Goal: Task Accomplishment & Management: Use online tool/utility

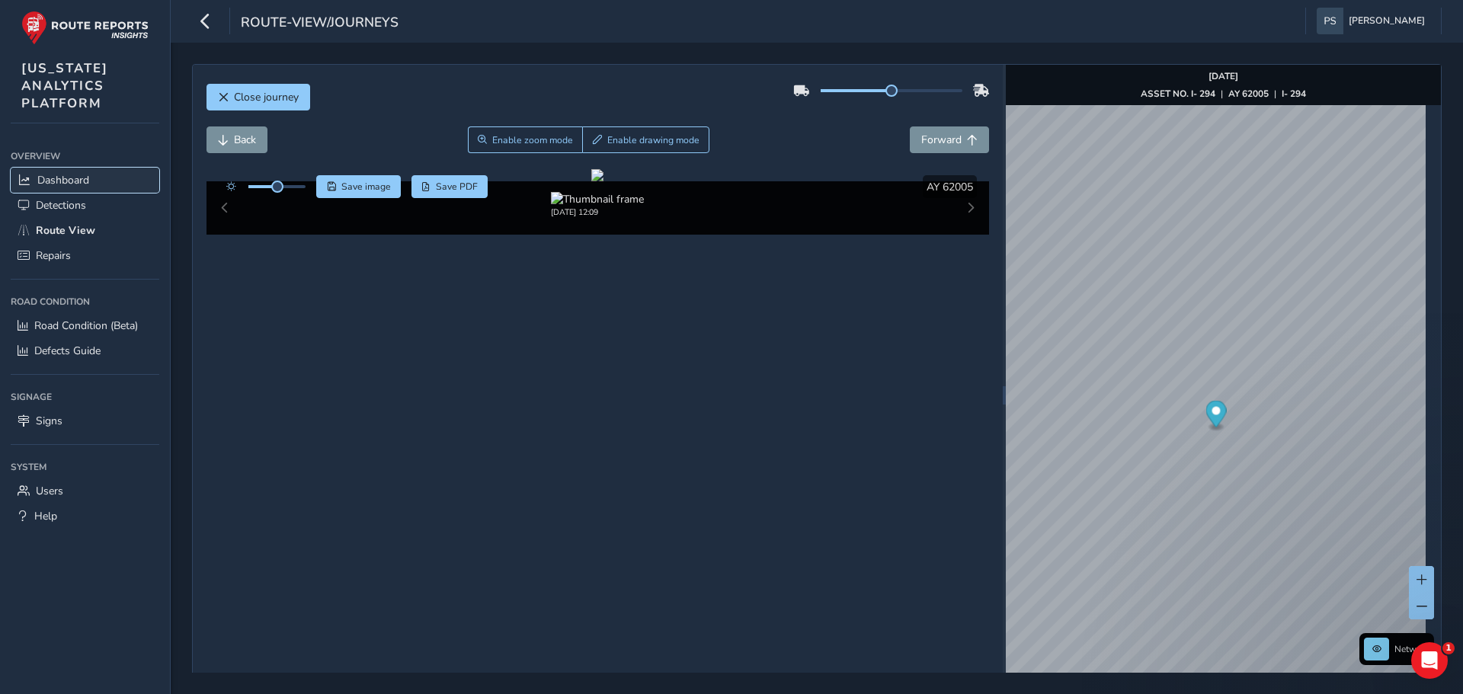
click at [47, 182] on span "Dashboard" at bounding box center [63, 180] width 52 height 14
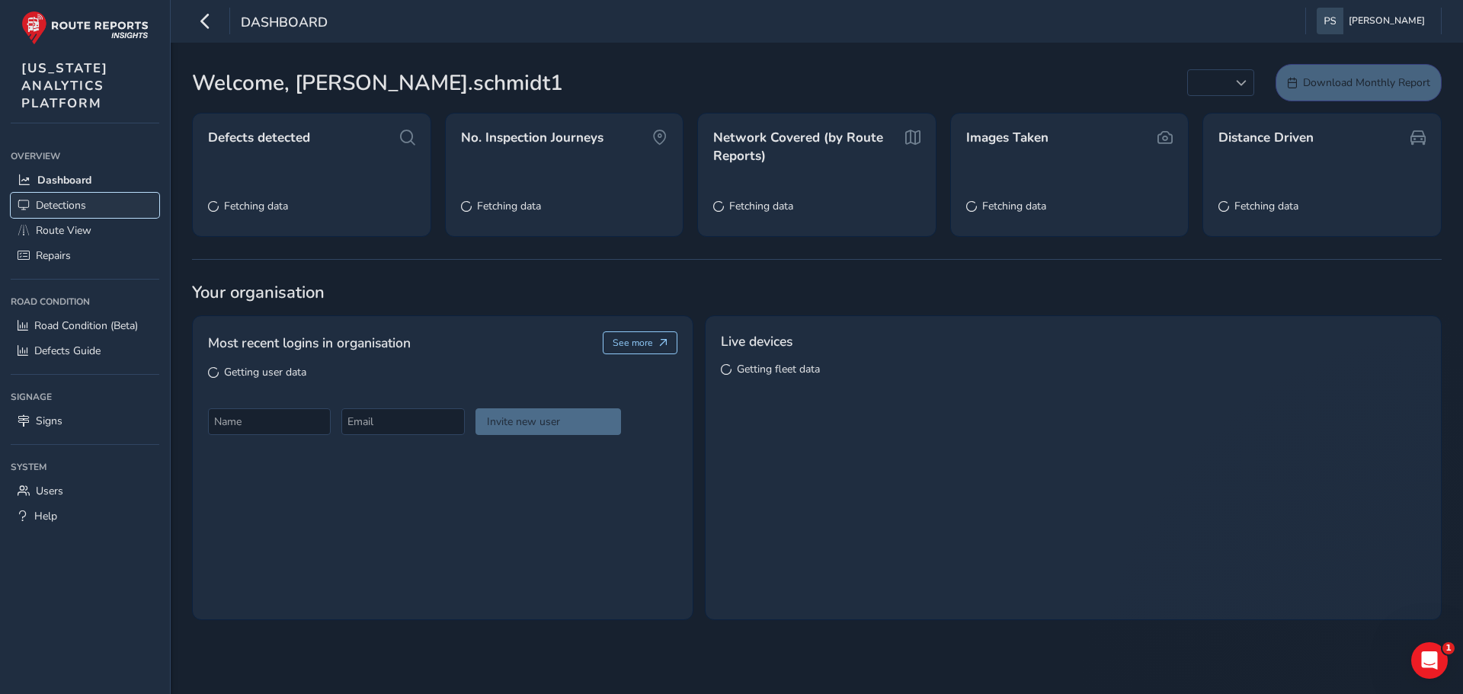
click at [50, 212] on span "Detections" at bounding box center [61, 205] width 50 height 14
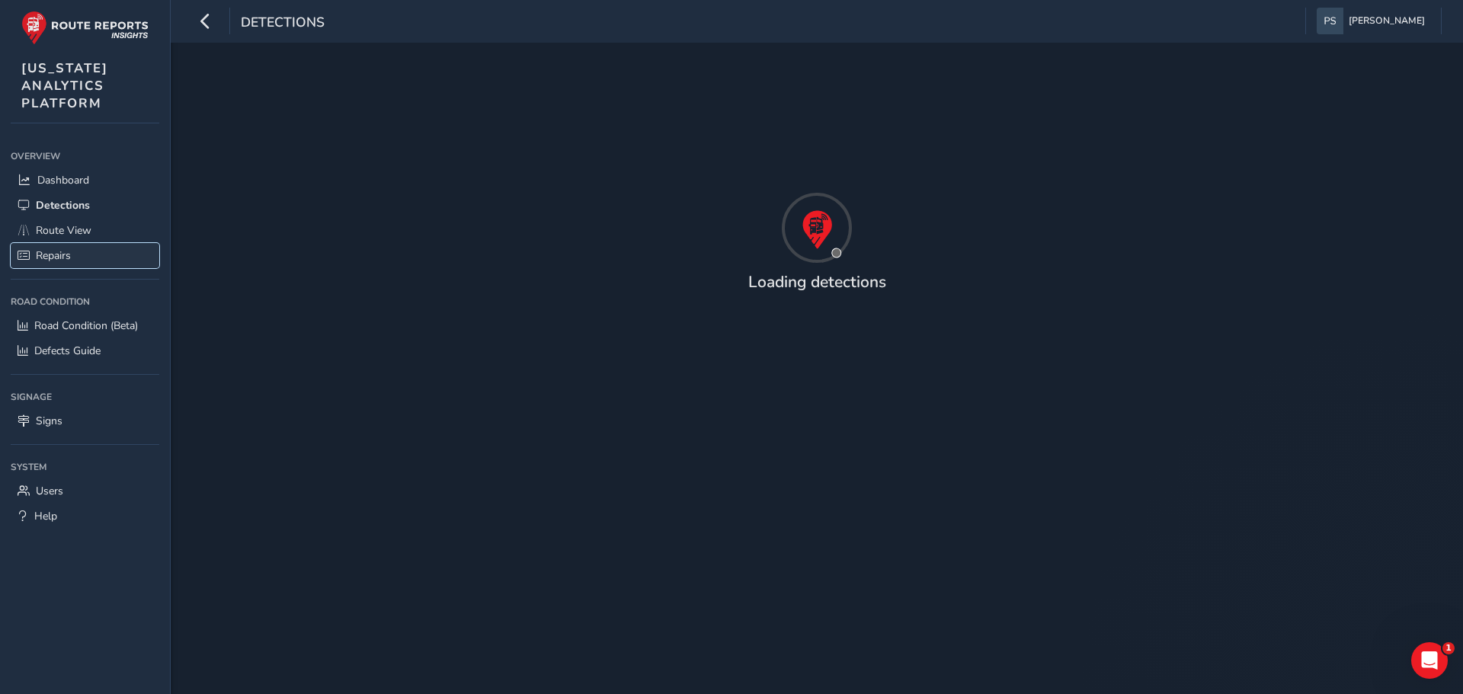
click at [57, 257] on span "Repairs" at bounding box center [53, 255] width 35 height 14
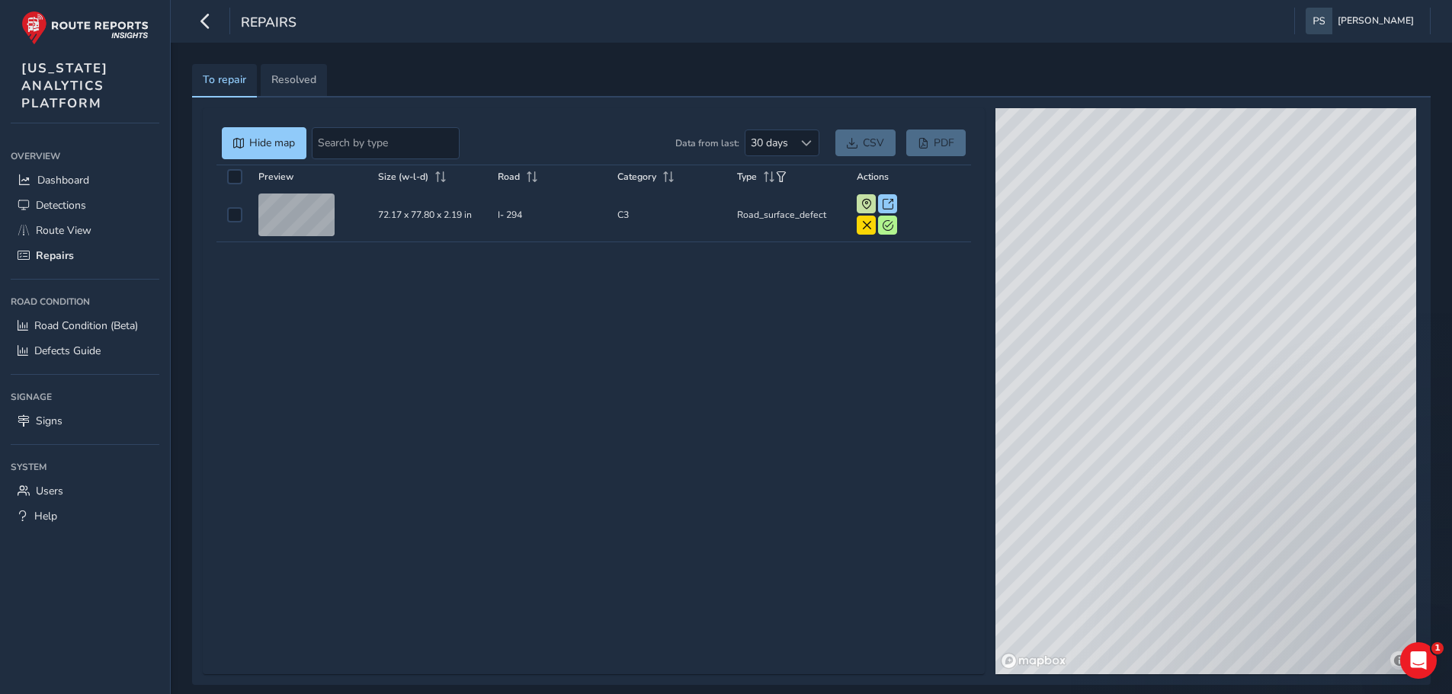
click at [758, 604] on div "Preview Size (w-l-d) Road Category Type Actions Preview Size (w-l-d) 72.17 x 77…" at bounding box center [593, 413] width 755 height 496
click at [428, 213] on td "Size (w-l-d) 72.17 x 77.80 x 2.19 in" at bounding box center [433, 215] width 120 height 54
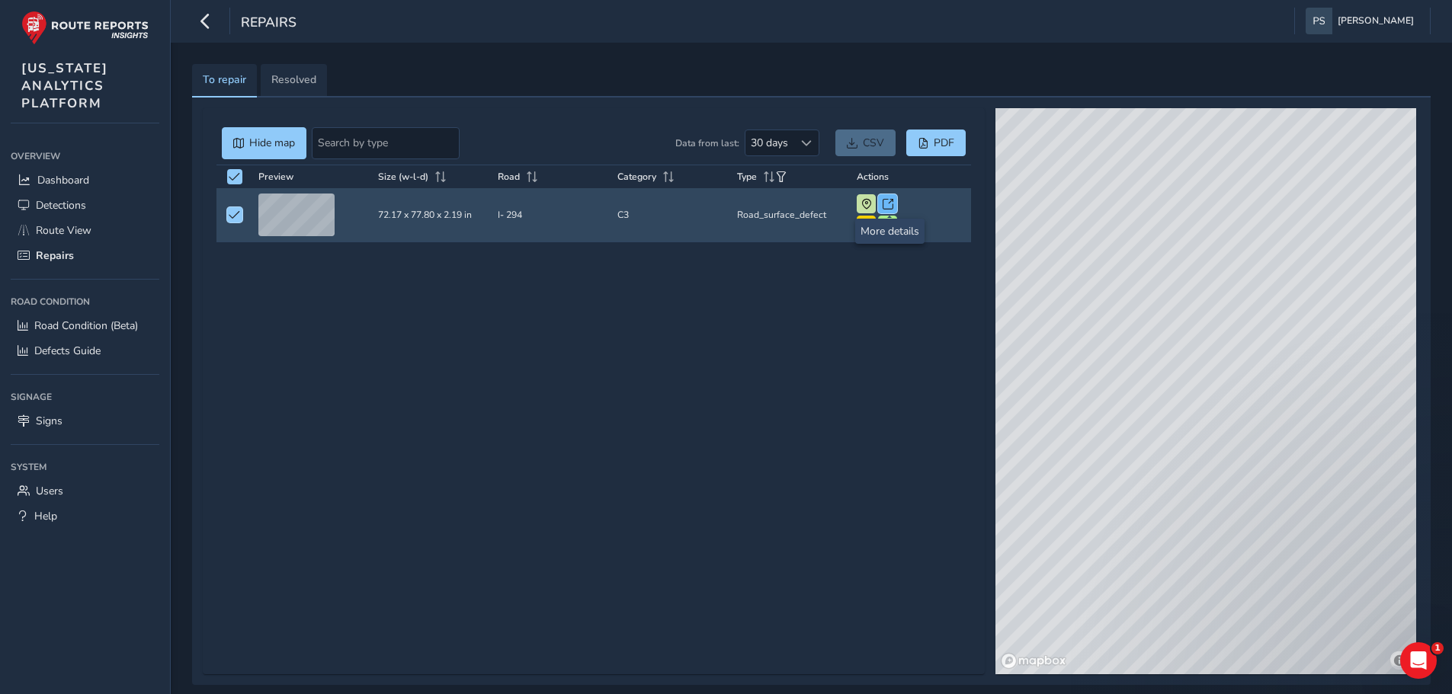
click at [886, 200] on span at bounding box center [888, 204] width 11 height 11
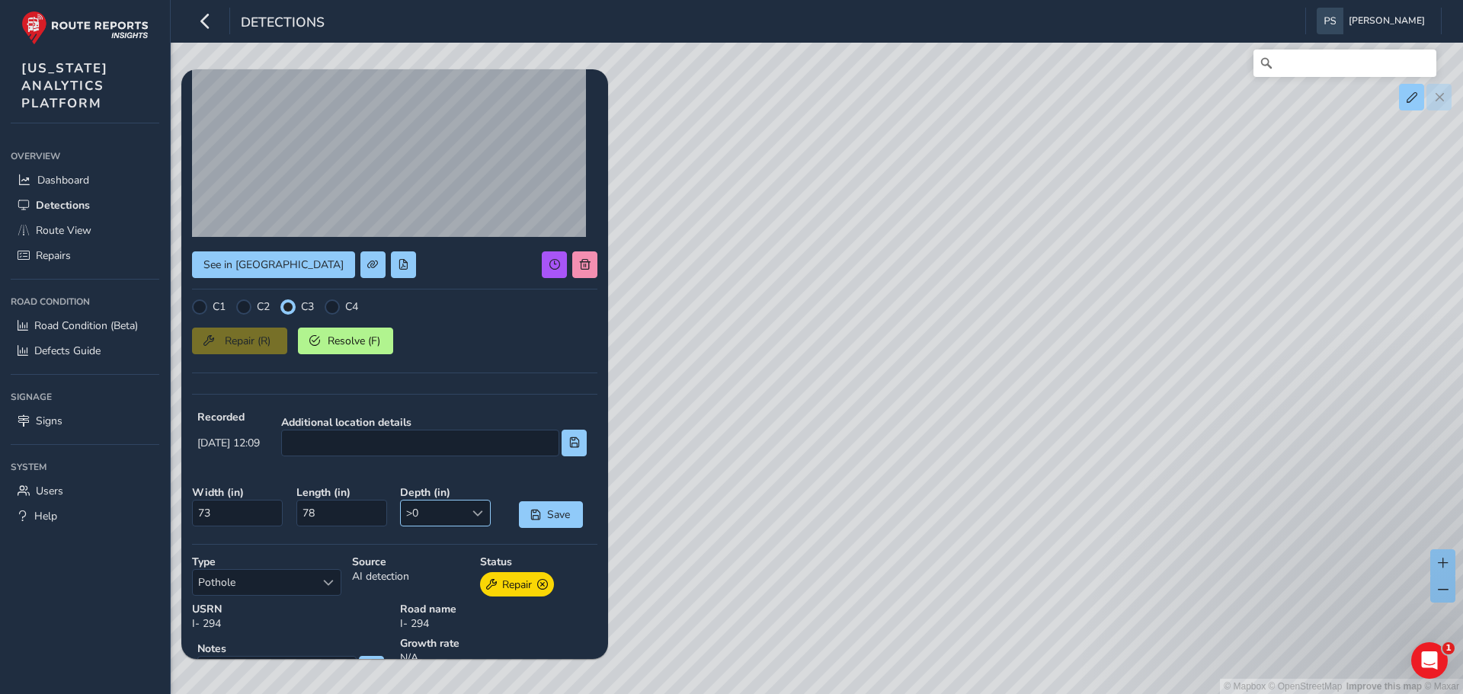
scroll to position [152, 0]
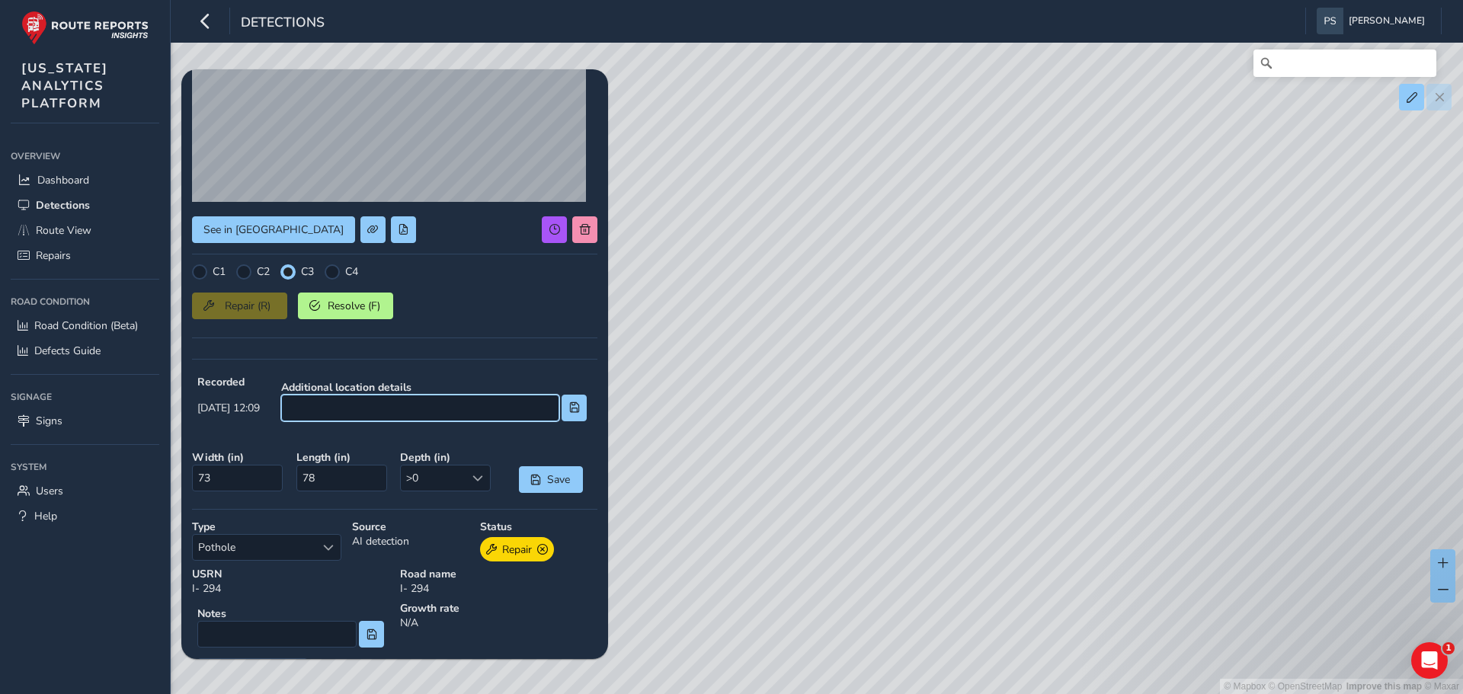
click at [364, 414] on input at bounding box center [420, 408] width 278 height 27
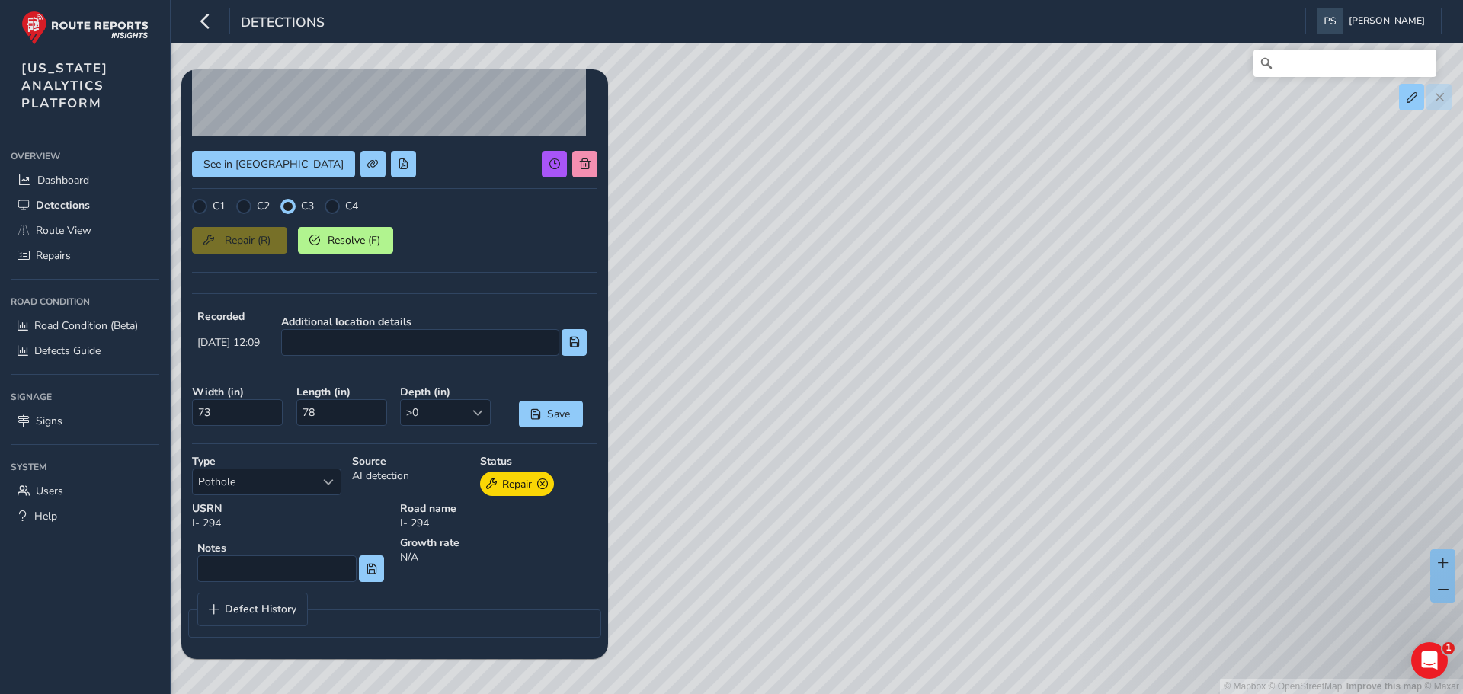
click at [455, 609] on fieldset "Defect History" at bounding box center [394, 615] width 413 height 45
click at [269, 599] on link "Defect History" at bounding box center [252, 610] width 109 height 32
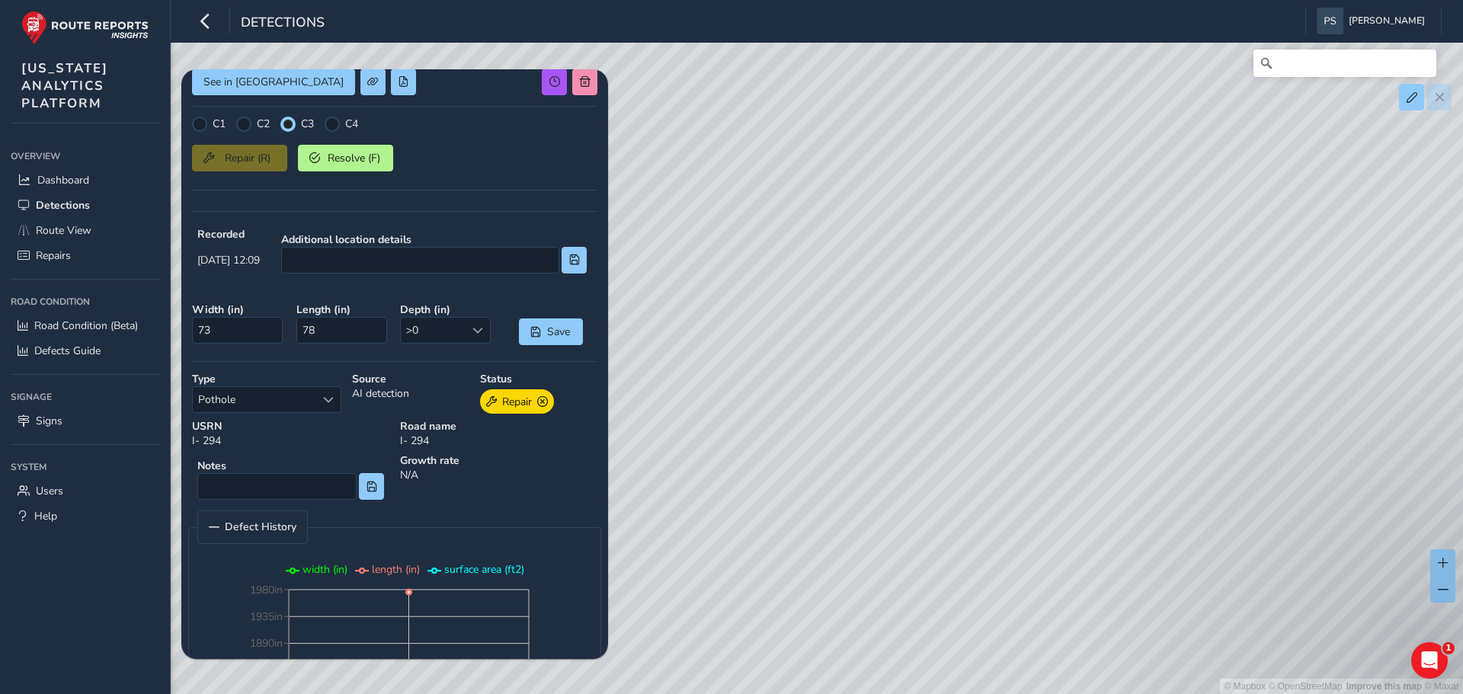
scroll to position [294, 0]
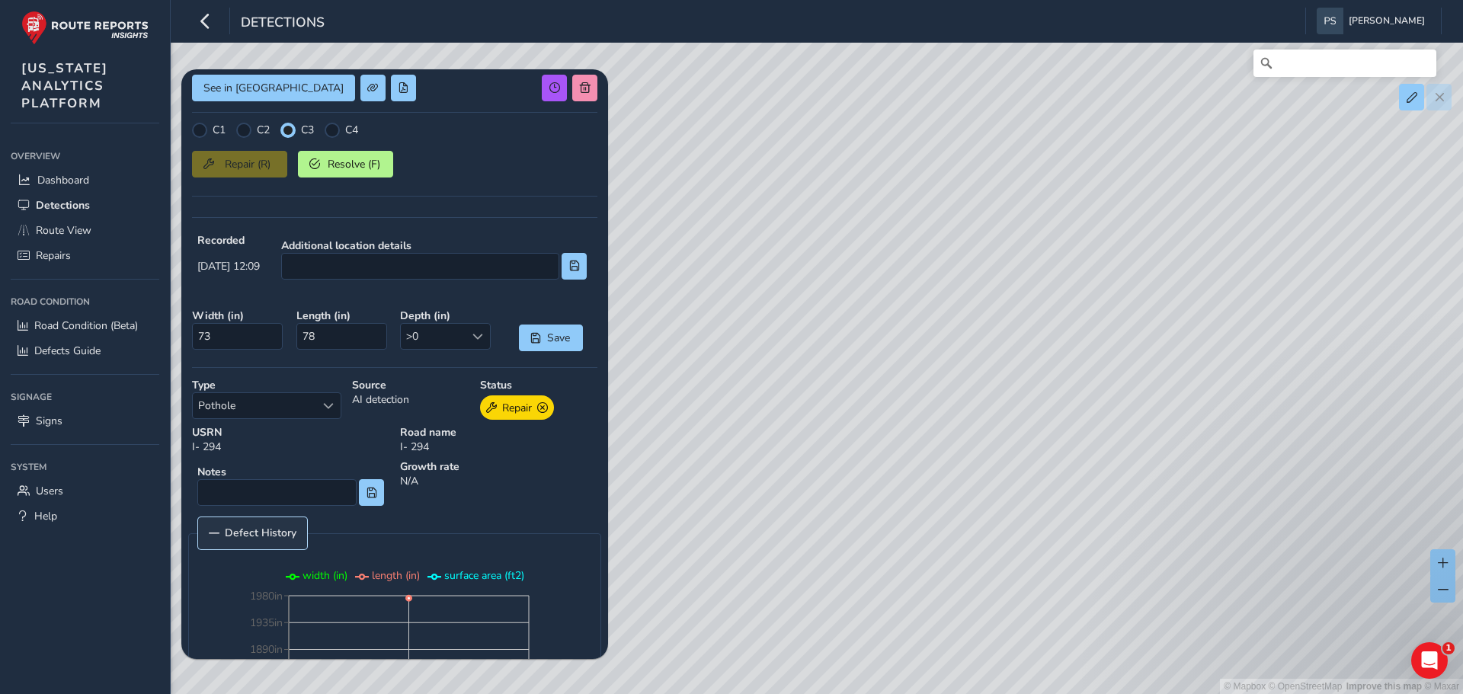
click at [271, 533] on span "Defect History" at bounding box center [261, 533] width 72 height 11
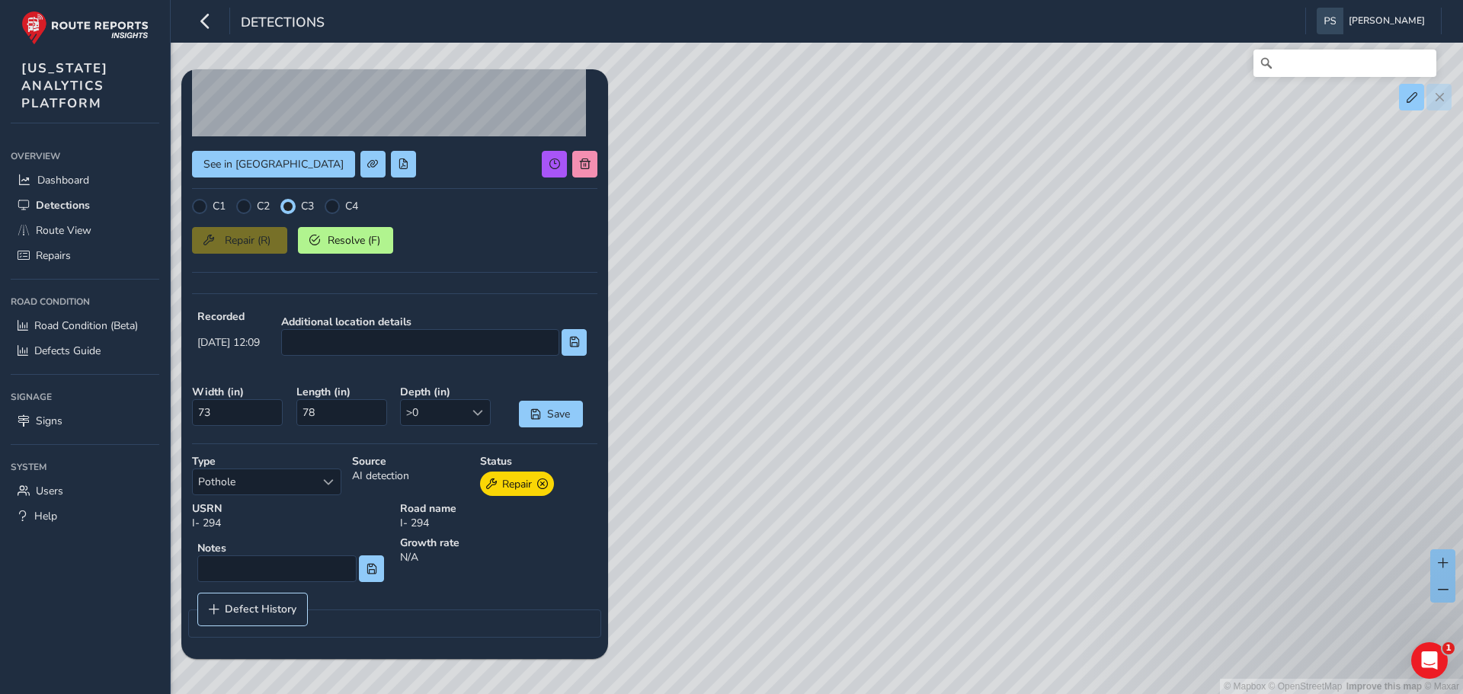
scroll to position [218, 0]
click at [475, 556] on div "Growth rate N/A" at bounding box center [499, 561] width 208 height 62
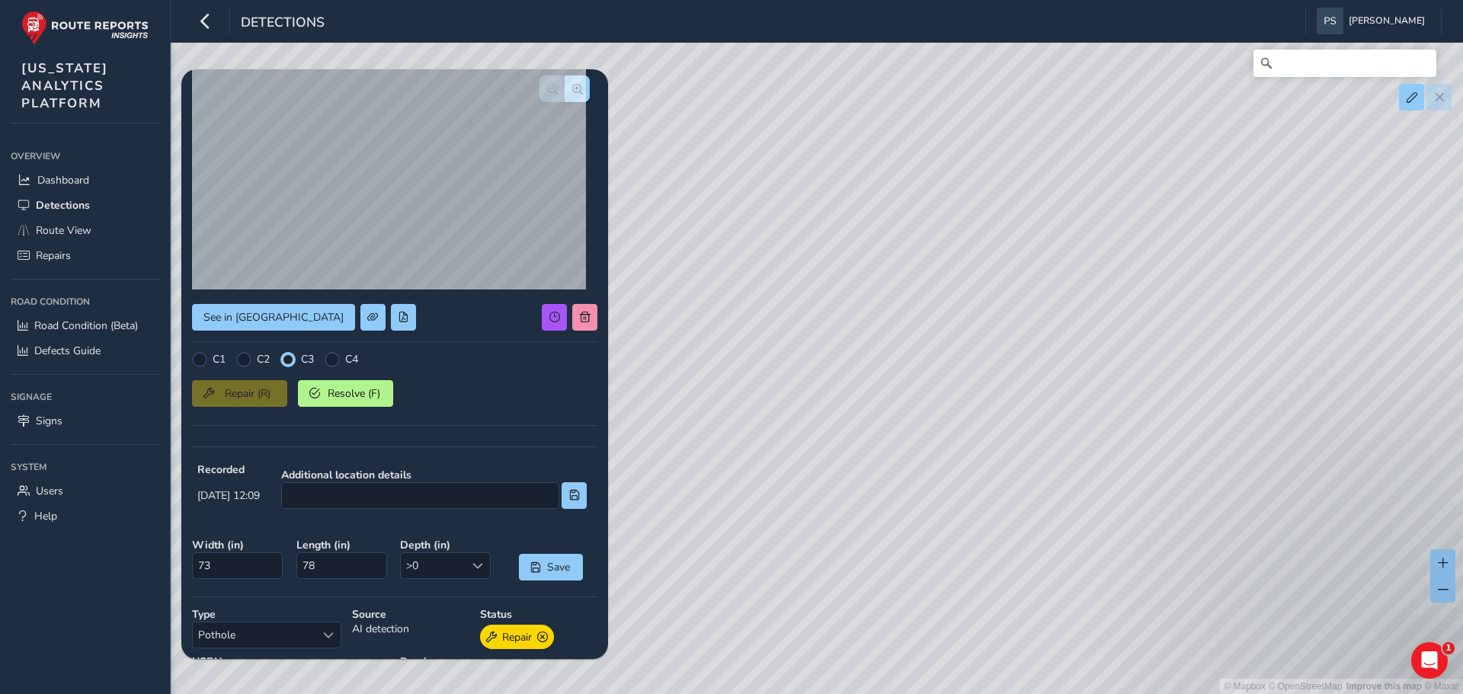
scroll to position [0, 0]
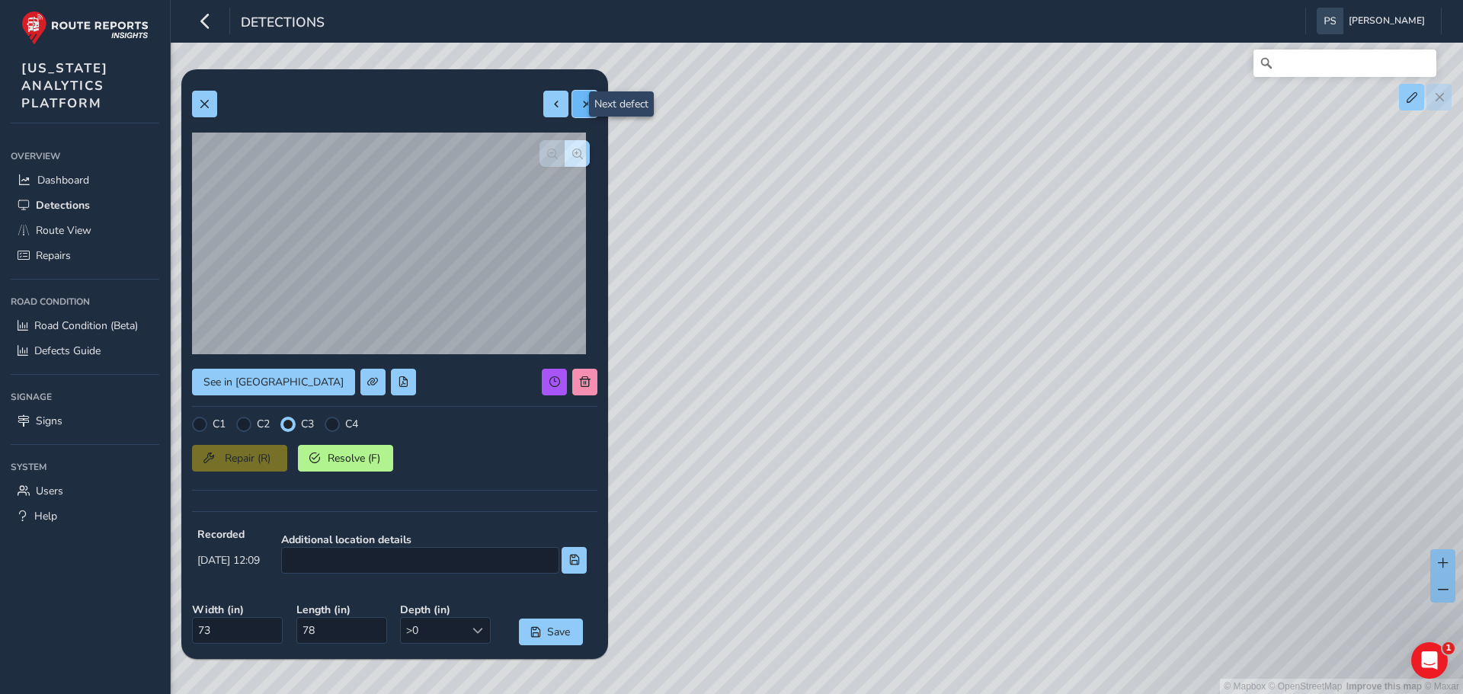
click at [572, 110] on button at bounding box center [584, 104] width 25 height 27
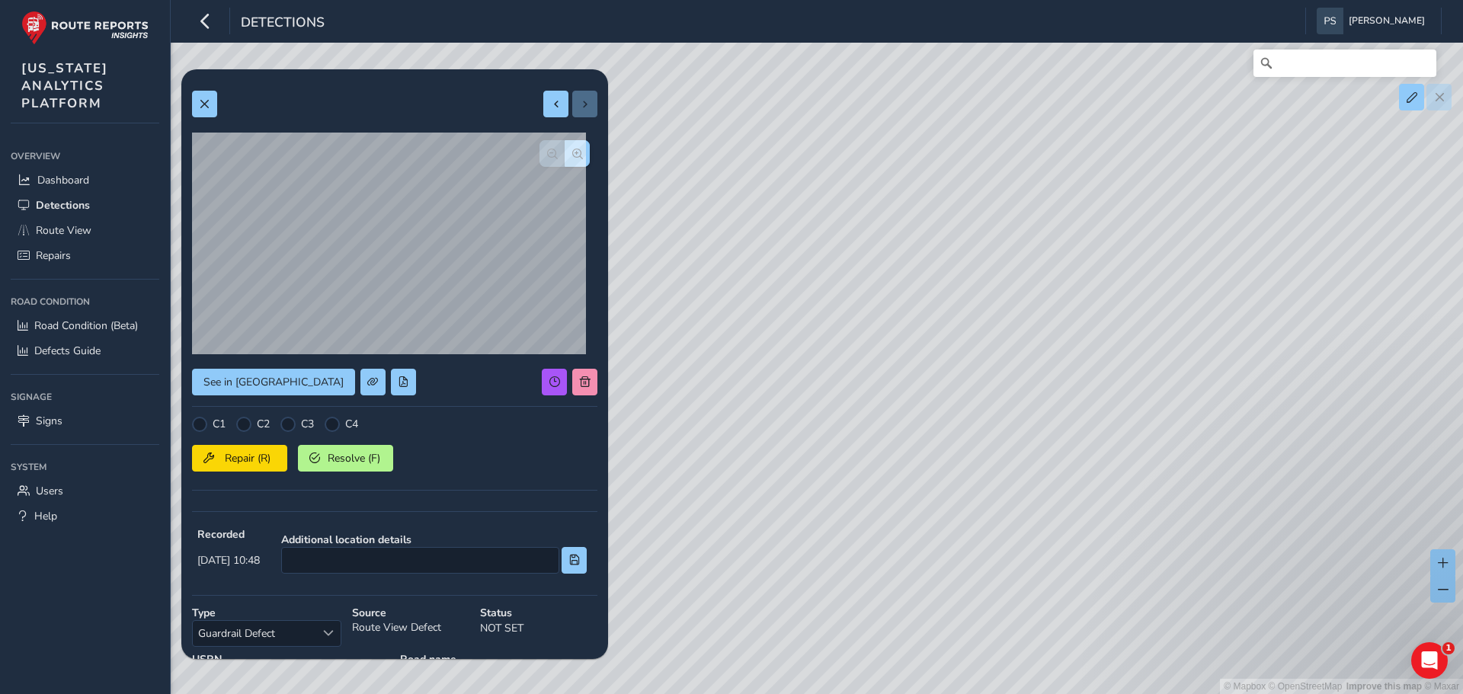
click at [565, 111] on div at bounding box center [570, 104] width 54 height 27
click at [551, 109] on span at bounding box center [556, 104] width 11 height 11
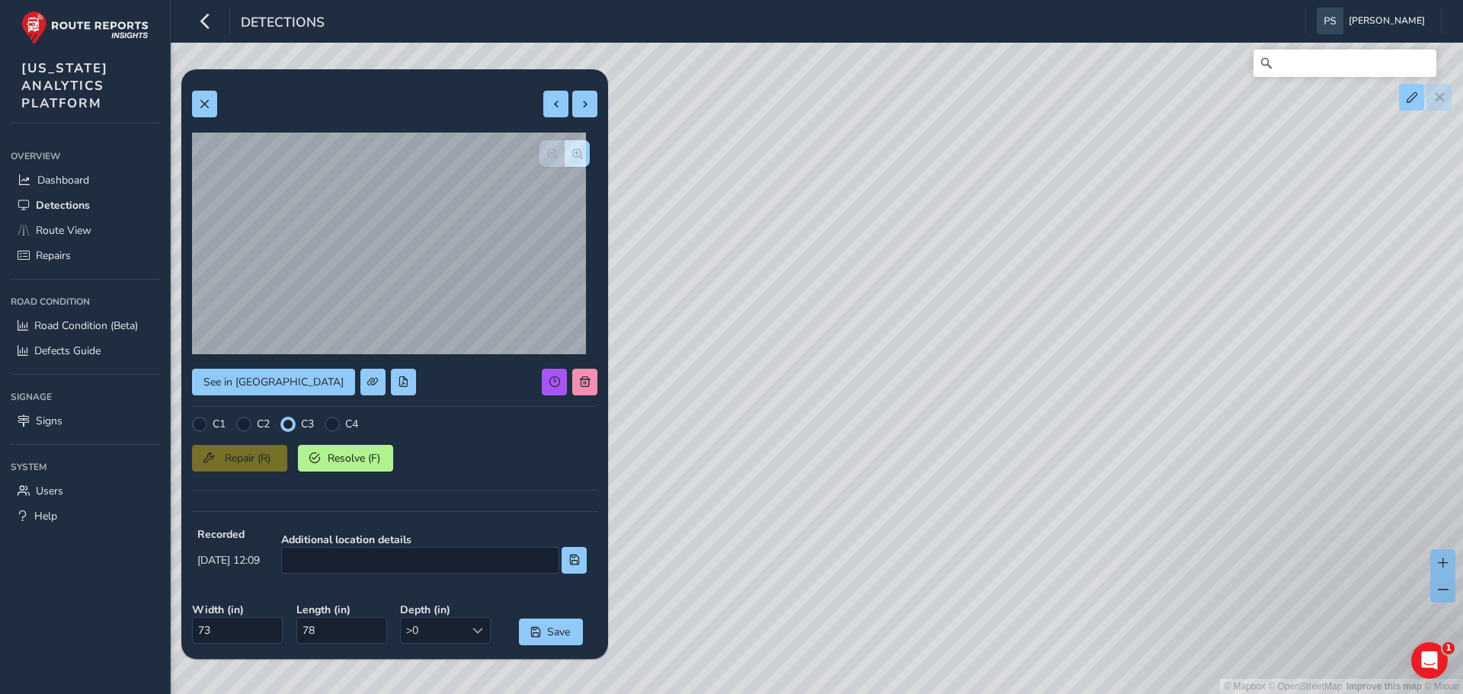
click at [560, 110] on div at bounding box center [570, 104] width 54 height 27
click at [745, 111] on div "© Mapbox © OpenStreetMap Improve this map © Maxar" at bounding box center [731, 347] width 1463 height 694
type input "30"
type input "74"
click at [575, 110] on button at bounding box center [584, 104] width 25 height 27
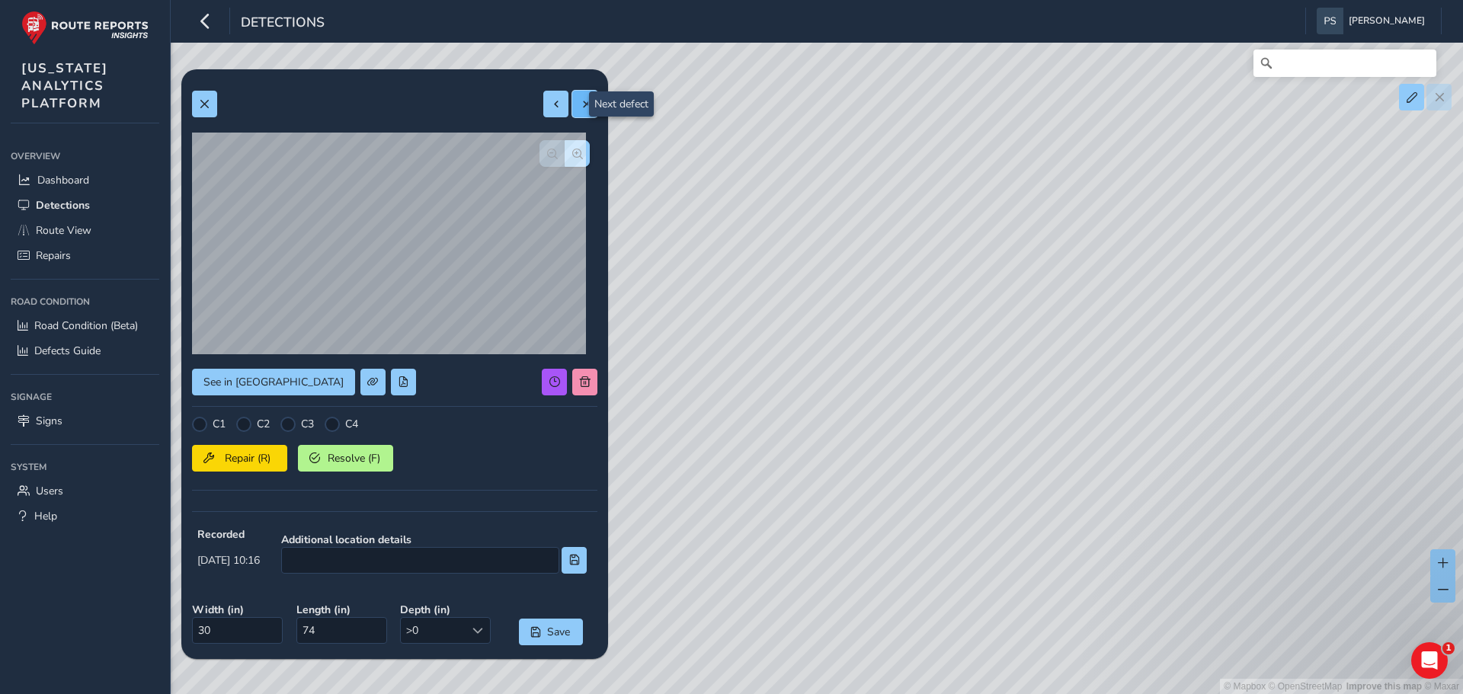
type input "65"
type input "416"
click at [575, 110] on button at bounding box center [584, 104] width 25 height 27
type input "48"
type input "132"
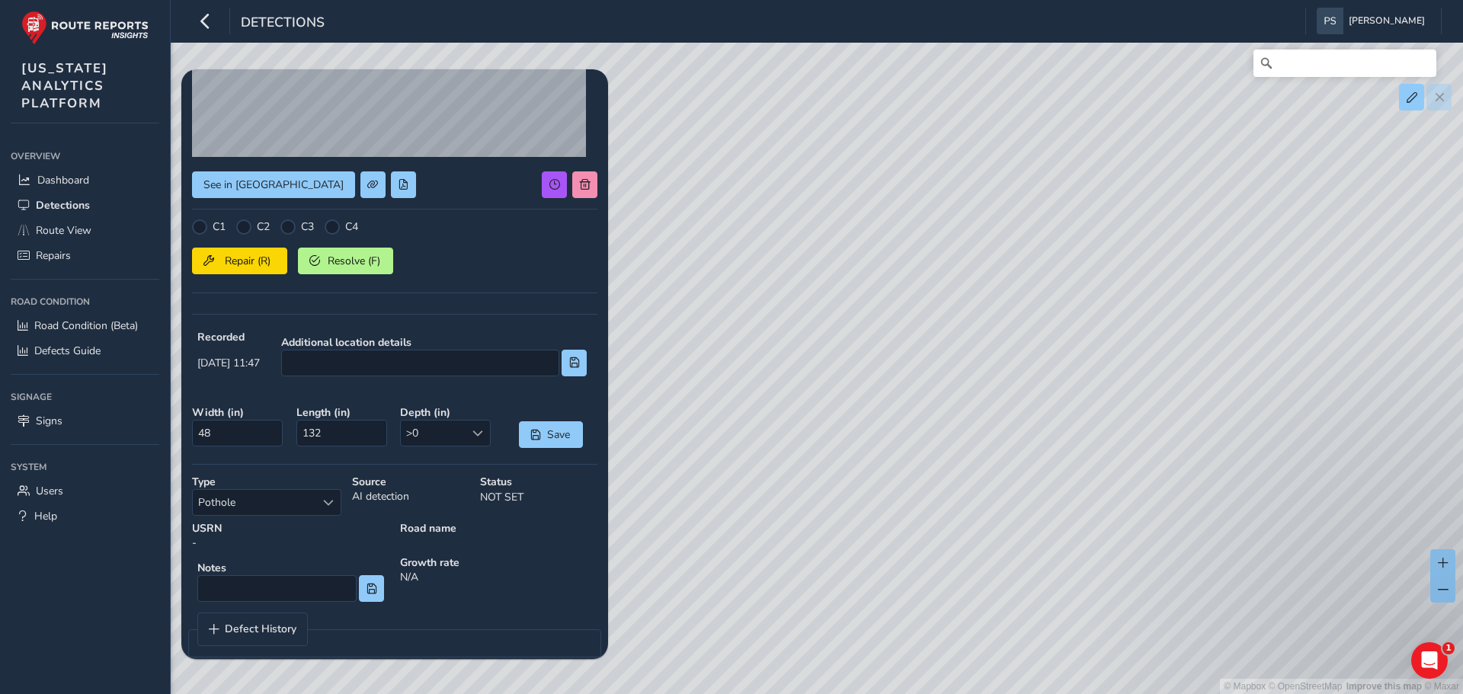
scroll to position [217, 0]
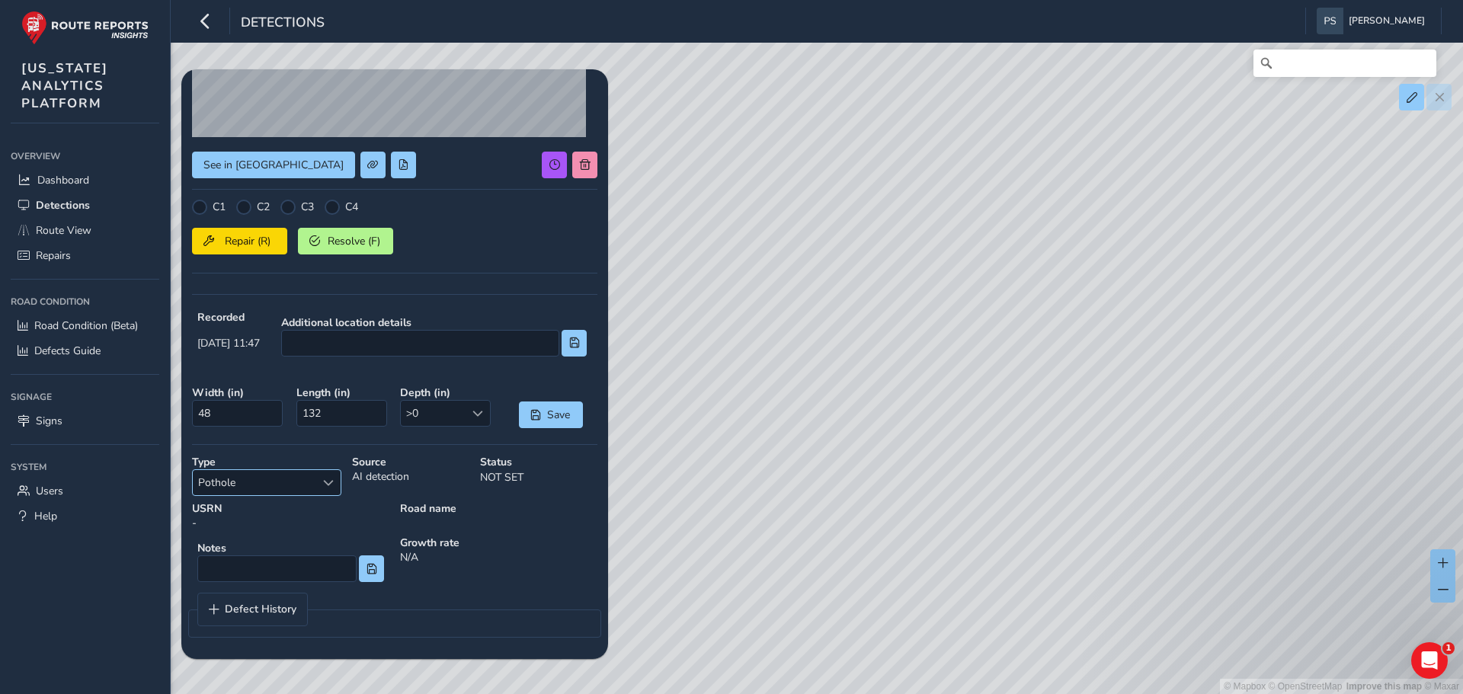
click at [291, 479] on span "Pothole" at bounding box center [254, 482] width 123 height 25
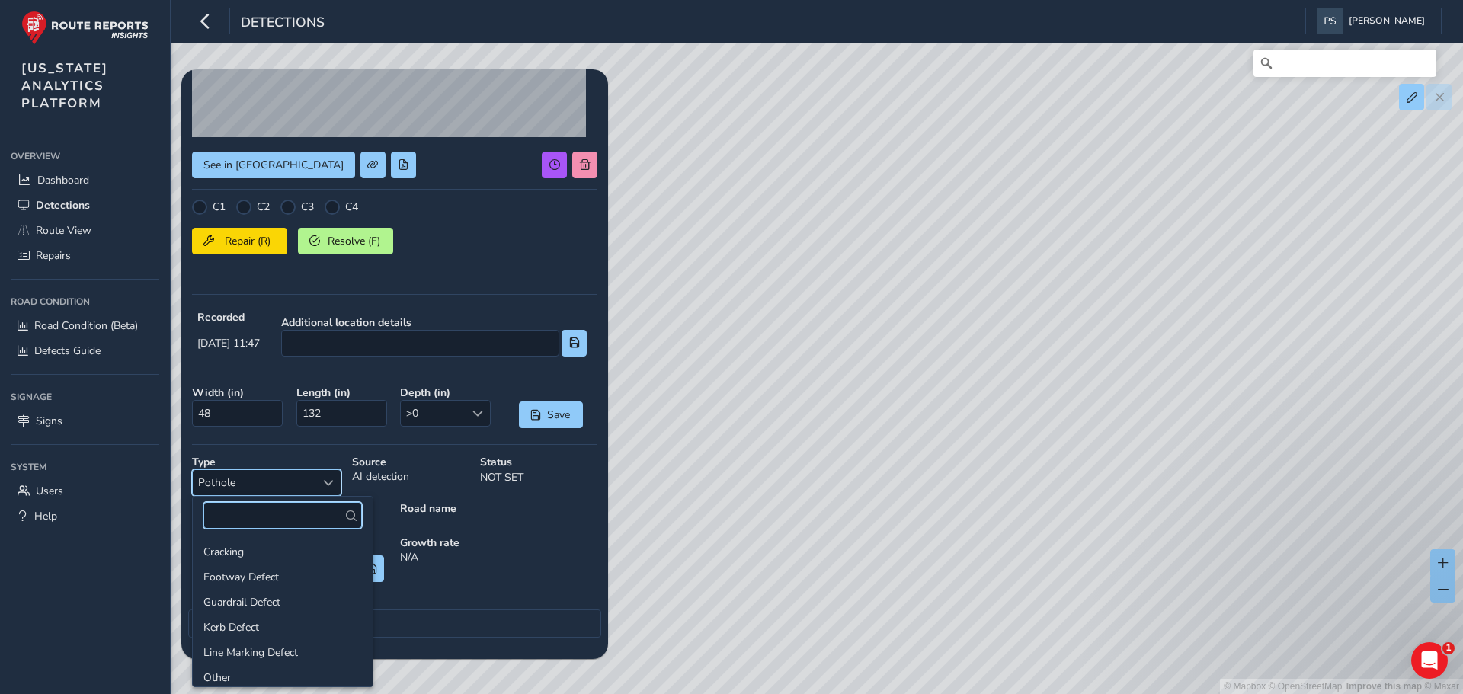
scroll to position [54, 0]
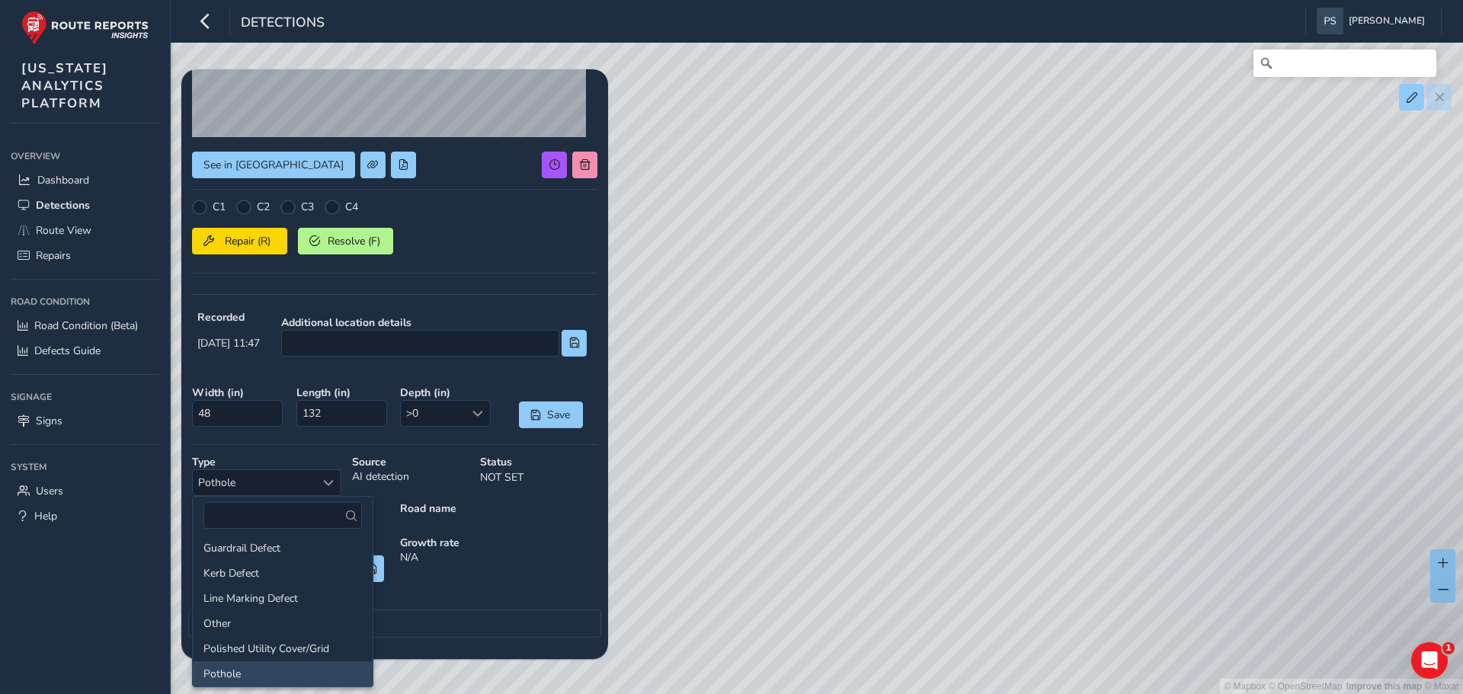
click at [479, 517] on div "Road name" at bounding box center [499, 516] width 208 height 40
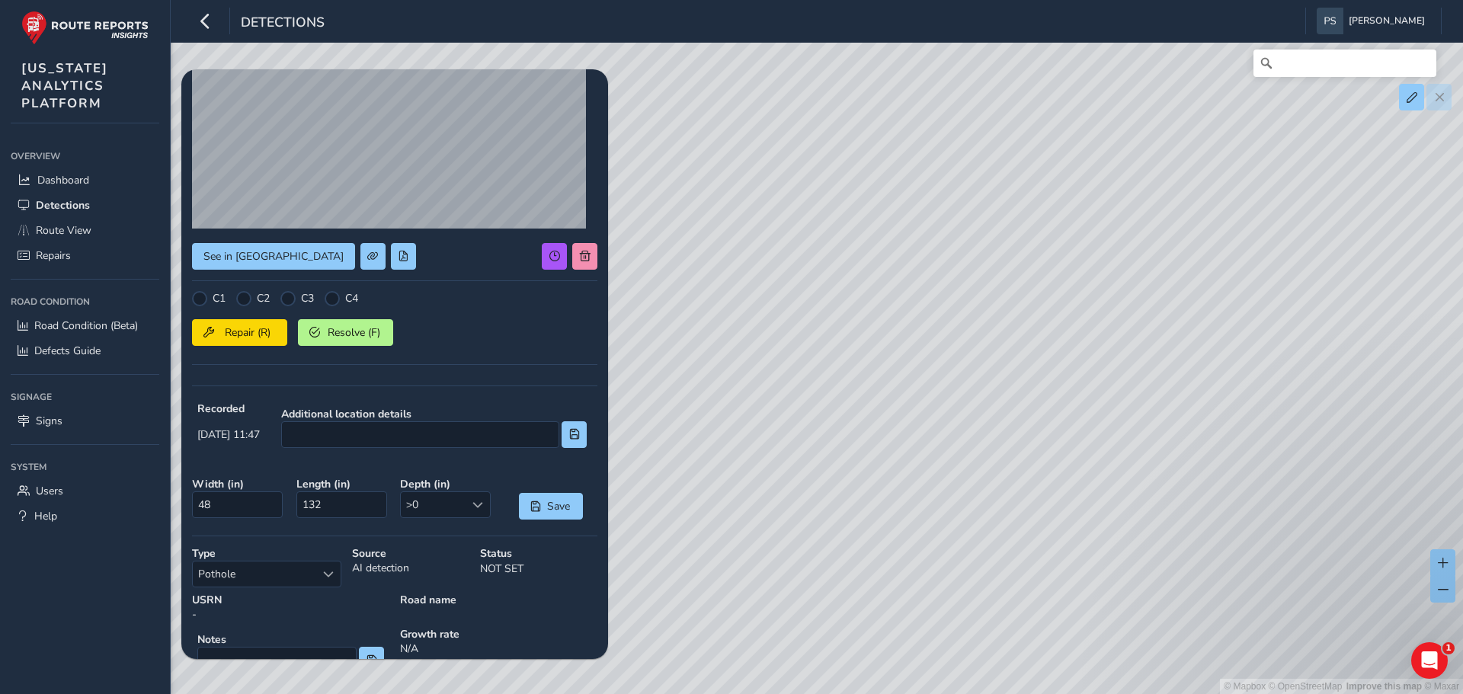
scroll to position [152, 0]
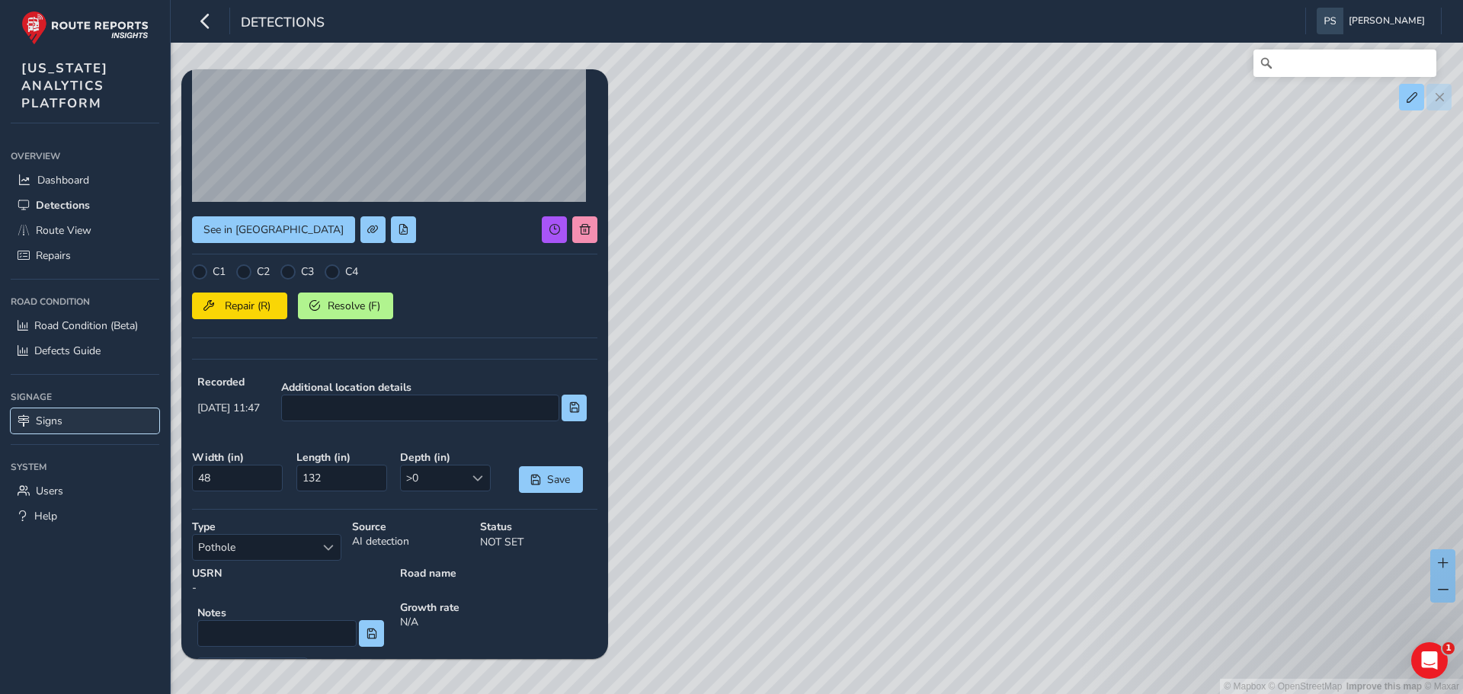
click at [54, 415] on span "Signs" at bounding box center [49, 421] width 27 height 14
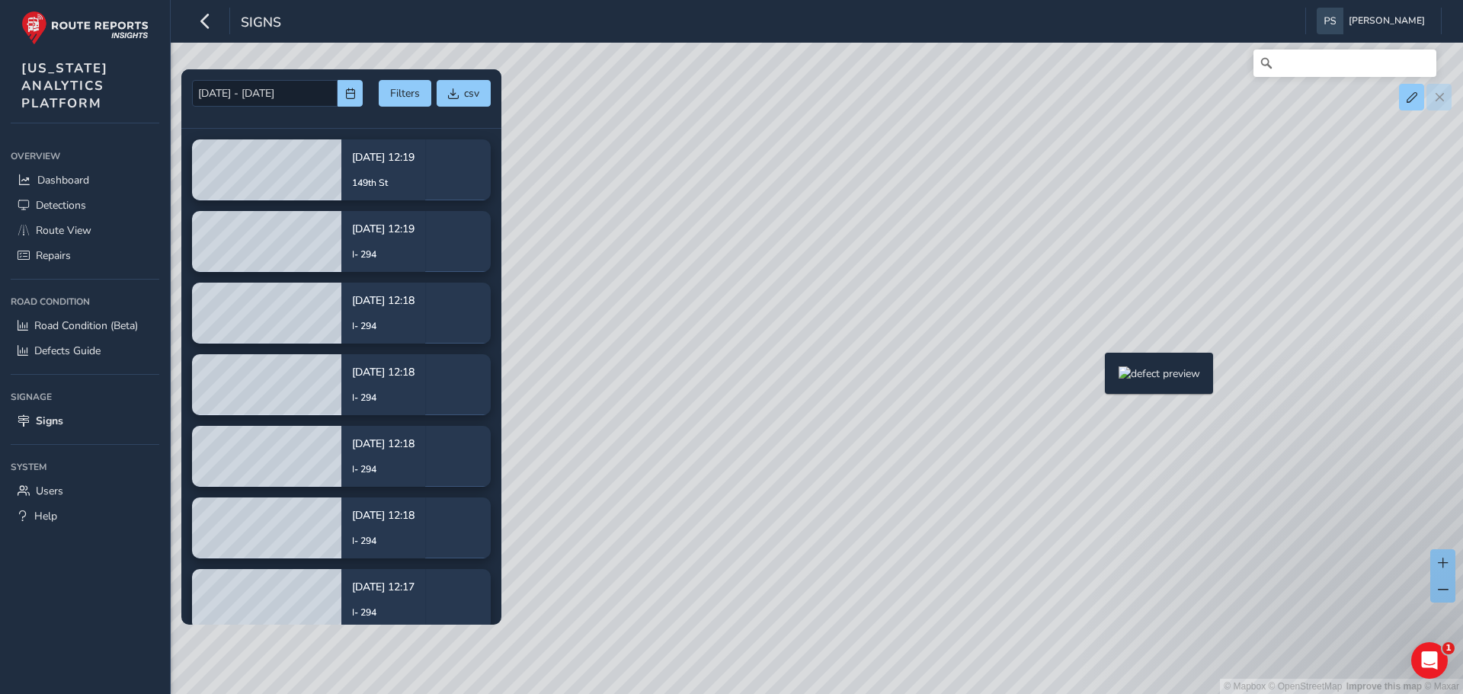
click at [1096, 377] on div "© Mapbox © OpenStreetMap Improve this map © Maxar" at bounding box center [731, 347] width 1463 height 694
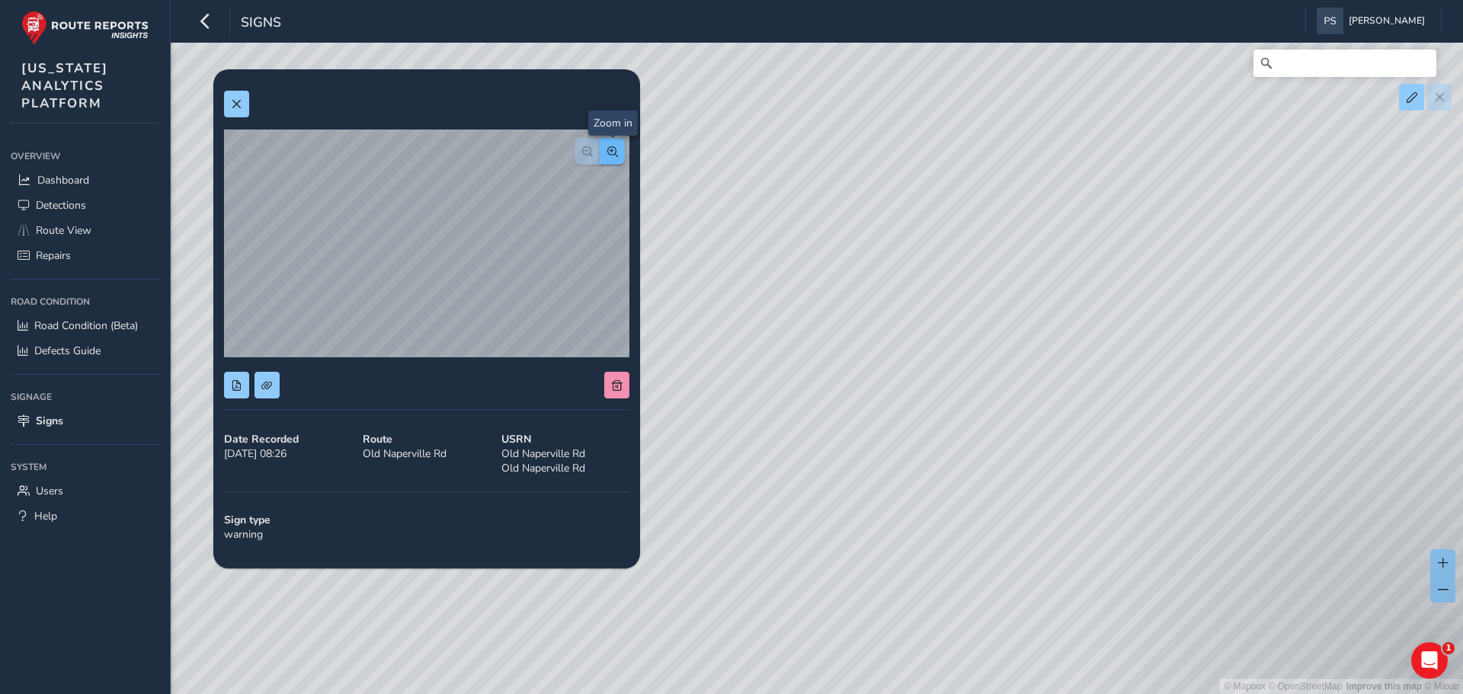
click at [617, 151] on span "button" at bounding box center [612, 151] width 11 height 11
click at [591, 155] on span "button" at bounding box center [587, 151] width 11 height 11
click at [540, 459] on div "USRN Old Naperville Rd [GEOGRAPHIC_DATA]" at bounding box center [565, 454] width 139 height 54
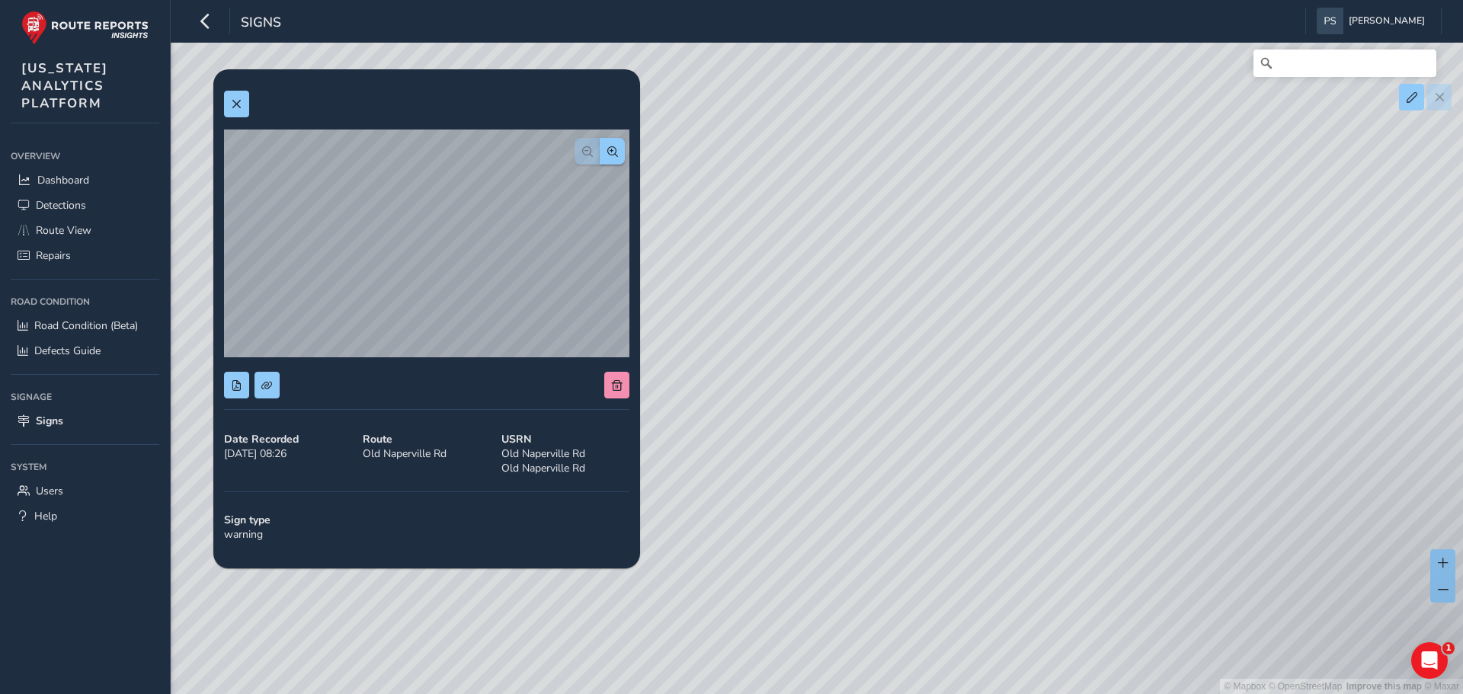
click at [539, 472] on div "USRN Old Naperville Rd [GEOGRAPHIC_DATA]" at bounding box center [565, 454] width 139 height 54
click at [365, 452] on div "Route [GEOGRAPHIC_DATA]" at bounding box center [426, 454] width 139 height 54
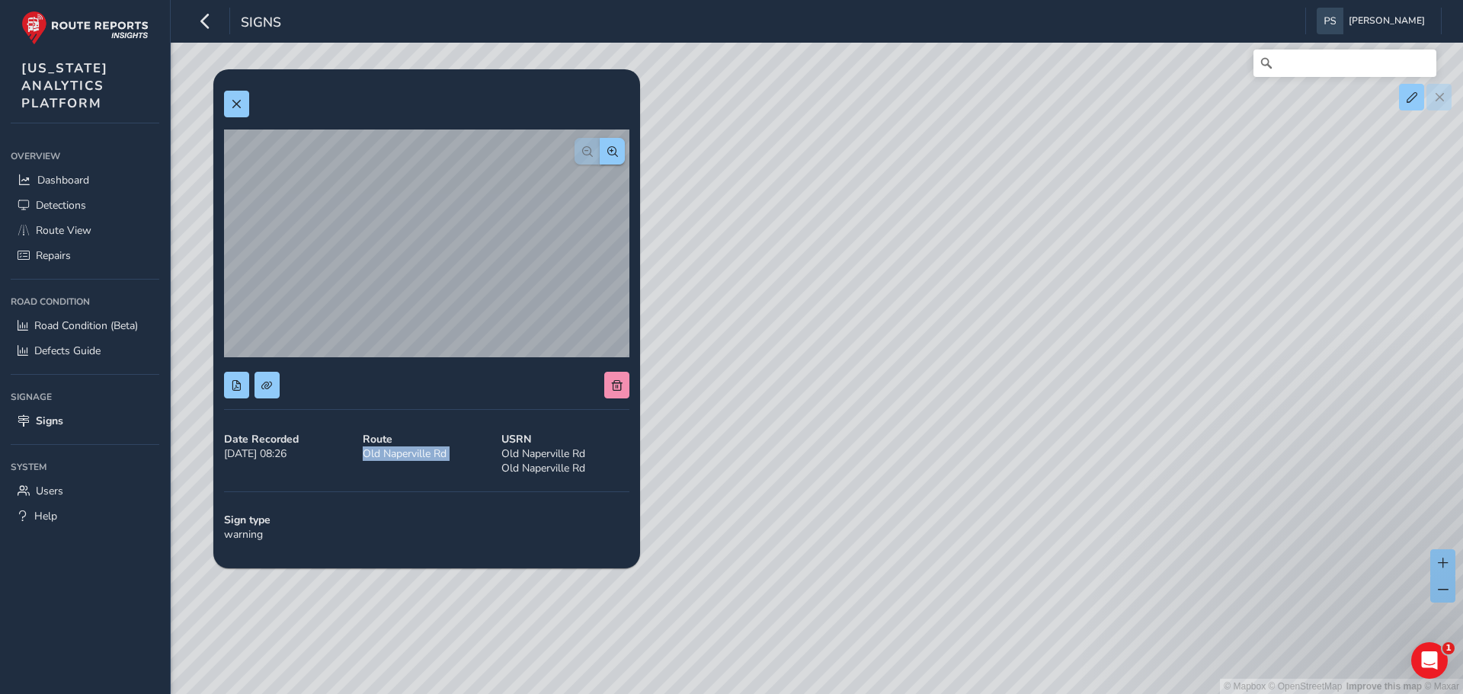
click at [365, 452] on div "Route [GEOGRAPHIC_DATA]" at bounding box center [426, 454] width 139 height 54
click at [233, 450] on div "Date Recorded [DATE] 08:26" at bounding box center [288, 454] width 139 height 54
click at [234, 538] on div "Sign type warning" at bounding box center [427, 528] width 416 height 40
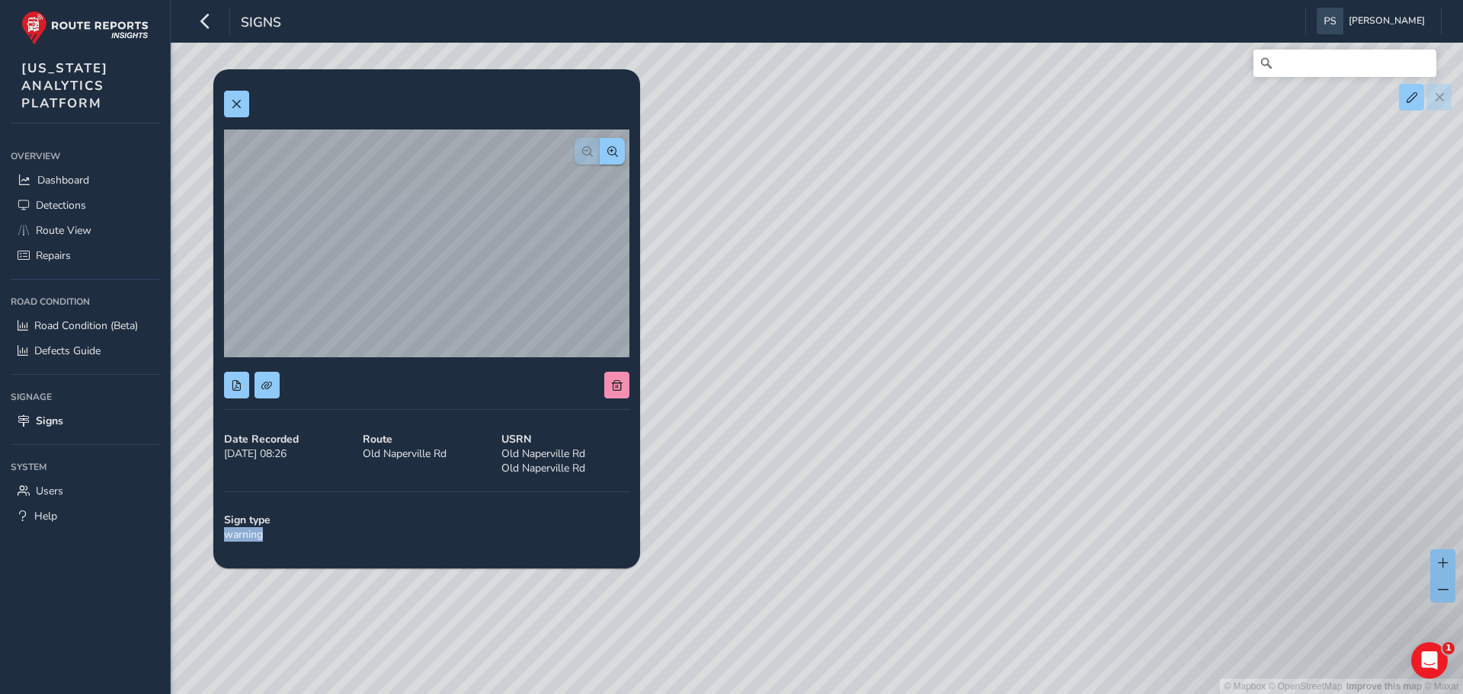
click at [234, 538] on div "Sign type warning" at bounding box center [427, 528] width 416 height 40
click at [230, 106] on button at bounding box center [236, 104] width 25 height 27
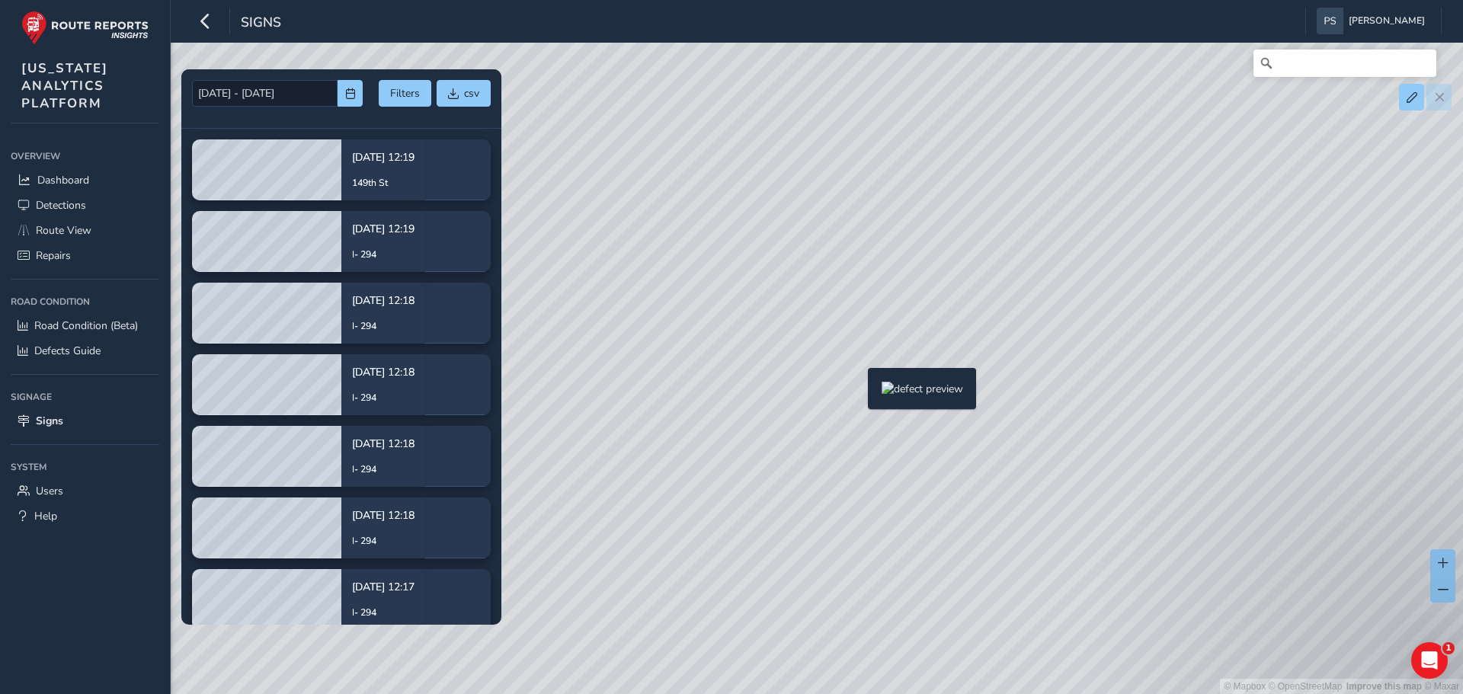
click at [863, 389] on div "© Mapbox © OpenStreetMap Improve this map © Maxar" at bounding box center [731, 347] width 1463 height 694
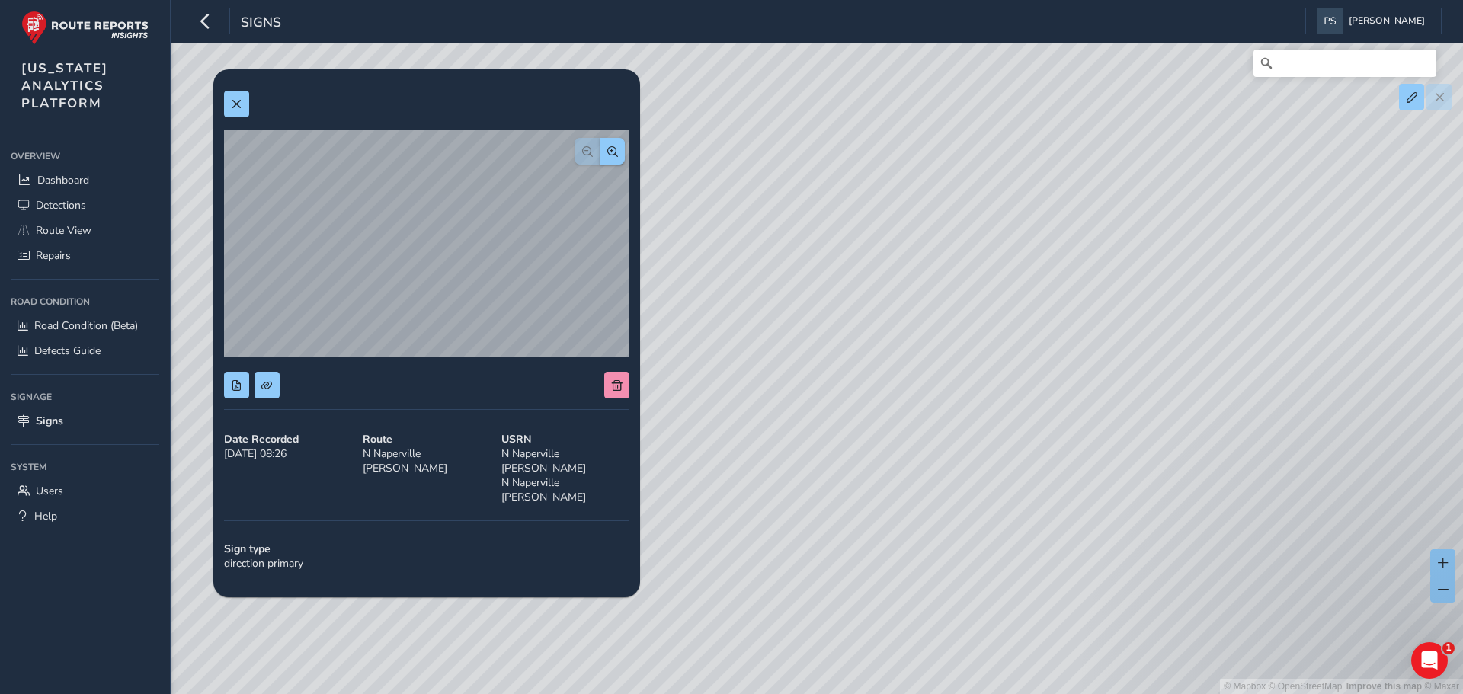
drag, startPoint x: 915, startPoint y: 316, endPoint x: 814, endPoint y: 437, distance: 158.1
click at [814, 437] on div "© Mapbox © OpenStreetMap Improve this map © Maxar" at bounding box center [731, 347] width 1463 height 694
drag, startPoint x: 1293, startPoint y: 402, endPoint x: 651, endPoint y: 415, distance: 642.6
click at [651, 415] on div "© Mapbox © OpenStreetMap Improve this map © Maxar" at bounding box center [731, 347] width 1463 height 694
drag, startPoint x: 1293, startPoint y: 401, endPoint x: 522, endPoint y: 419, distance: 770.7
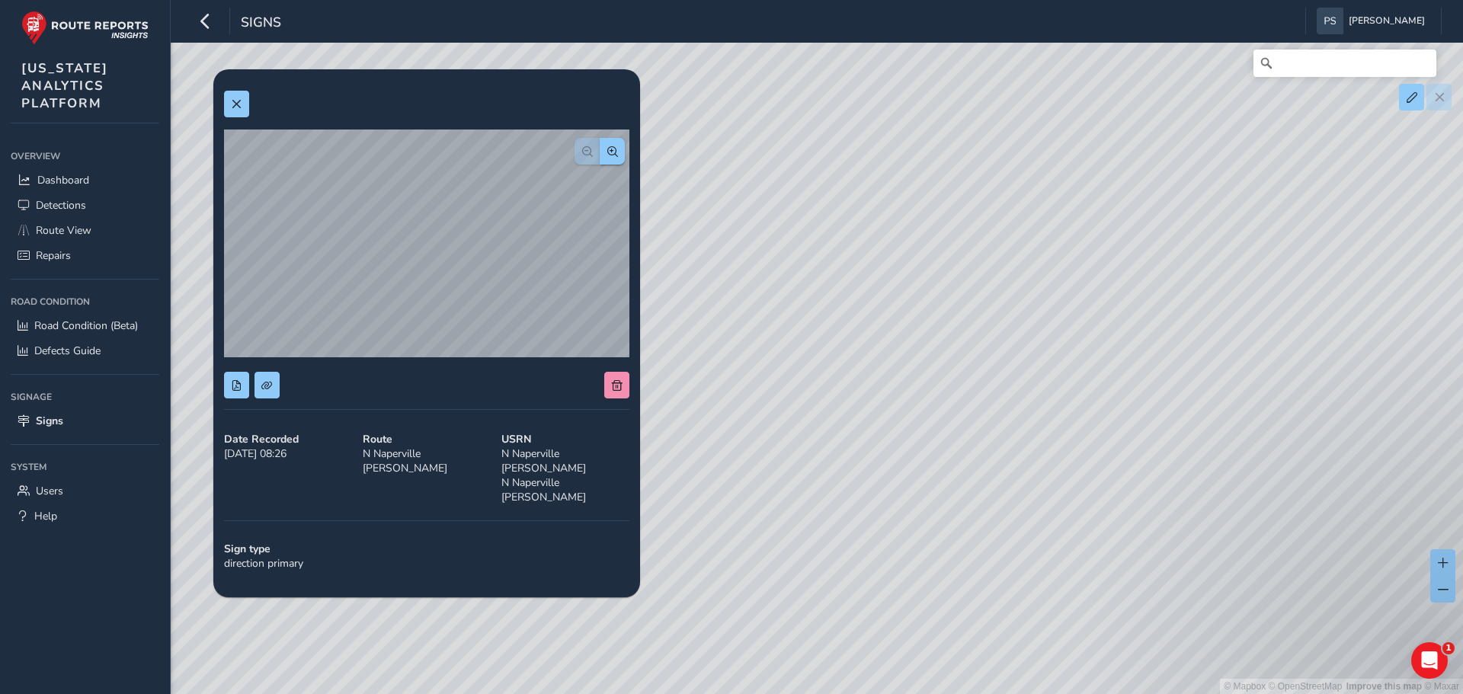
click at [522, 64] on div "[DATE] - [DATE] Filters csv [DATE] 12:19 149th St [DATE] 12:19 I- 294 [DATE] 12…" at bounding box center [817, 64] width 1250 height 0
drag, startPoint x: 1033, startPoint y: 325, endPoint x: 921, endPoint y: 403, distance: 136.8
click at [921, 403] on div "© Mapbox © OpenStreetMap Improve this map © Maxar" at bounding box center [731, 347] width 1463 height 694
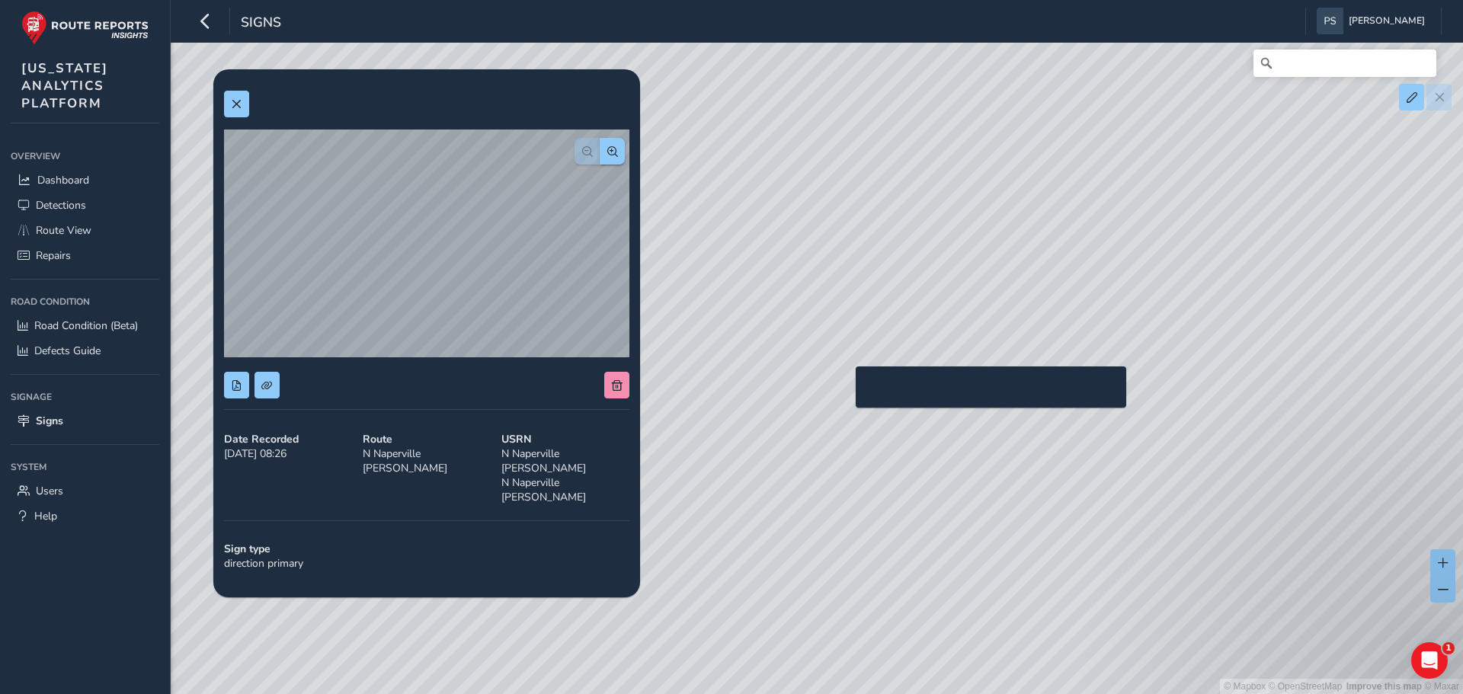
click at [847, 391] on div "© Mapbox © OpenStreetMap Improve this map © Maxar" at bounding box center [731, 347] width 1463 height 694
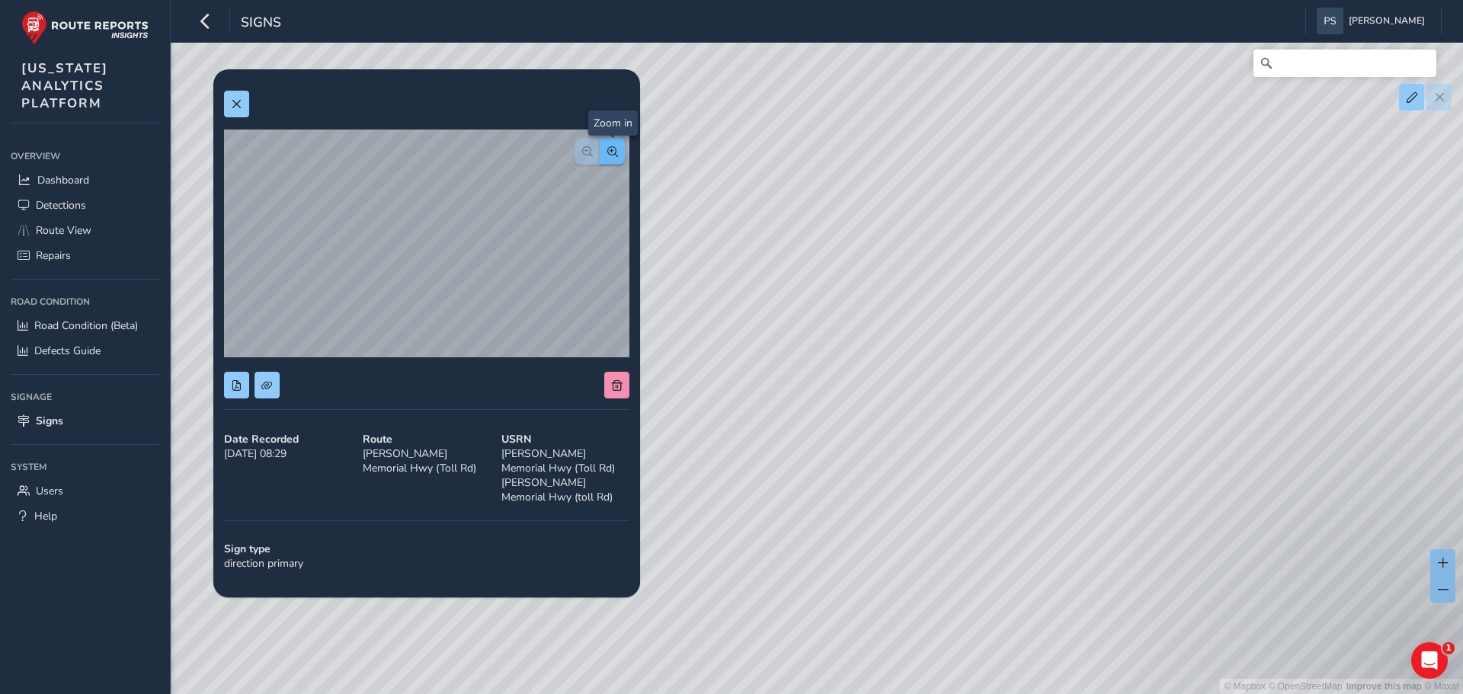
click at [611, 149] on span "button" at bounding box center [612, 151] width 11 height 11
click at [586, 149] on span "button" at bounding box center [587, 151] width 11 height 11
click at [586, 149] on div at bounding box center [600, 151] width 50 height 27
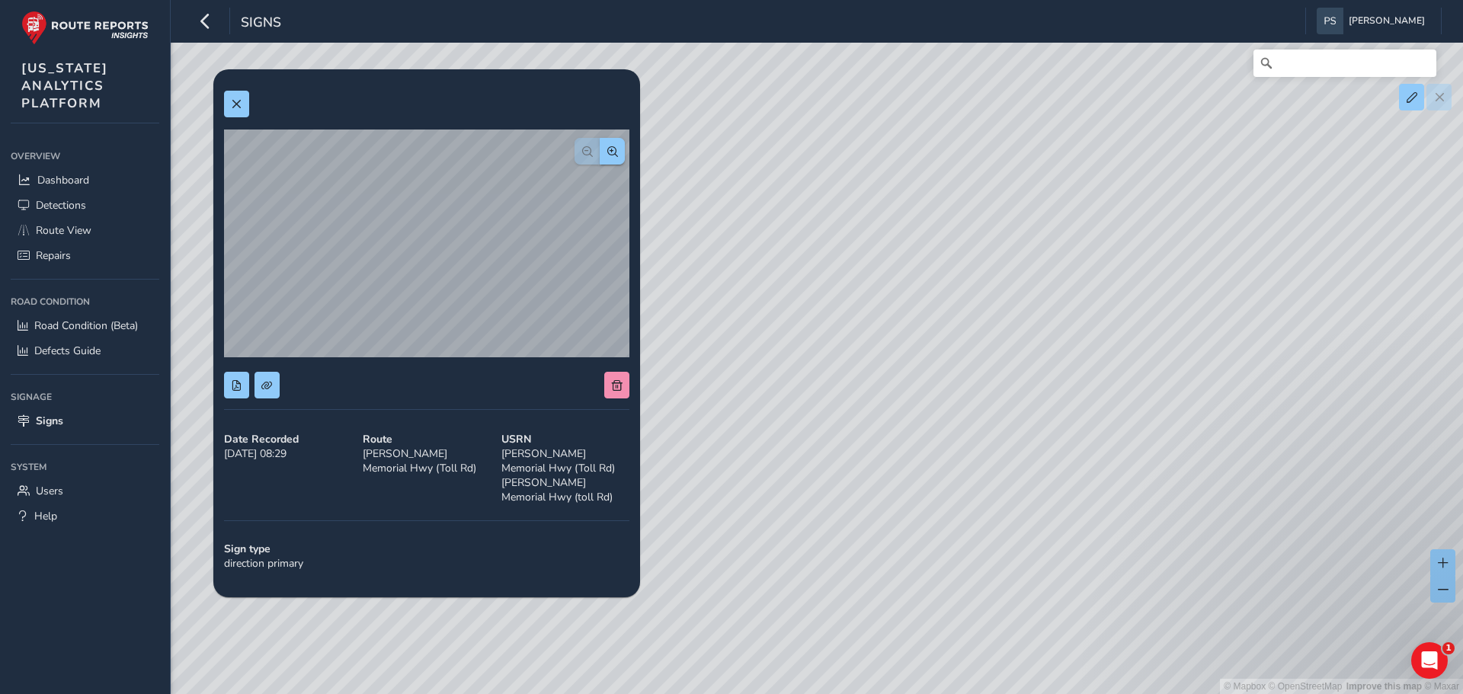
click at [552, 485] on div "USRN [PERSON_NAME] Memorial Hwy (Toll Rd) [PERSON_NAME][GEOGRAPHIC_DATA] (toll …" at bounding box center [565, 468] width 139 height 83
click at [553, 486] on div "USRN [PERSON_NAME] Memorial Hwy (Toll Rd) [PERSON_NAME][GEOGRAPHIC_DATA] (toll …" at bounding box center [565, 468] width 139 height 83
click at [420, 460] on div "Route [PERSON_NAME][GEOGRAPHIC_DATA] ([GEOGRAPHIC_DATA])" at bounding box center [426, 468] width 139 height 83
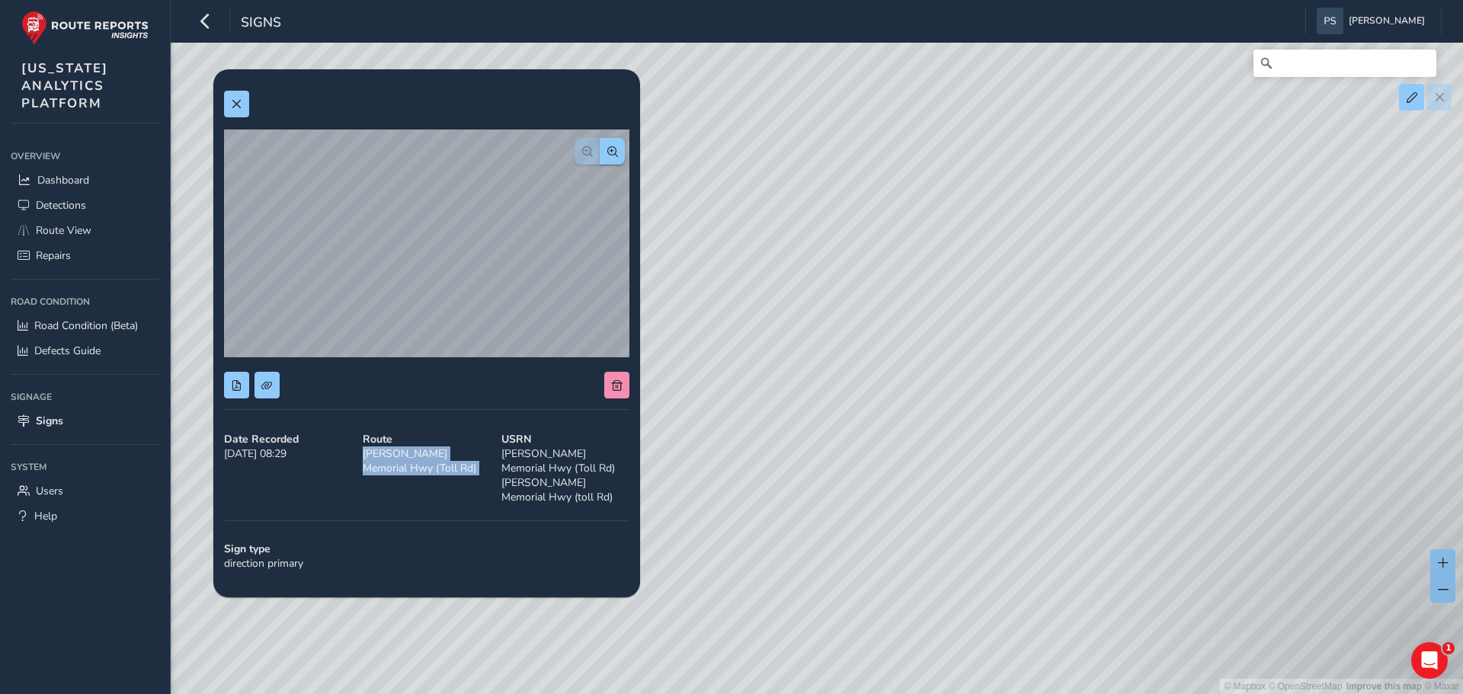
click at [420, 460] on div "Route [PERSON_NAME][GEOGRAPHIC_DATA] ([GEOGRAPHIC_DATA])" at bounding box center [426, 468] width 139 height 83
click at [241, 388] on span at bounding box center [236, 385] width 11 height 11
click at [232, 383] on span at bounding box center [236, 385] width 11 height 11
click at [232, 109] on span at bounding box center [236, 104] width 11 height 11
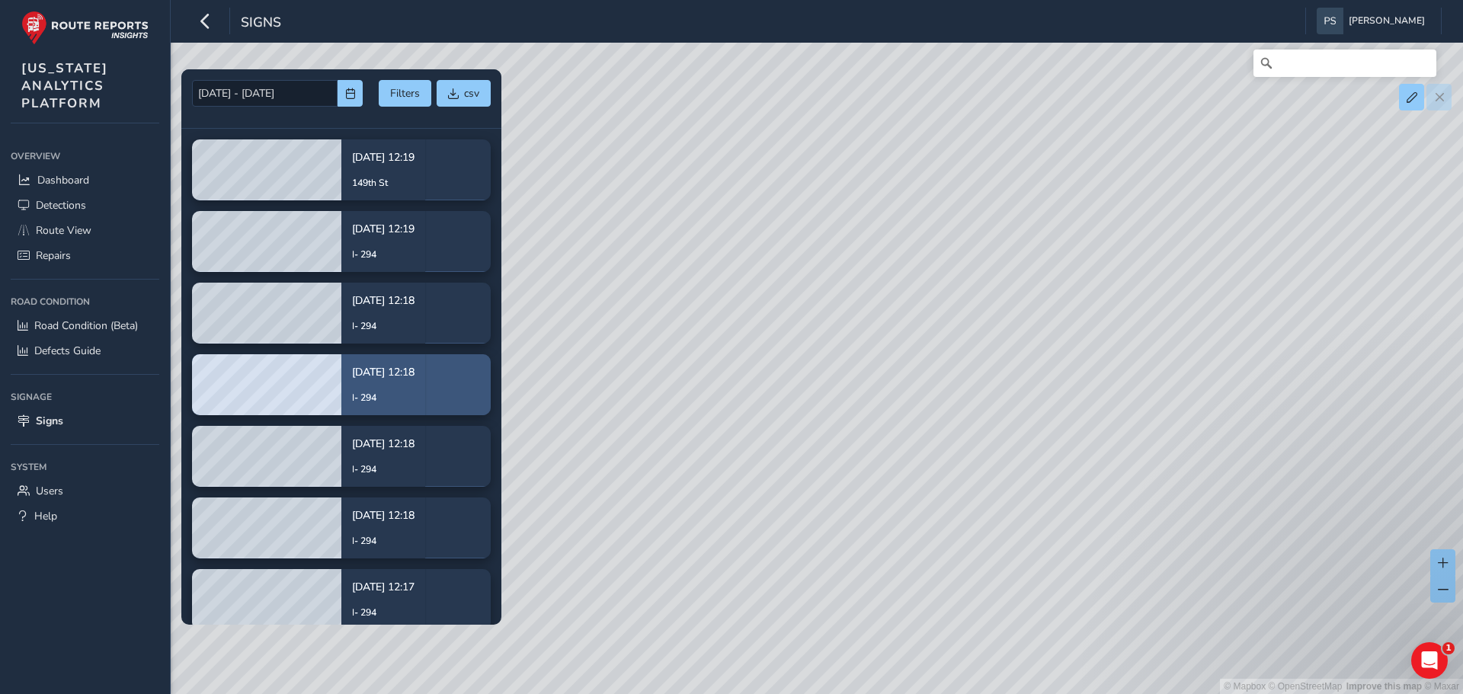
click at [386, 376] on p "[DATE] 12:18" at bounding box center [383, 372] width 62 height 16
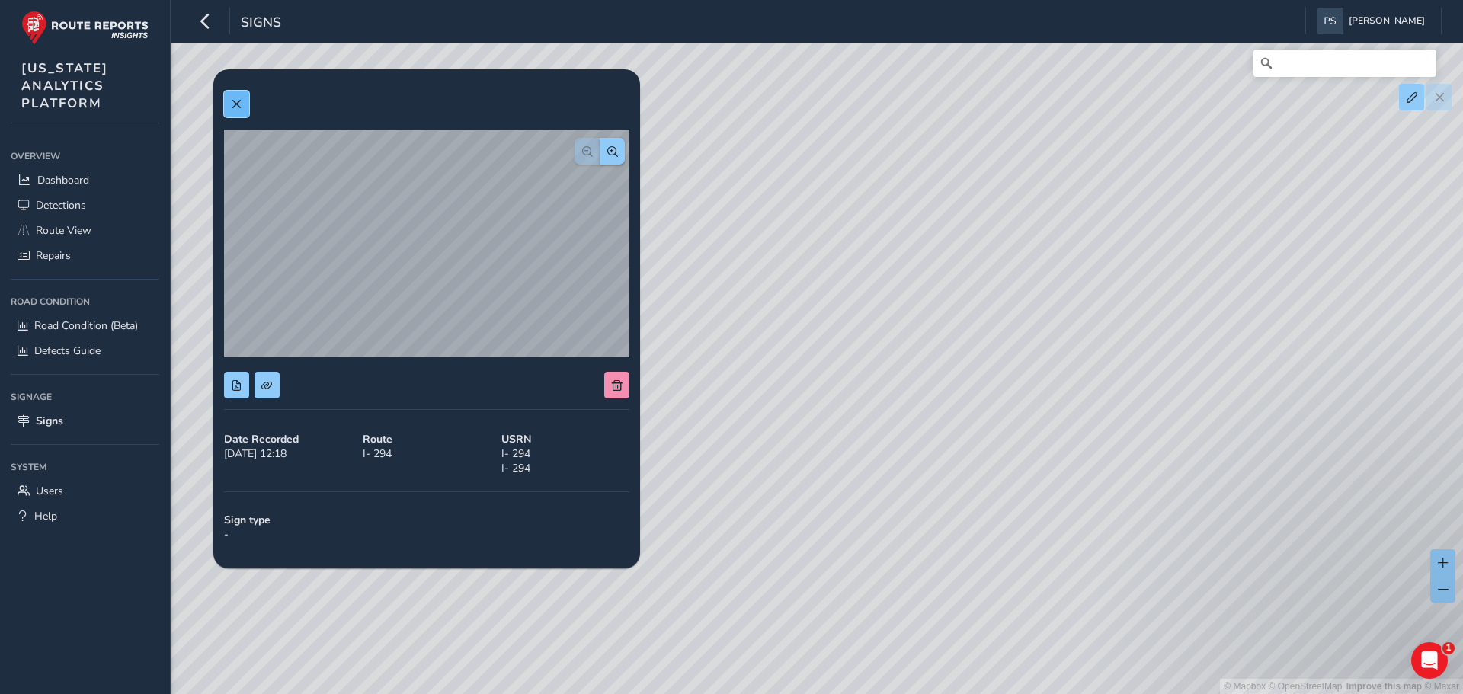
click at [237, 107] on span at bounding box center [236, 104] width 11 height 11
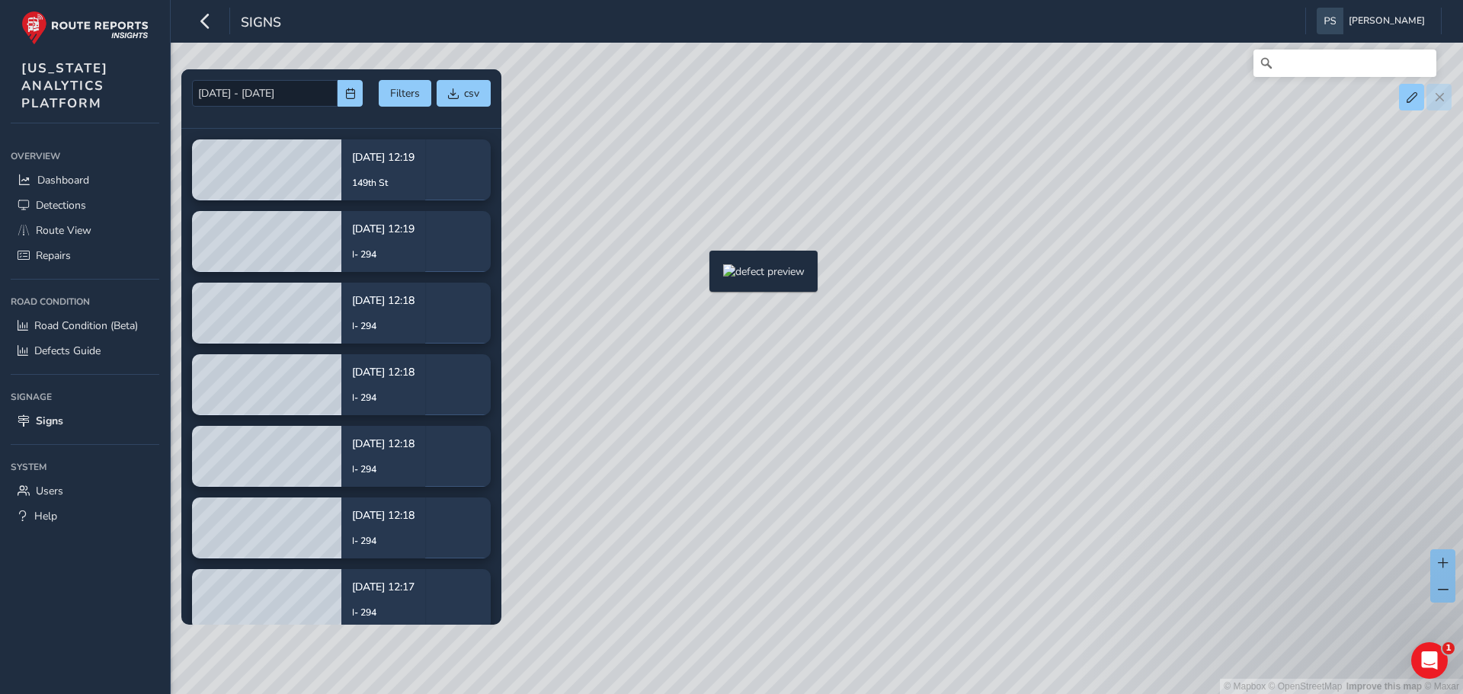
click at [700, 275] on div "© Mapbox © OpenStreetMap Improve this map © Maxar" at bounding box center [731, 347] width 1463 height 694
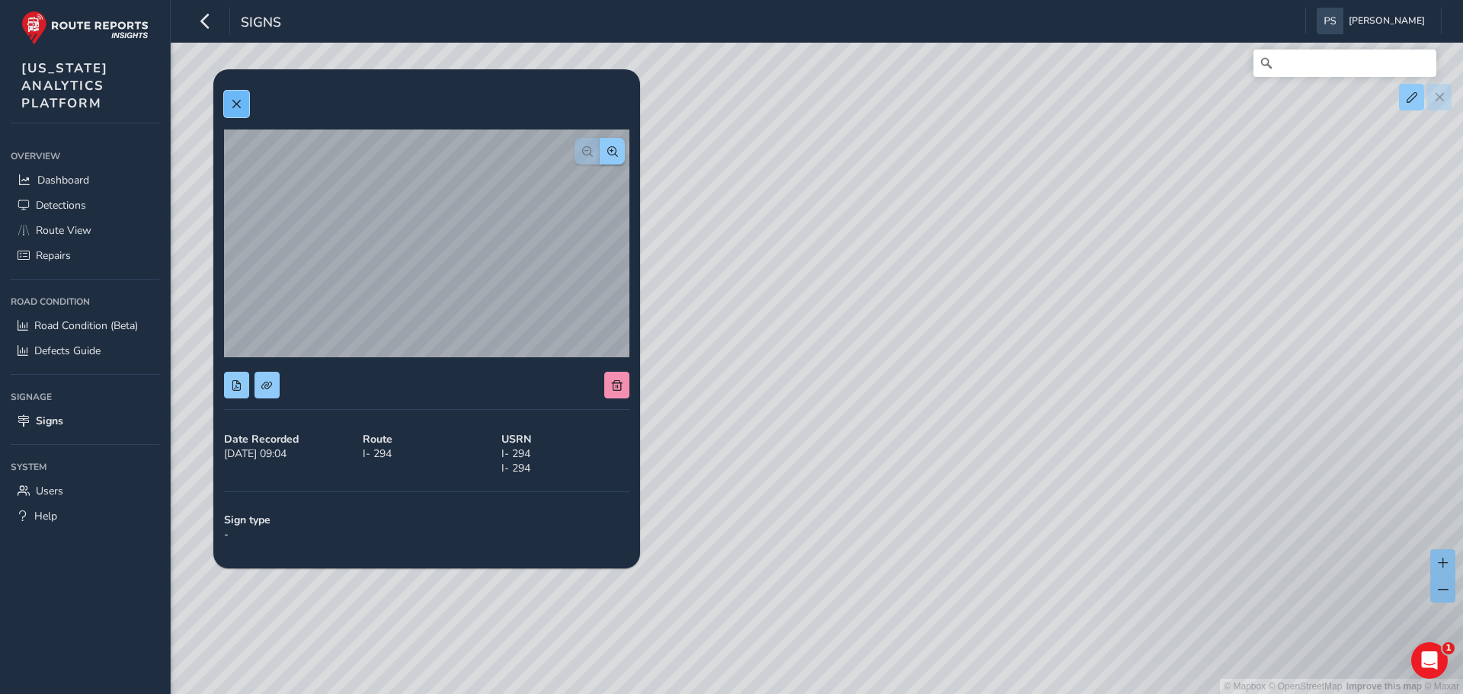
click at [224, 101] on button at bounding box center [236, 104] width 25 height 27
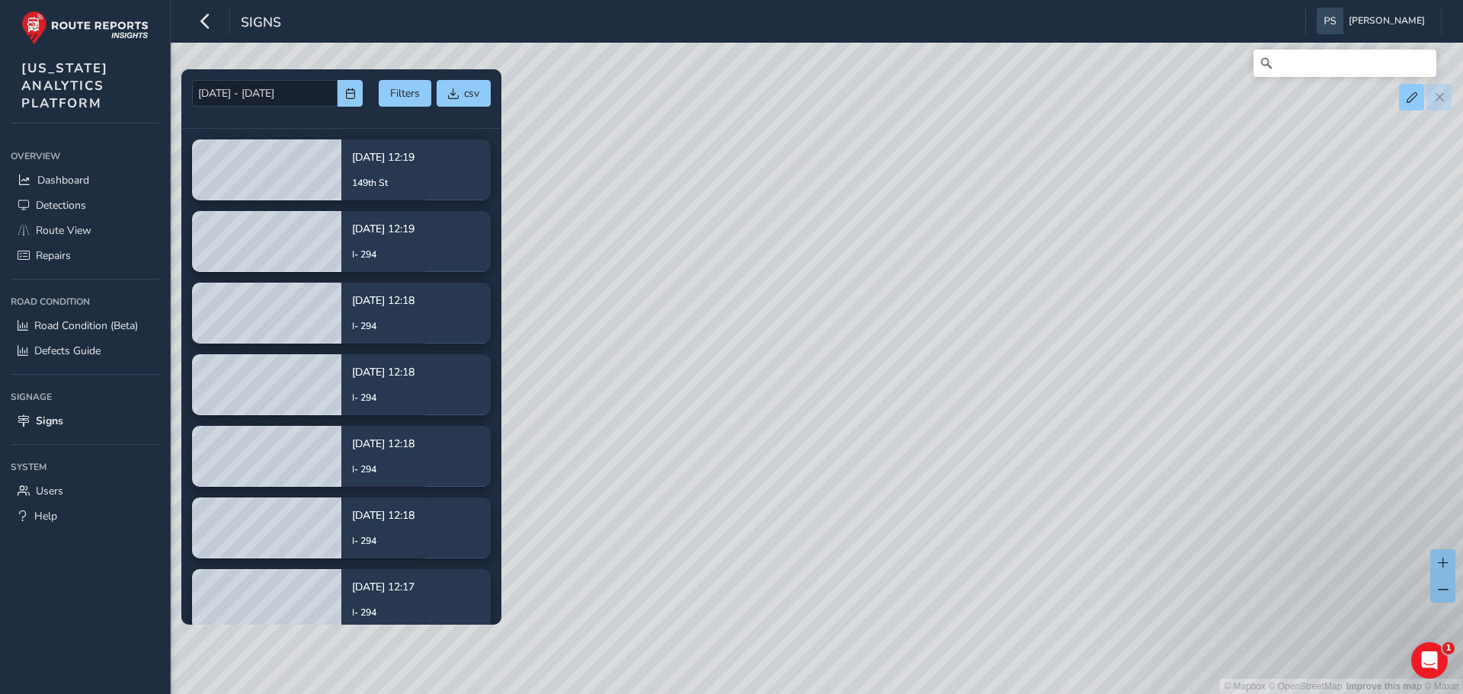
click at [786, 235] on div "© Mapbox © OpenStreetMap Improve this map © Maxar" at bounding box center [731, 347] width 1463 height 694
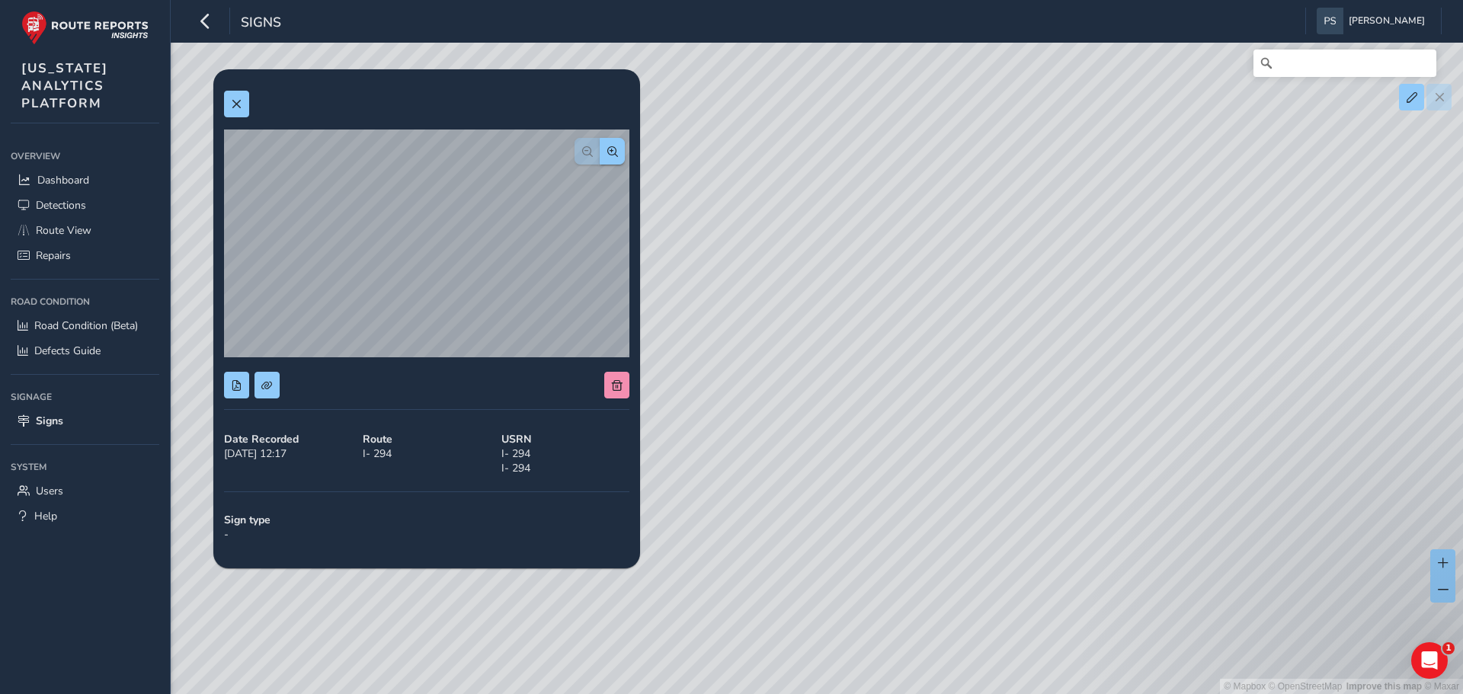
click at [785, 235] on div "© Mapbox © OpenStreetMap Improve this map © Maxar" at bounding box center [731, 347] width 1463 height 694
click at [1055, 337] on div "© Mapbox © OpenStreetMap Improve this map © Maxar" at bounding box center [731, 347] width 1463 height 694
click at [241, 106] on span at bounding box center [236, 104] width 11 height 11
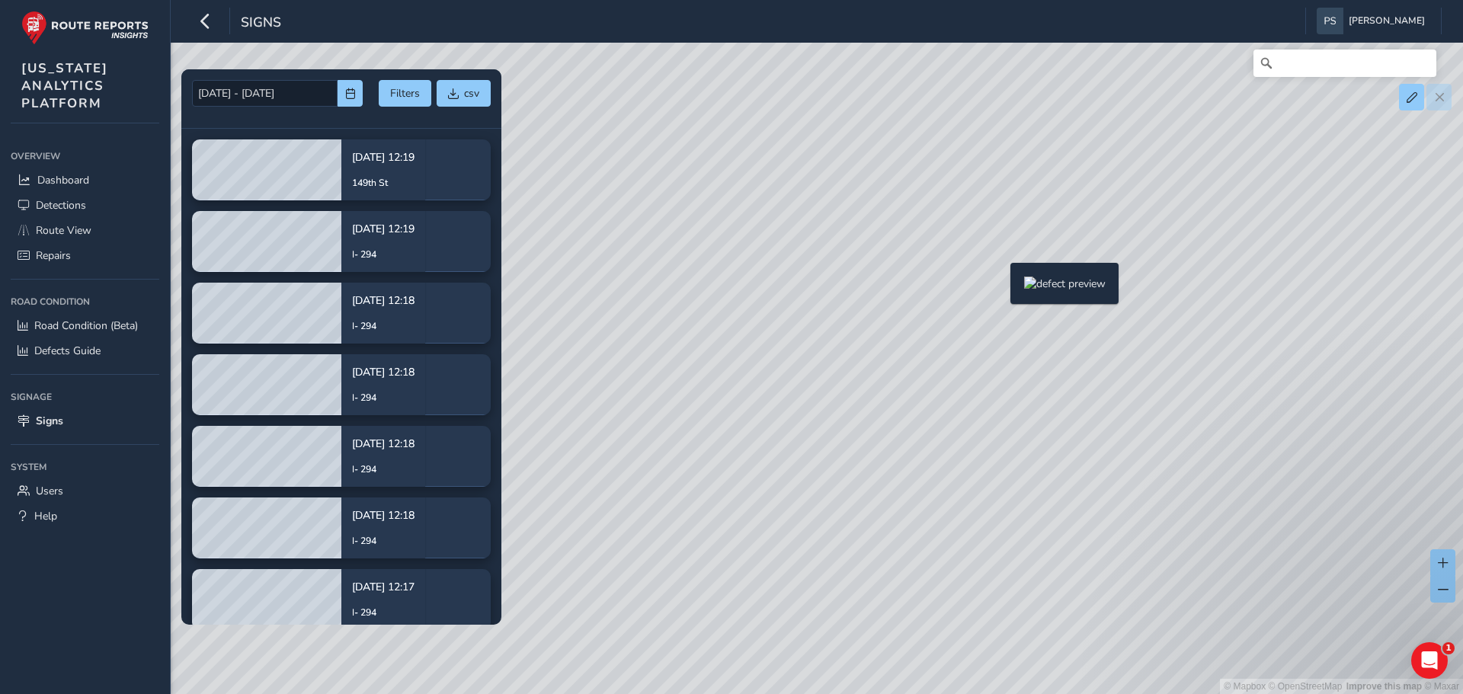
click at [1001, 287] on div "© Mapbox © OpenStreetMap Improve this map © Maxar" at bounding box center [731, 347] width 1463 height 694
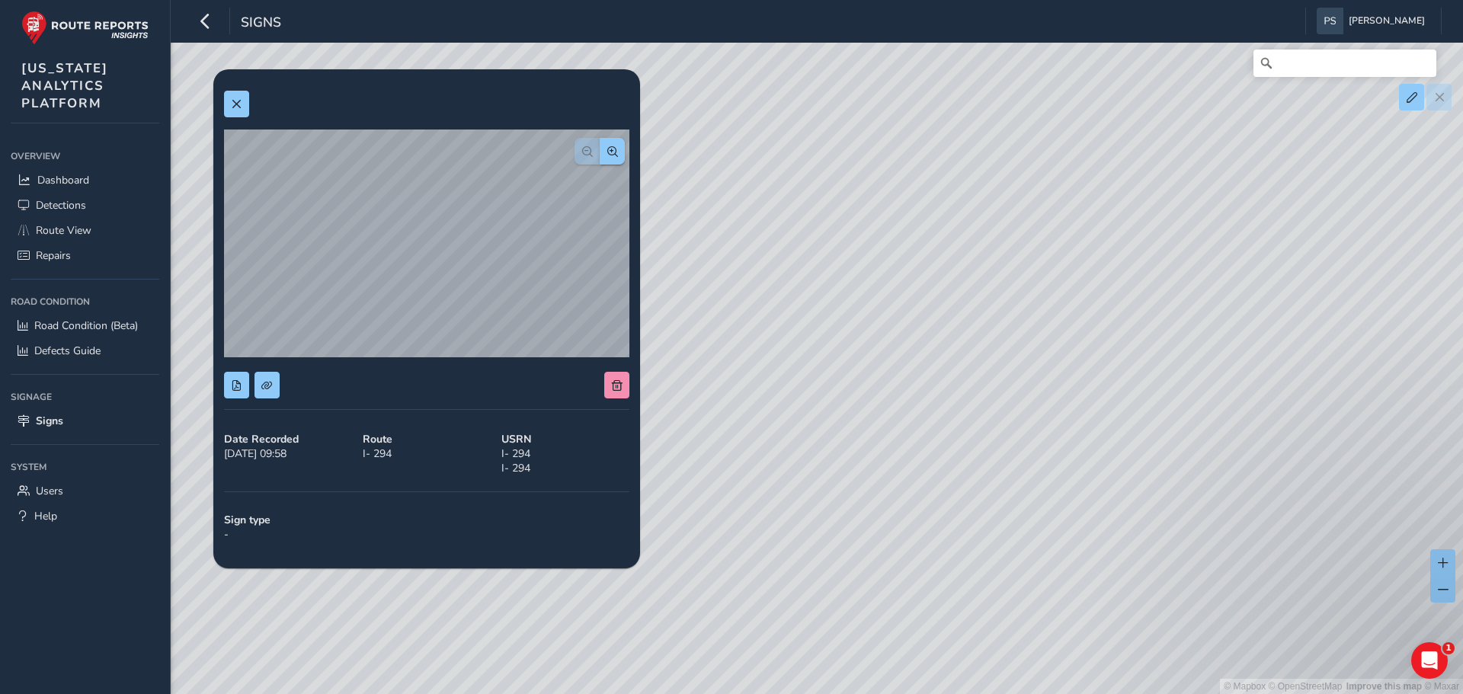
click at [999, 280] on div "© Mapbox © OpenStreetMap Improve this map © Maxar" at bounding box center [731, 347] width 1463 height 694
click at [904, 128] on div "© Mapbox © OpenStreetMap Improve this map © Maxar" at bounding box center [731, 347] width 1463 height 694
click at [1049, 315] on div "© Mapbox © OpenStreetMap Improve this map © Maxar" at bounding box center [731, 347] width 1463 height 694
click at [1044, 315] on div "© Mapbox © OpenStreetMap Improve this map © Maxar" at bounding box center [731, 347] width 1463 height 694
click at [242, 111] on button at bounding box center [236, 104] width 25 height 27
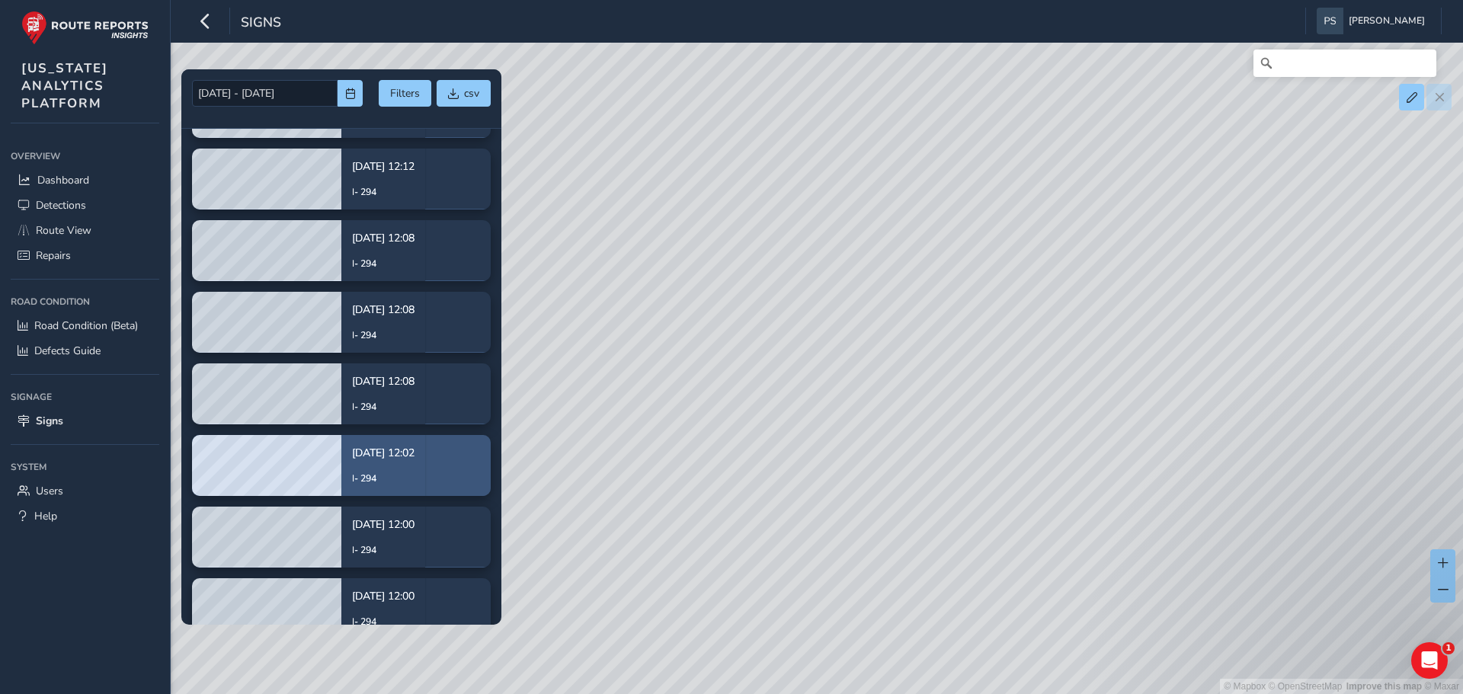
scroll to position [915, 0]
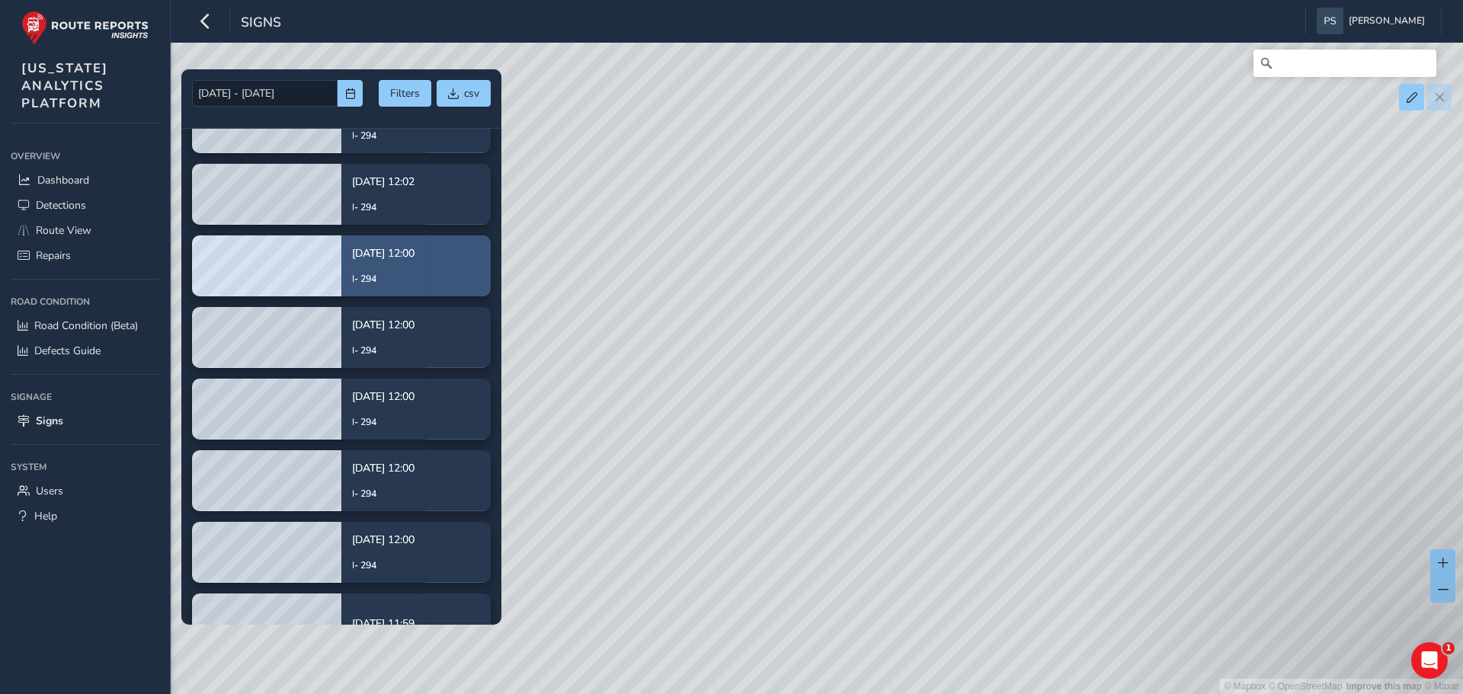
click at [386, 259] on p "[DATE] 12:00" at bounding box center [383, 253] width 62 height 16
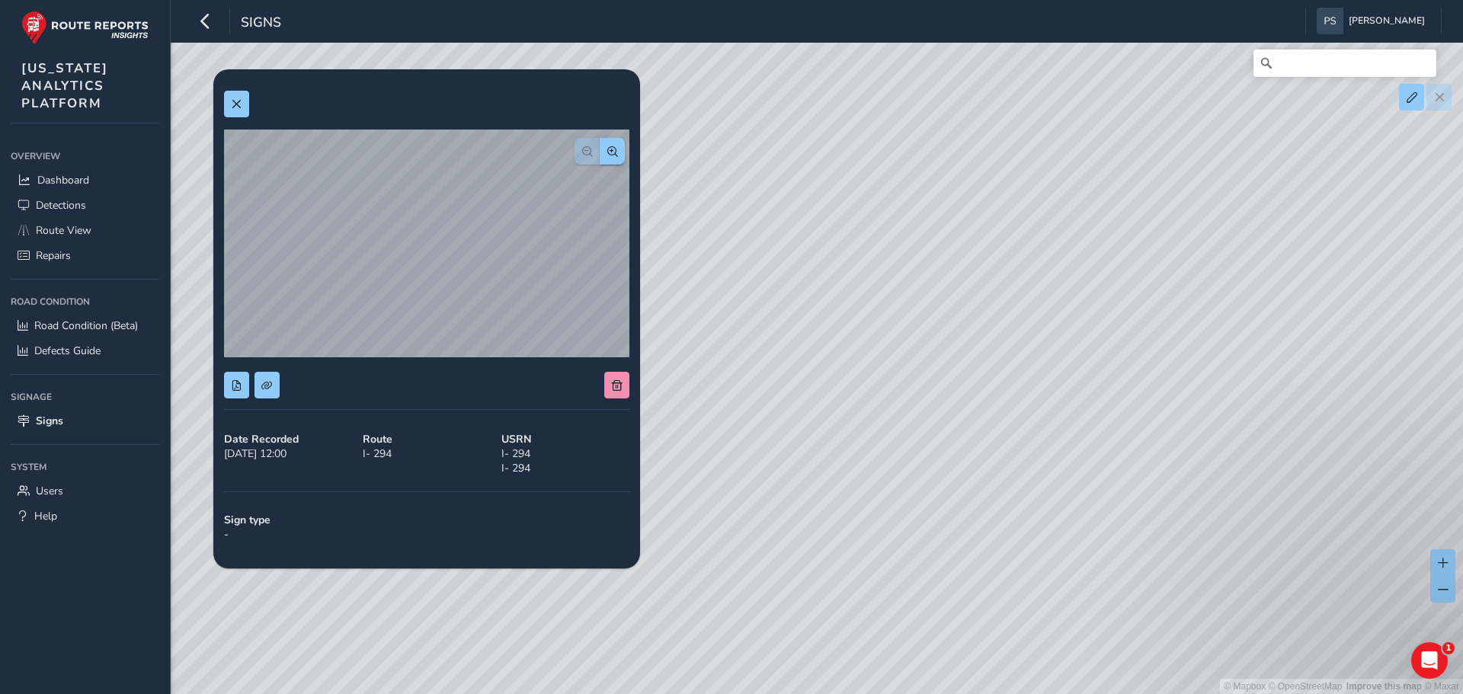
click at [221, 107] on div "Date Recorded [DATE] 12:00 Route I- 294 USRN I- 294 I- 294 Sign type -" at bounding box center [426, 318] width 427 height 499
click at [237, 103] on span at bounding box center [236, 104] width 11 height 11
click at [225, 107] on button at bounding box center [236, 104] width 25 height 27
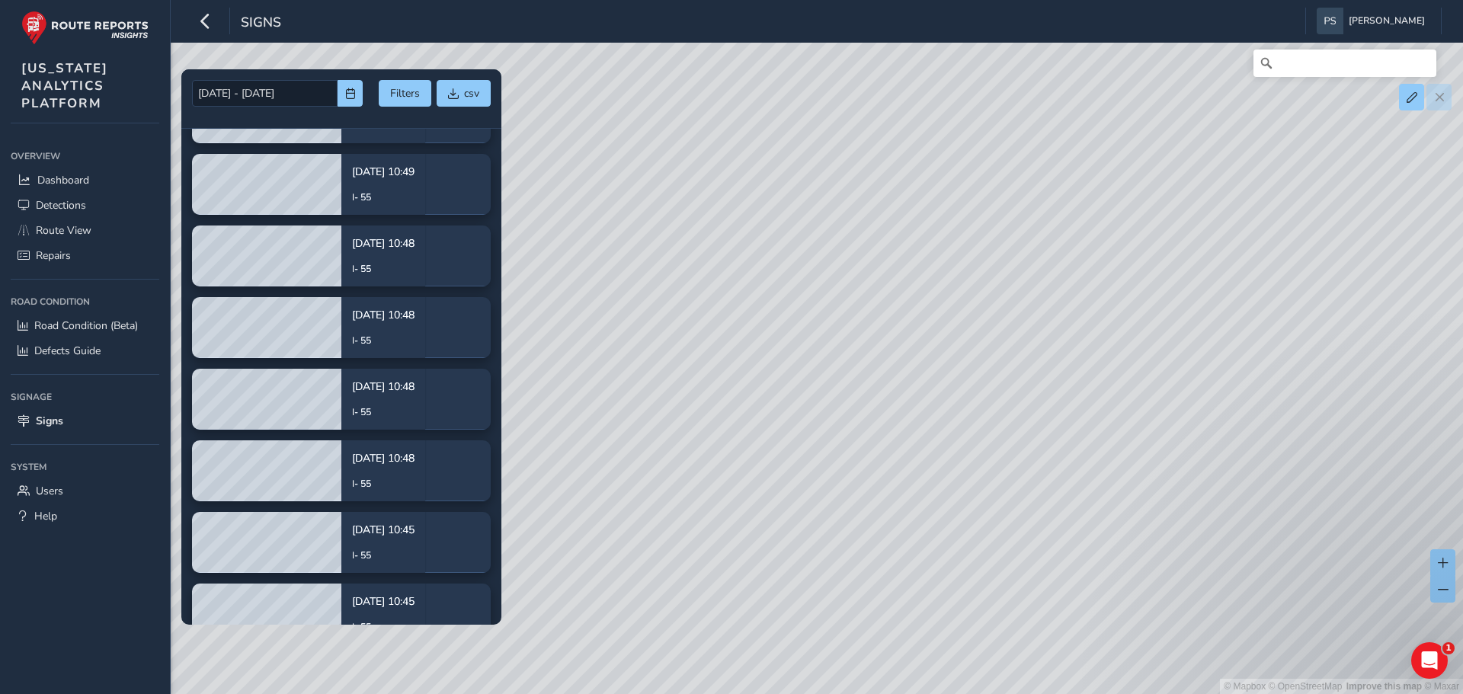
scroll to position [3048, 0]
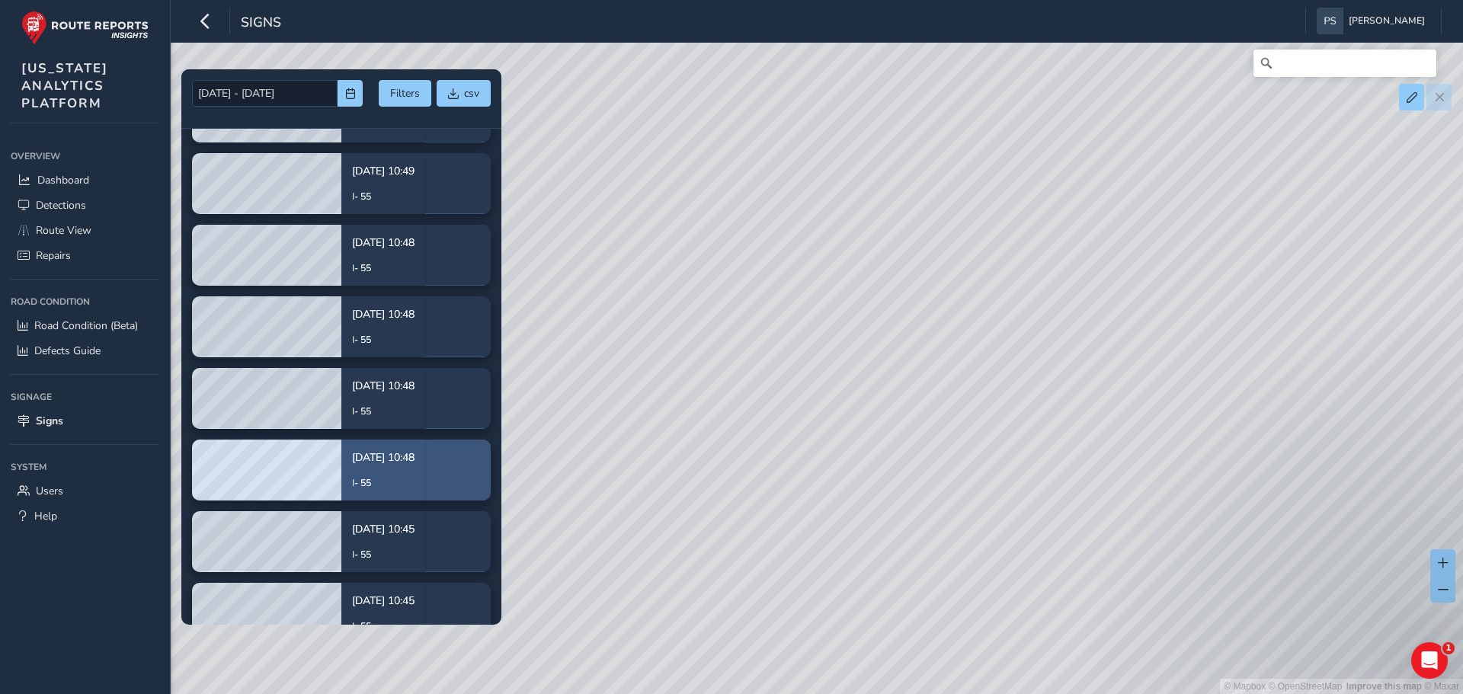
click at [380, 473] on div "[DATE] 10:48 I- 55" at bounding box center [383, 470] width 62 height 62
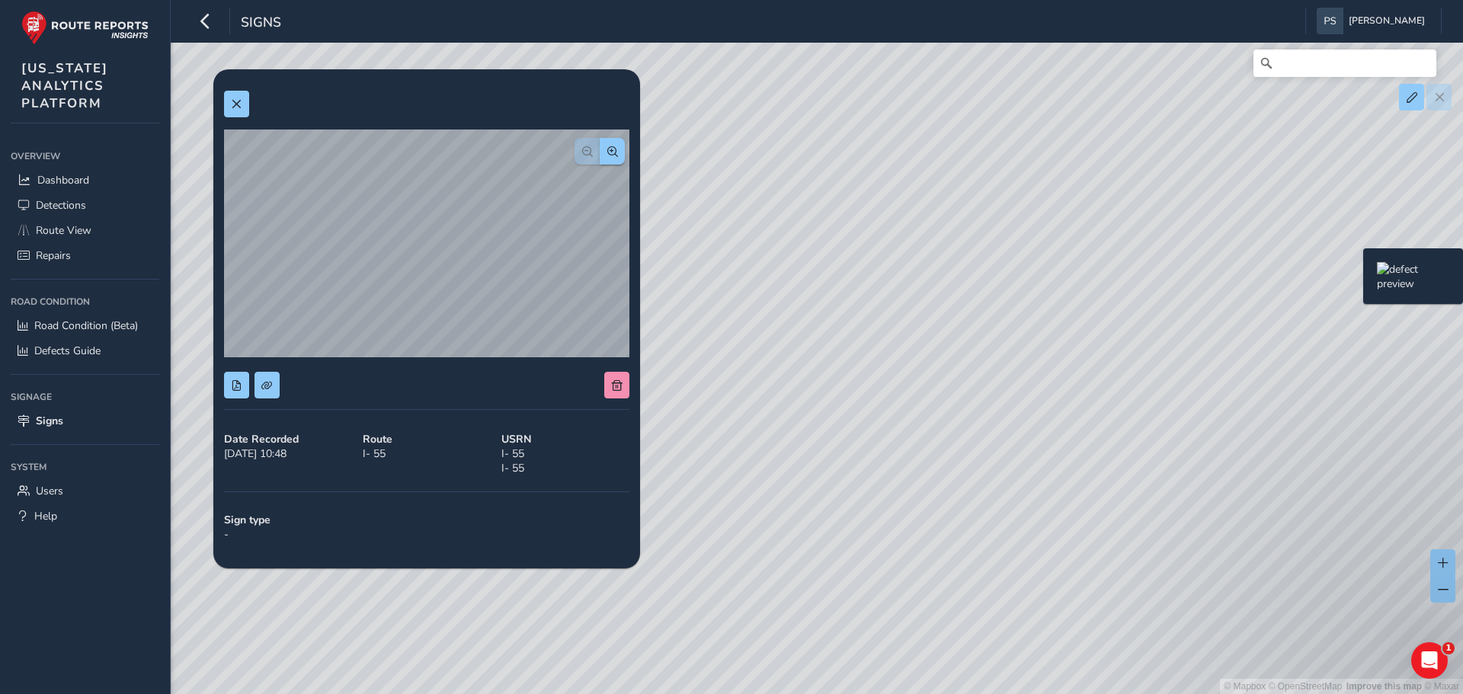
click at [1354, 273] on div "© Mapbox © OpenStreetMap Improve this map © Maxar" at bounding box center [731, 347] width 1463 height 694
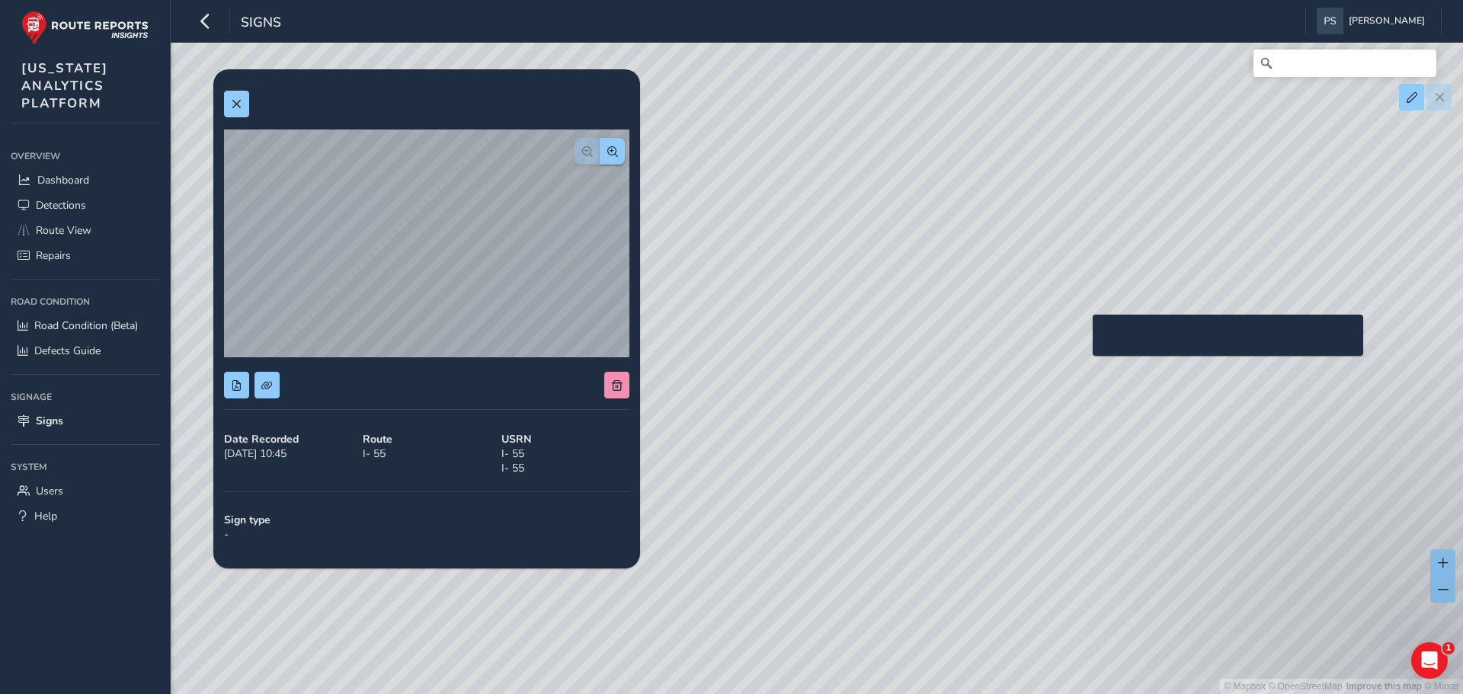
click at [1083, 338] on div "© Mapbox © OpenStreetMap Improve this map © Maxar" at bounding box center [731, 347] width 1463 height 694
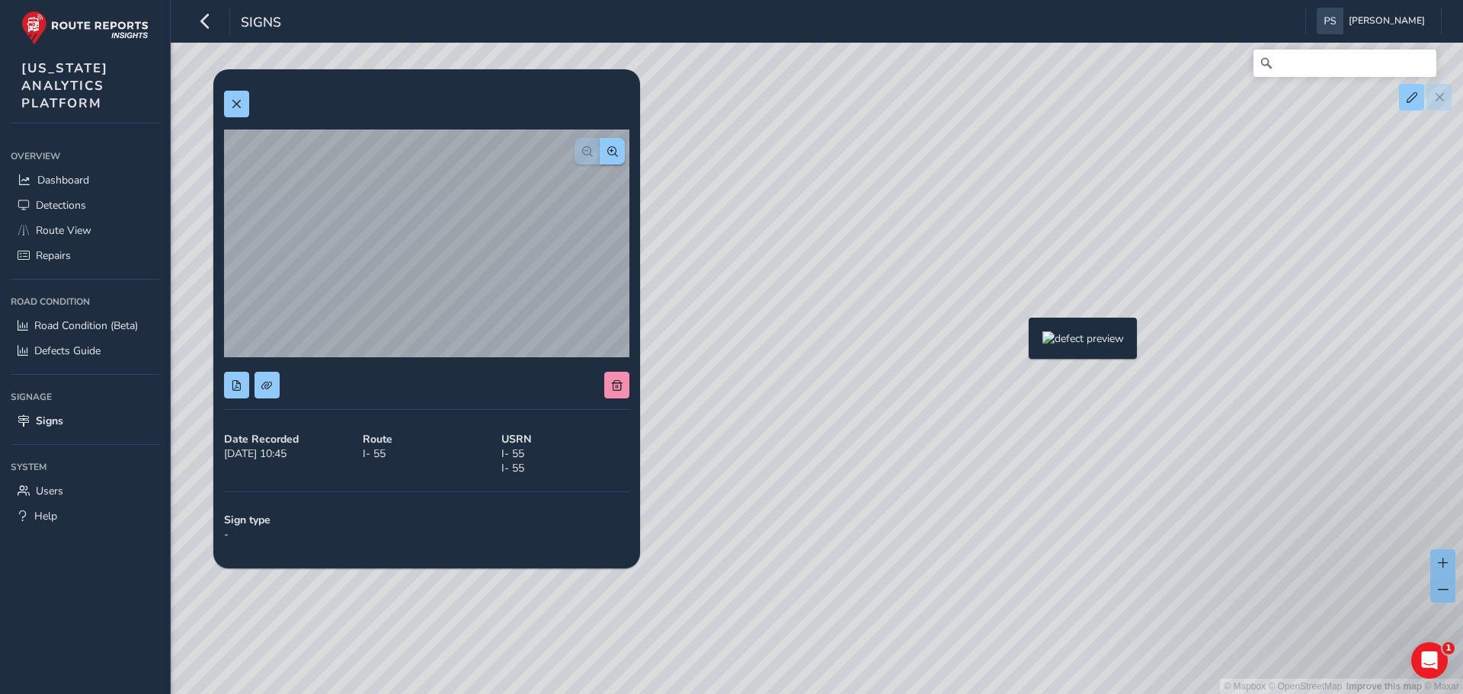
click at [1020, 342] on div "© Mapbox © OpenStreetMap Improve this map © Maxar" at bounding box center [731, 347] width 1463 height 694
click at [981, 349] on div "© Mapbox © OpenStreetMap Improve this map © Maxar" at bounding box center [731, 347] width 1463 height 694
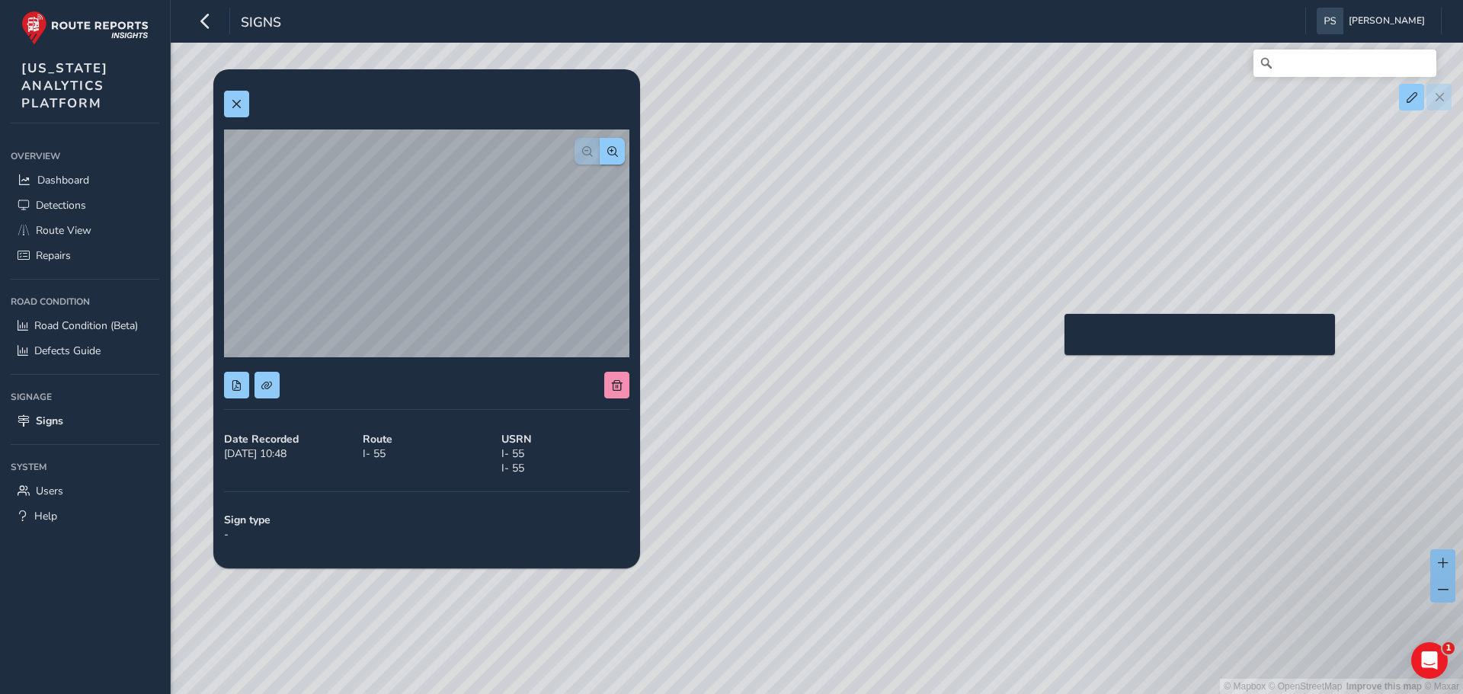
click at [1056, 338] on div "© Mapbox © OpenStreetMap Improve this map © Maxar" at bounding box center [731, 347] width 1463 height 694
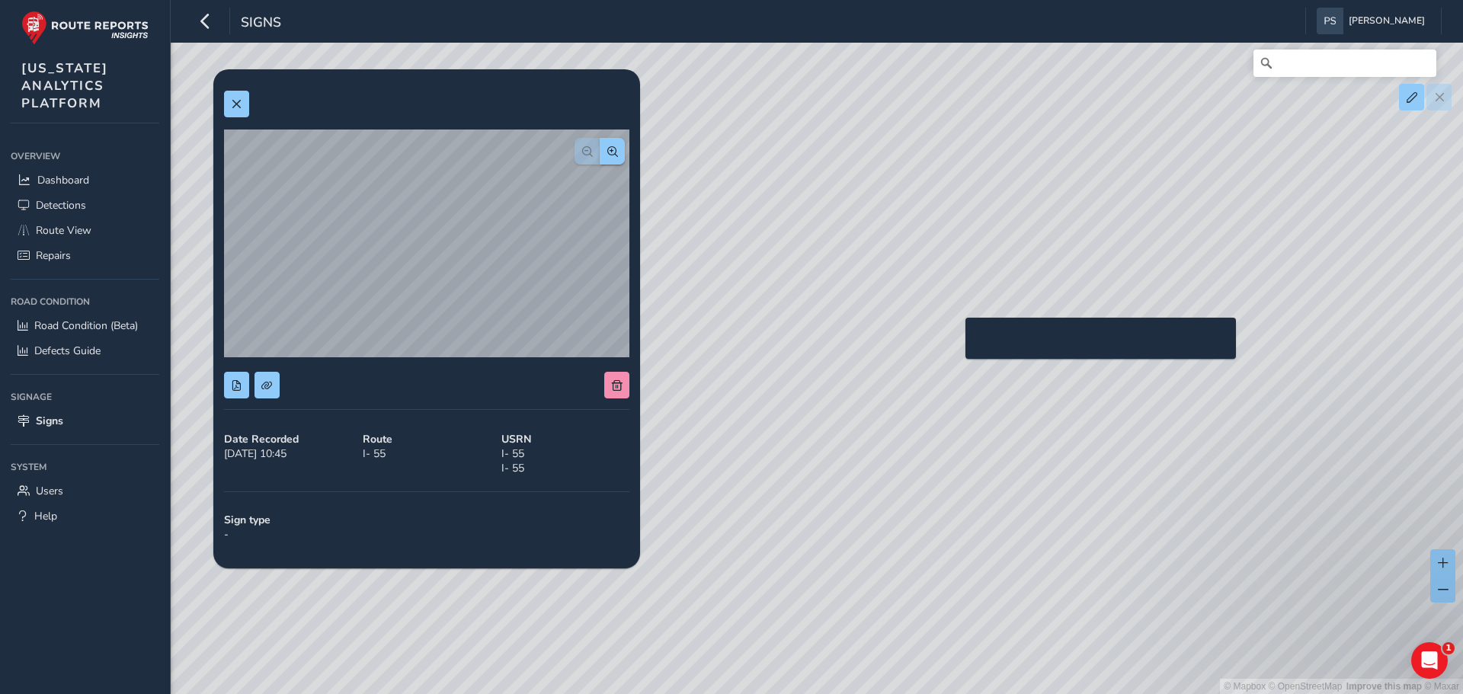
click at [956, 342] on div "© Mapbox © OpenStreetMap Improve this map © Maxar" at bounding box center [731, 347] width 1463 height 694
click at [1000, 342] on div "© Mapbox © OpenStreetMap Improve this map © Maxar" at bounding box center [731, 347] width 1463 height 694
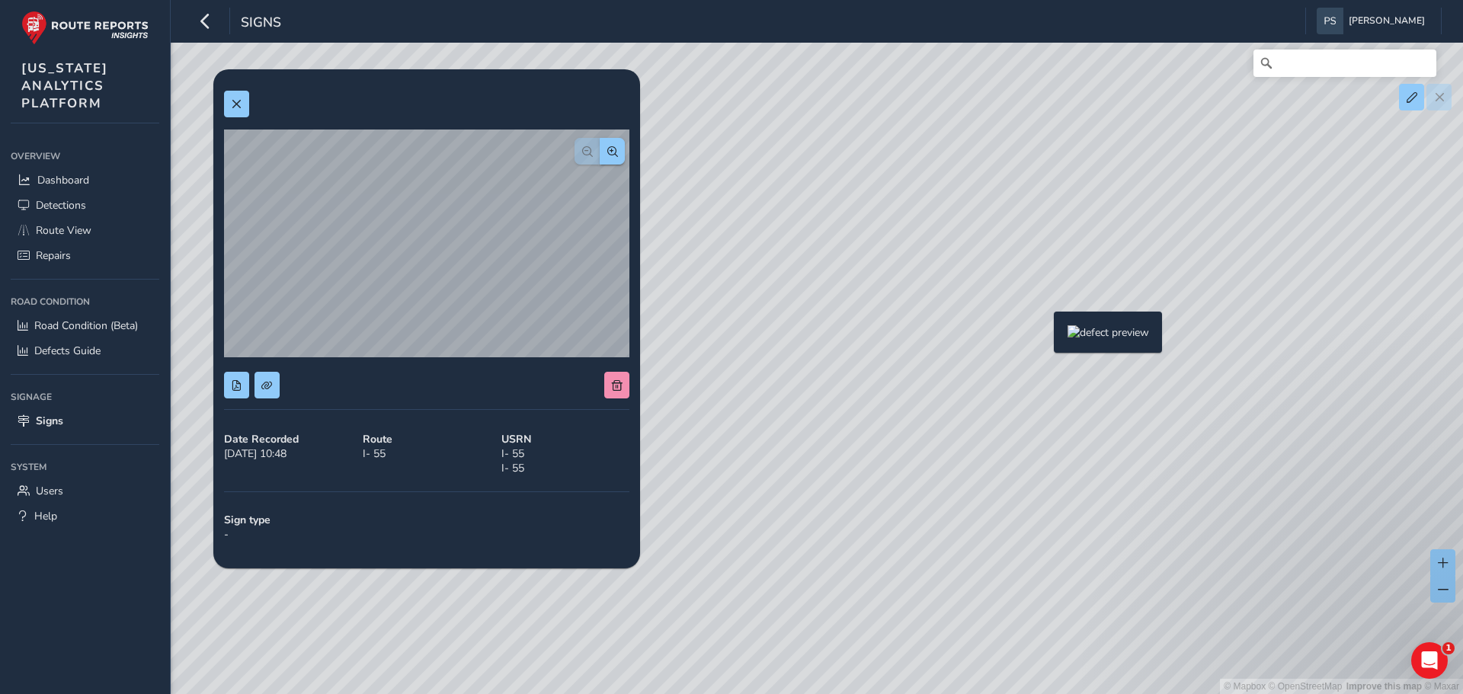
click at [1045, 336] on div "© Mapbox © OpenStreetMap Improve this map © Maxar" at bounding box center [731, 347] width 1463 height 694
click at [1058, 335] on div "© Mapbox © OpenStreetMap Improve this map © Maxar" at bounding box center [731, 347] width 1463 height 694
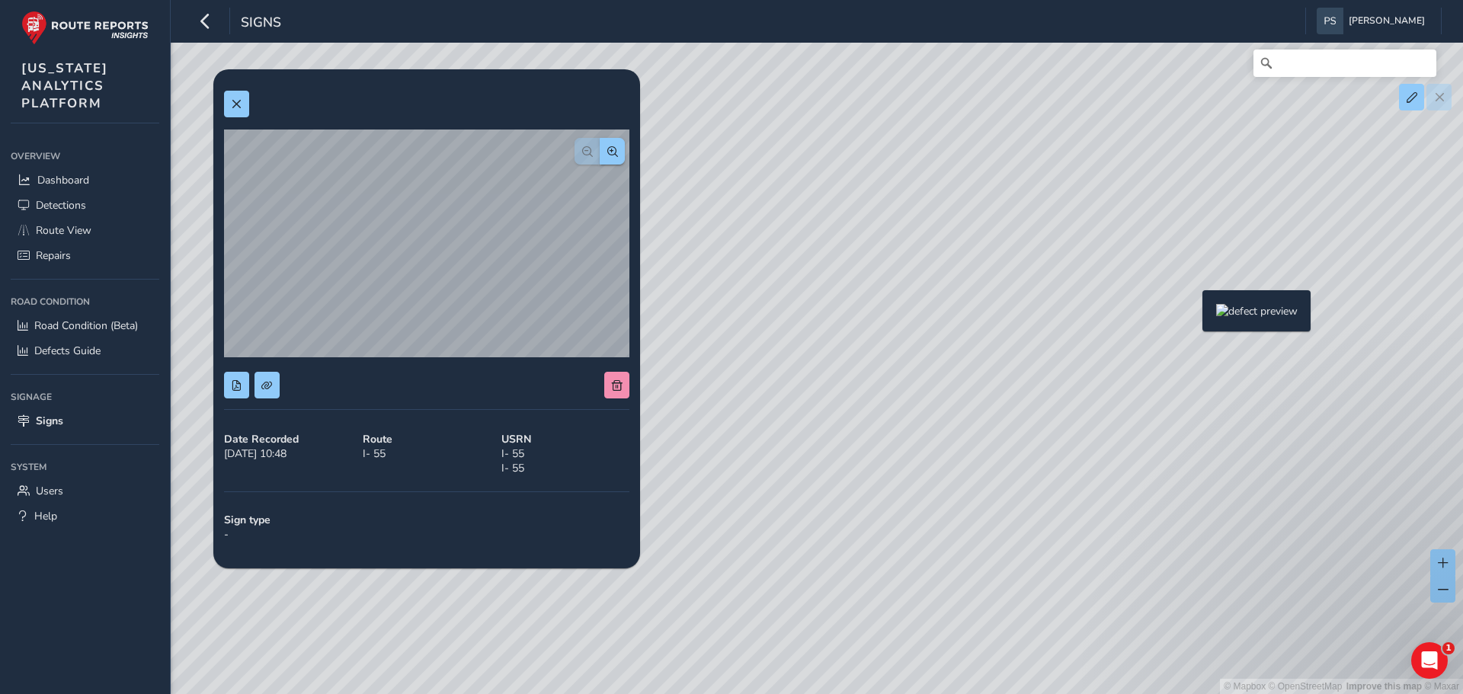
click at [1195, 315] on div "© Mapbox © OpenStreetMap Improve this map © Maxar" at bounding box center [731, 347] width 1463 height 694
click at [1128, 322] on div "© Mapbox © OpenStreetMap Improve this map © Maxar" at bounding box center [731, 347] width 1463 height 694
click at [1127, 338] on div "© Mapbox © OpenStreetMap Improve this map © Maxar" at bounding box center [731, 347] width 1463 height 694
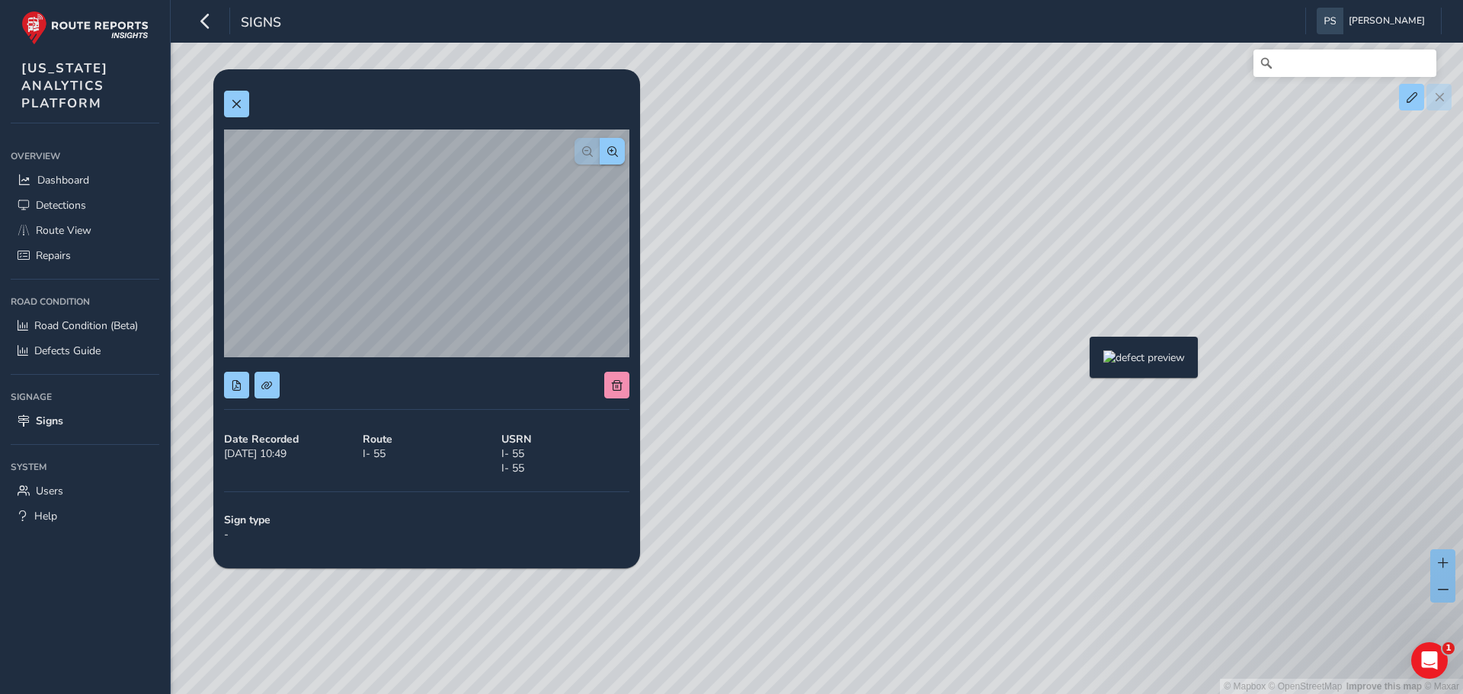
click at [1081, 361] on div "© Mapbox © OpenStreetMap Improve this map © Maxar" at bounding box center [731, 347] width 1463 height 694
click at [1167, 355] on div "© Mapbox © OpenStreetMap Improve this map © Maxar" at bounding box center [731, 347] width 1463 height 694
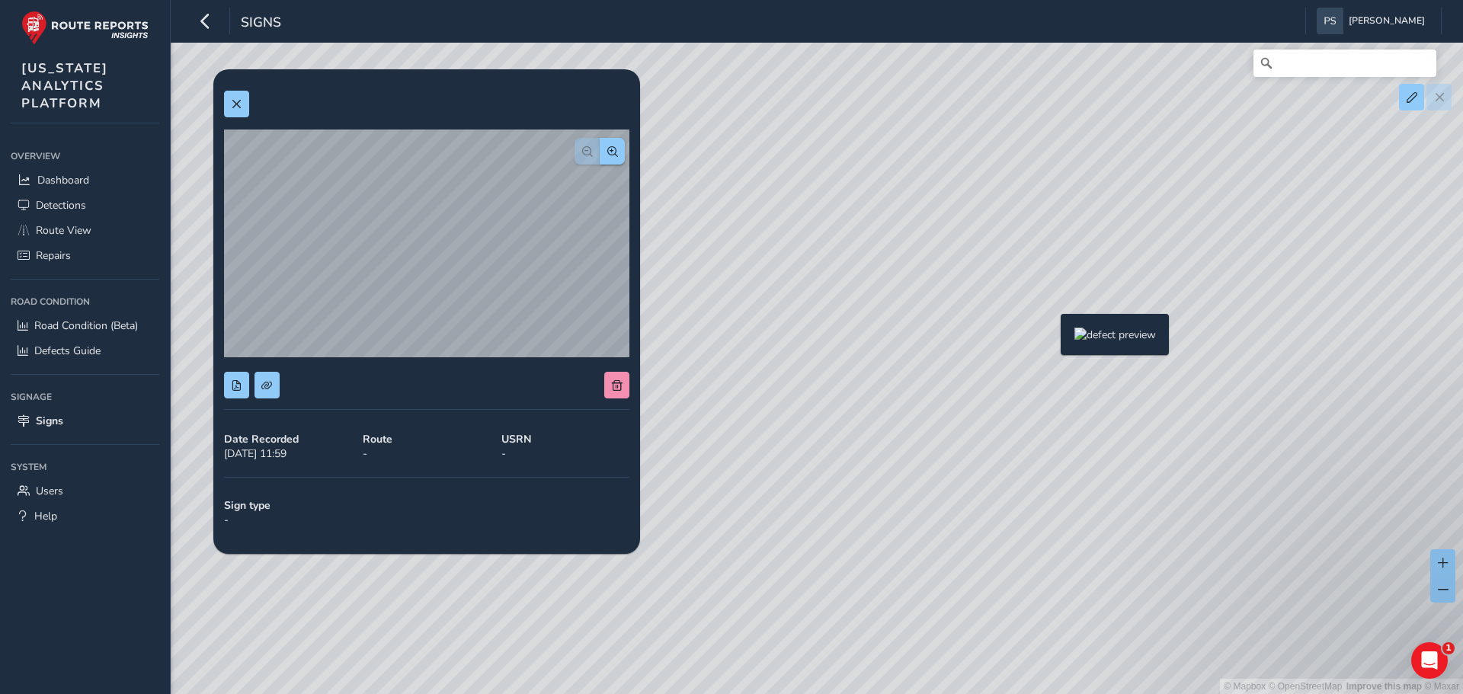
click at [1052, 338] on div "© Mapbox © OpenStreetMap Improve this map © Maxar" at bounding box center [731, 347] width 1463 height 694
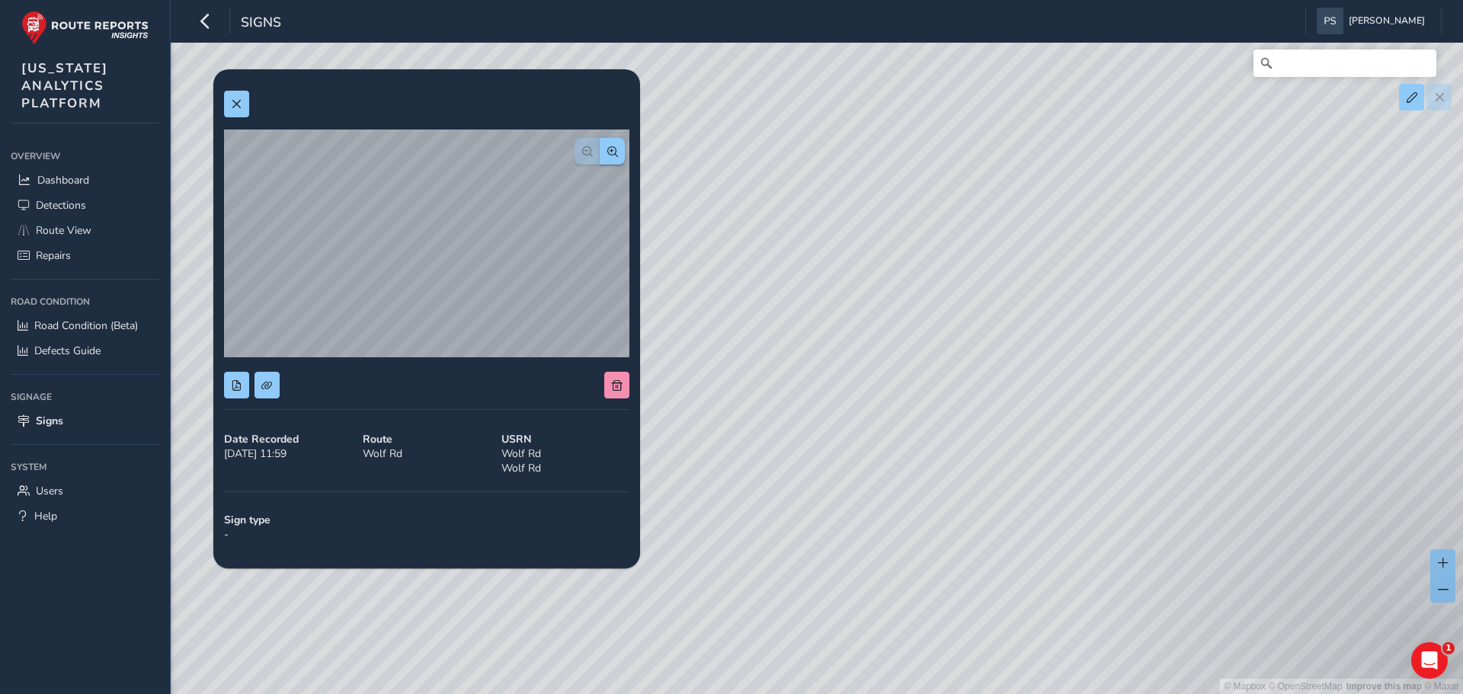
drag, startPoint x: 897, startPoint y: 160, endPoint x: 1022, endPoint y: 293, distance: 182.8
click at [1022, 293] on div "© Mapbox © OpenStreetMap Improve this map © Maxar" at bounding box center [731, 347] width 1463 height 694
click at [943, 233] on div "© Mapbox © OpenStreetMap Improve this map © Maxar" at bounding box center [731, 347] width 1463 height 694
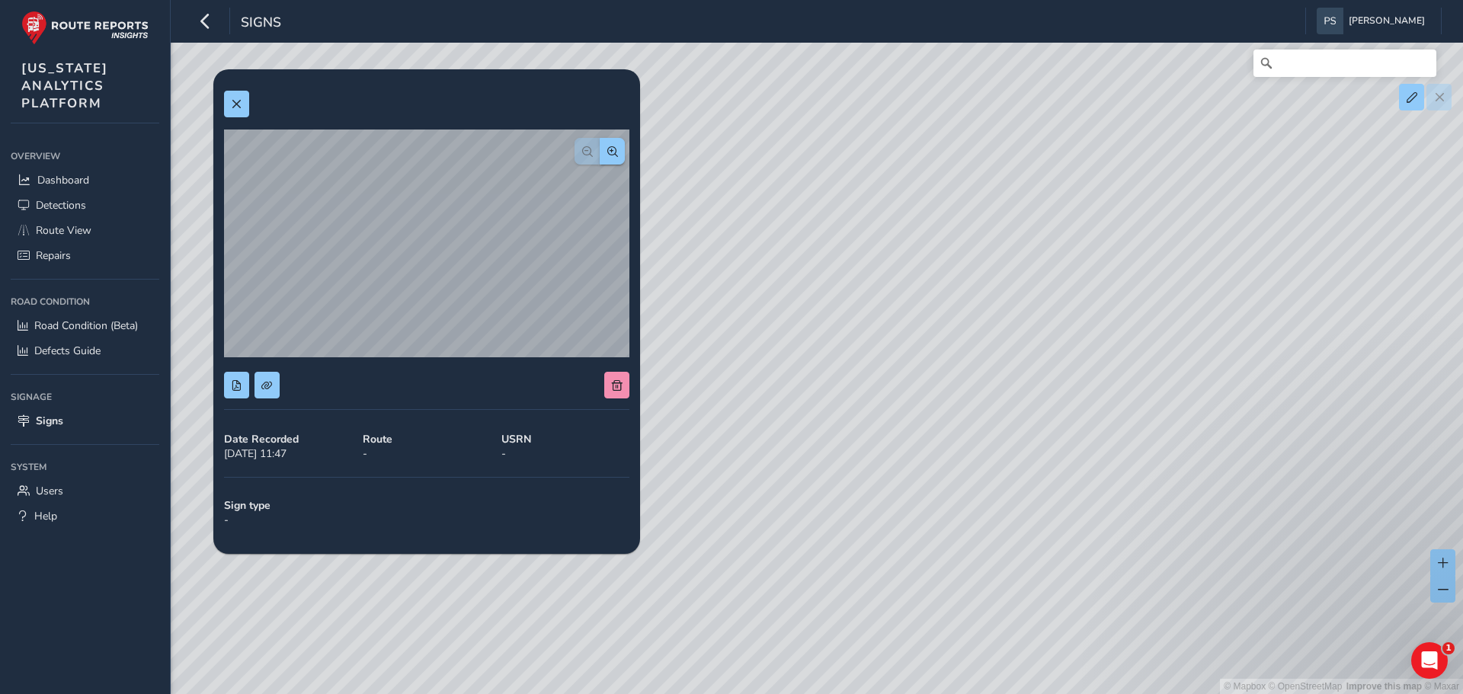
drag, startPoint x: 860, startPoint y: 231, endPoint x: 867, endPoint y: 348, distance: 117.5
click at [867, 348] on div "© Mapbox © OpenStreetMap Improve this map © Maxar" at bounding box center [731, 347] width 1463 height 694
click at [844, 272] on div "© Mapbox © OpenStreetMap Improve this map © Maxar" at bounding box center [731, 347] width 1463 height 694
click at [844, 277] on div "© Mapbox © OpenStreetMap Improve this map © Maxar" at bounding box center [731, 347] width 1463 height 694
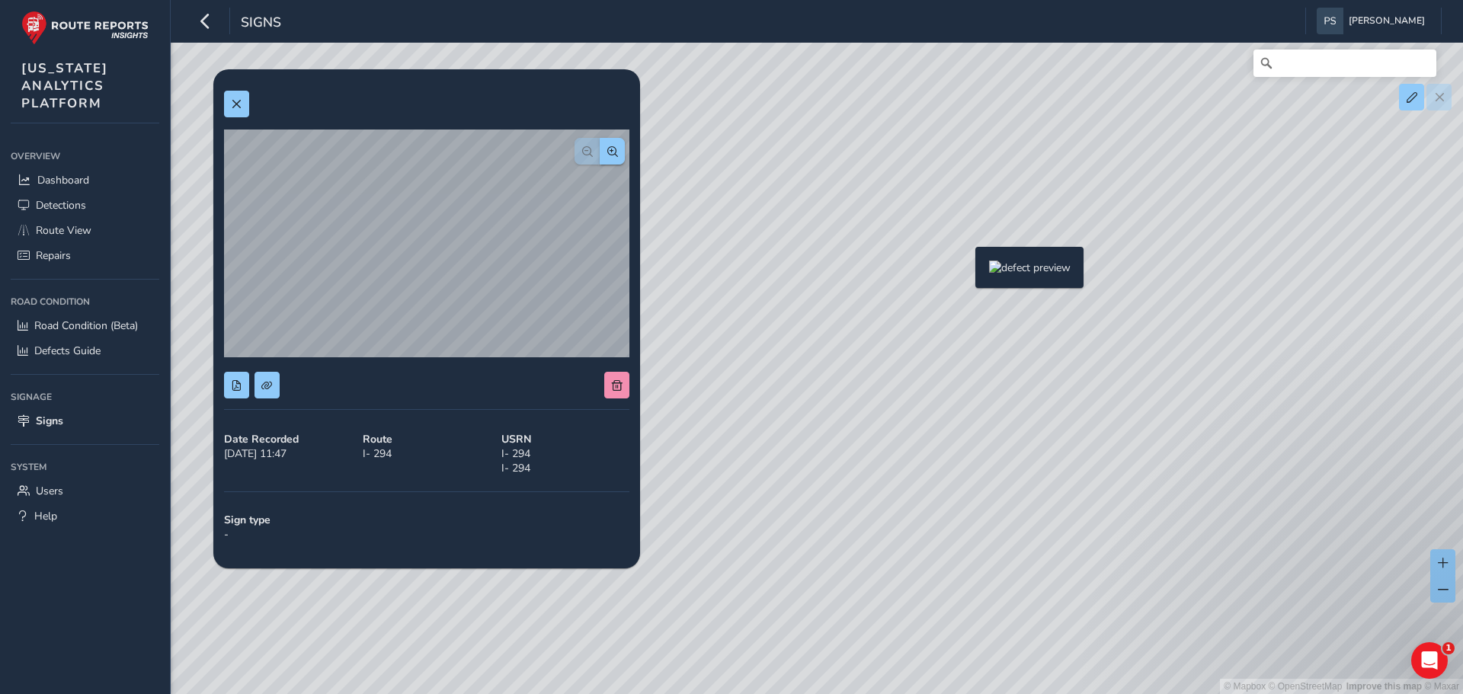
click at [966, 271] on div "© Mapbox © OpenStreetMap Improve this map © Maxar" at bounding box center [731, 347] width 1463 height 694
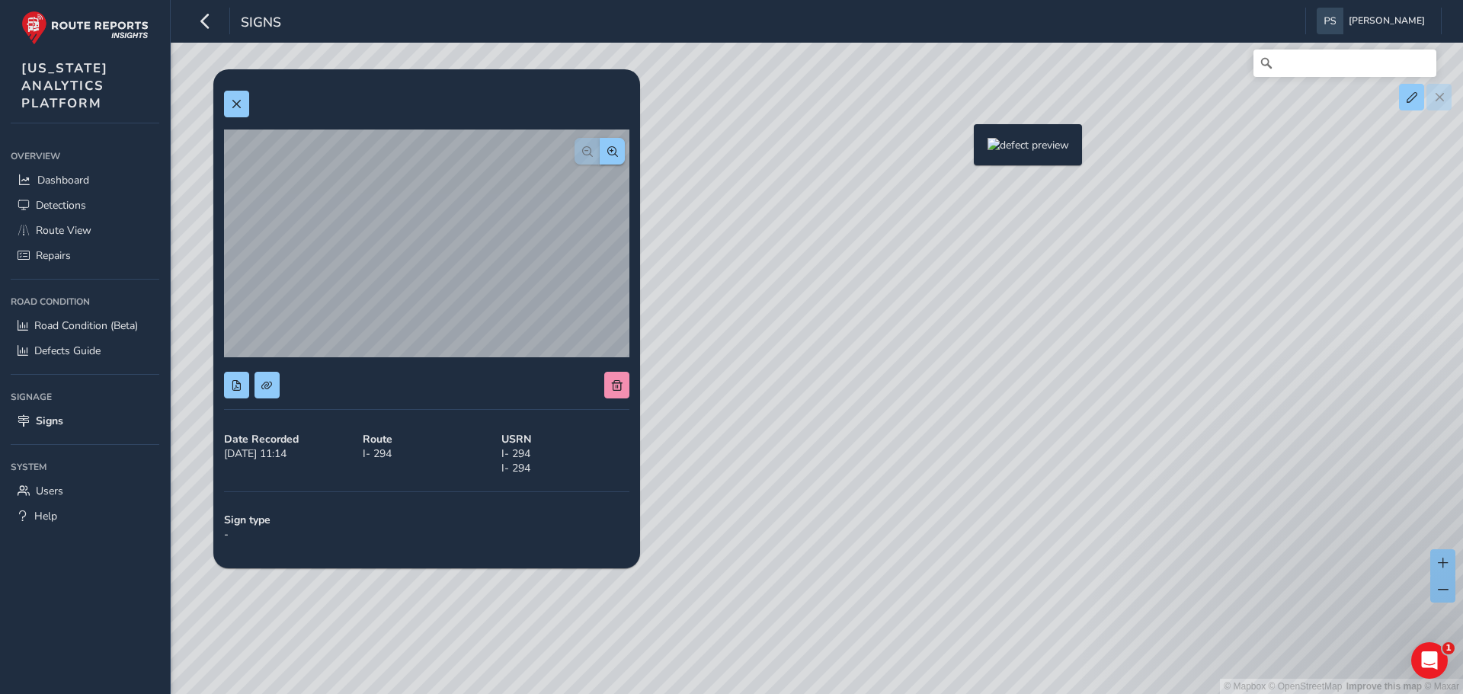
click at [965, 149] on div "© Mapbox © OpenStreetMap Improve this map © Maxar" at bounding box center [731, 347] width 1463 height 694
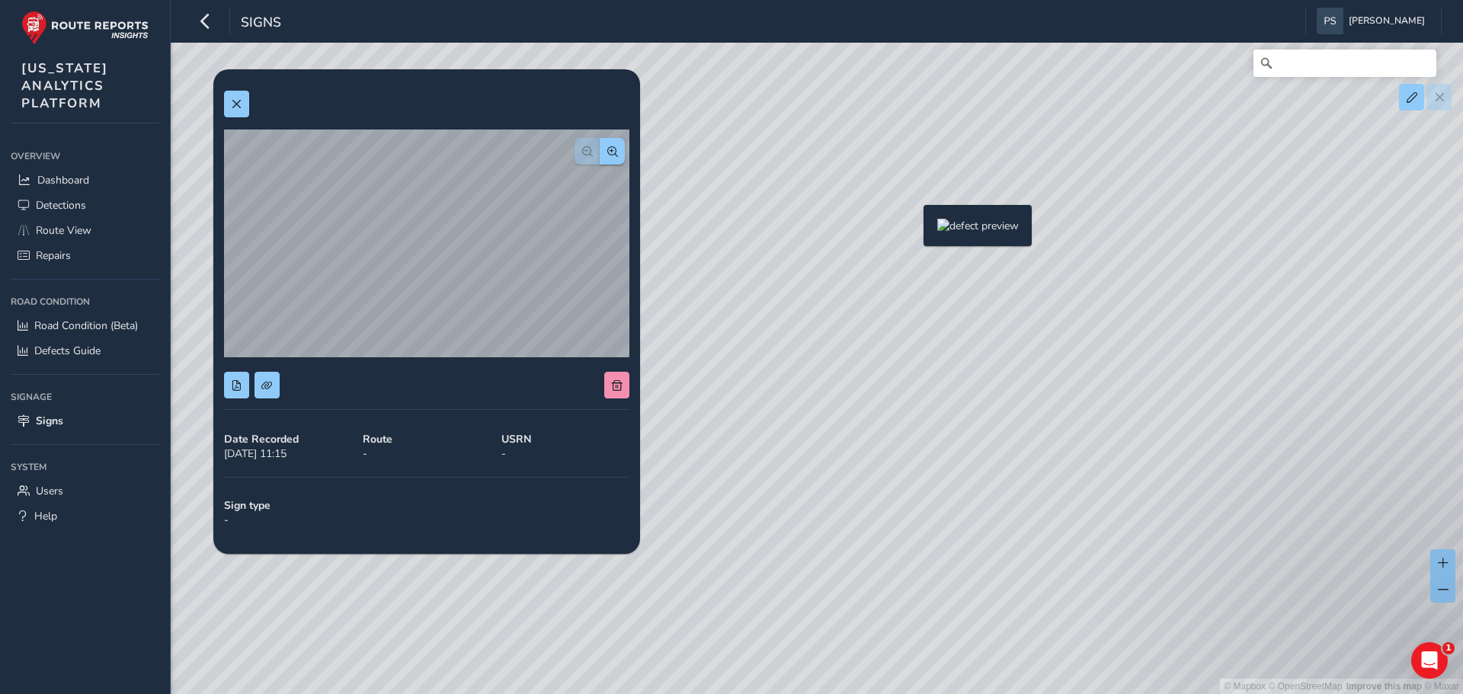
click at [915, 229] on div "© Mapbox © OpenStreetMap Improve this map © Maxar" at bounding box center [731, 347] width 1463 height 694
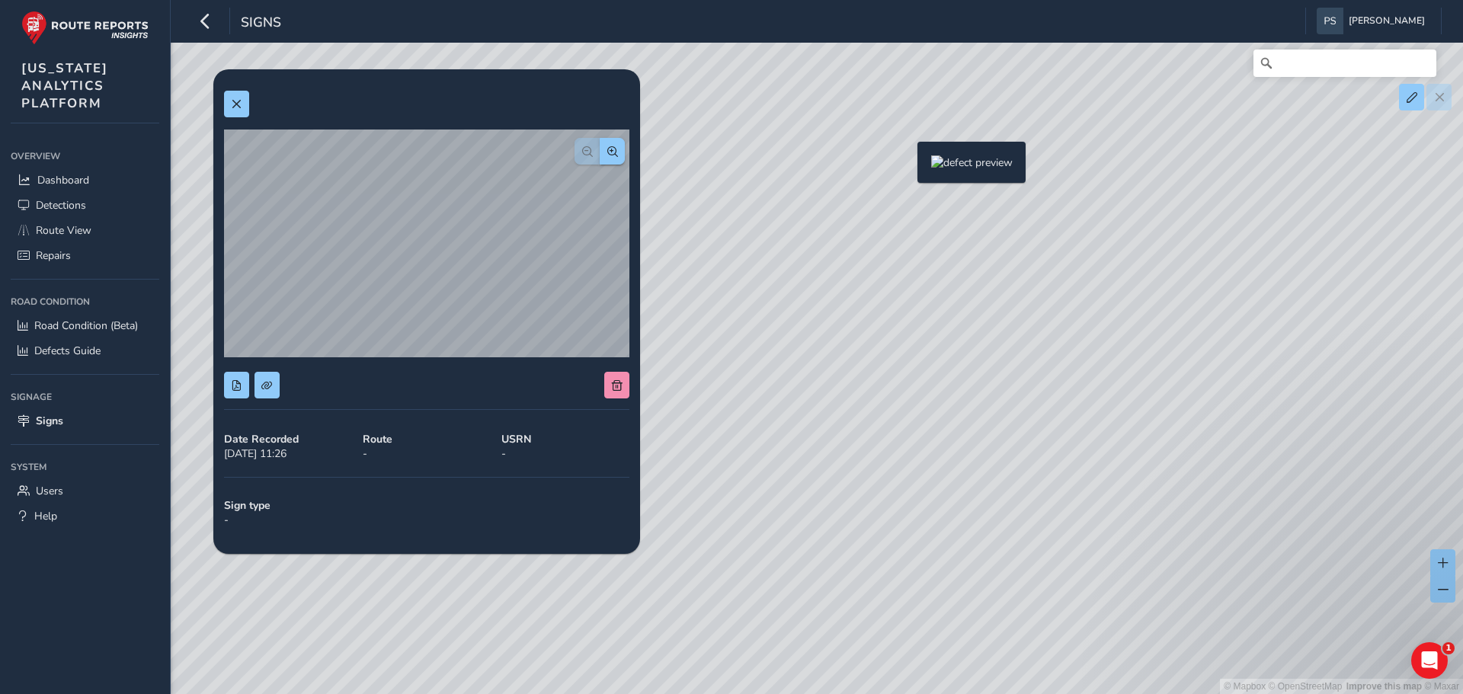
click at [908, 166] on div "© Mapbox © OpenStreetMap Improve this map © Maxar" at bounding box center [731, 347] width 1463 height 694
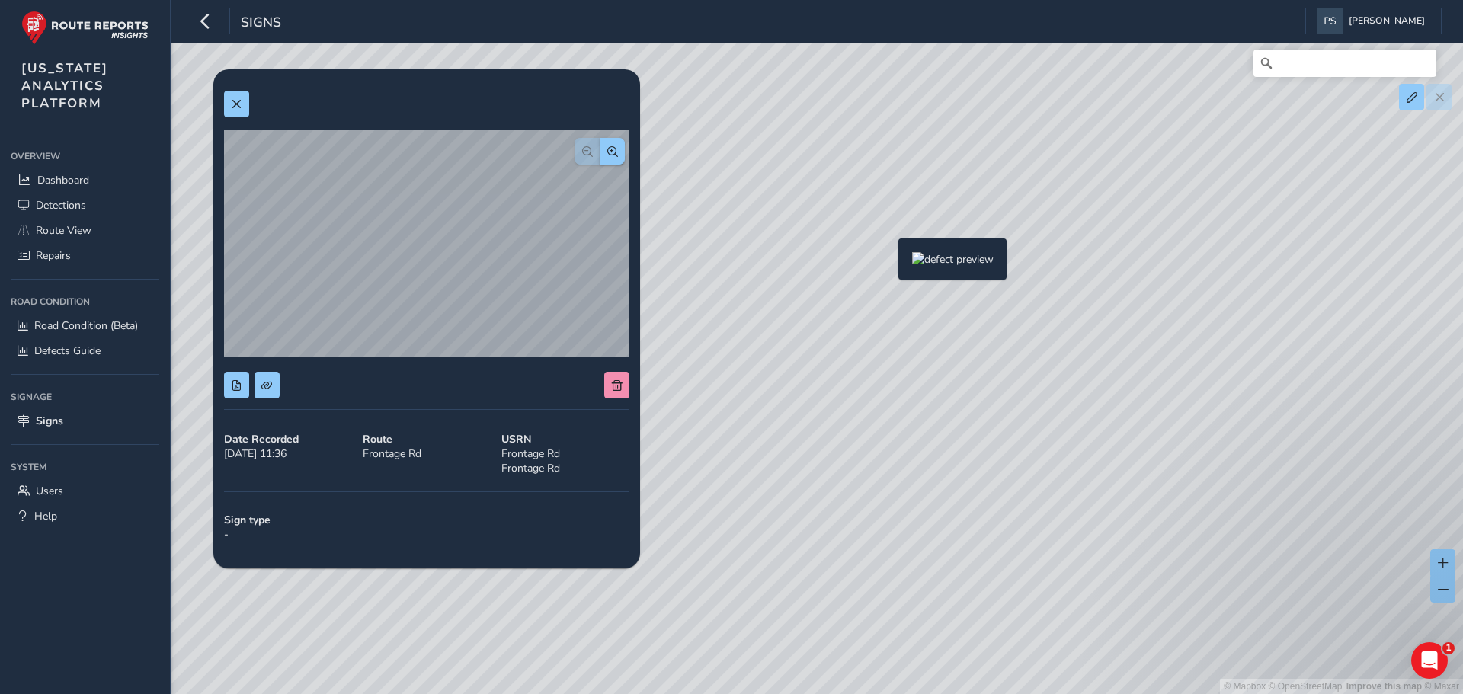
click at [889, 263] on div "© Mapbox © OpenStreetMap Improve this map © Maxar" at bounding box center [731, 347] width 1463 height 694
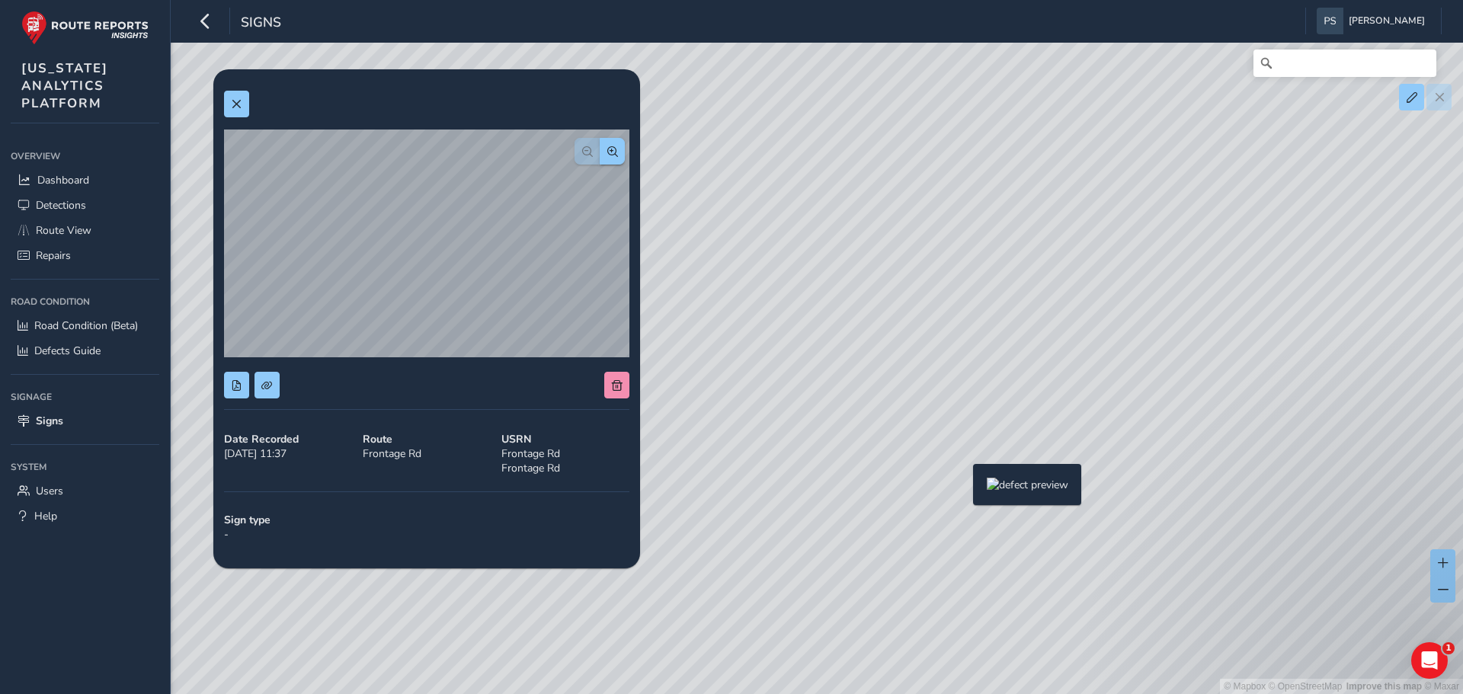
click at [963, 489] on div "© Mapbox © OpenStreetMap Improve this map © Maxar" at bounding box center [731, 347] width 1463 height 694
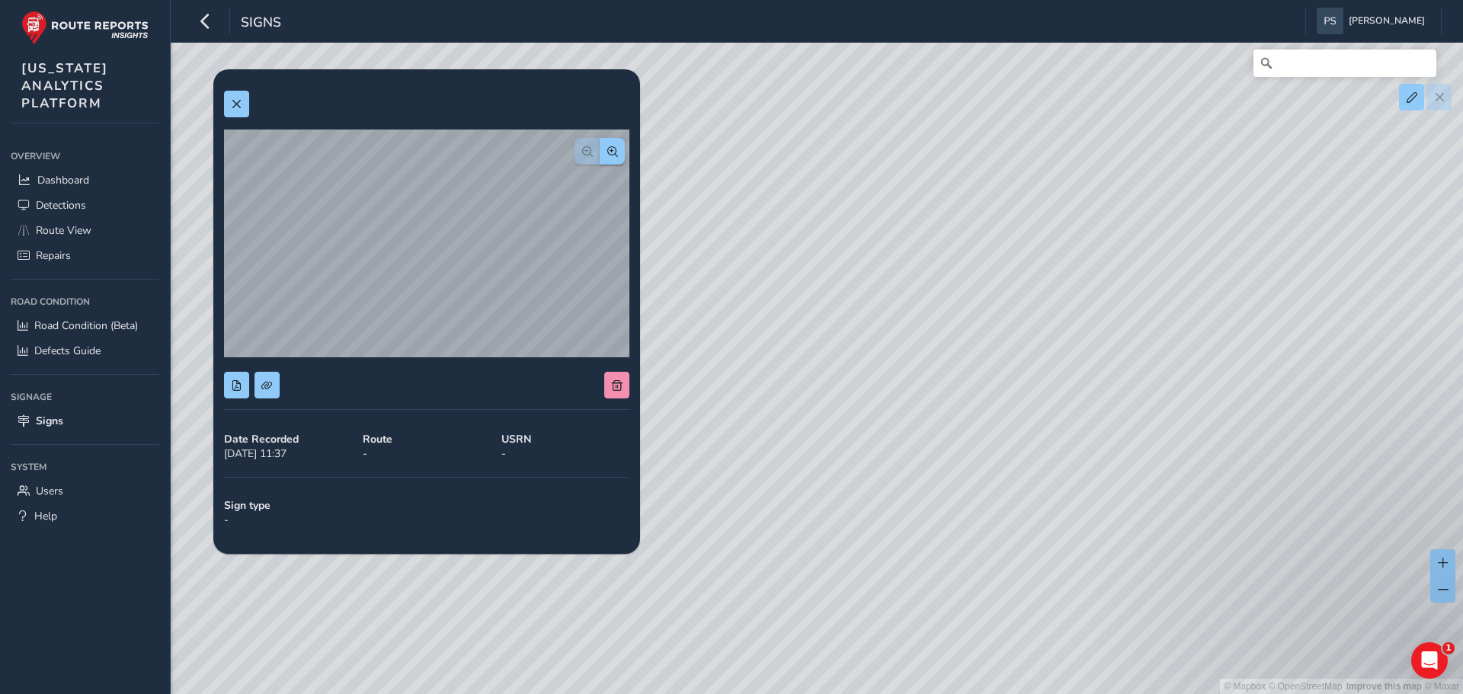
drag, startPoint x: 1015, startPoint y: 181, endPoint x: 931, endPoint y: 475, distance: 305.9
click at [940, 556] on div "© Mapbox © OpenStreetMap Improve this map © Maxar" at bounding box center [731, 347] width 1463 height 694
click at [950, 350] on div "© Mapbox © OpenStreetMap Improve this map © Maxar" at bounding box center [731, 347] width 1463 height 694
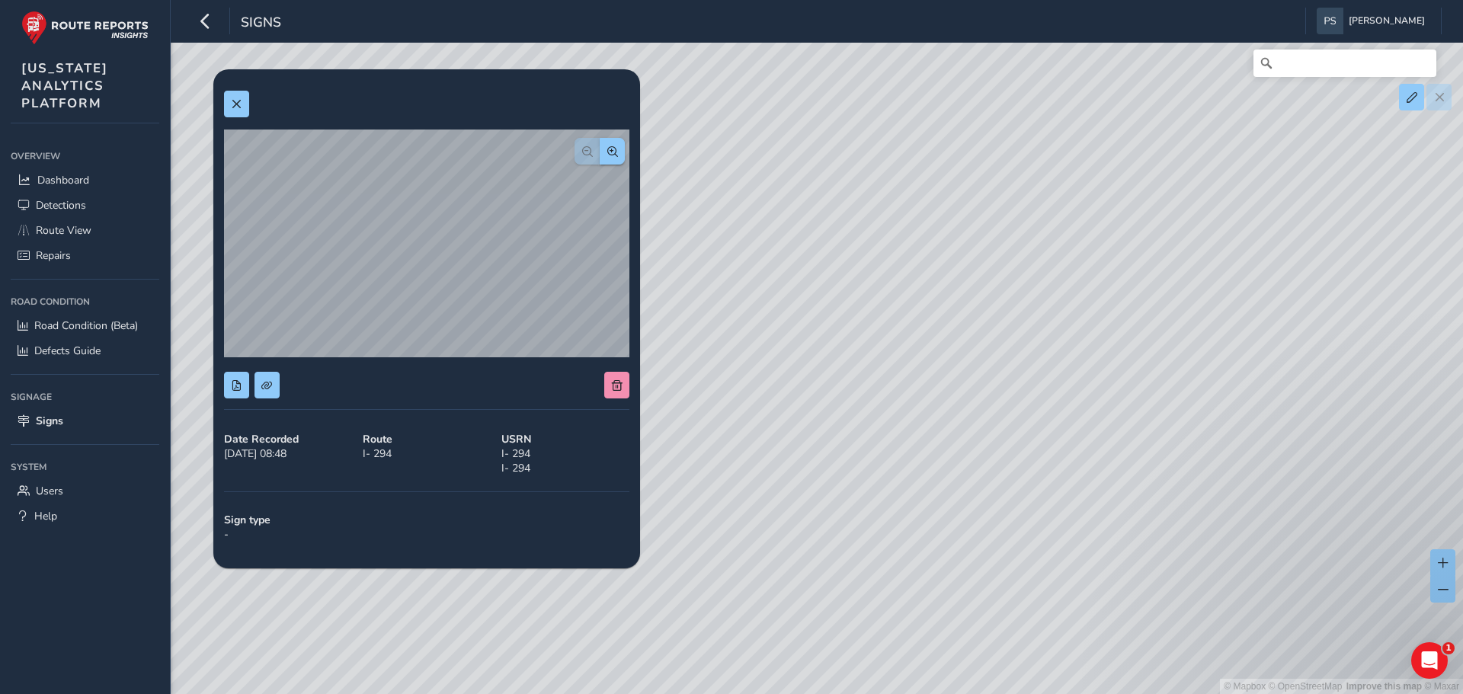
drag, startPoint x: 907, startPoint y: 399, endPoint x: 885, endPoint y: 470, distance: 75.0
click at [885, 470] on div "© Mapbox © OpenStreetMap Improve this map © Maxar" at bounding box center [731, 347] width 1463 height 694
click at [942, 231] on div "© Mapbox © OpenStreetMap Improve this map © Maxar" at bounding box center [731, 347] width 1463 height 694
drag, startPoint x: 880, startPoint y: 380, endPoint x: 878, endPoint y: 418, distance: 38.2
click at [878, 418] on div "© Mapbox © OpenStreetMap Improve this map © Maxar" at bounding box center [731, 347] width 1463 height 694
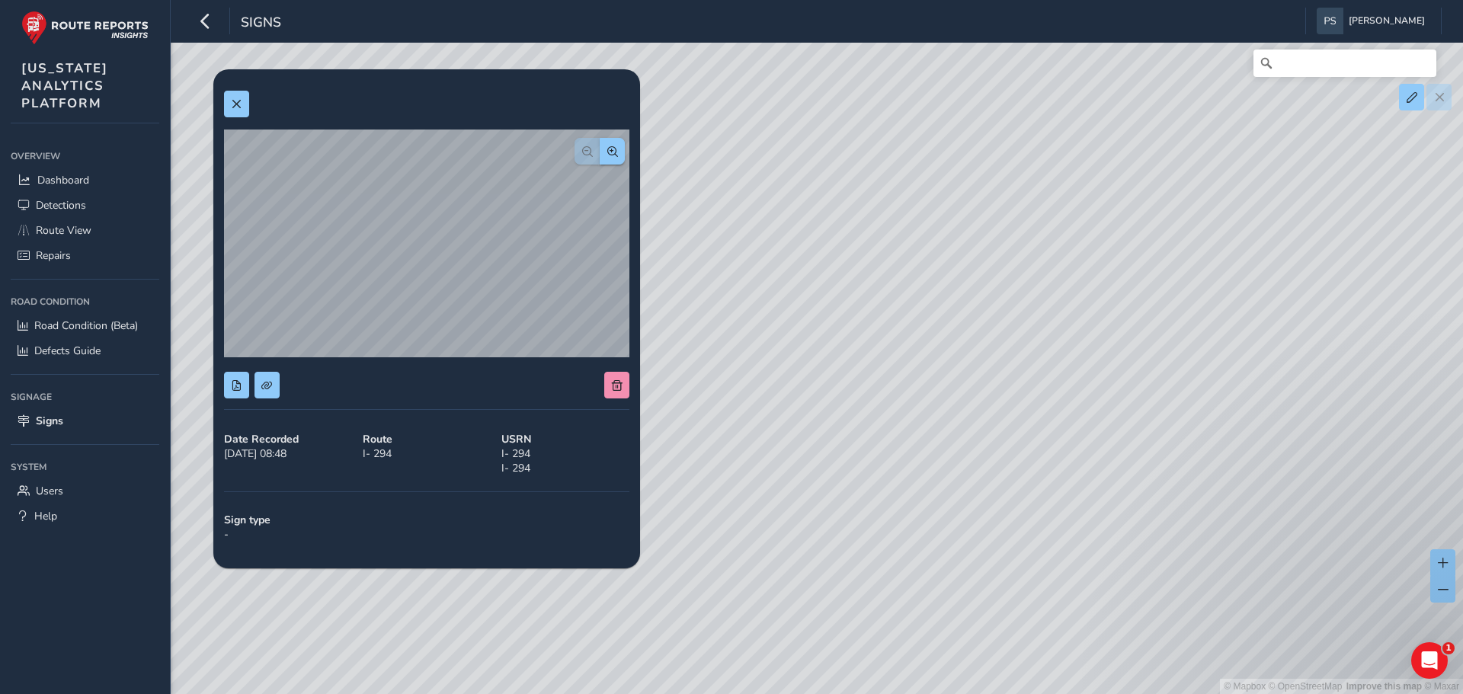
drag, startPoint x: 851, startPoint y: 235, endPoint x: 802, endPoint y: 372, distance: 145.8
click at [832, 588] on div "© Mapbox © OpenStreetMap Improve this map © Maxar" at bounding box center [731, 347] width 1463 height 694
drag, startPoint x: 786, startPoint y: 272, endPoint x: 806, endPoint y: 378, distance: 107.9
click at [813, 414] on div "© Mapbox © OpenStreetMap Improve this map © Maxar" at bounding box center [731, 347] width 1463 height 694
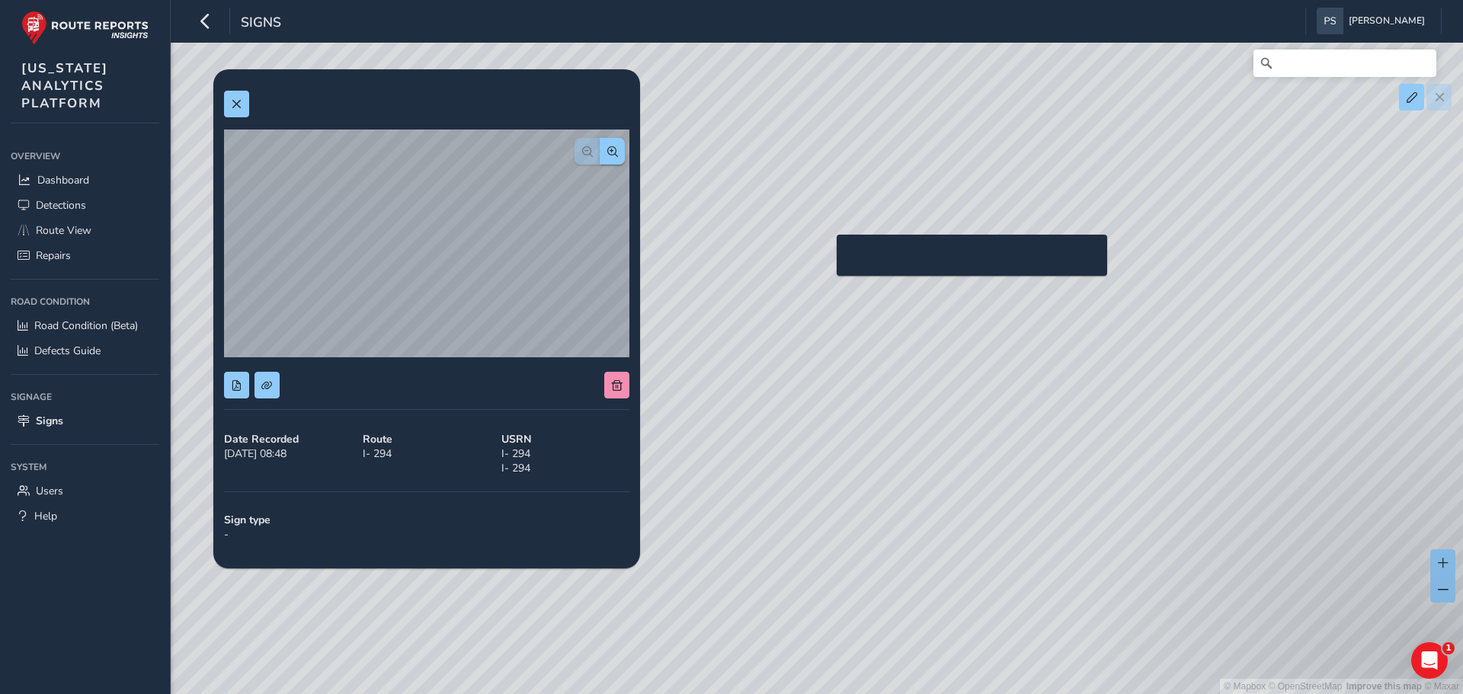
click at [828, 259] on div "© Mapbox © OpenStreetMap Improve this map © Maxar" at bounding box center [731, 347] width 1463 height 694
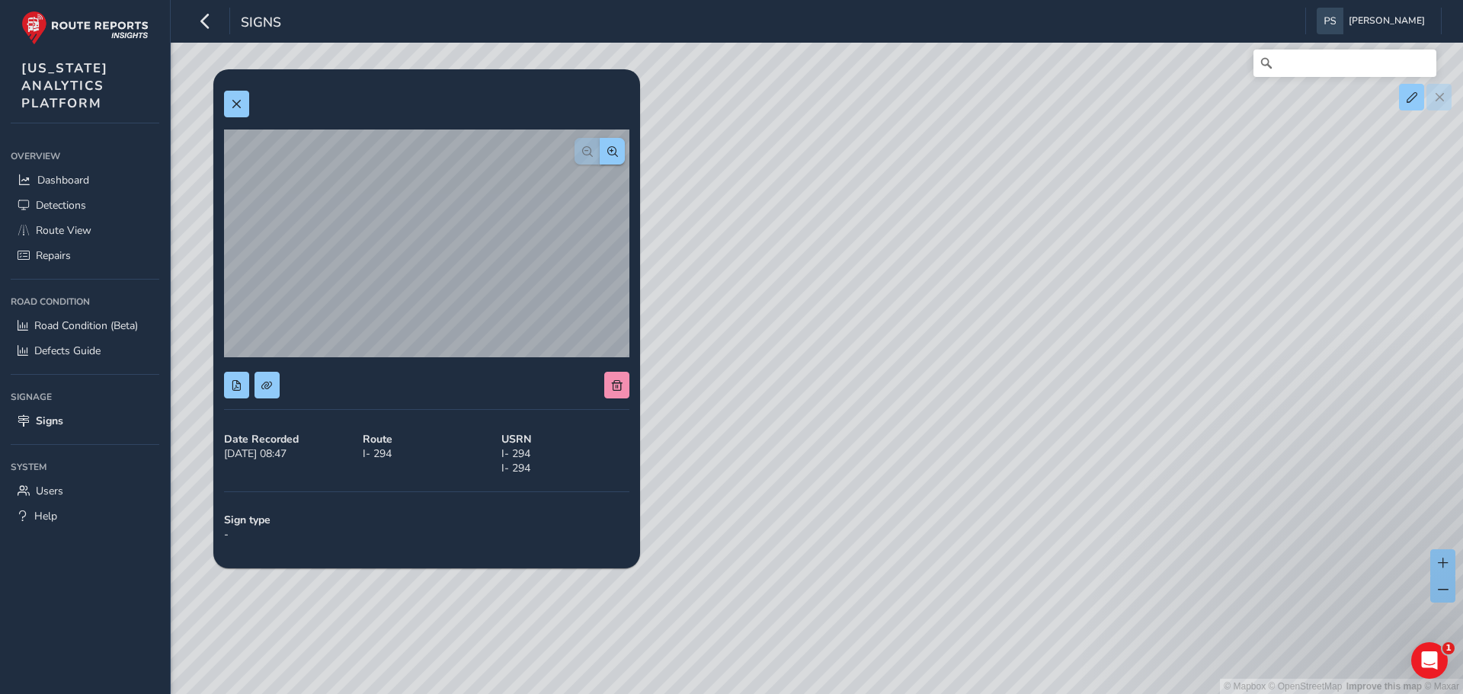
drag, startPoint x: 841, startPoint y: 197, endPoint x: 820, endPoint y: 492, distance: 294.9
click at [818, 513] on div "© Mapbox © OpenStreetMap Improve this map © Maxar" at bounding box center [731, 347] width 1463 height 694
drag, startPoint x: 833, startPoint y: 171, endPoint x: 825, endPoint y: 408, distance: 236.4
click at [837, 426] on div "© Mapbox © OpenStreetMap Improve this map © Maxar" at bounding box center [731, 347] width 1463 height 694
click at [230, 104] on button at bounding box center [236, 104] width 25 height 27
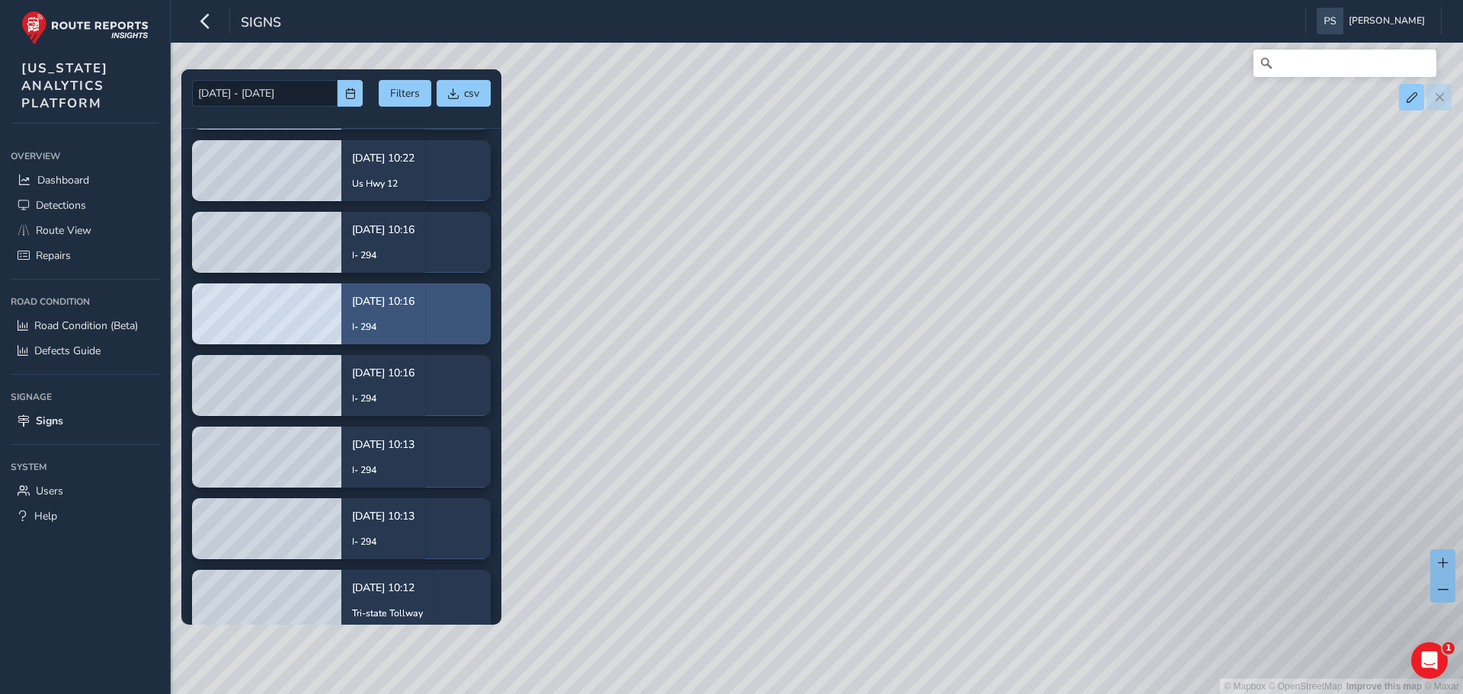
scroll to position [3887, 0]
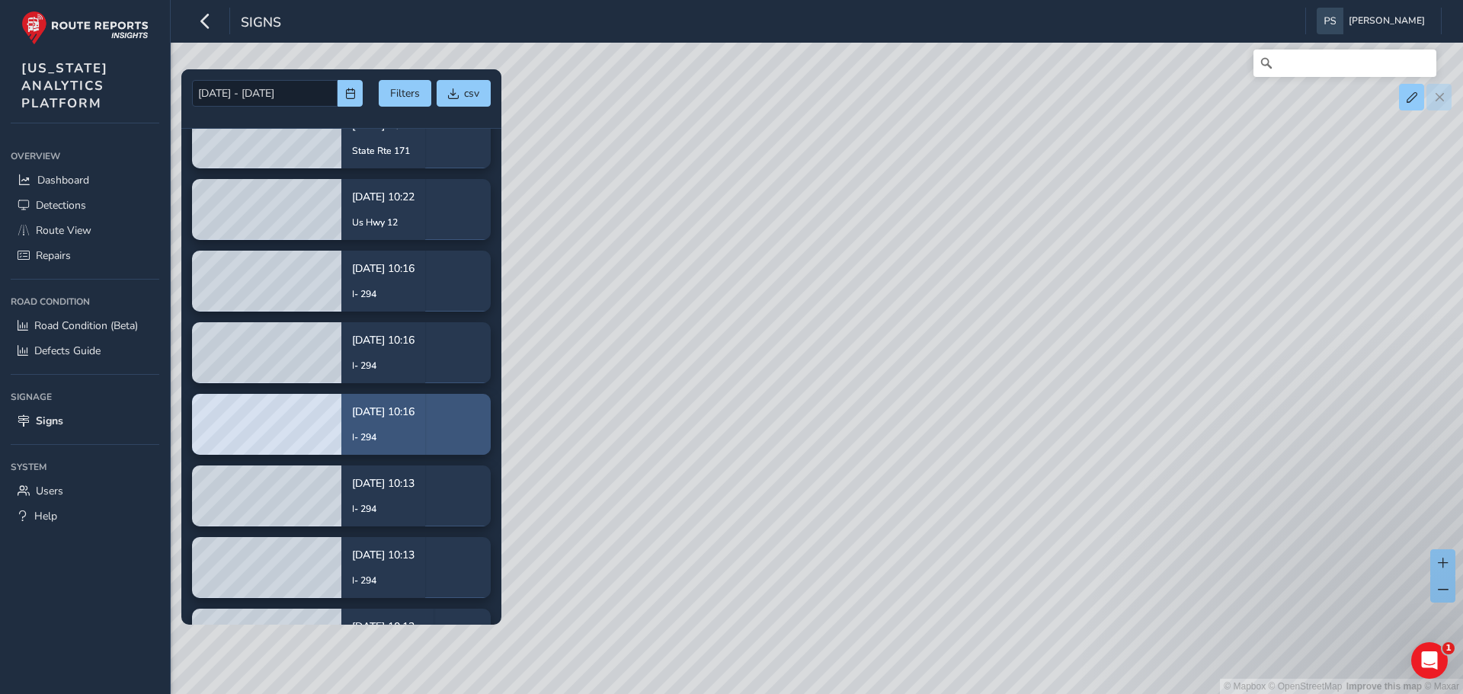
click at [357, 420] on div "[DATE] 10:16 I- 294" at bounding box center [383, 424] width 62 height 62
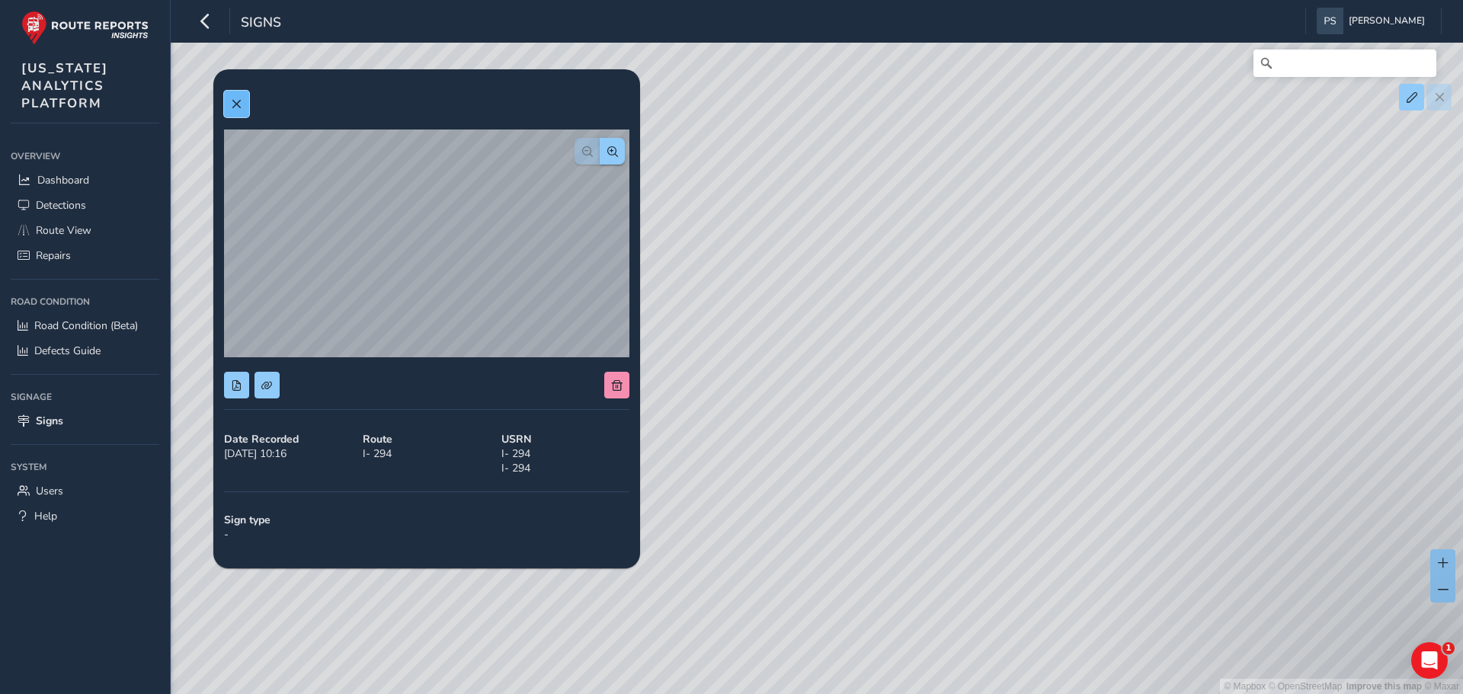
click at [240, 101] on span at bounding box center [236, 104] width 11 height 11
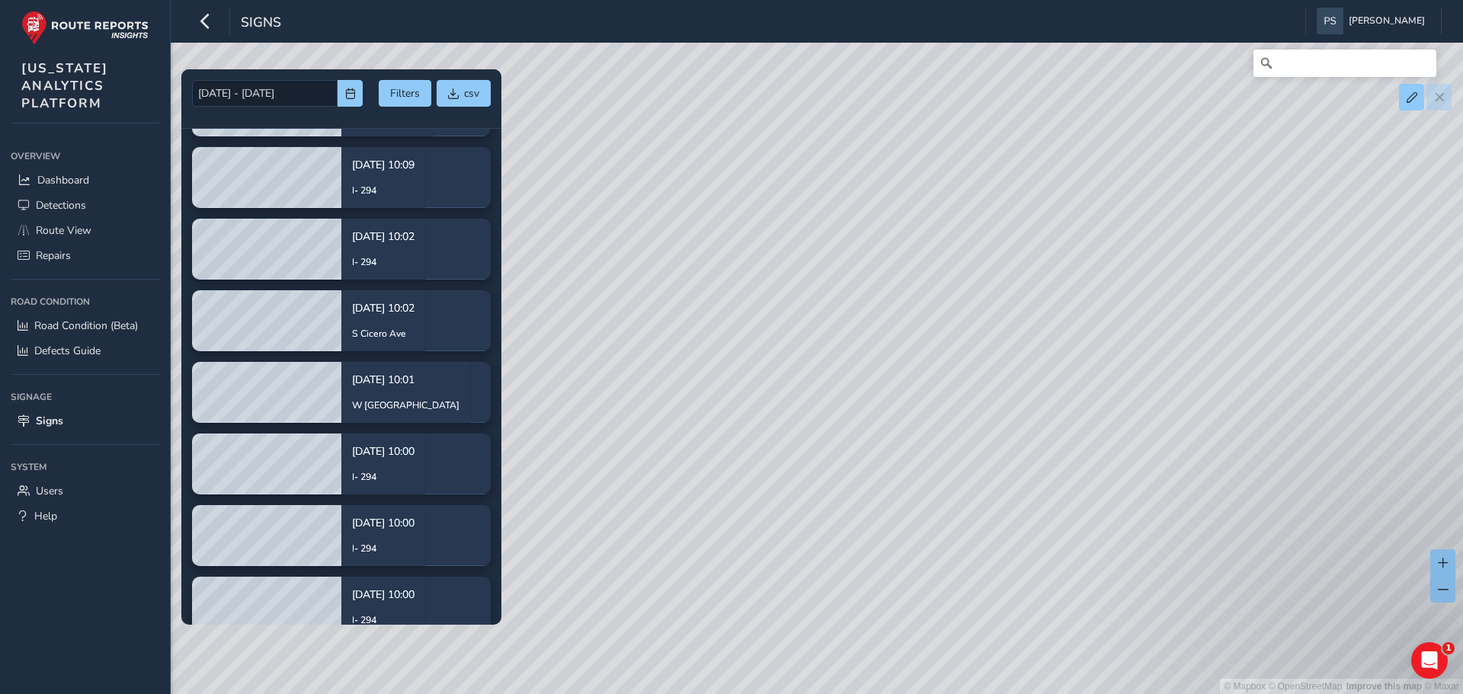
scroll to position [4573, 0]
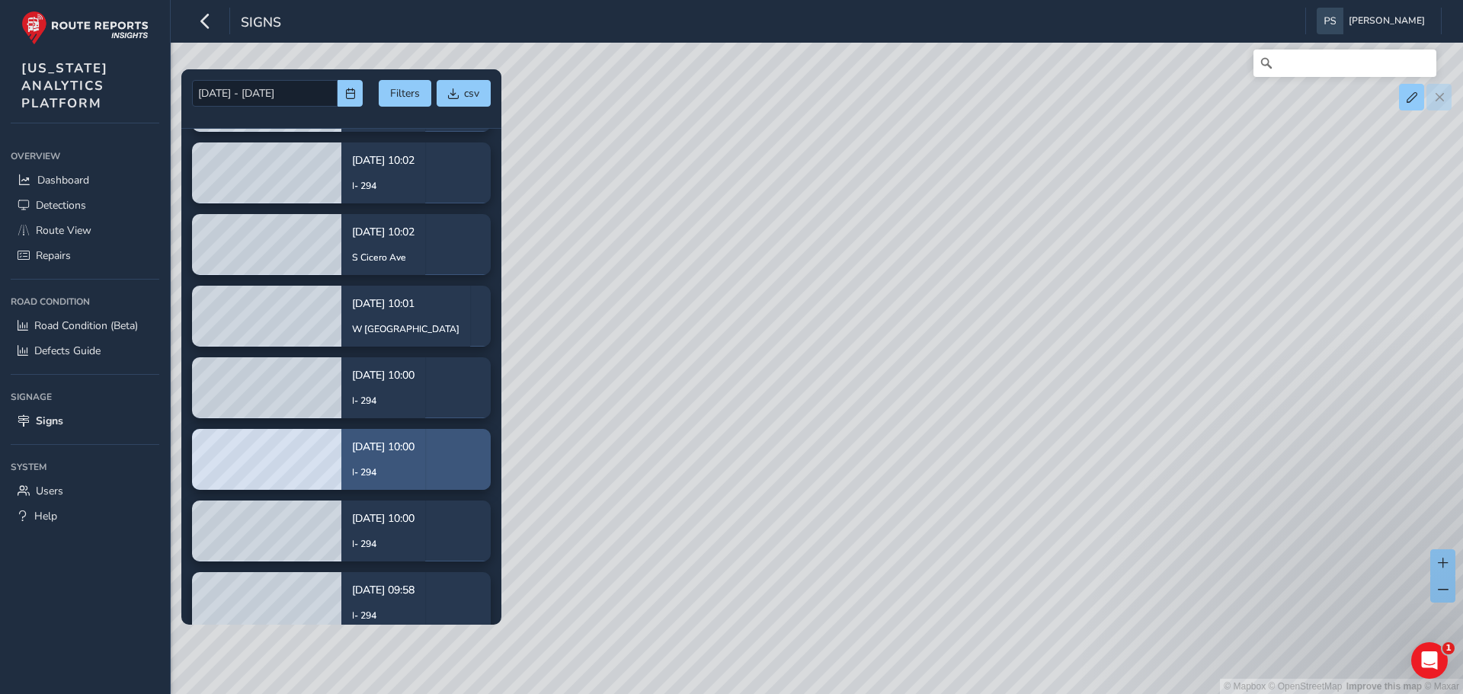
click at [369, 473] on p "I- 294" at bounding box center [383, 473] width 62 height 14
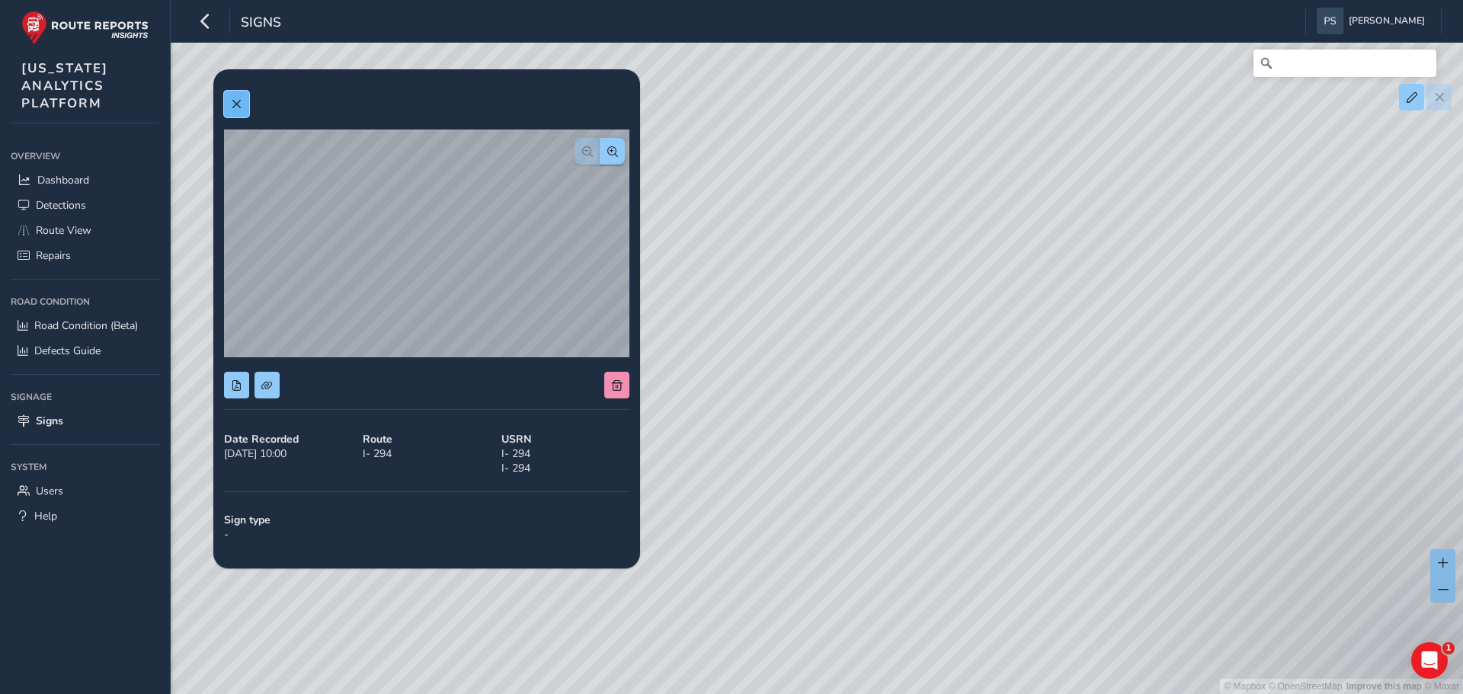
click at [238, 104] on span at bounding box center [236, 104] width 11 height 11
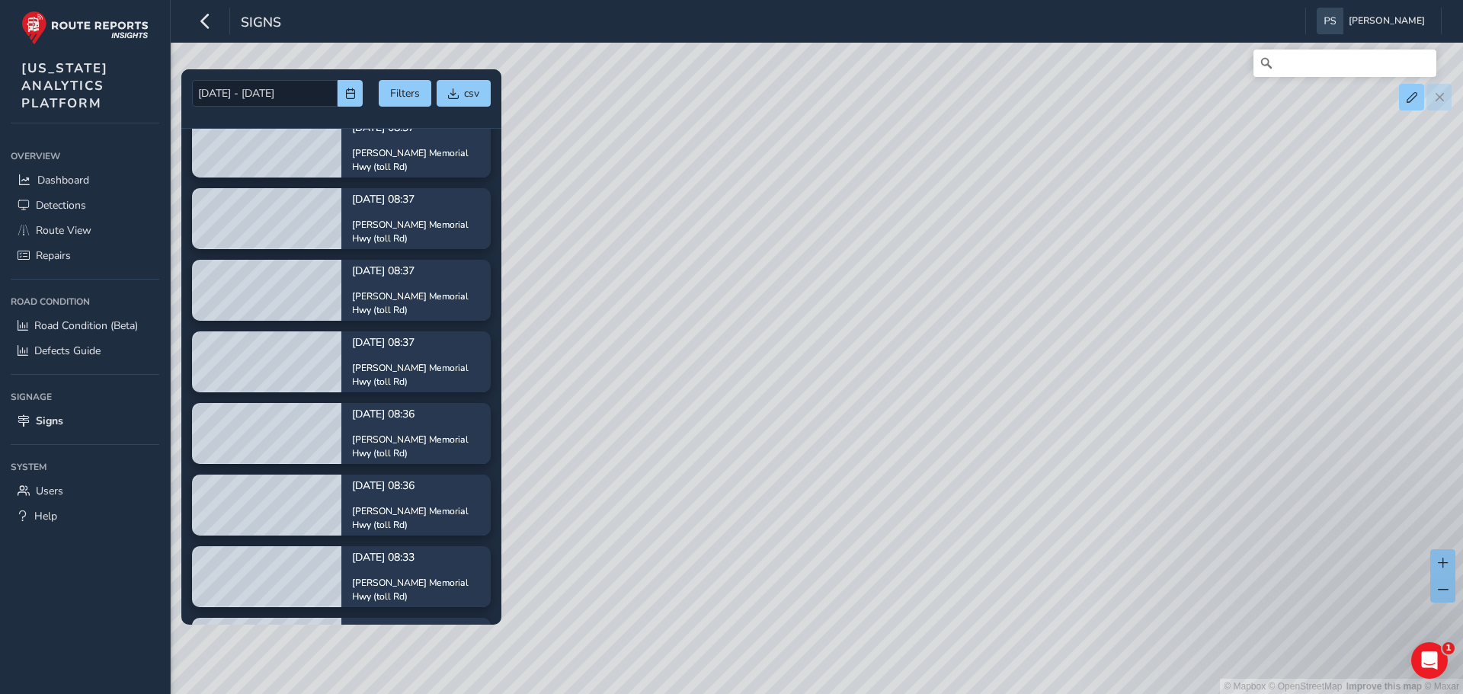
scroll to position [8383, 0]
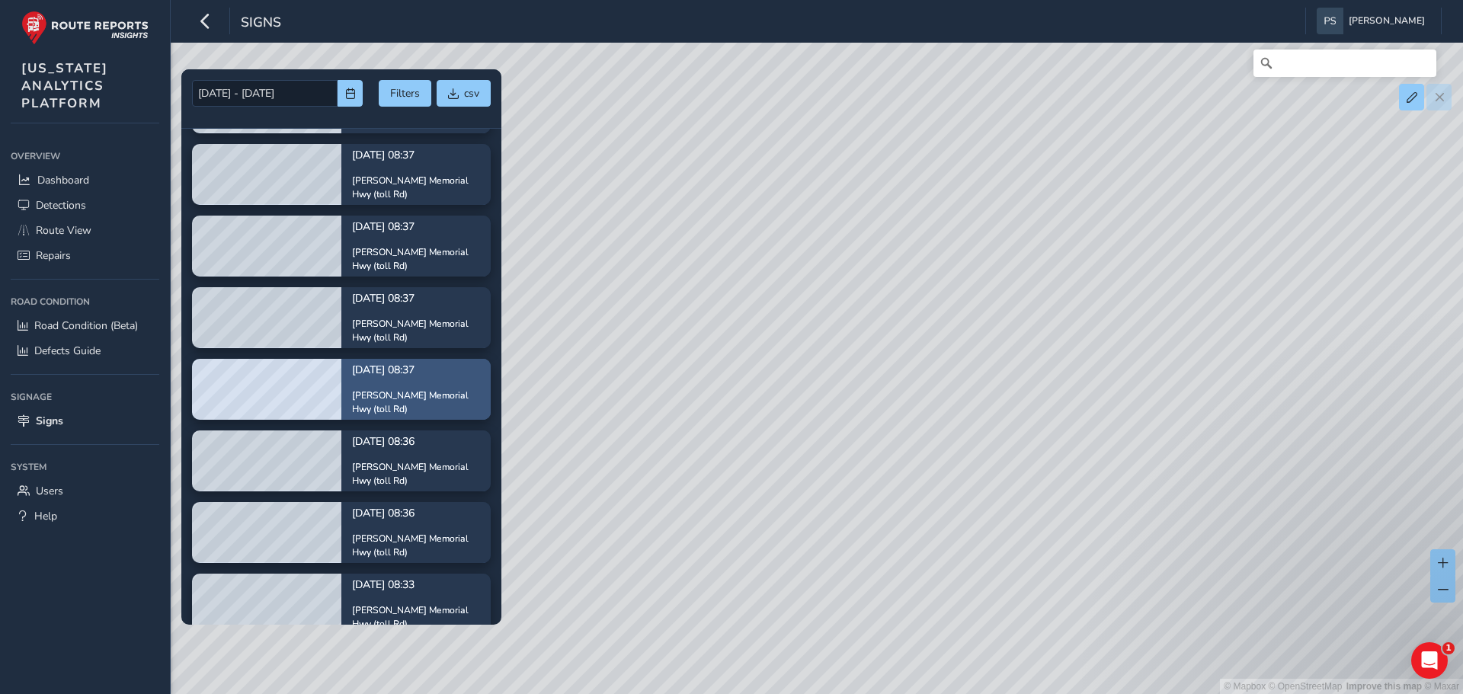
click at [374, 408] on p "[PERSON_NAME] Memorial Hwy (toll Rd)" at bounding box center [416, 403] width 128 height 28
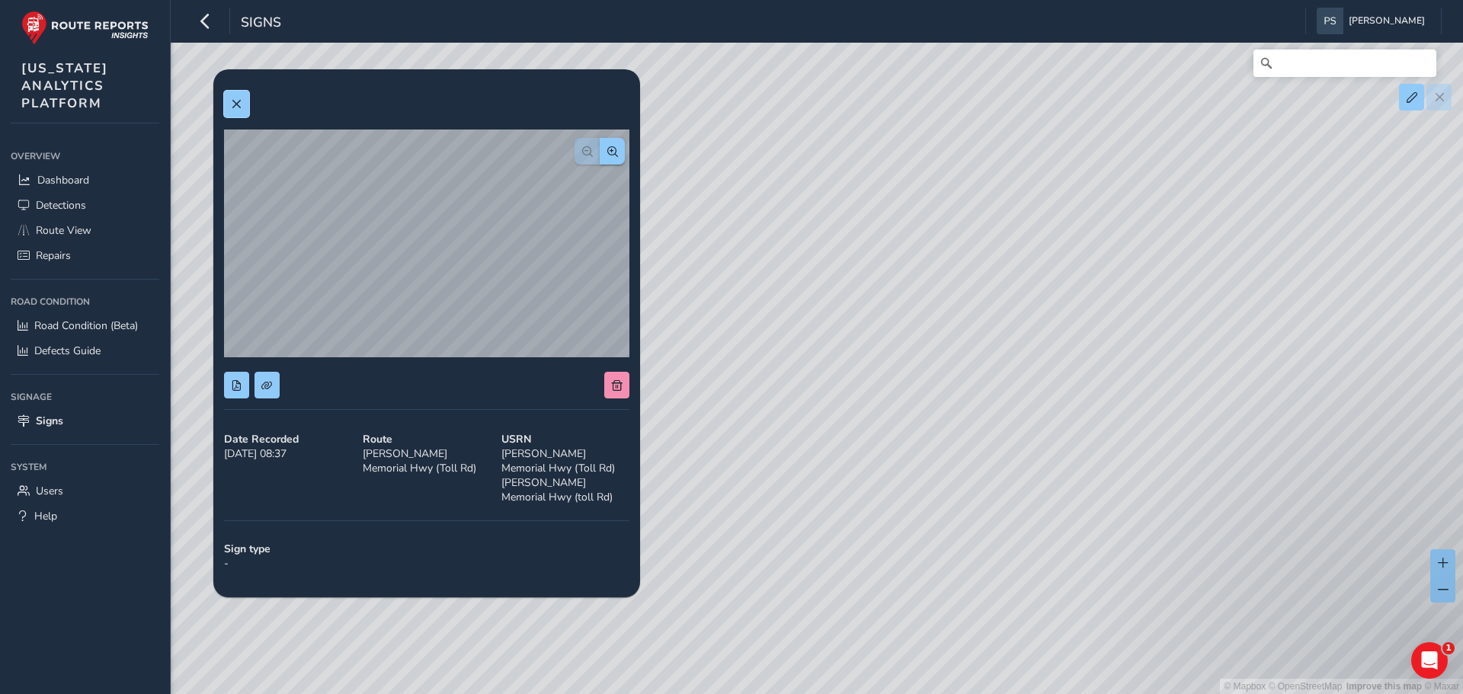
click at [242, 98] on button at bounding box center [236, 104] width 25 height 27
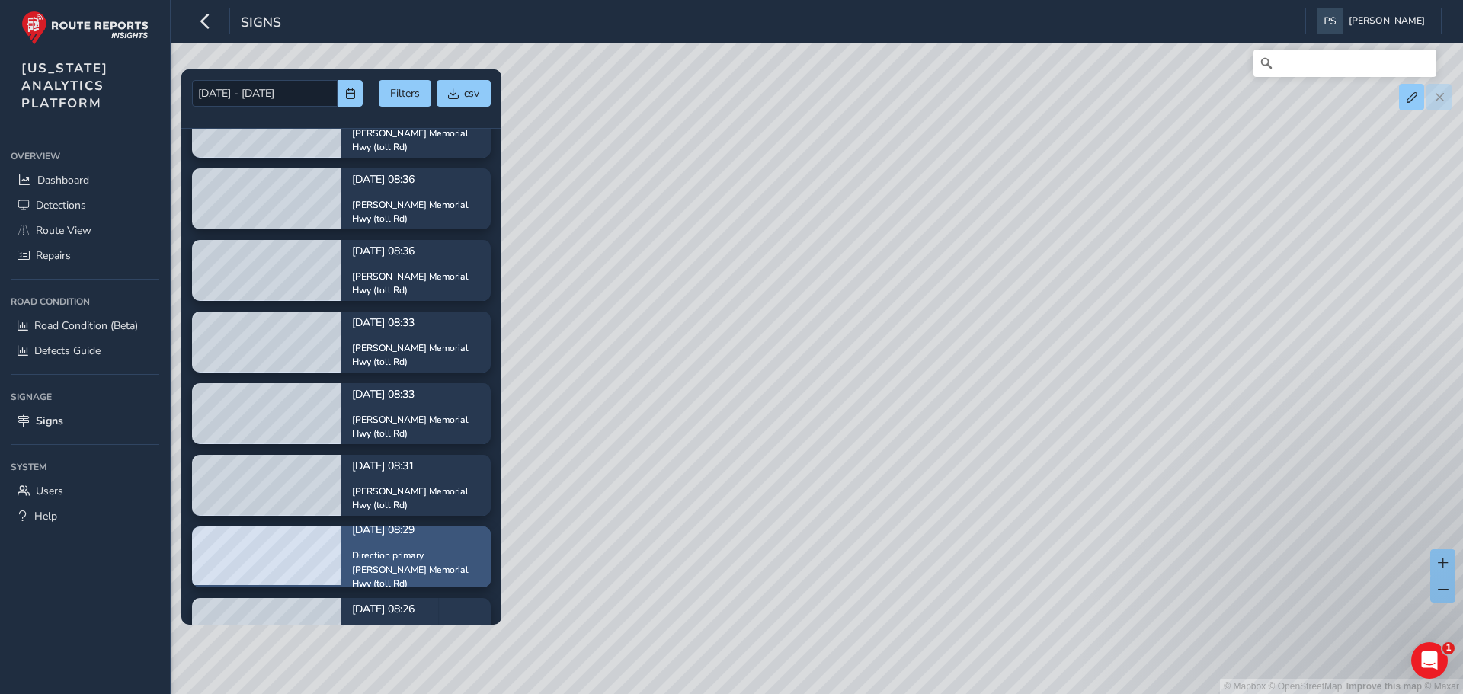
scroll to position [8625, 0]
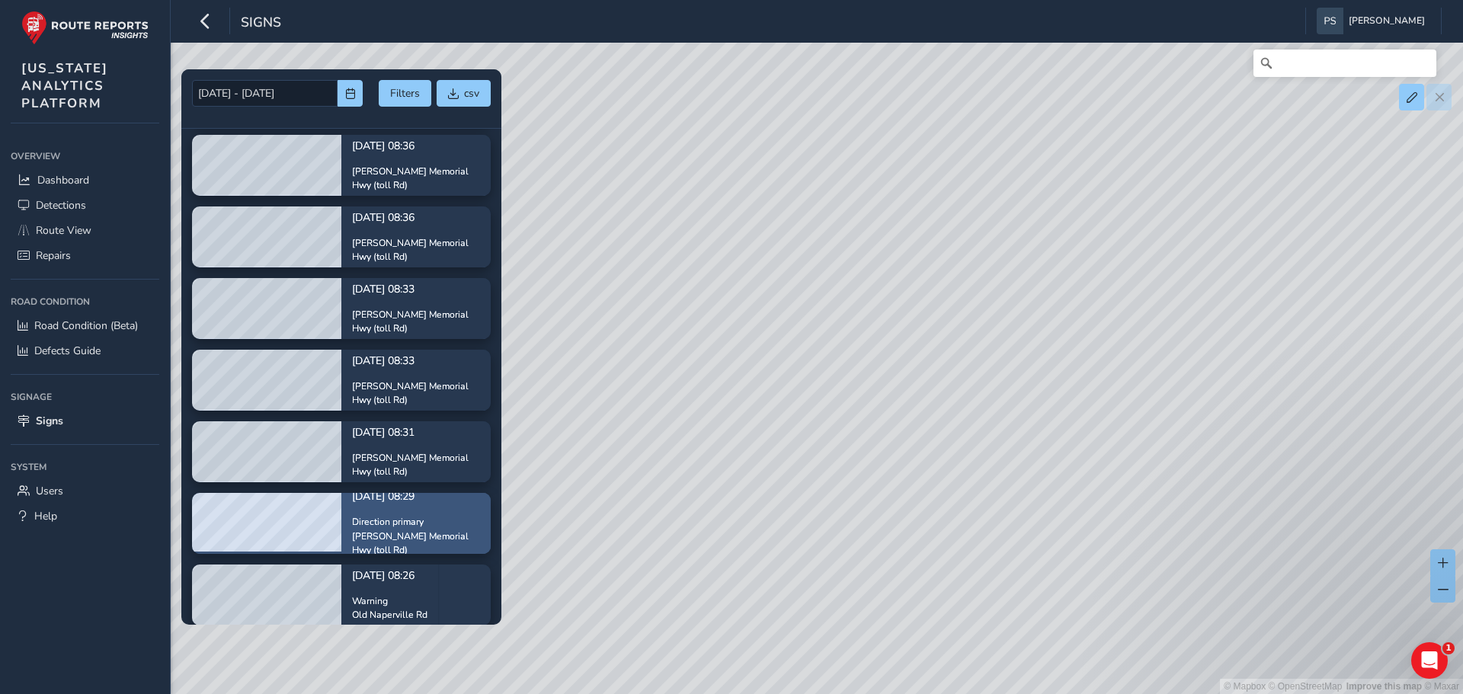
click at [415, 527] on p "Direction primary" at bounding box center [416, 523] width 128 height 14
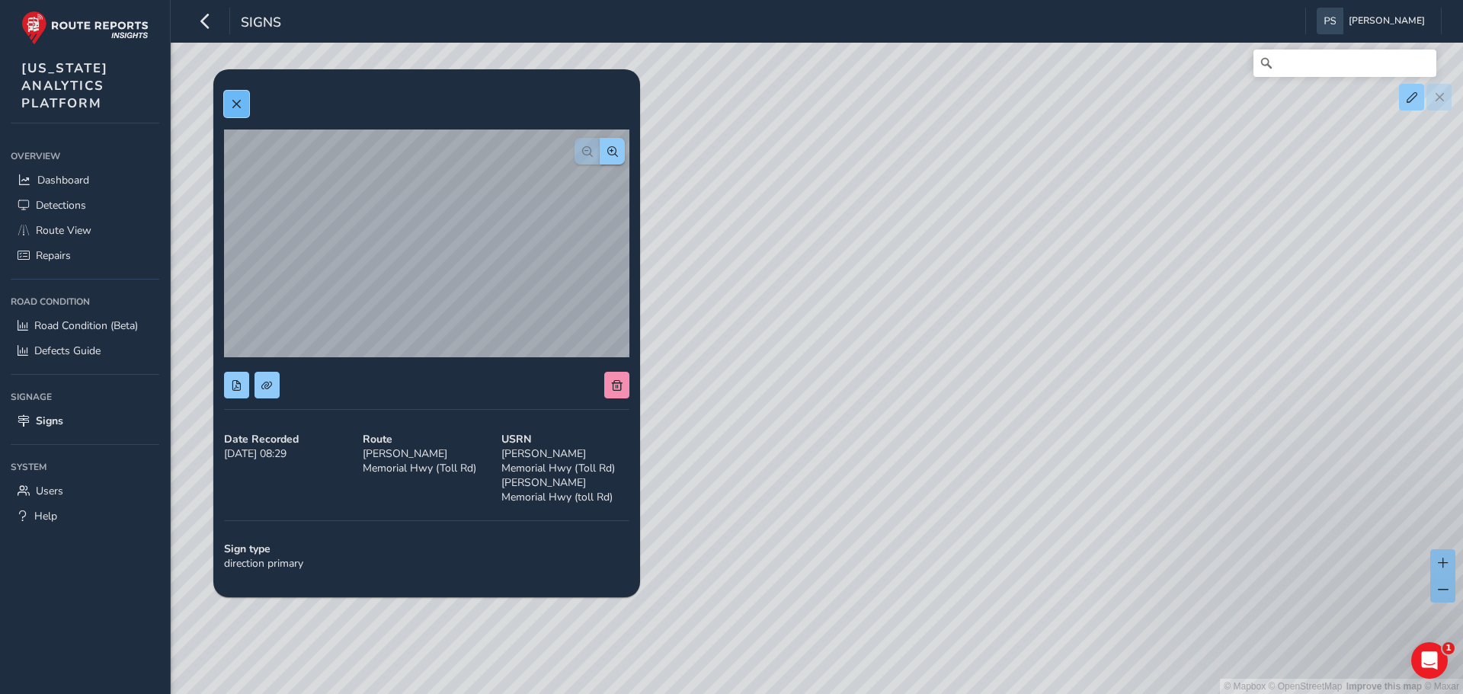
click at [244, 112] on button at bounding box center [236, 104] width 25 height 27
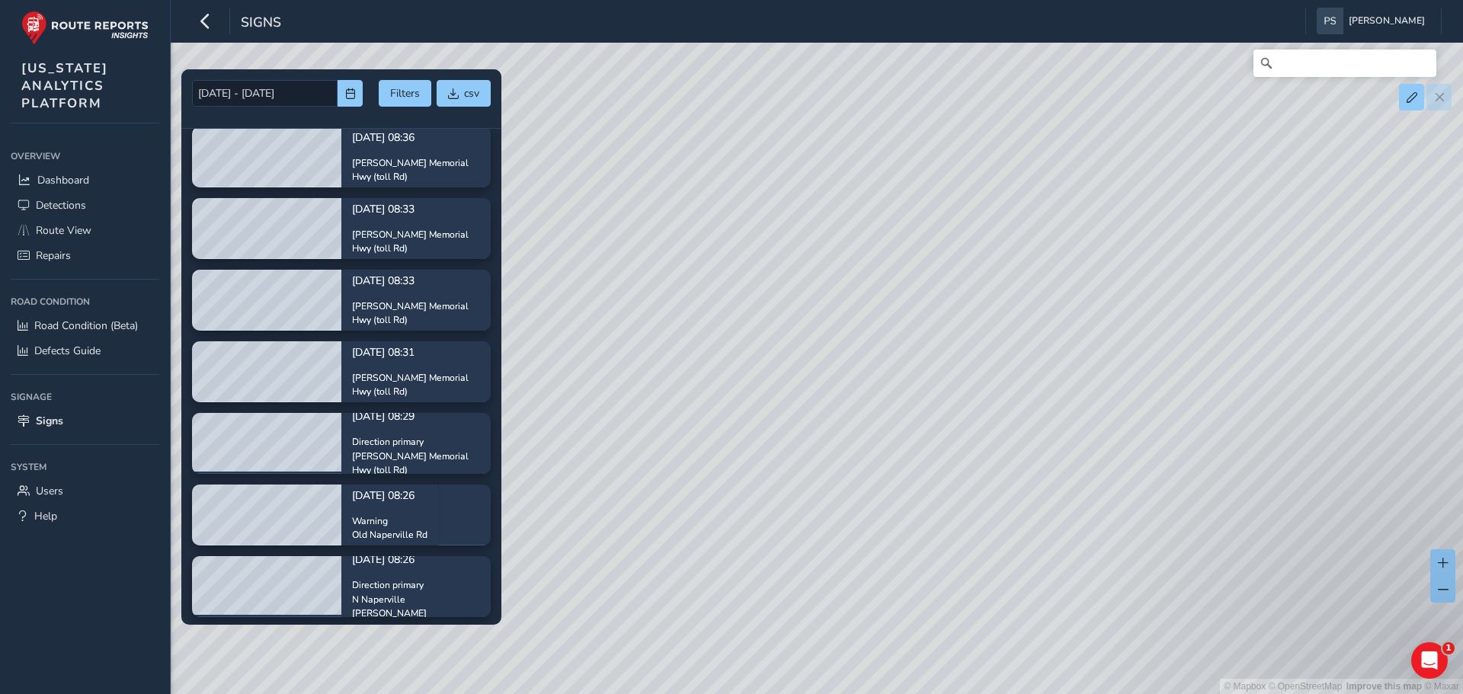
scroll to position [8532, 0]
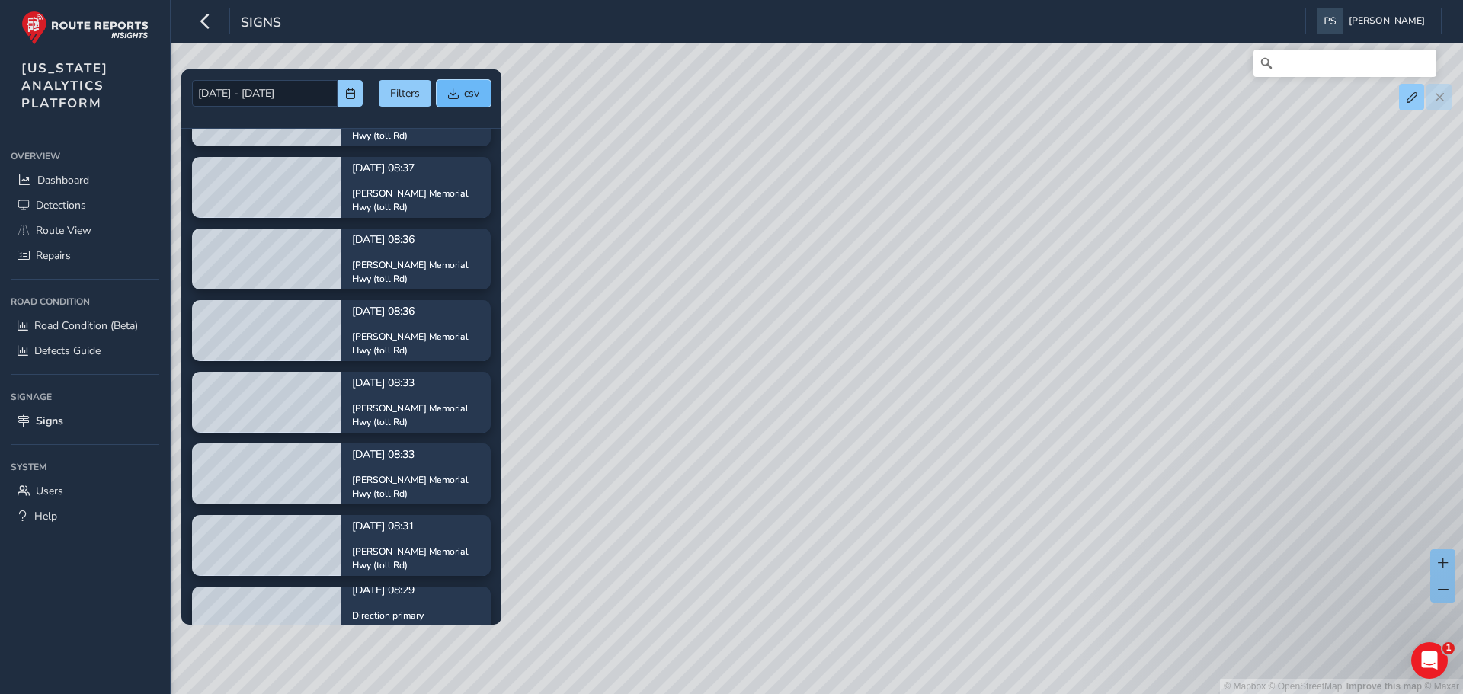
click at [451, 98] on span "csv" at bounding box center [453, 93] width 11 height 11
click at [456, 94] on span "csv" at bounding box center [453, 93] width 11 height 11
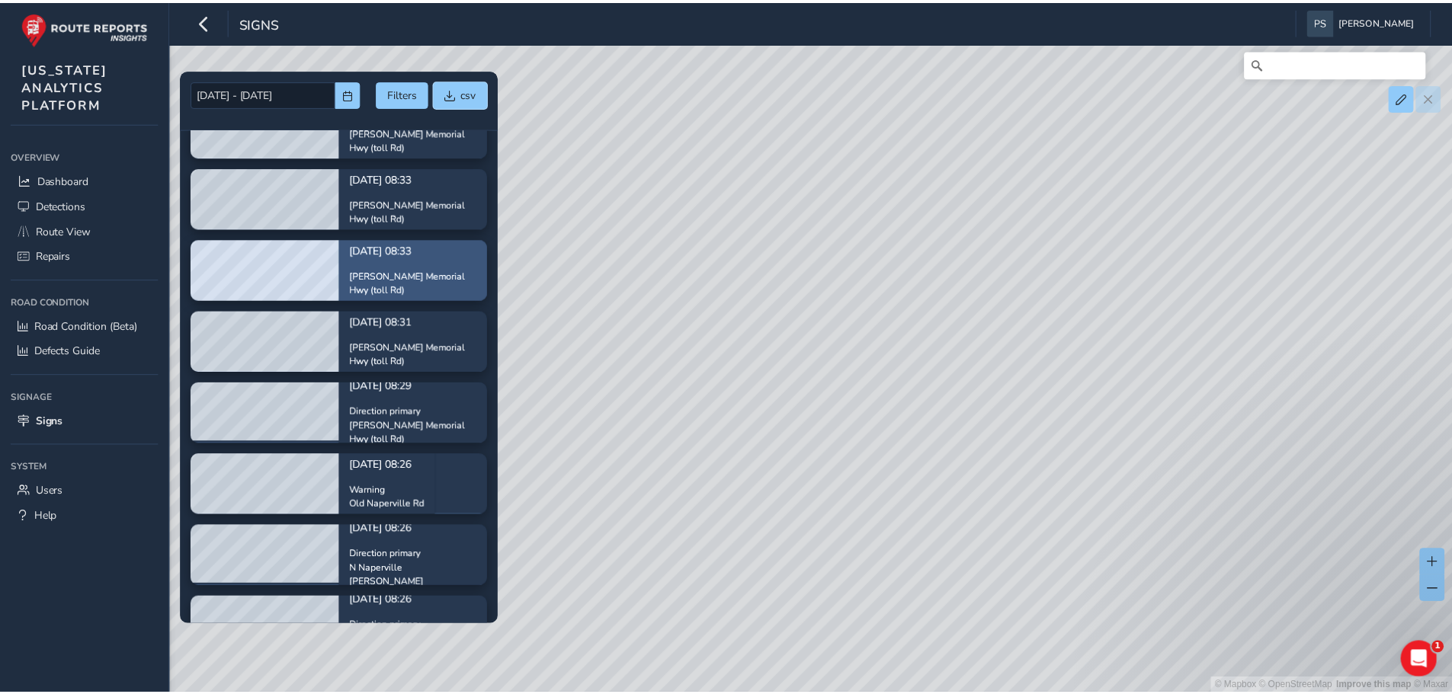
scroll to position [8603, 0]
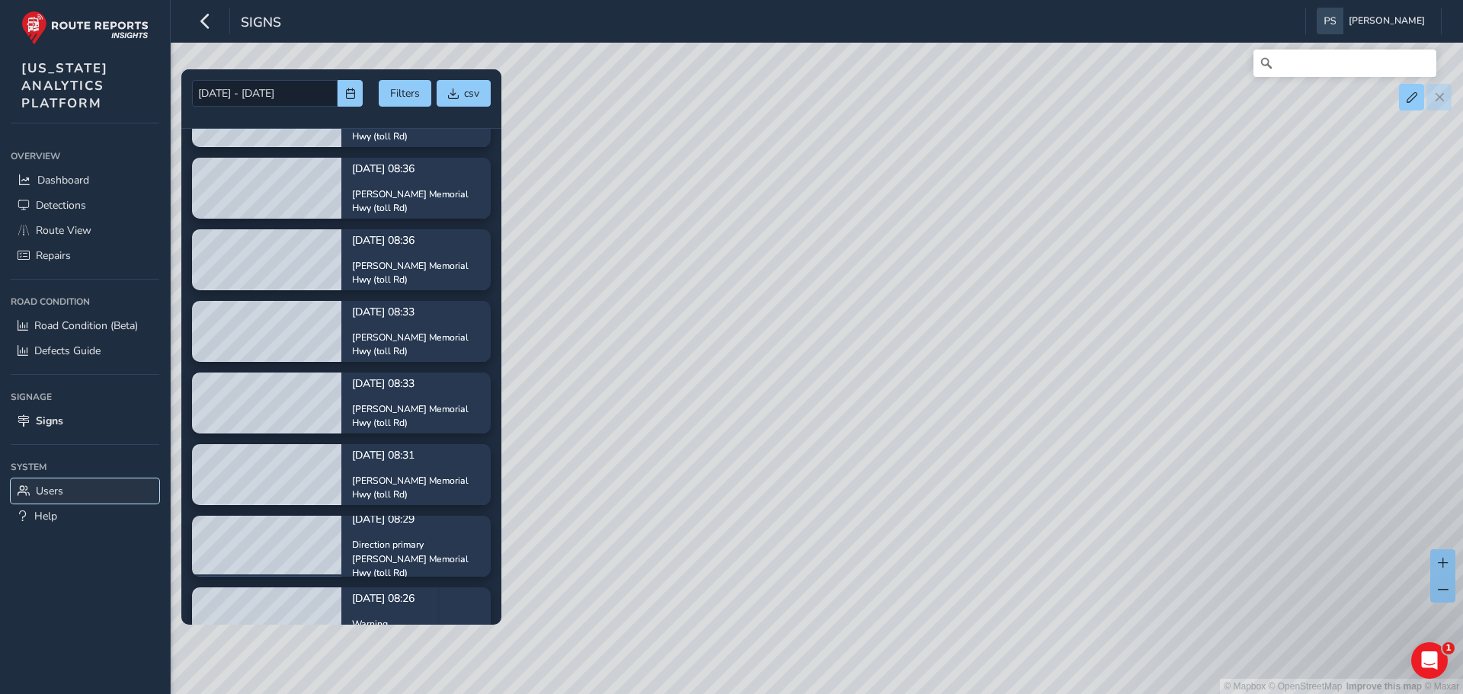
click at [49, 489] on span "Users" at bounding box center [49, 491] width 27 height 14
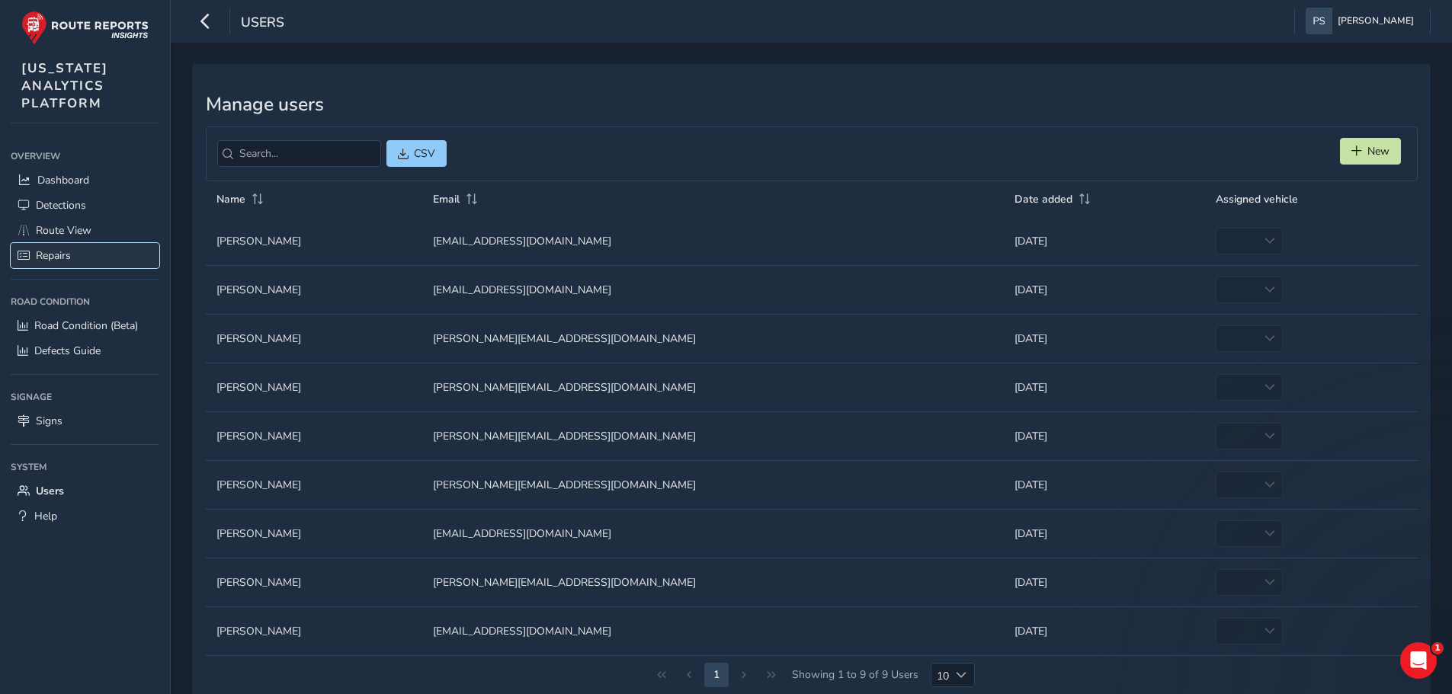
click at [64, 250] on span "Repairs" at bounding box center [53, 255] width 35 height 14
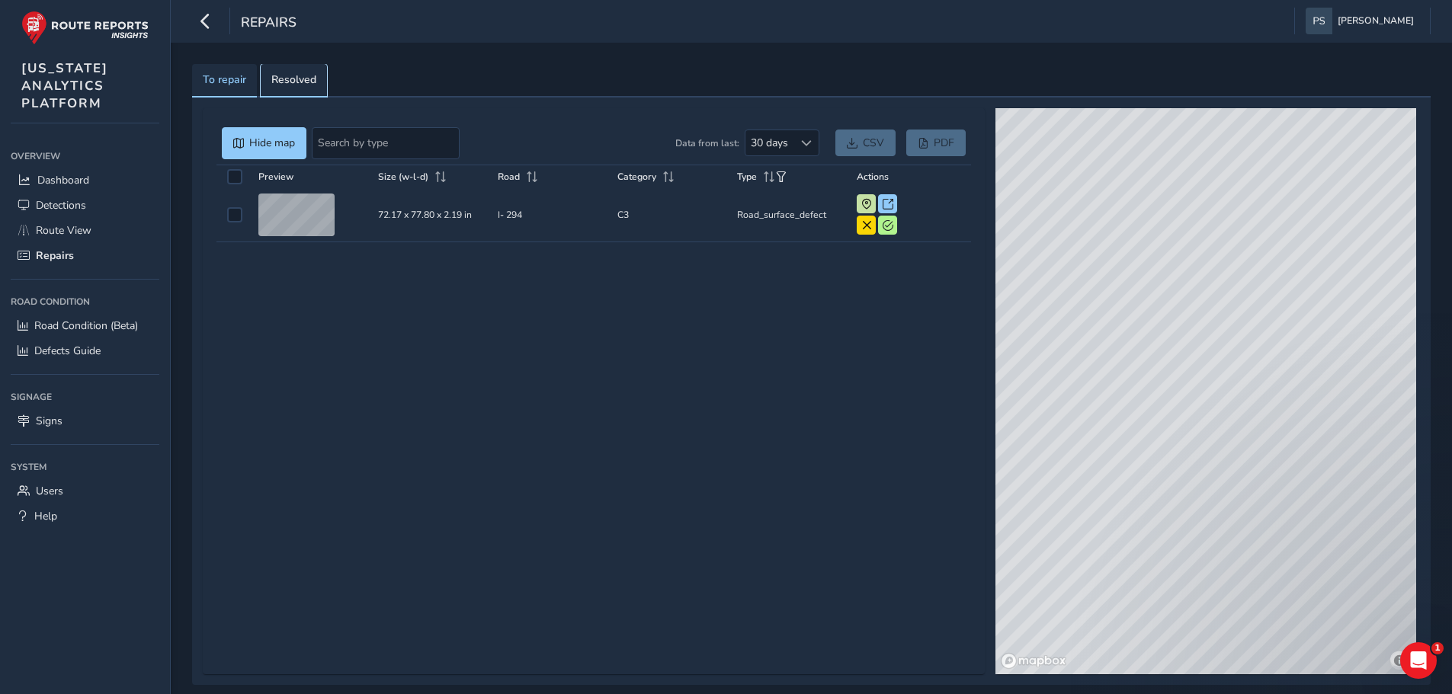
click at [288, 69] on link "Resolved" at bounding box center [294, 81] width 66 height 34
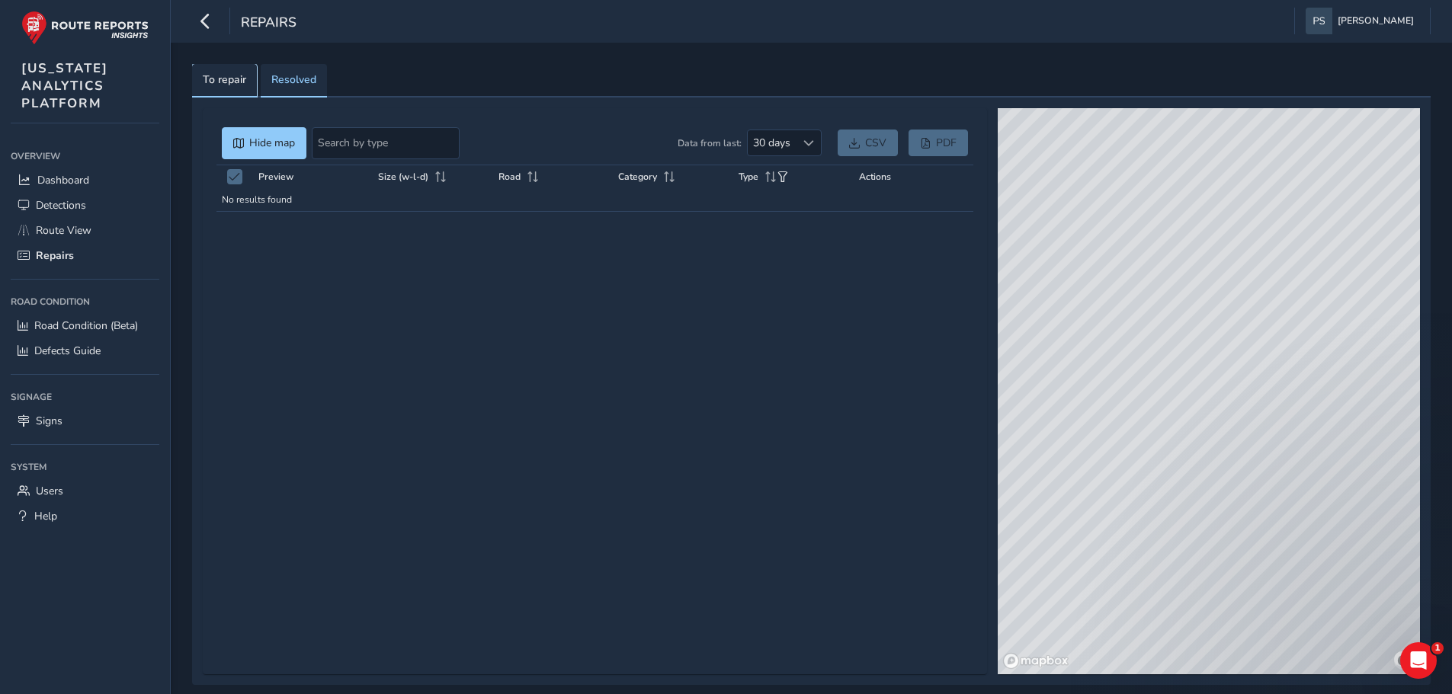
click at [242, 75] on span "To repair" at bounding box center [224, 80] width 43 height 11
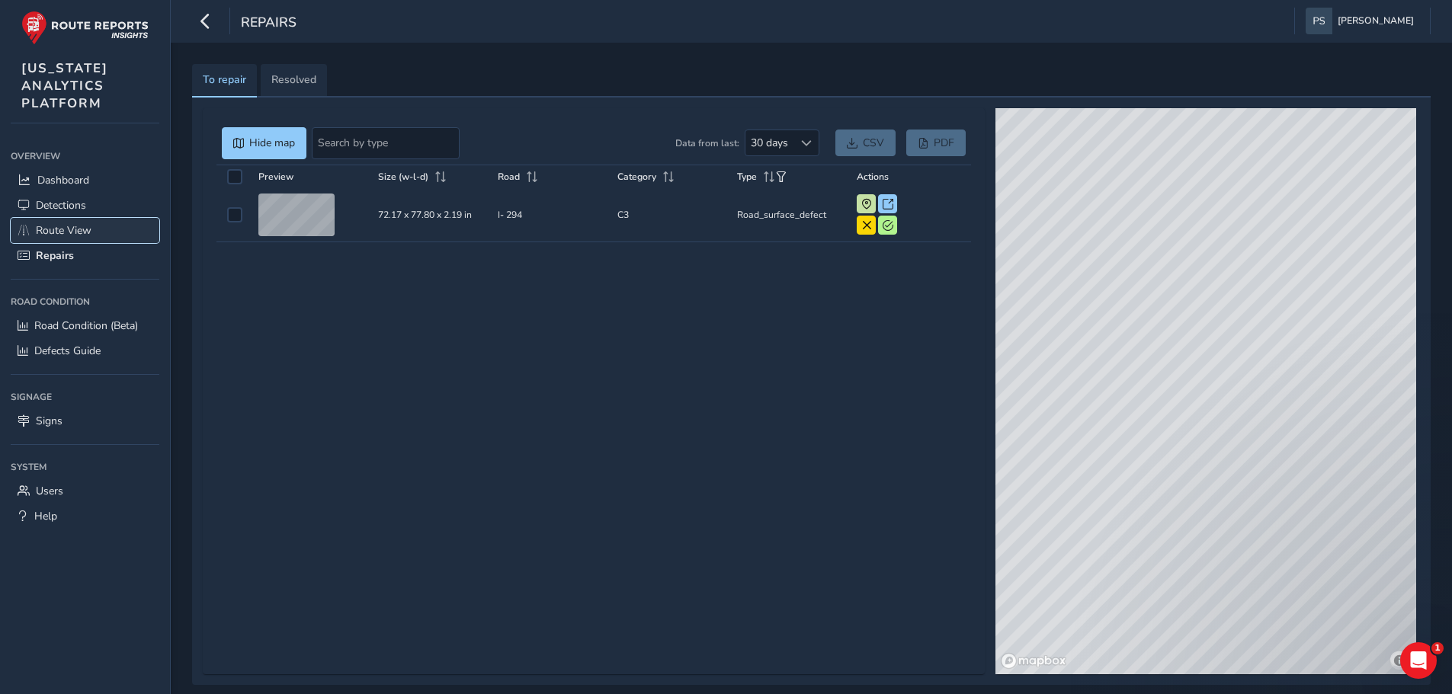
click at [62, 229] on span "Route View" at bounding box center [64, 230] width 56 height 14
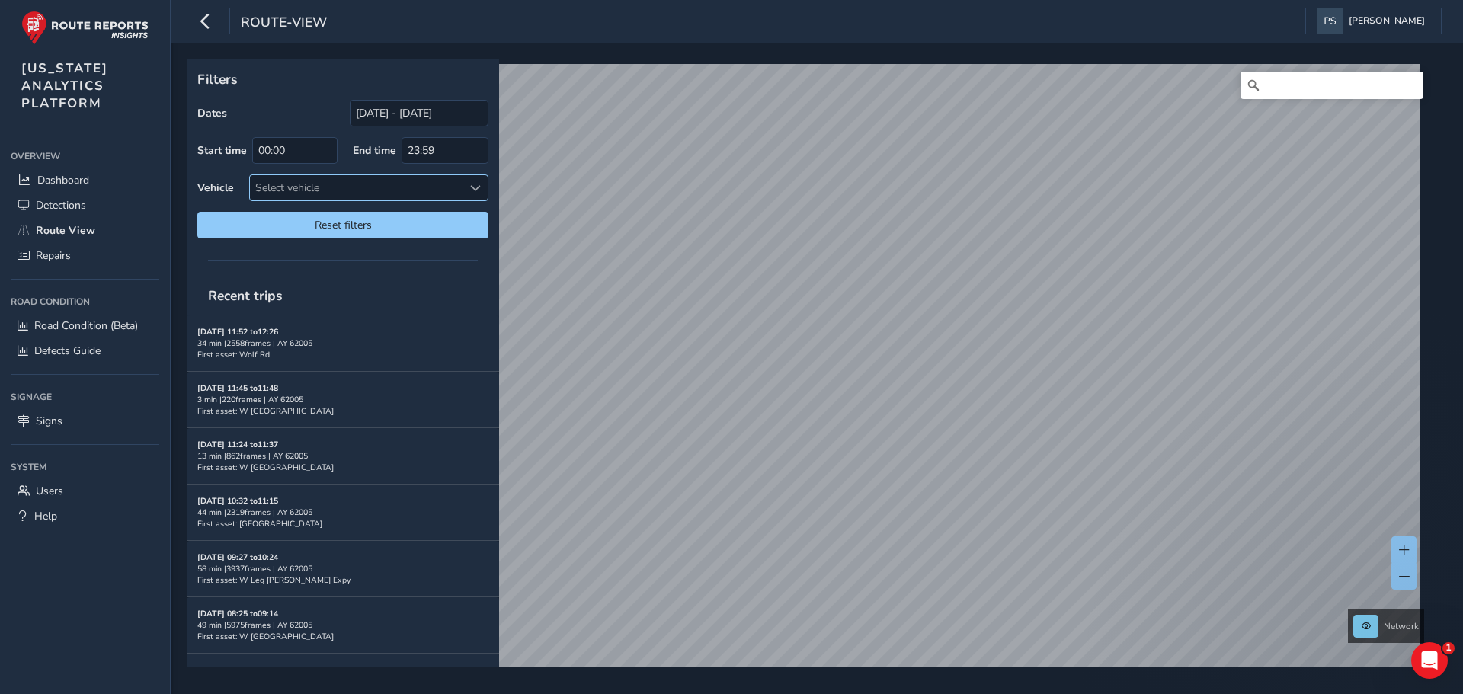
click at [369, 196] on div "Select vehicle" at bounding box center [356, 187] width 213 height 25
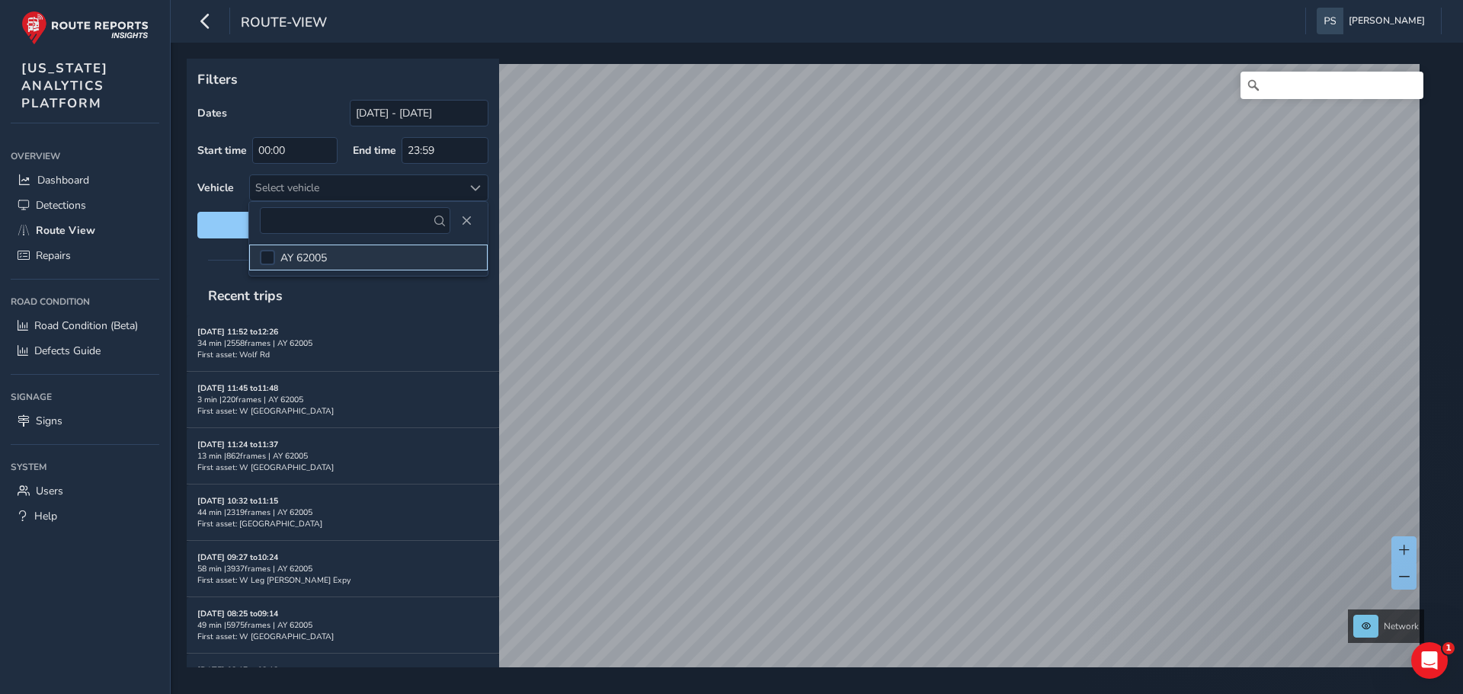
click at [365, 248] on li "AY 62005" at bounding box center [368, 258] width 239 height 26
click at [365, 258] on li "AY 62005" at bounding box center [368, 258] width 239 height 26
click at [473, 214] on button "Close" at bounding box center [466, 220] width 21 height 21
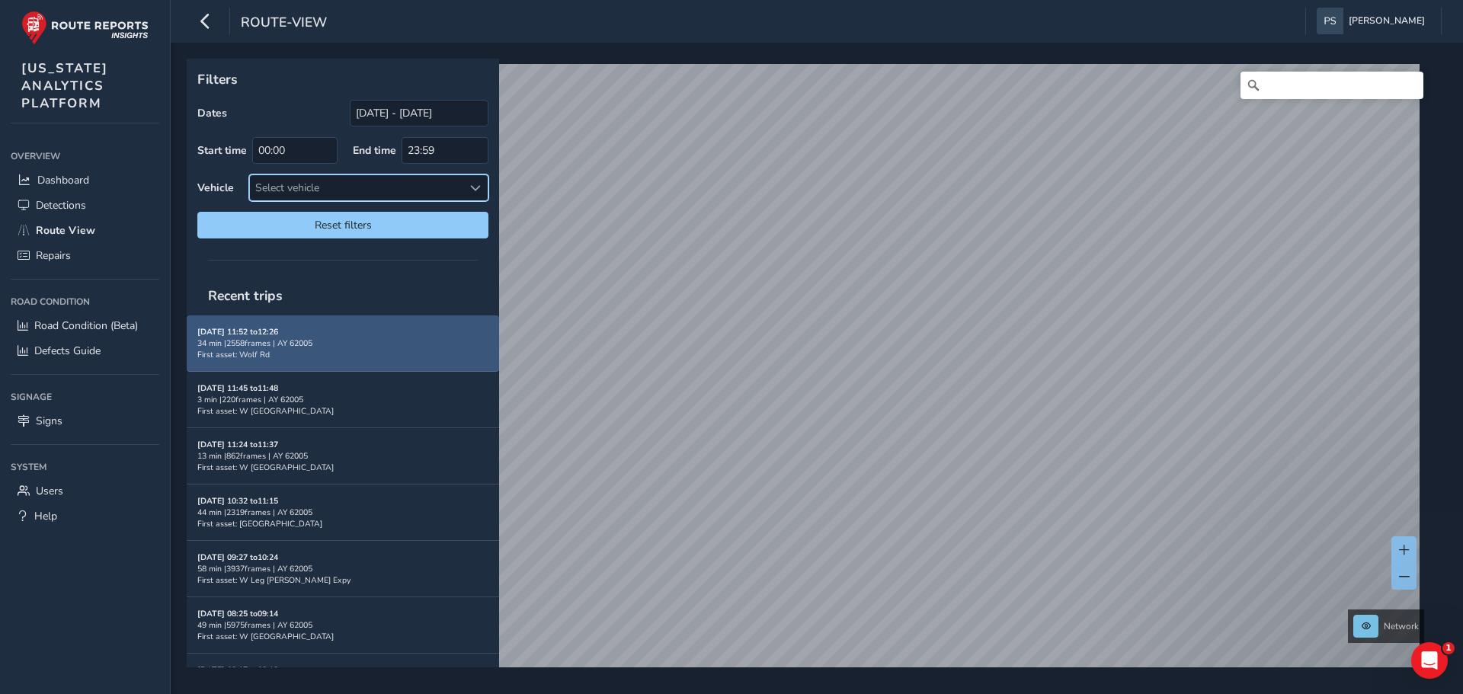
click at [352, 348] on div "34 min | 2558 frames | AY 62005" at bounding box center [342, 343] width 291 height 11
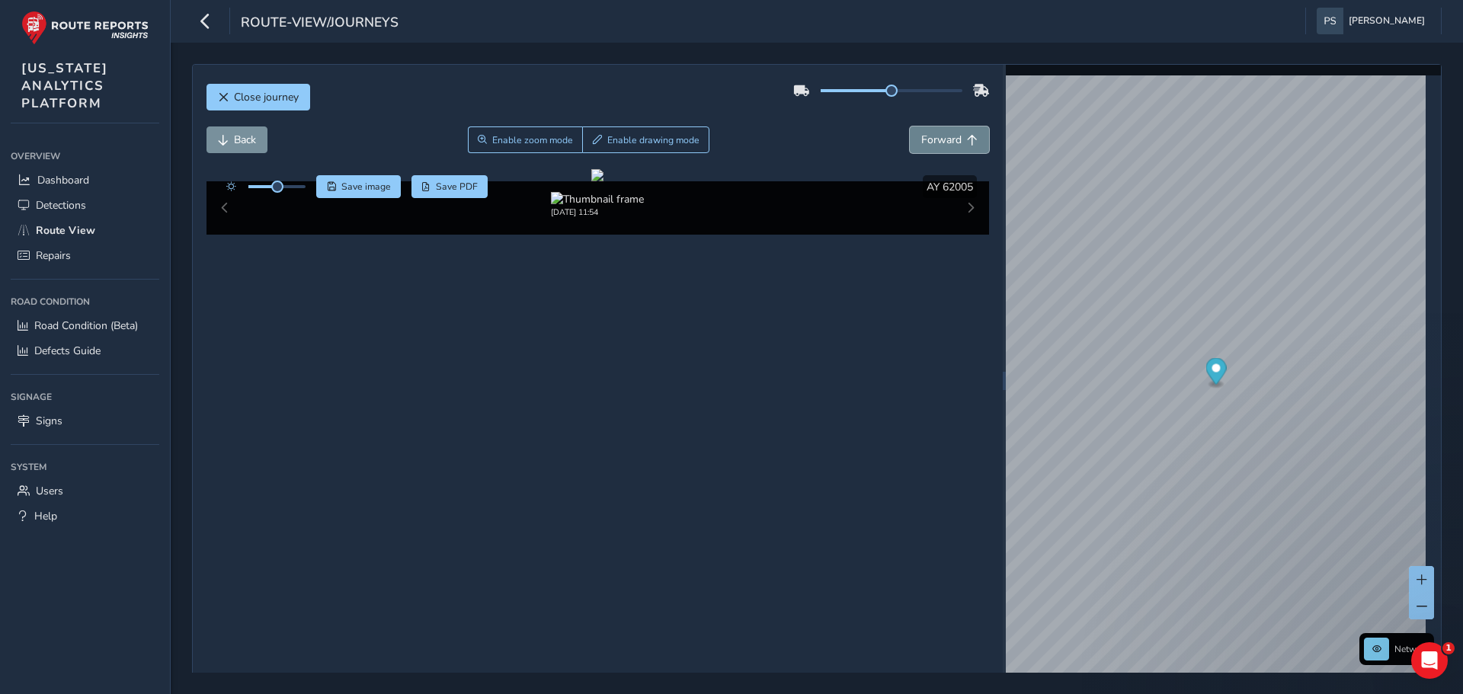
click at [922, 130] on button "Forward" at bounding box center [949, 140] width 79 height 27
click at [923, 130] on button "Forward" at bounding box center [949, 140] width 79 height 27
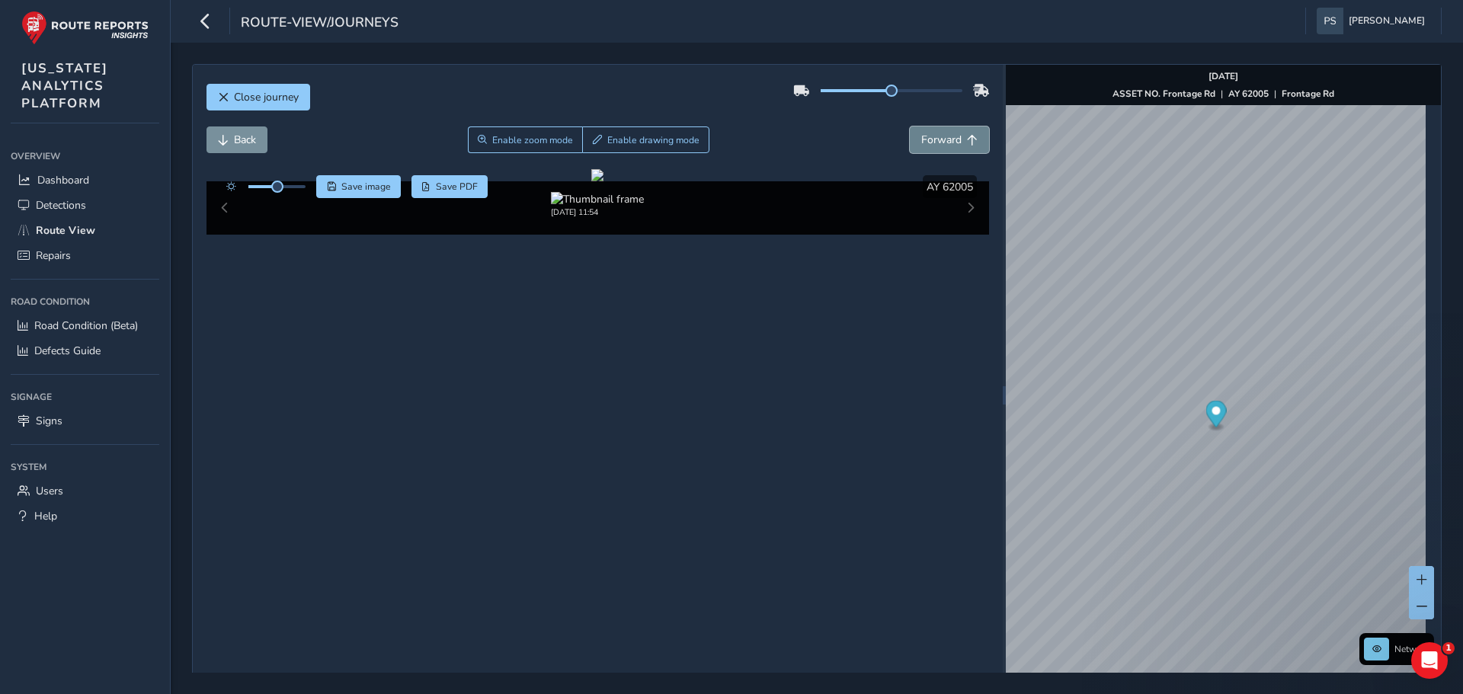
click at [923, 130] on button "Forward" at bounding box center [949, 140] width 79 height 27
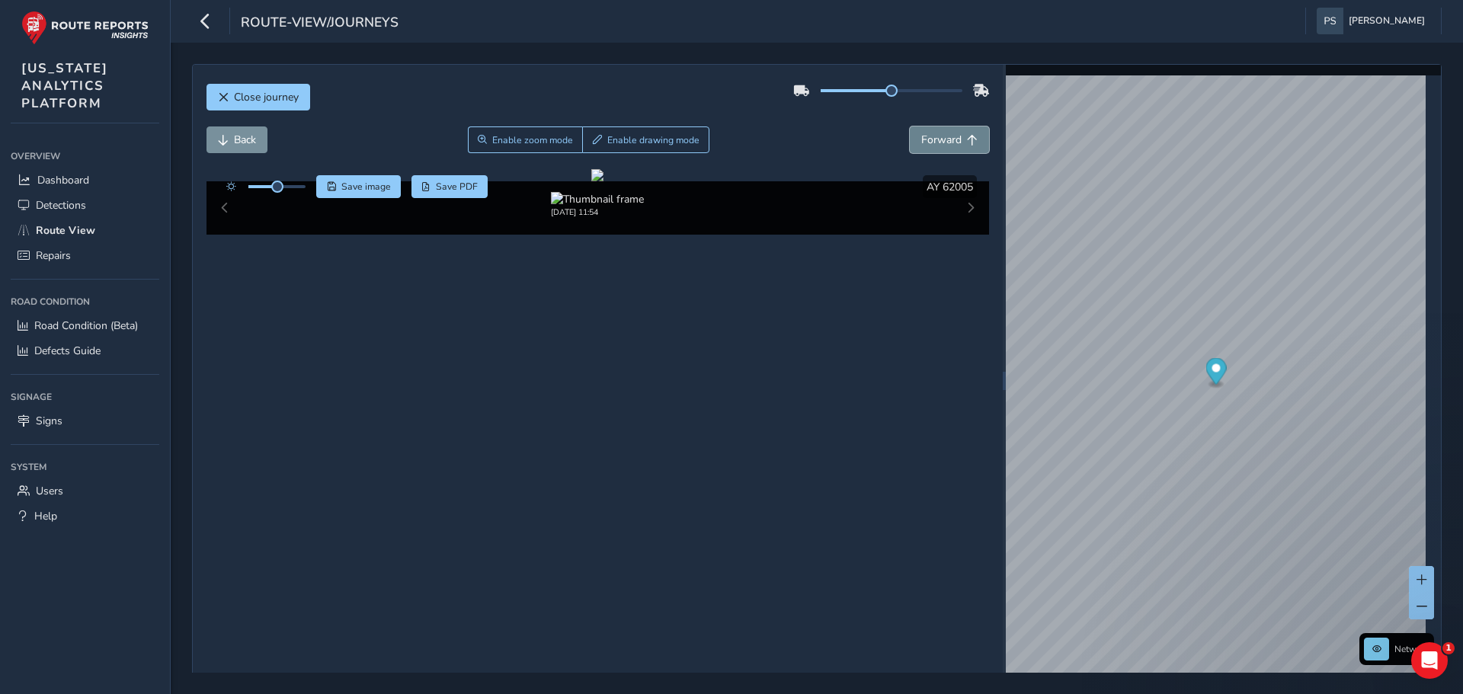
click at [923, 130] on button "Forward" at bounding box center [949, 140] width 79 height 27
drag, startPoint x: 883, startPoint y: 91, endPoint x: 974, endPoint y: 89, distance: 91.5
click at [974, 89] on div at bounding box center [891, 90] width 196 height 24
drag, startPoint x: 409, startPoint y: 335, endPoint x: 537, endPoint y: 423, distance: 154.5
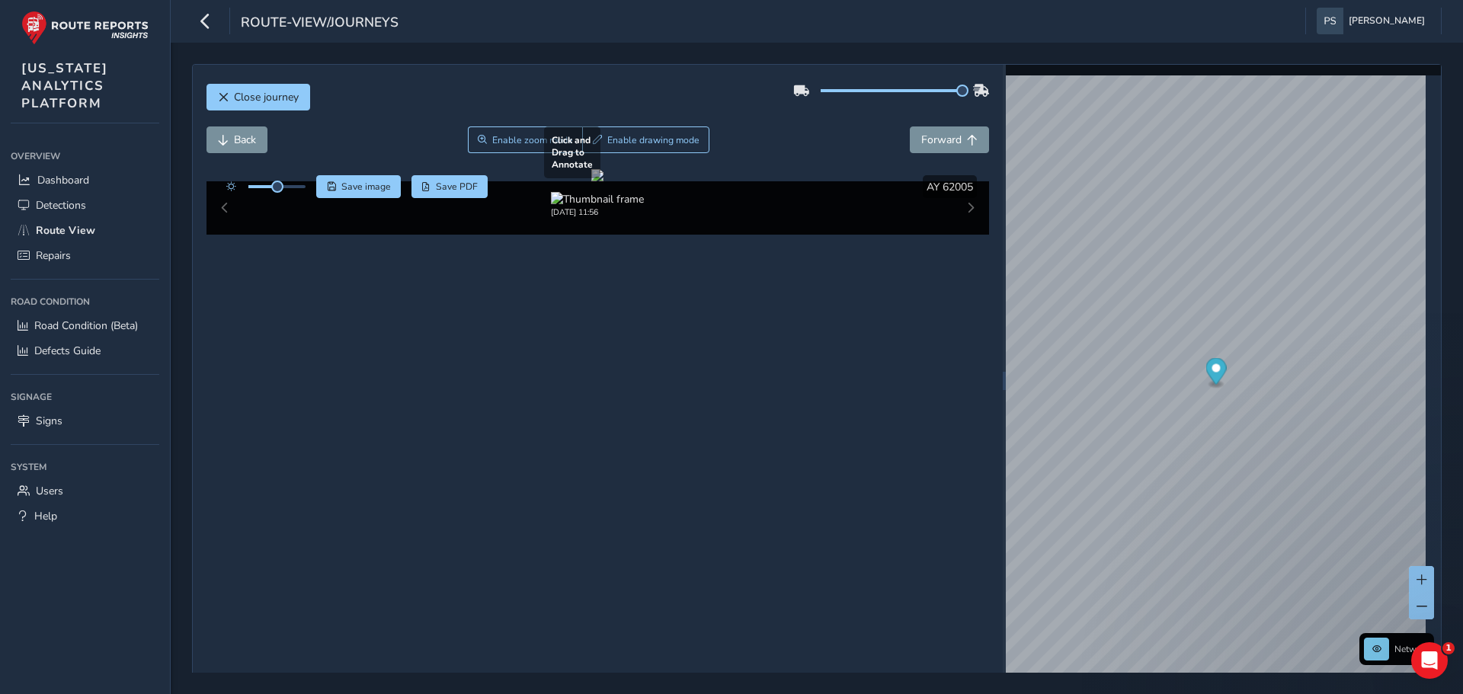
click at [591, 181] on div at bounding box center [597, 175] width 12 height 12
drag, startPoint x: 414, startPoint y: 393, endPoint x: 529, endPoint y: 491, distance: 150.9
click at [591, 181] on div at bounding box center [597, 175] width 12 height 12
drag, startPoint x: 629, startPoint y: 517, endPoint x: 508, endPoint y: 460, distance: 135.0
click at [591, 181] on div at bounding box center [597, 175] width 12 height 12
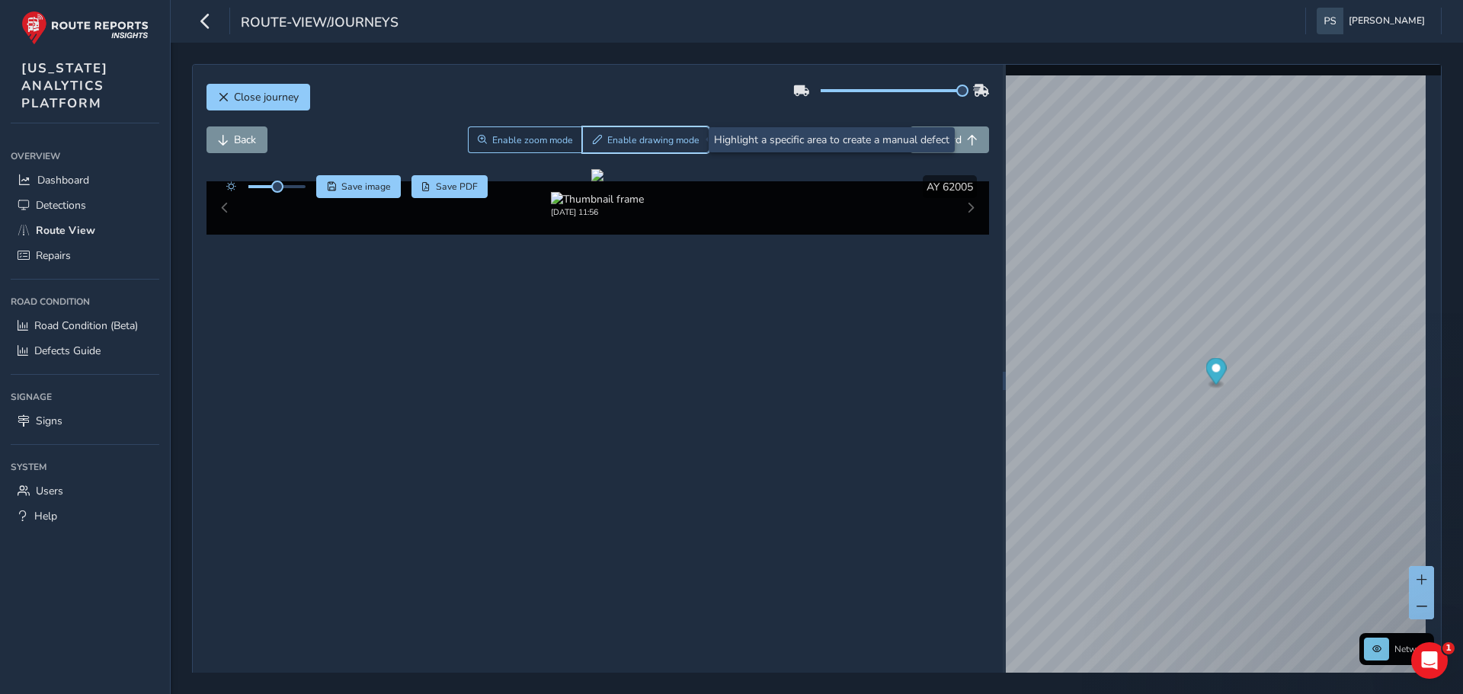
click at [651, 137] on span "Enable drawing mode" at bounding box center [653, 140] width 92 height 12
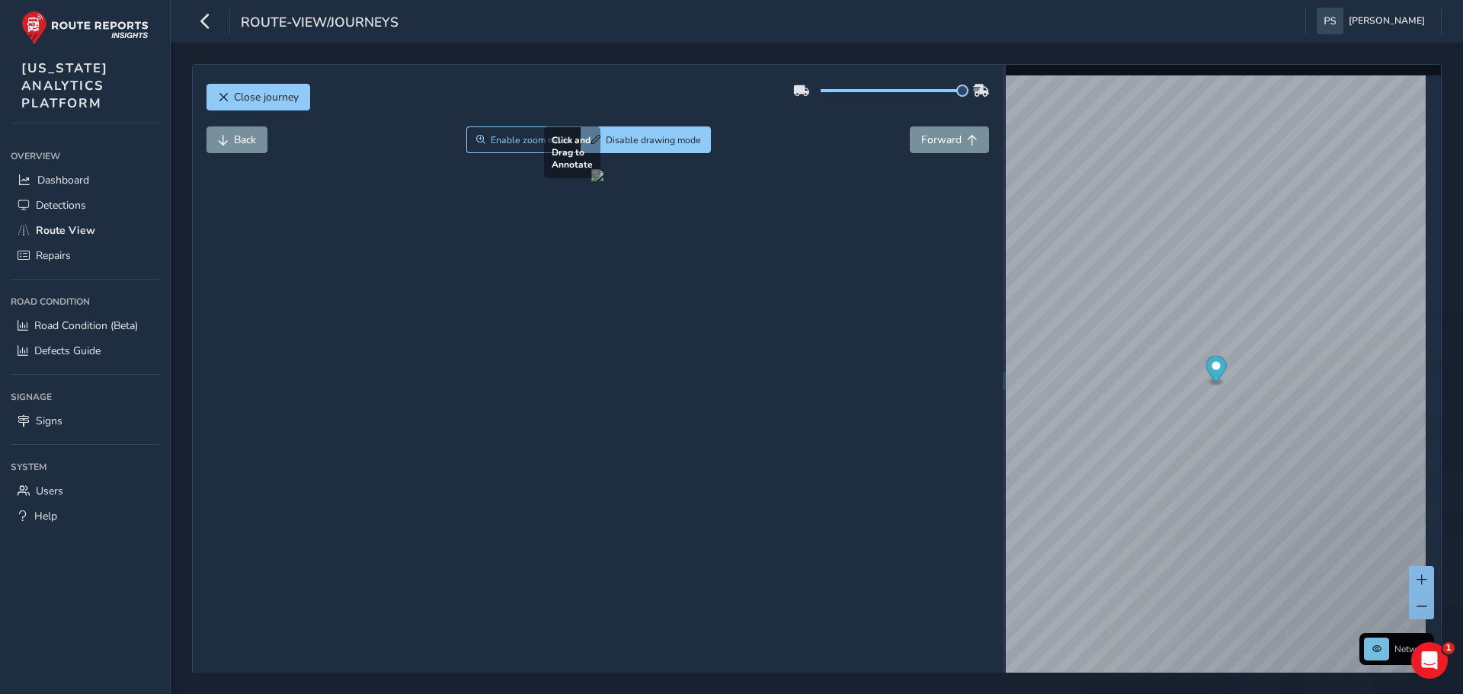
drag, startPoint x: 662, startPoint y: 405, endPoint x: 453, endPoint y: 511, distance: 234.8
click at [591, 181] on div at bounding box center [597, 175] width 12 height 12
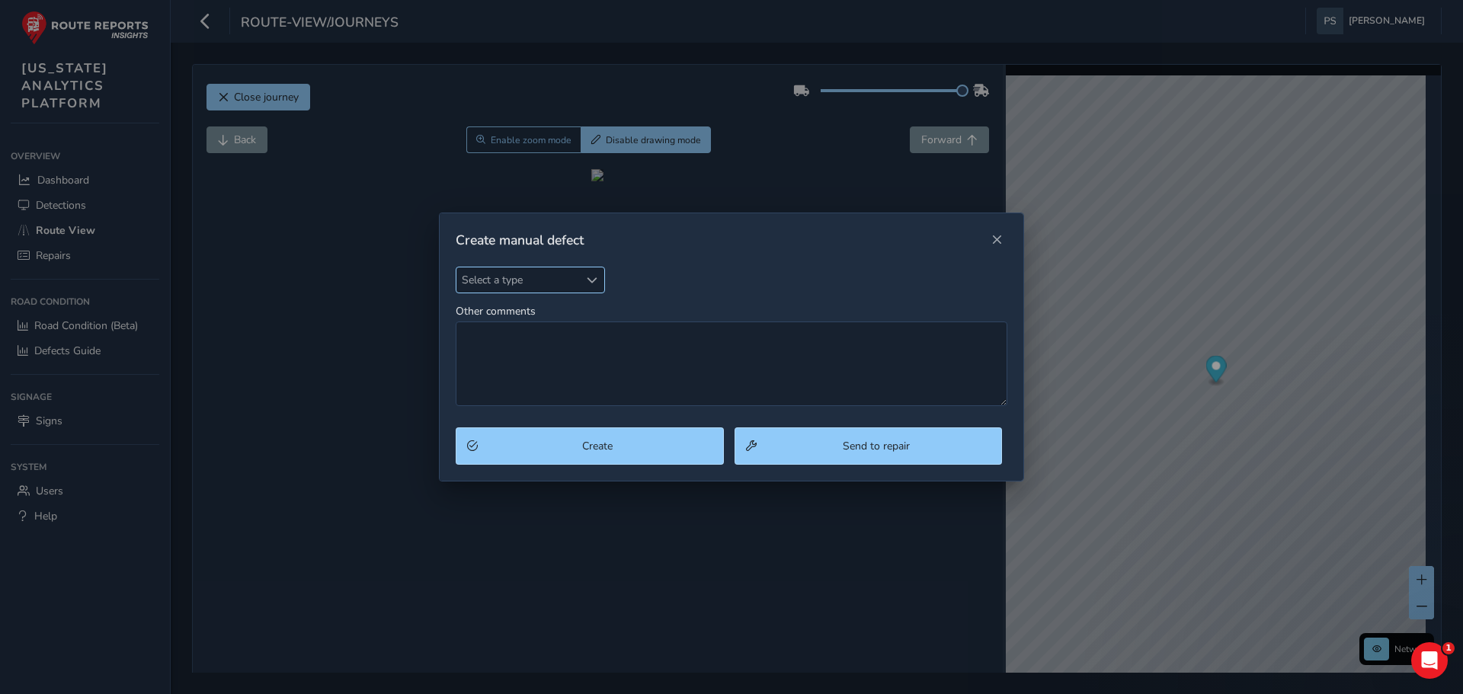
click at [553, 287] on span "Select a type" at bounding box center [518, 279] width 123 height 25
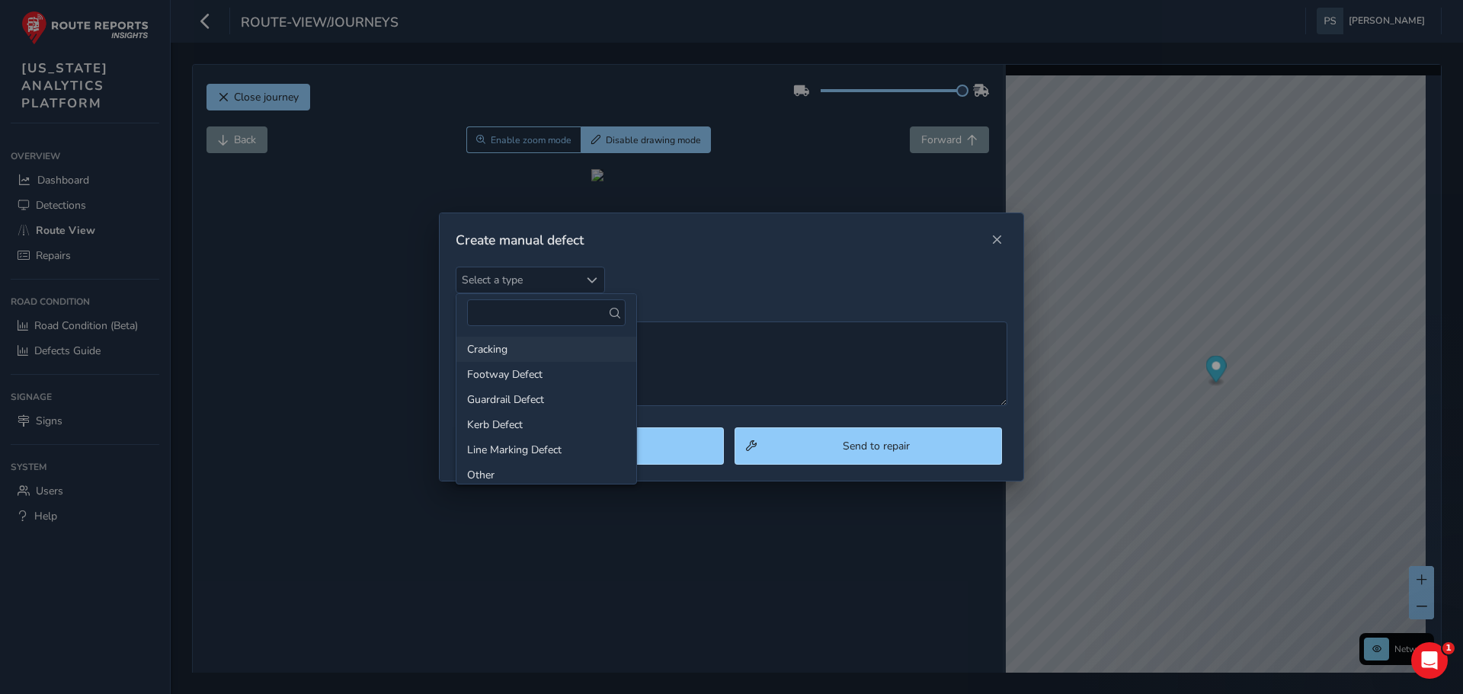
click at [549, 354] on li "Cracking" at bounding box center [547, 349] width 180 height 25
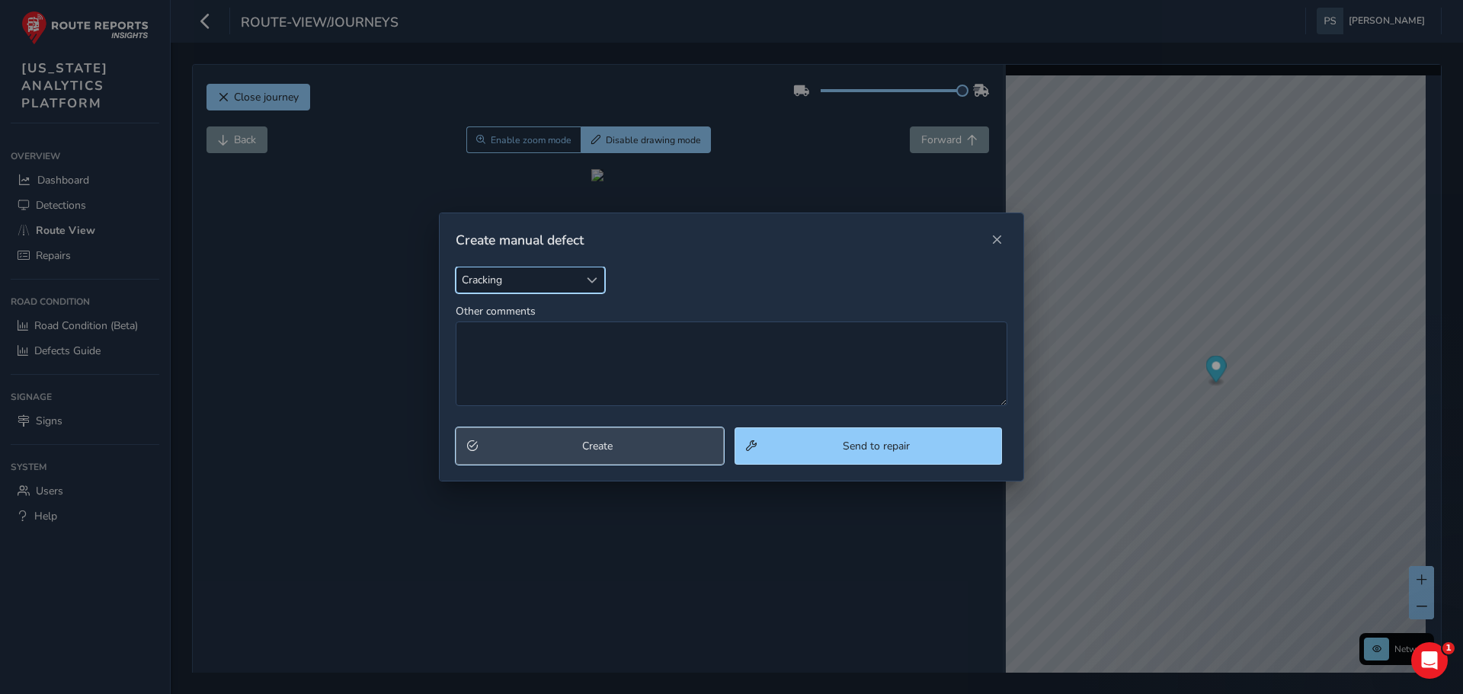
click at [635, 444] on span "Create" at bounding box center [597, 446] width 229 height 14
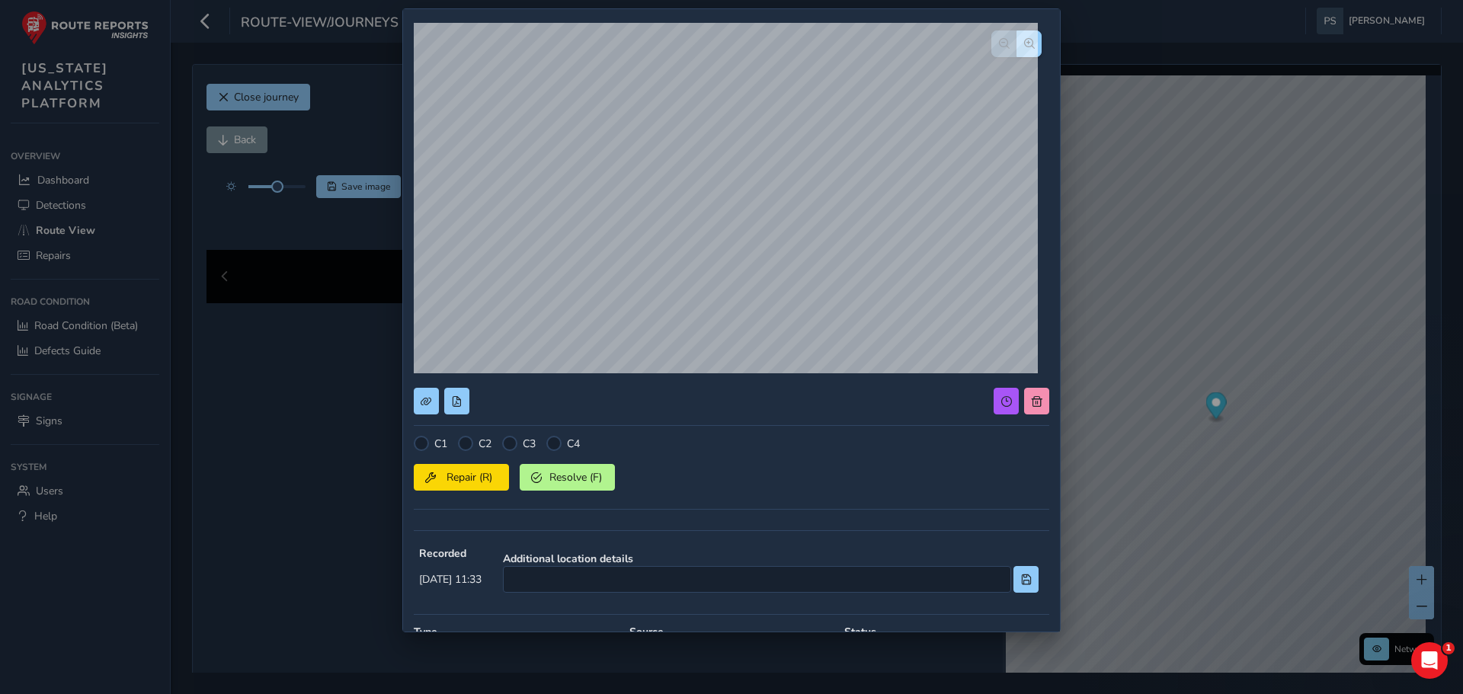
scroll to position [76, 0]
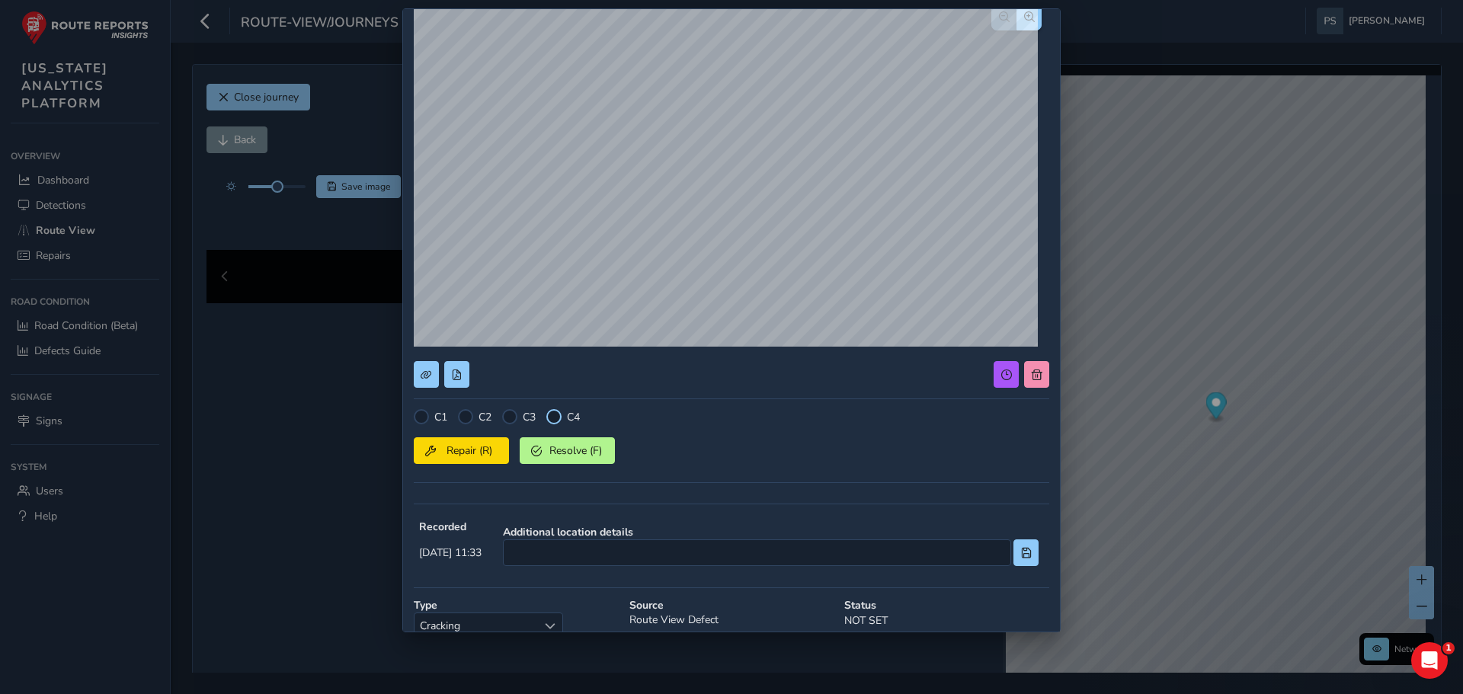
click at [549, 421] on div at bounding box center [553, 416] width 15 height 15
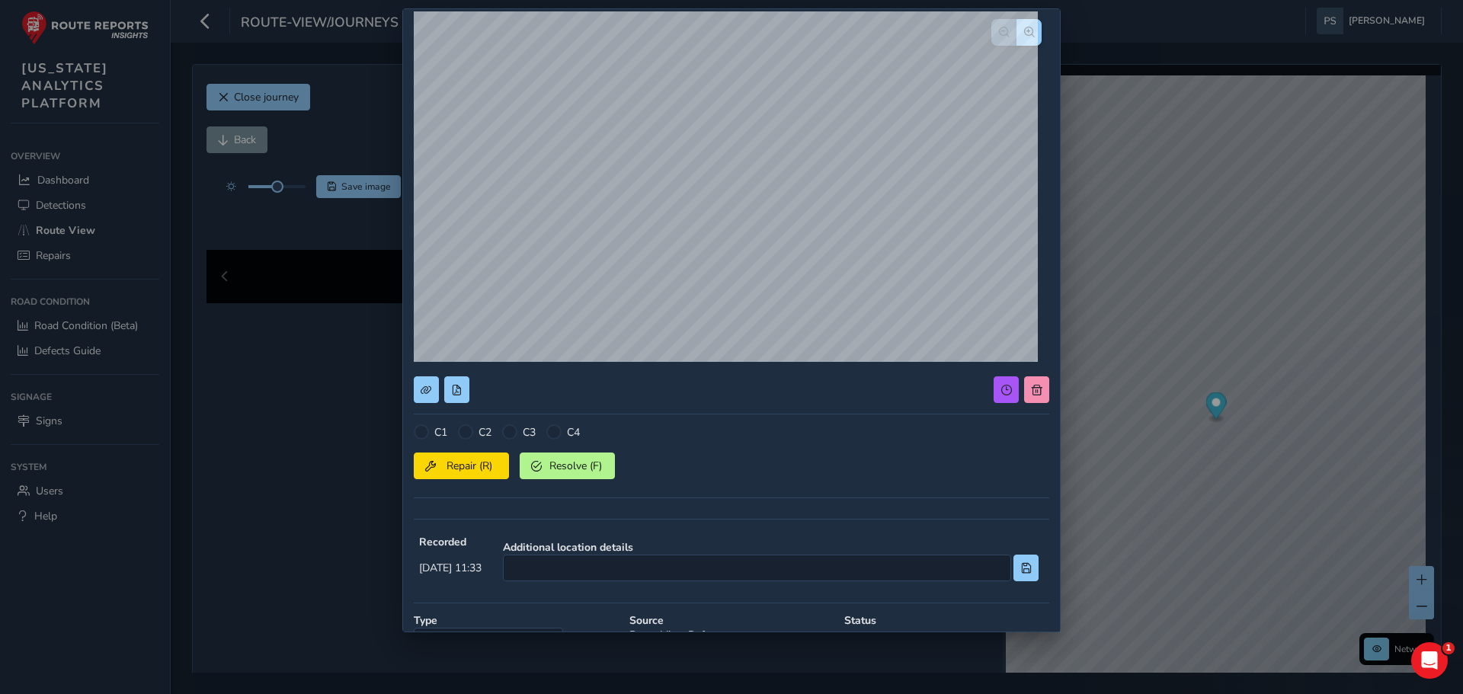
scroll to position [202, 0]
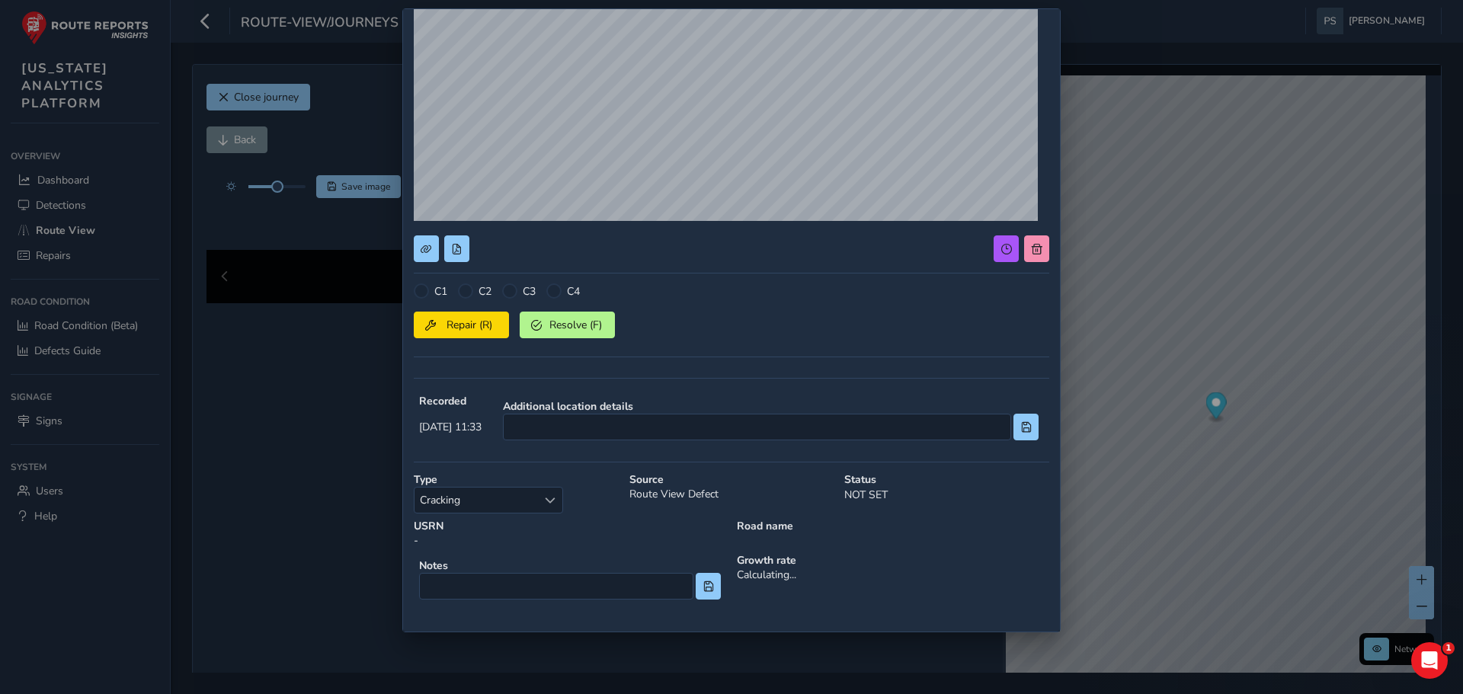
click at [549, 289] on div at bounding box center [553, 291] width 15 height 15
click at [553, 290] on div at bounding box center [553, 291] width 15 height 15
click at [474, 320] on span "Repair (R)" at bounding box center [469, 325] width 56 height 14
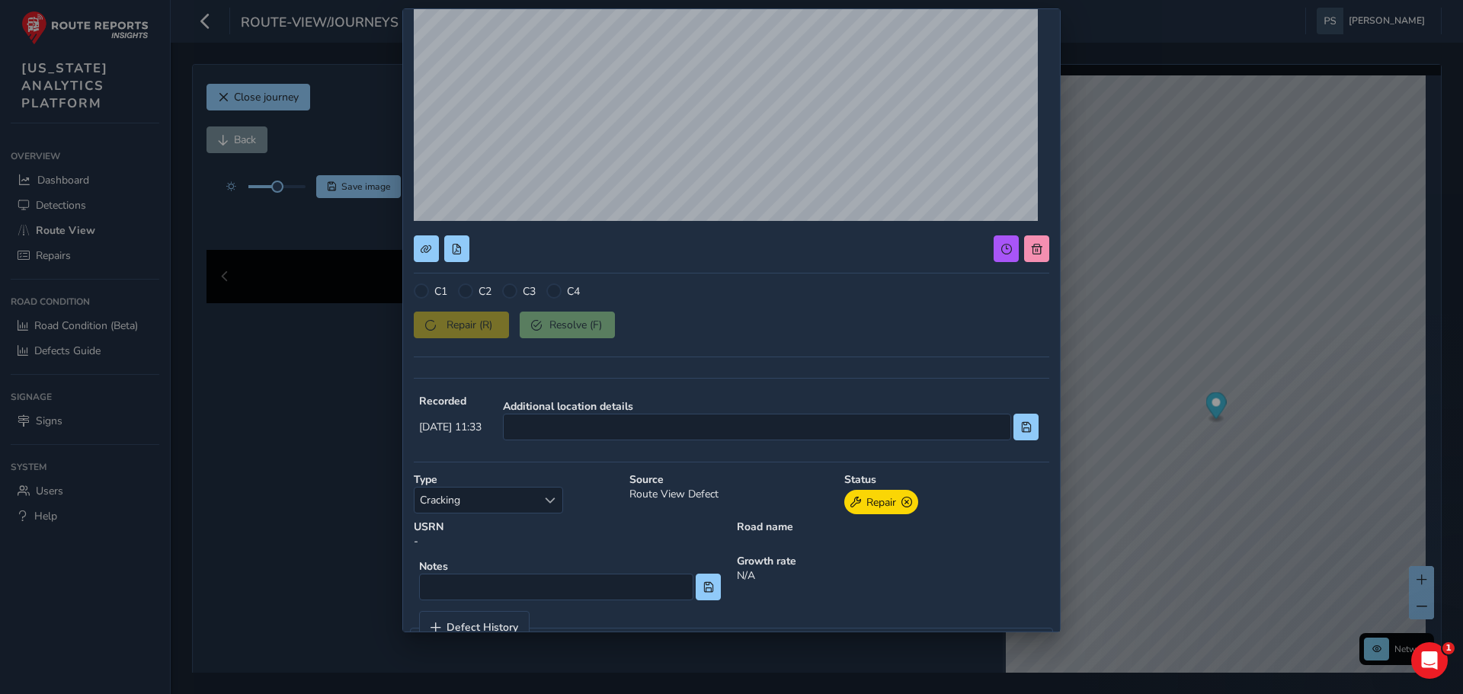
click at [557, 294] on div at bounding box center [553, 291] width 15 height 15
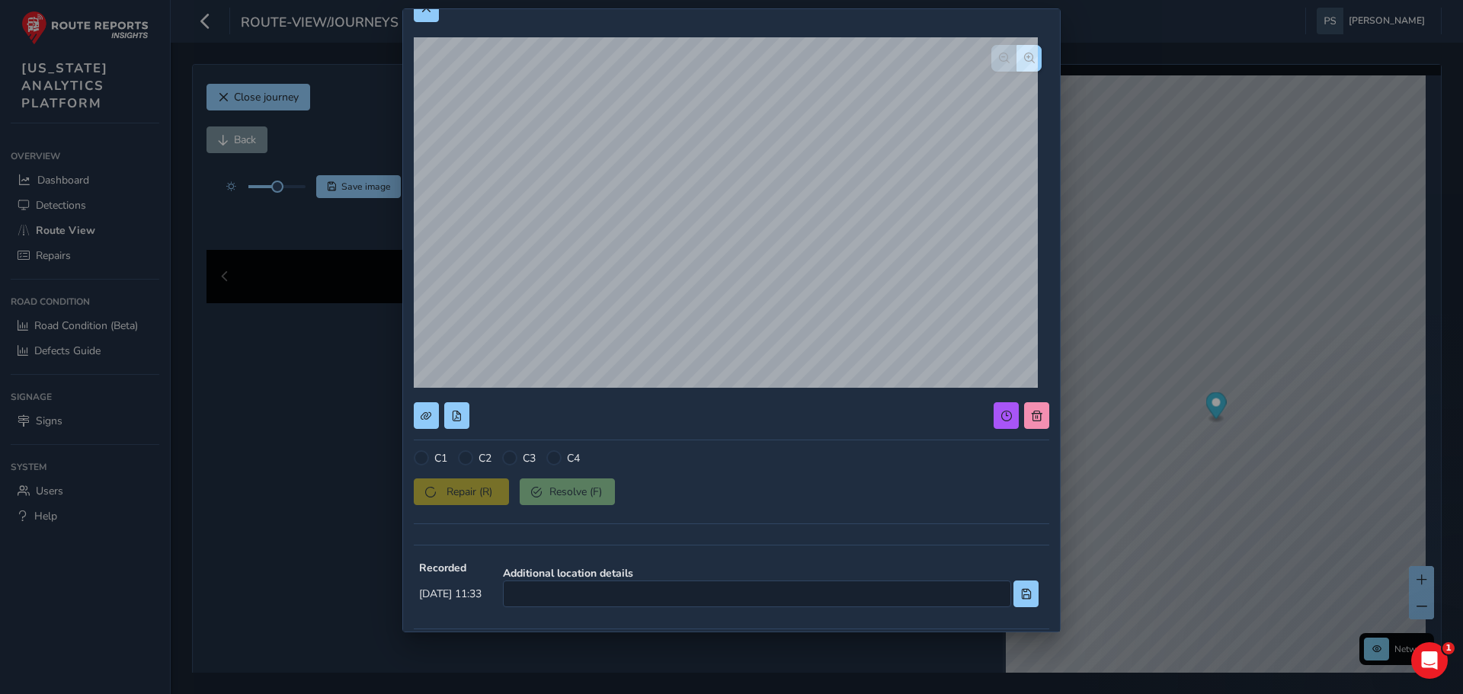
scroll to position [0, 0]
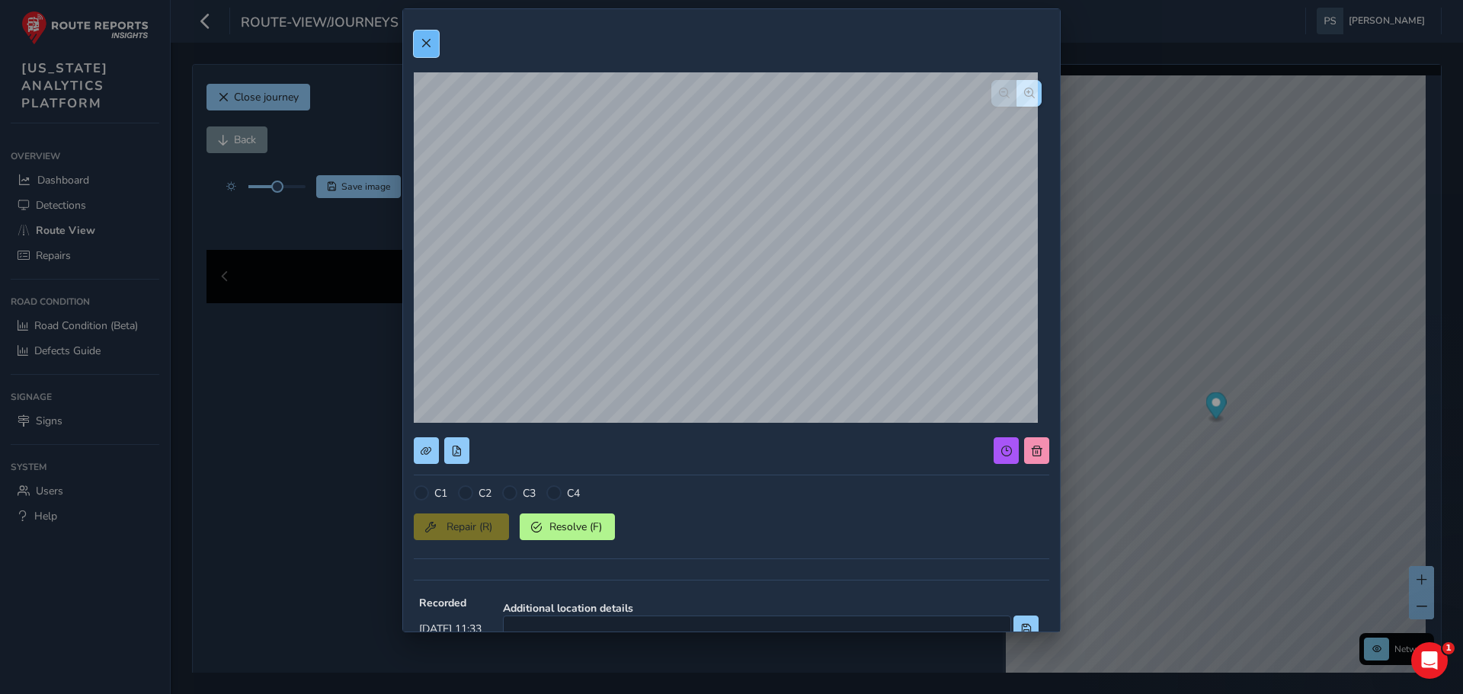
click at [431, 52] on button at bounding box center [426, 43] width 25 height 27
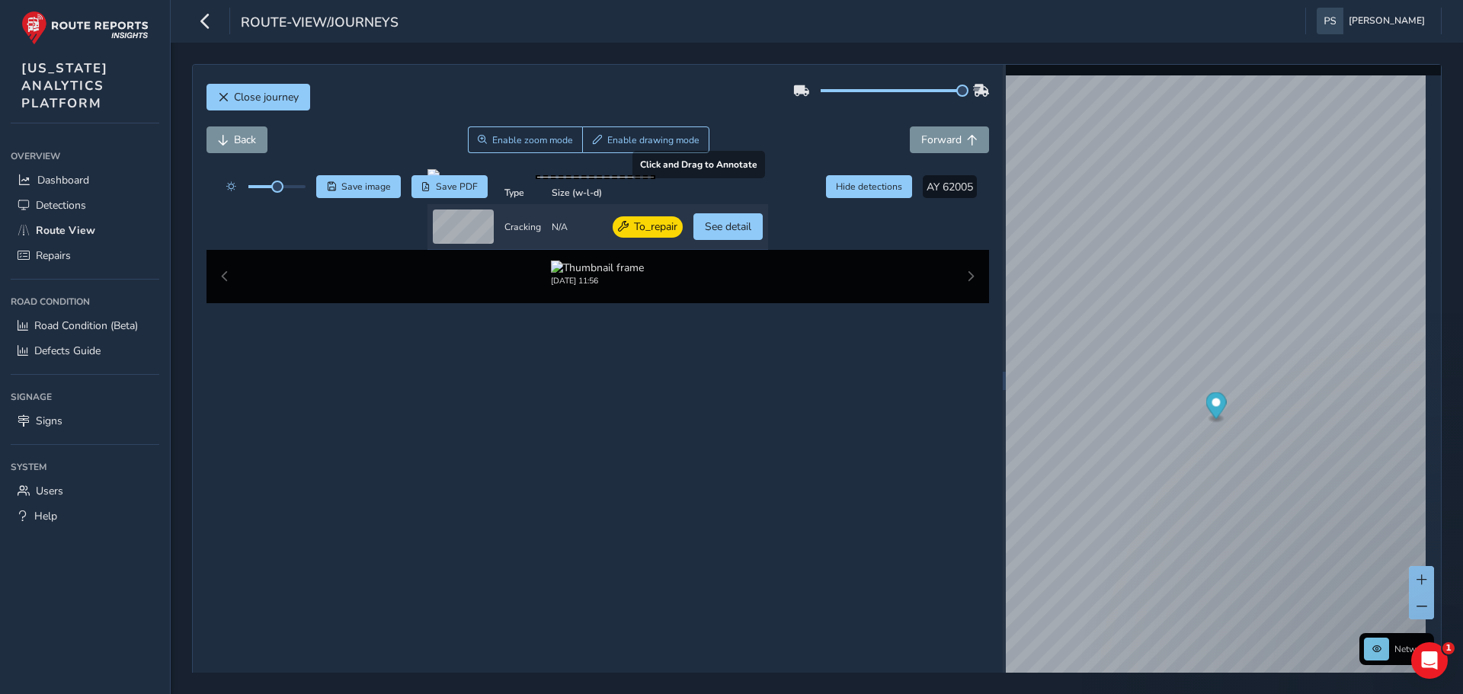
click at [768, 181] on div at bounding box center [598, 175] width 341 height 12
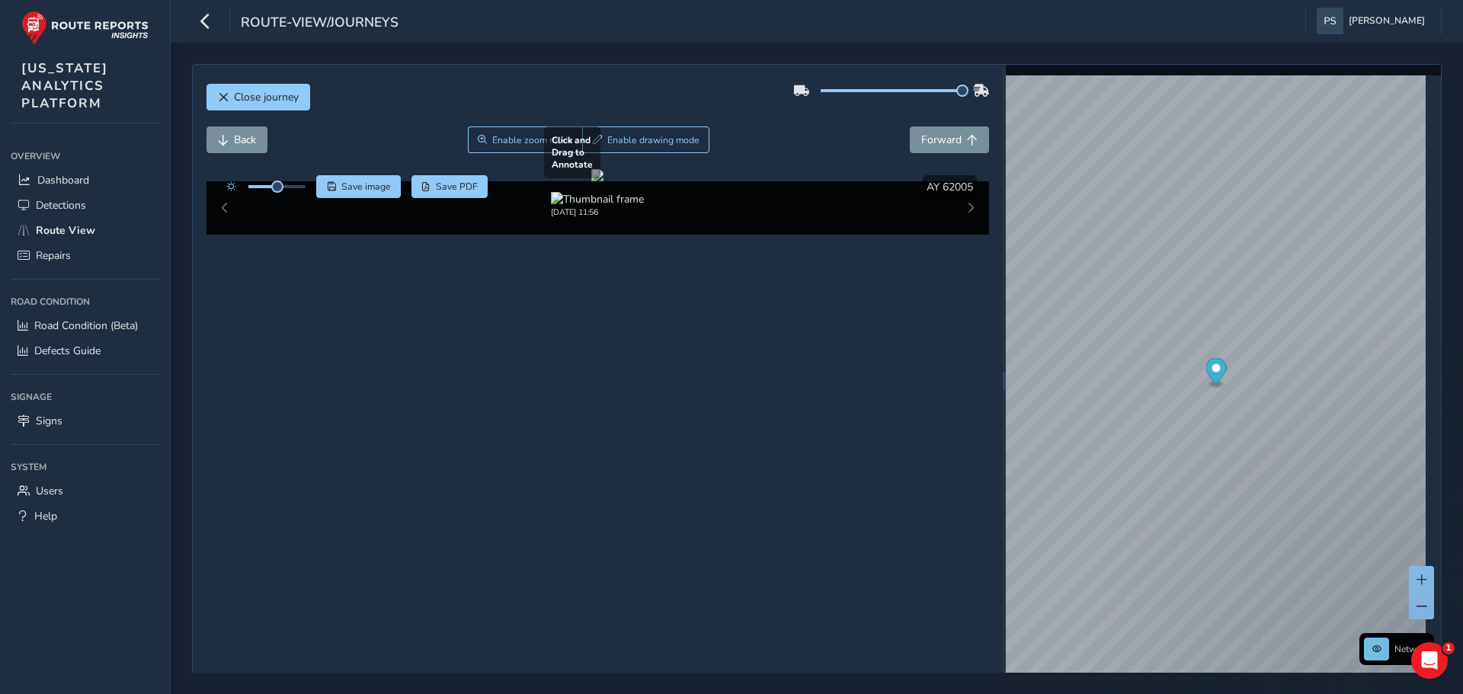
drag, startPoint x: 450, startPoint y: 386, endPoint x: 587, endPoint y: 428, distance: 143.4
click at [604, 181] on div at bounding box center [597, 175] width 12 height 12
drag, startPoint x: 518, startPoint y: 416, endPoint x: 614, endPoint y: 447, distance: 101.0
click at [604, 181] on div at bounding box center [597, 175] width 12 height 12
click at [647, 143] on span "Enable drawing mode" at bounding box center [653, 140] width 92 height 12
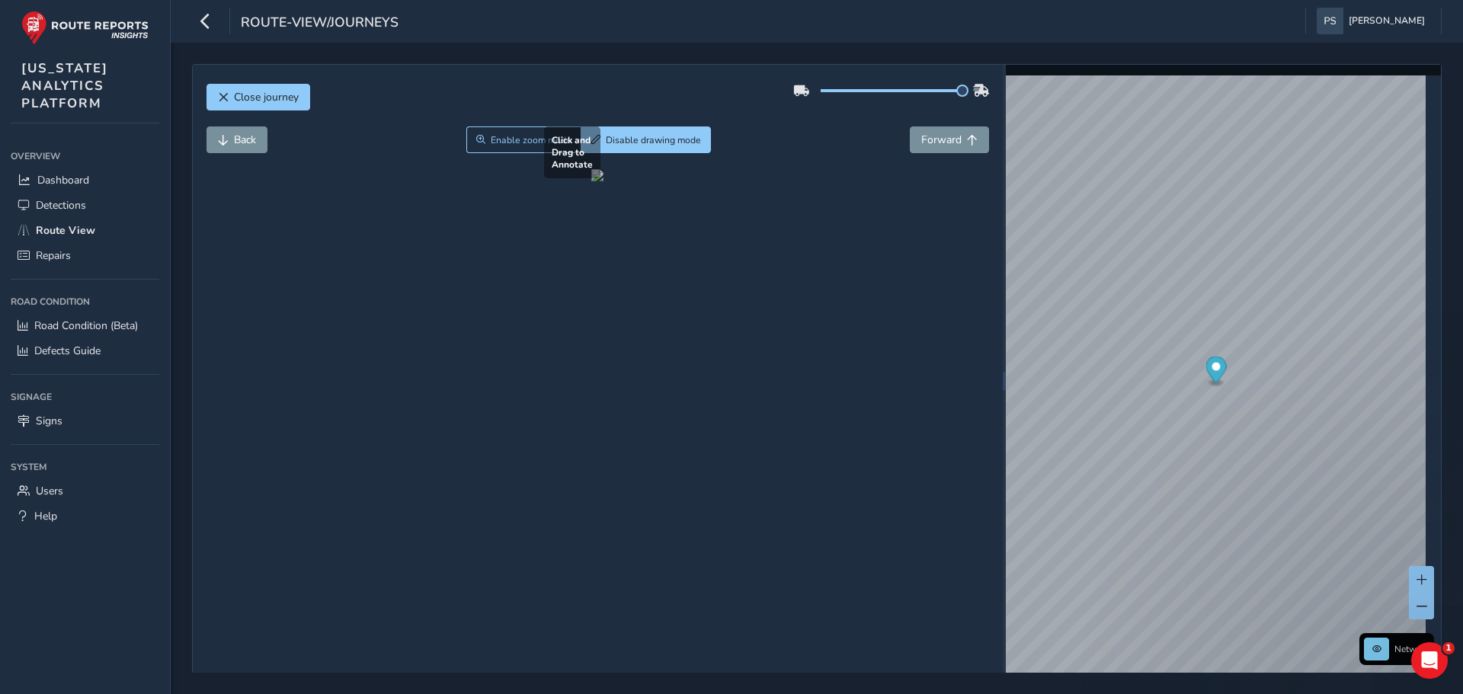
drag, startPoint x: 687, startPoint y: 508, endPoint x: 526, endPoint y: 395, distance: 196.4
click at [591, 181] on div at bounding box center [597, 175] width 12 height 12
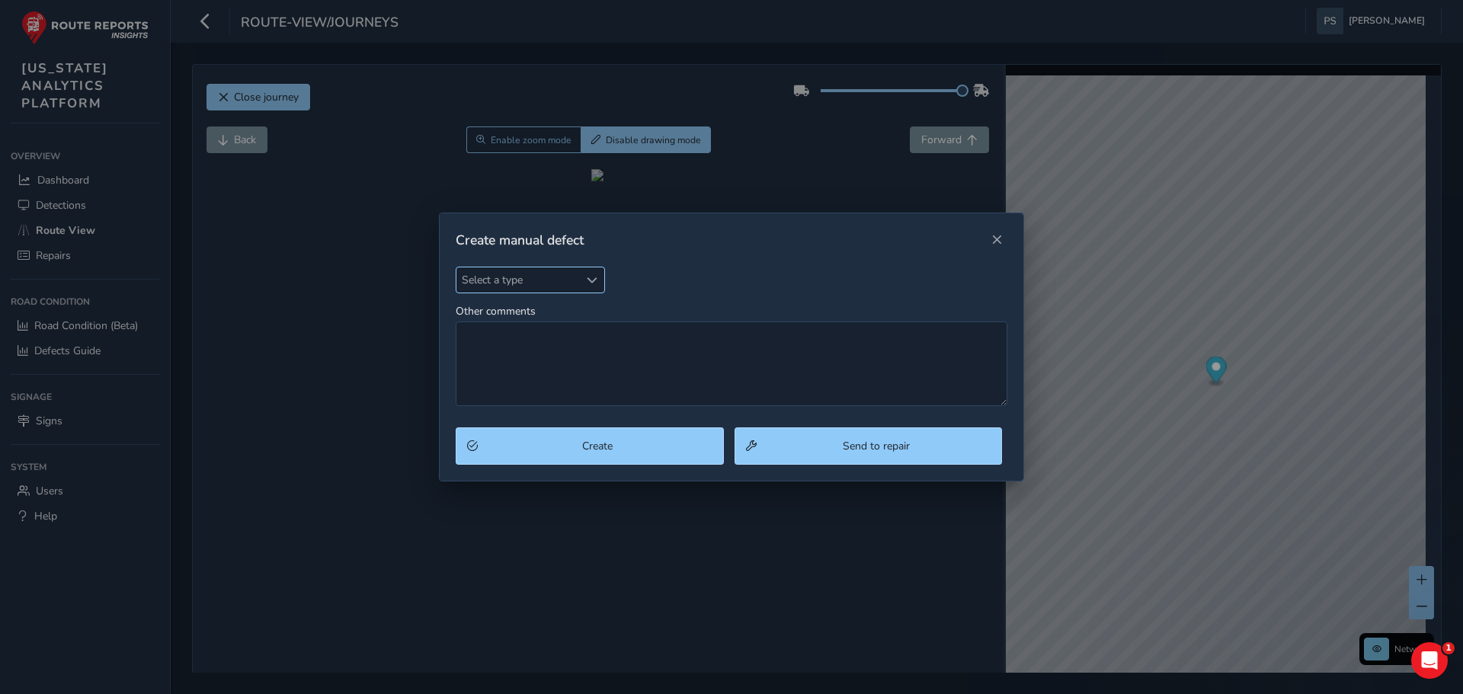
click at [571, 274] on span "Select a type" at bounding box center [518, 279] width 123 height 25
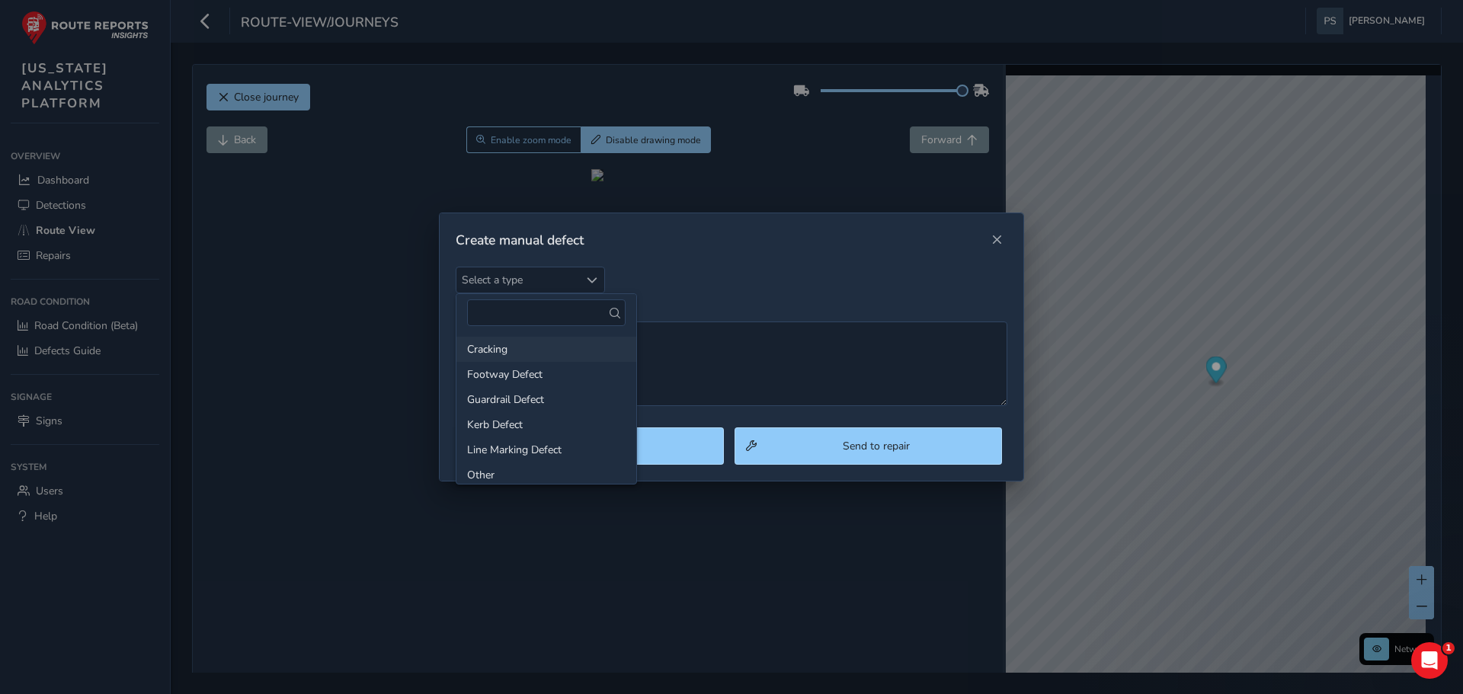
click at [500, 353] on li "Cracking" at bounding box center [547, 349] width 180 height 25
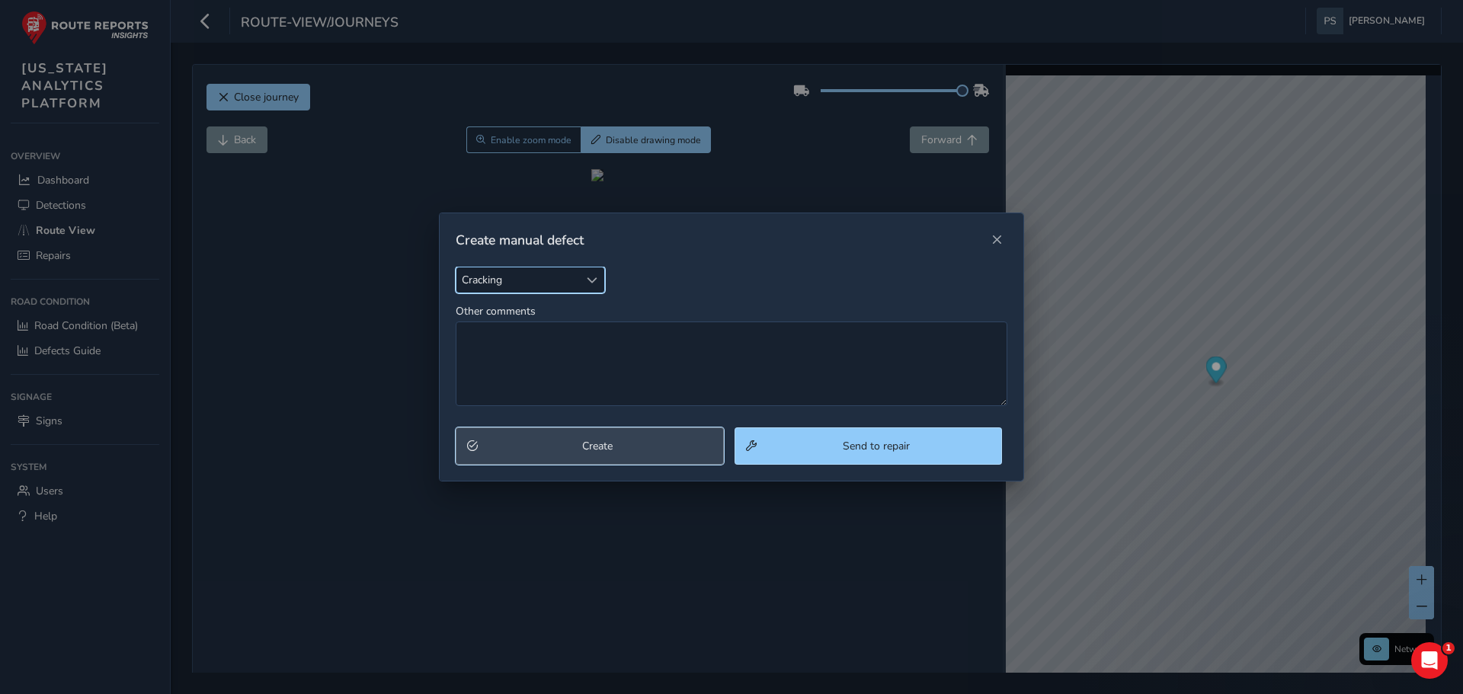
click at [639, 449] on span "Create" at bounding box center [597, 446] width 229 height 14
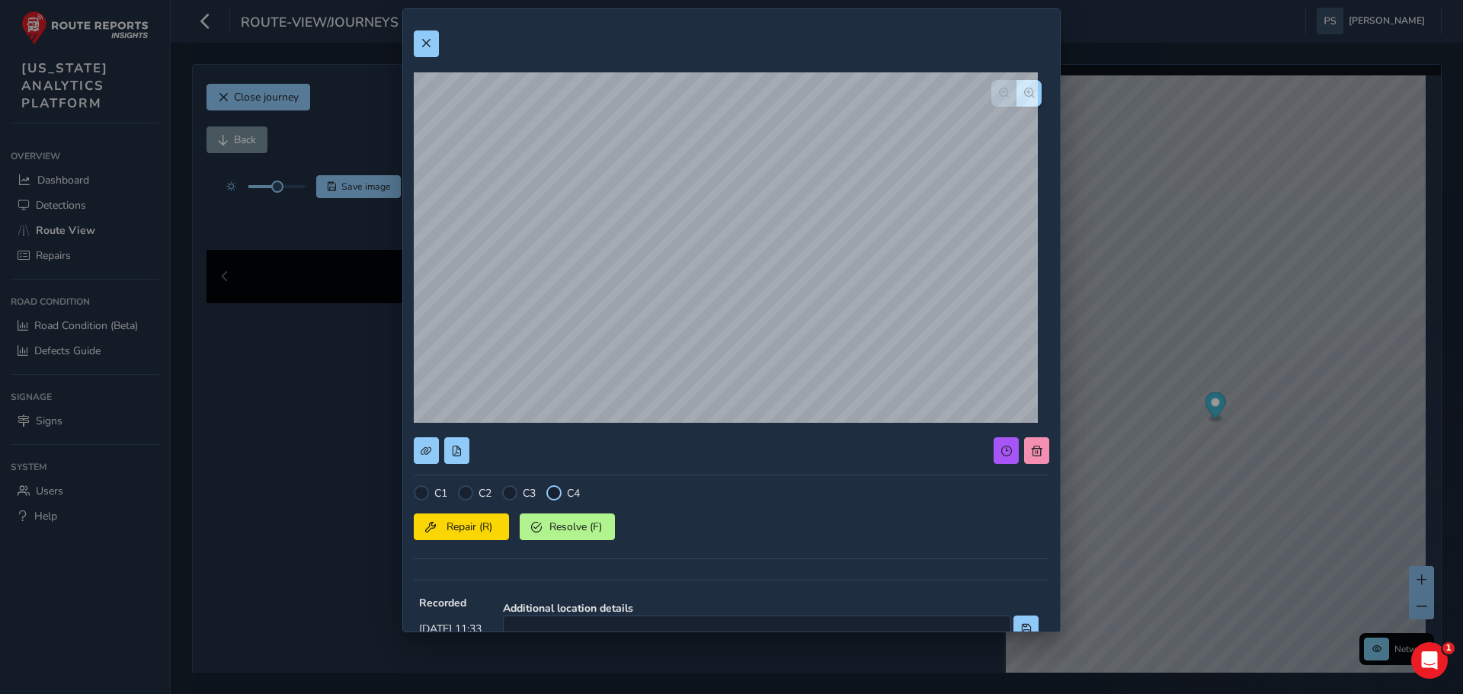
click at [556, 492] on div at bounding box center [553, 492] width 15 height 15
click at [419, 47] on button at bounding box center [426, 43] width 25 height 27
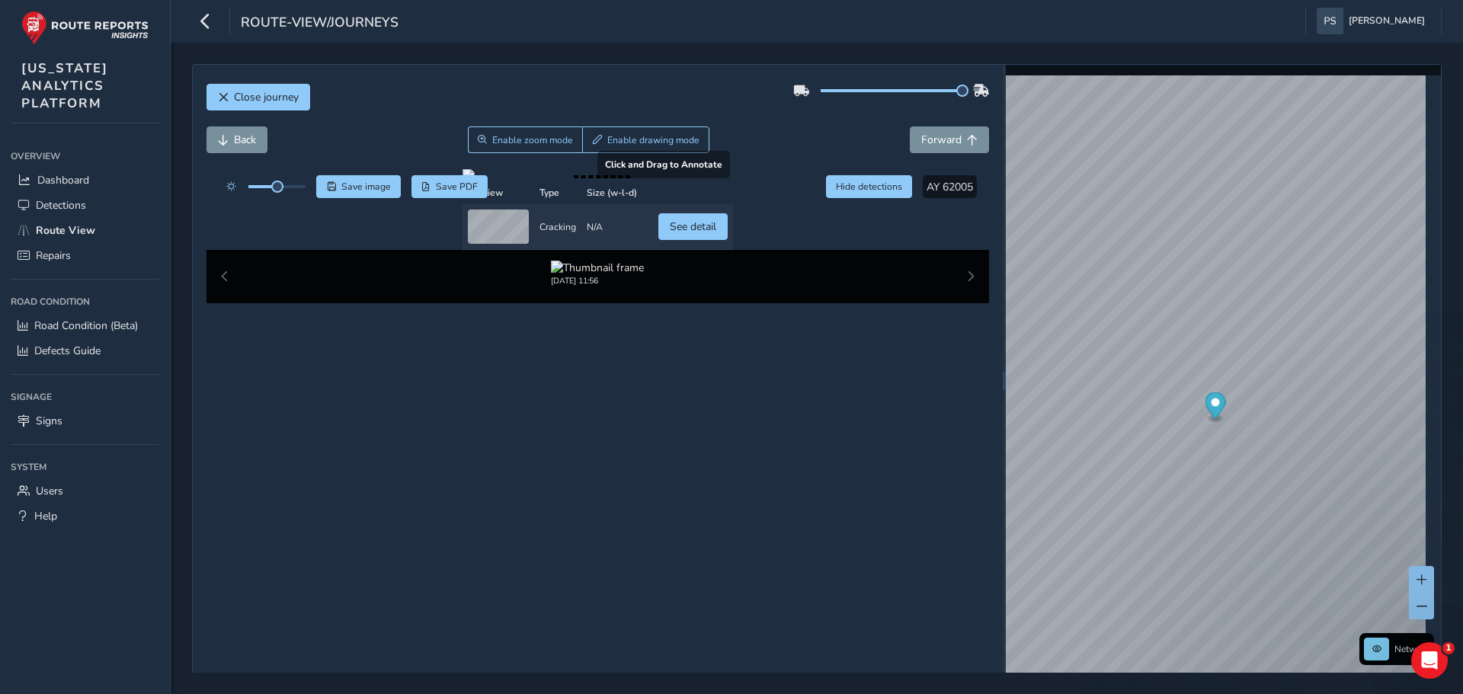
click at [726, 181] on div at bounding box center [598, 175] width 271 height 12
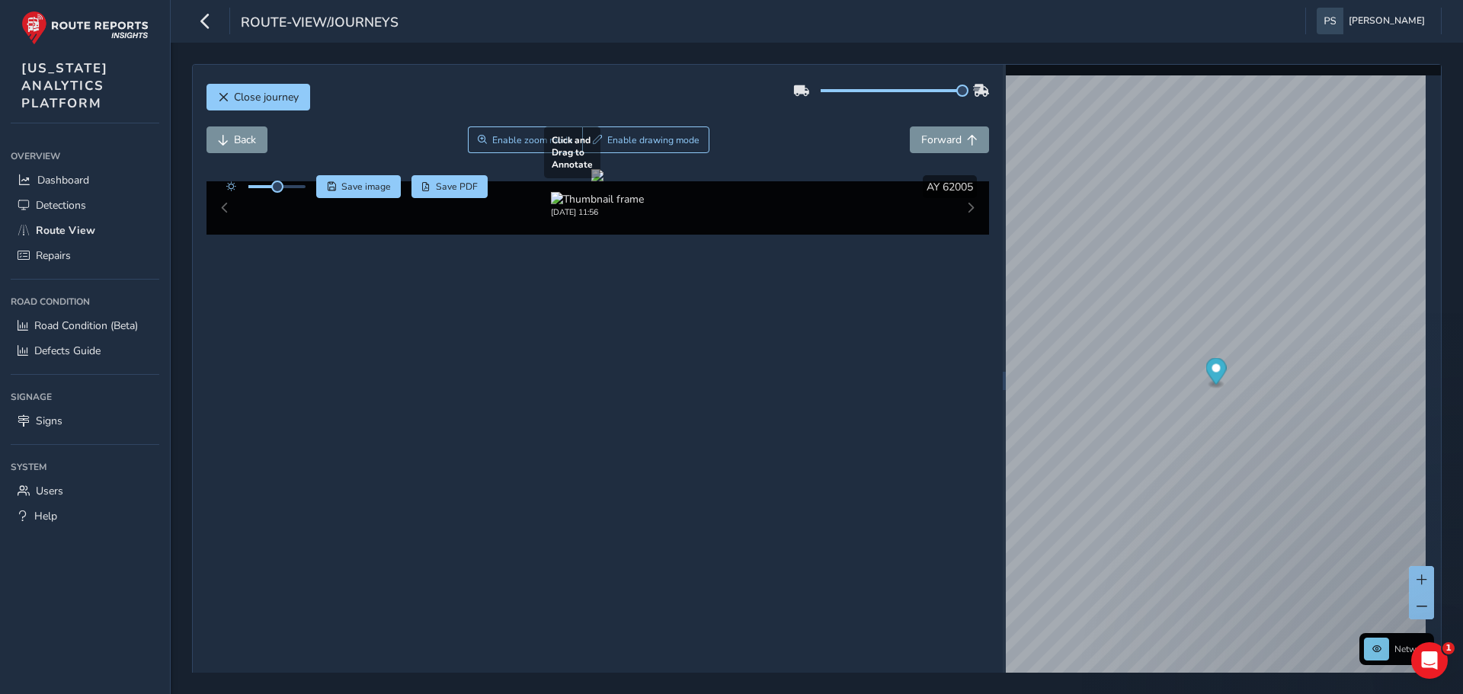
drag, startPoint x: 819, startPoint y: 375, endPoint x: 857, endPoint y: 457, distance: 89.7
click at [604, 181] on div at bounding box center [597, 175] width 12 height 12
drag, startPoint x: 874, startPoint y: 479, endPoint x: 786, endPoint y: 365, distance: 144.5
click at [604, 181] on div at bounding box center [597, 175] width 12 height 12
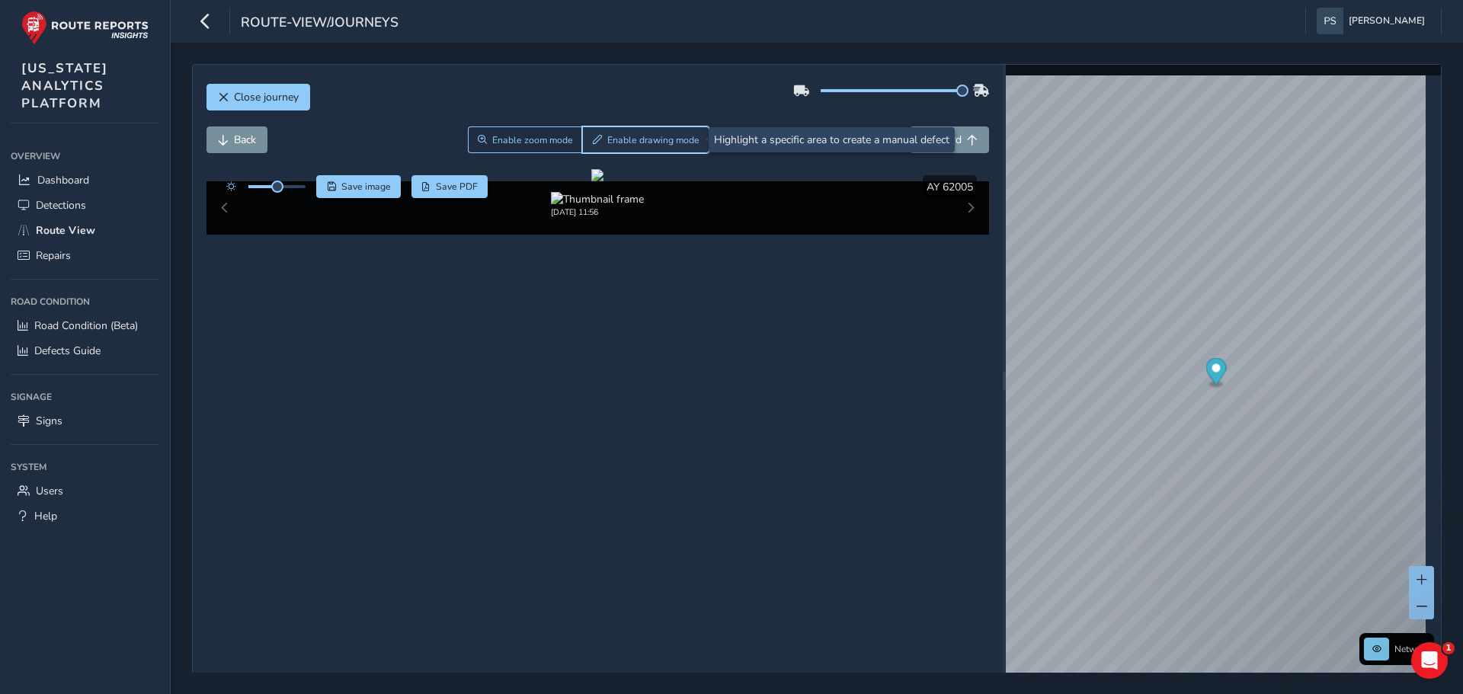
click at [628, 139] on span "Enable drawing mode" at bounding box center [653, 140] width 92 height 12
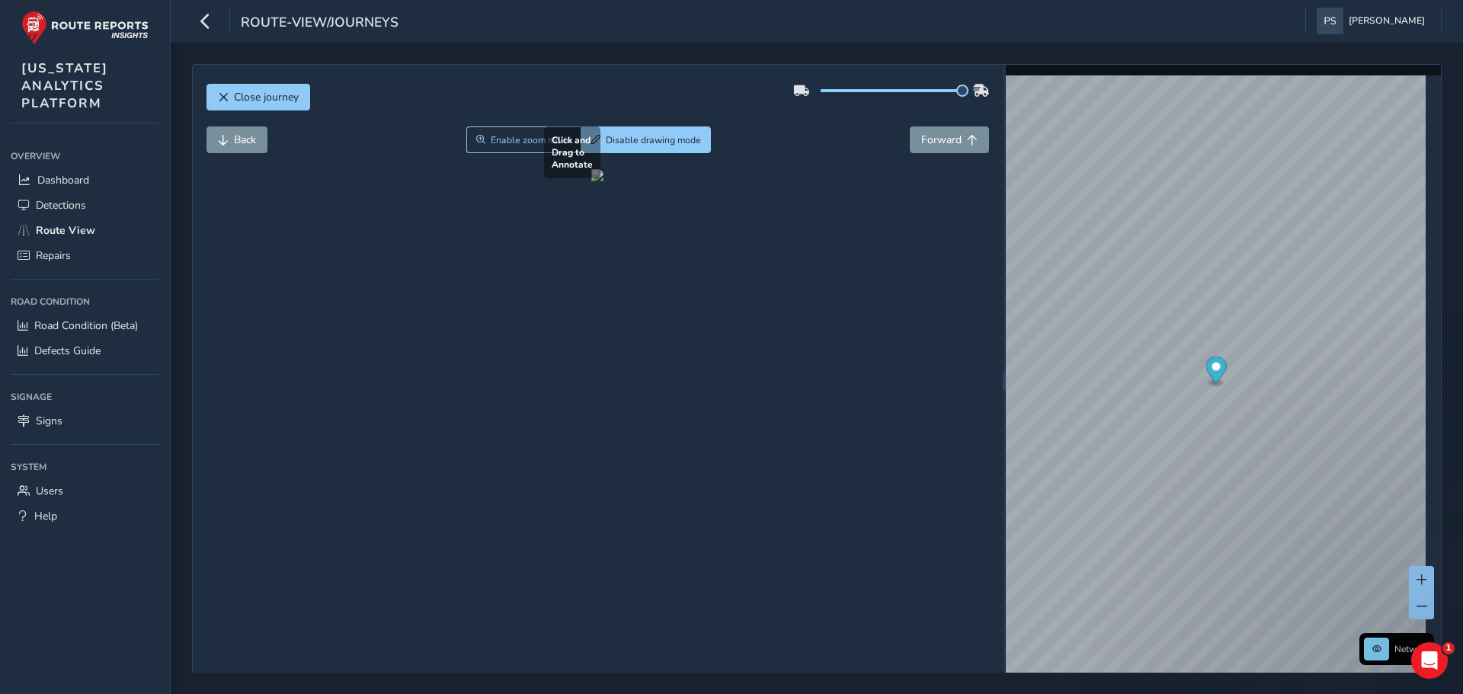
drag, startPoint x: 877, startPoint y: 501, endPoint x: 815, endPoint y: 351, distance: 162.3
click at [604, 181] on div at bounding box center [597, 175] width 12 height 12
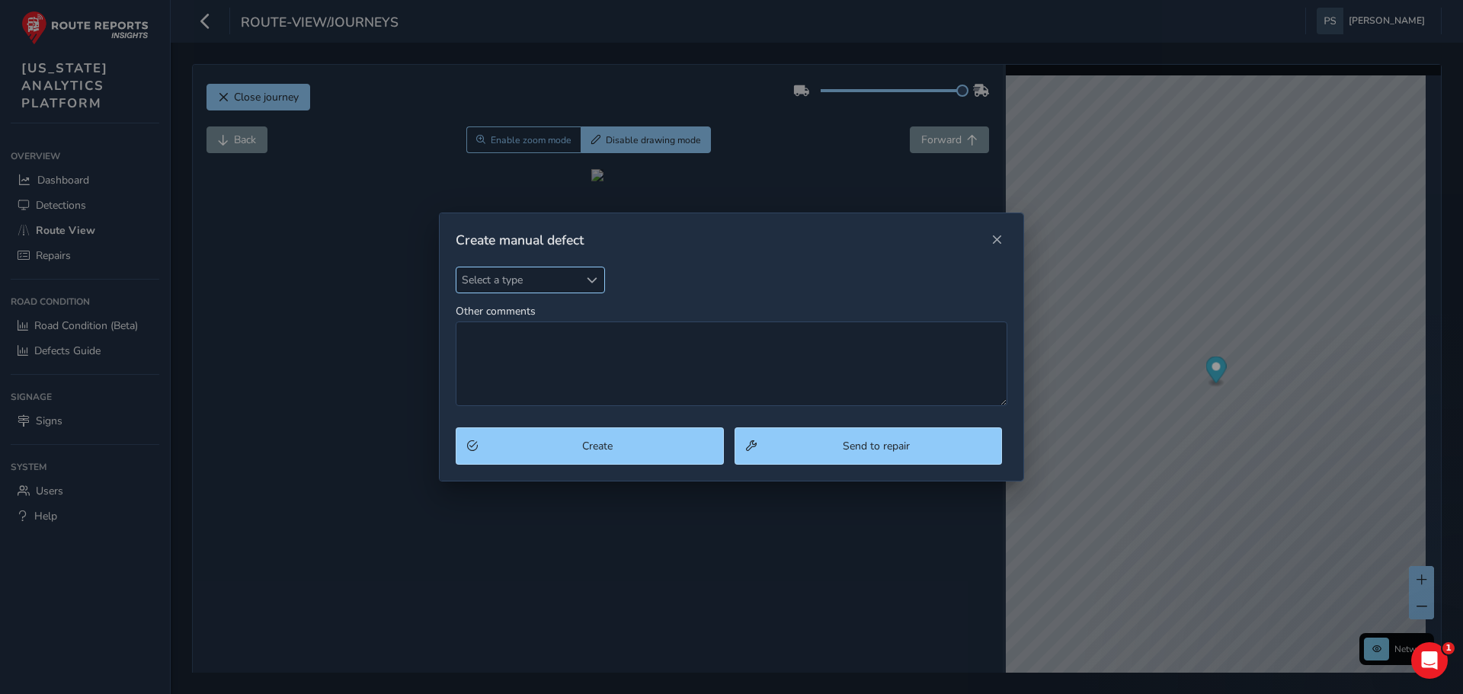
click at [482, 279] on span "Select a type" at bounding box center [518, 279] width 123 height 25
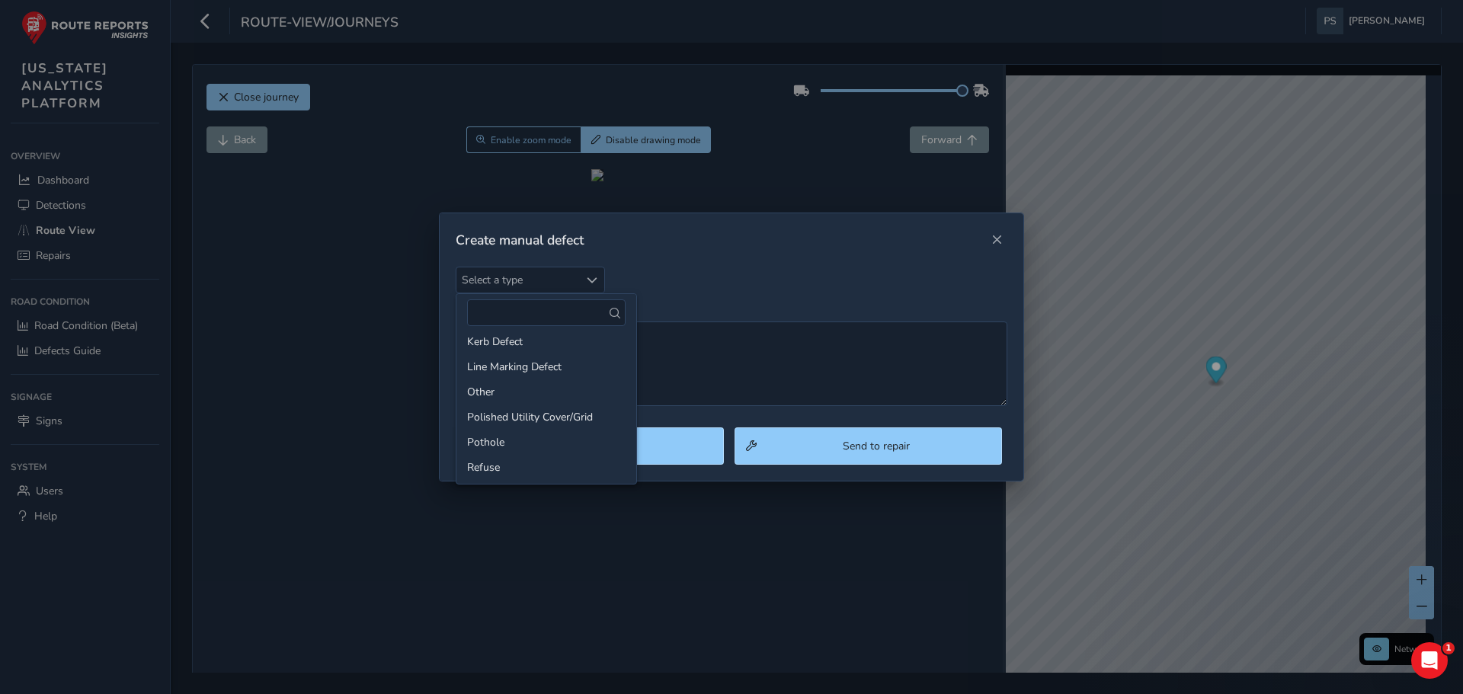
scroll to position [7, 0]
click at [546, 447] on li "Line Marking Defect" at bounding box center [547, 443] width 180 height 25
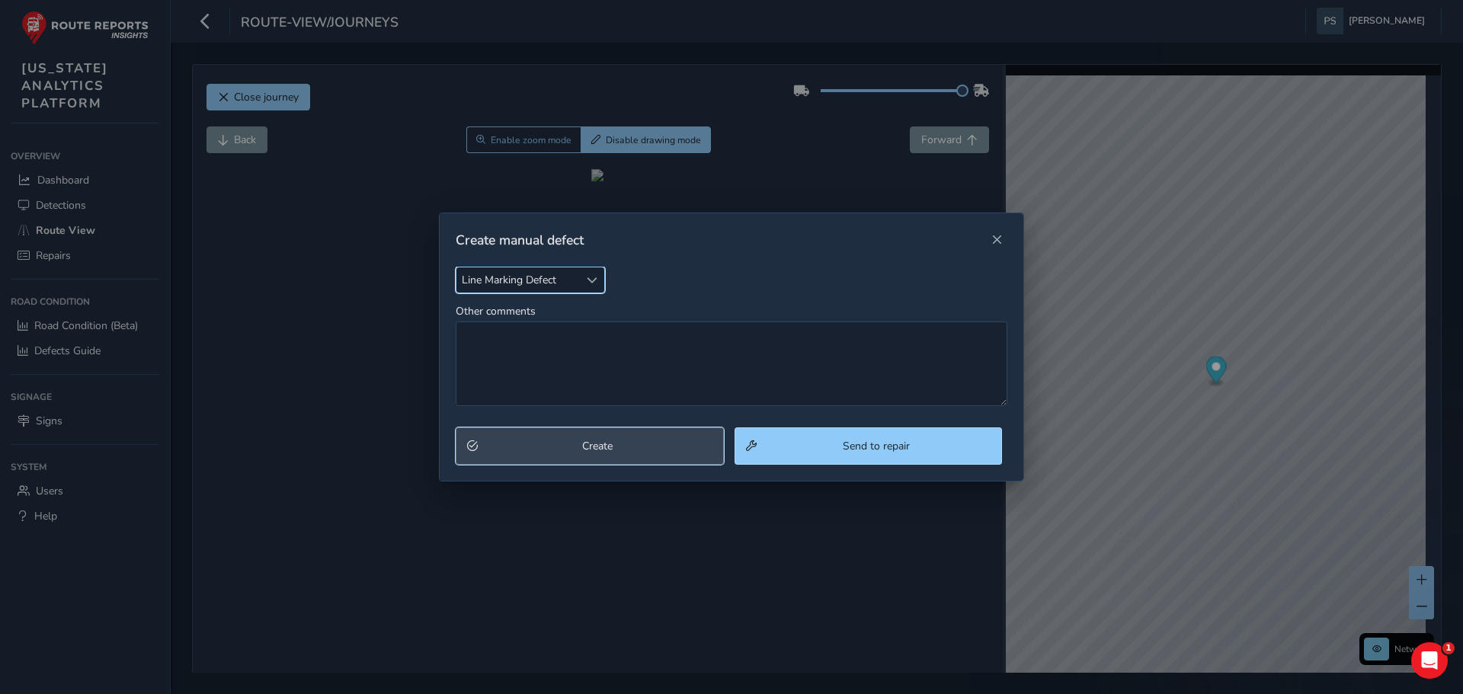
click at [626, 443] on span "Create" at bounding box center [597, 446] width 229 height 14
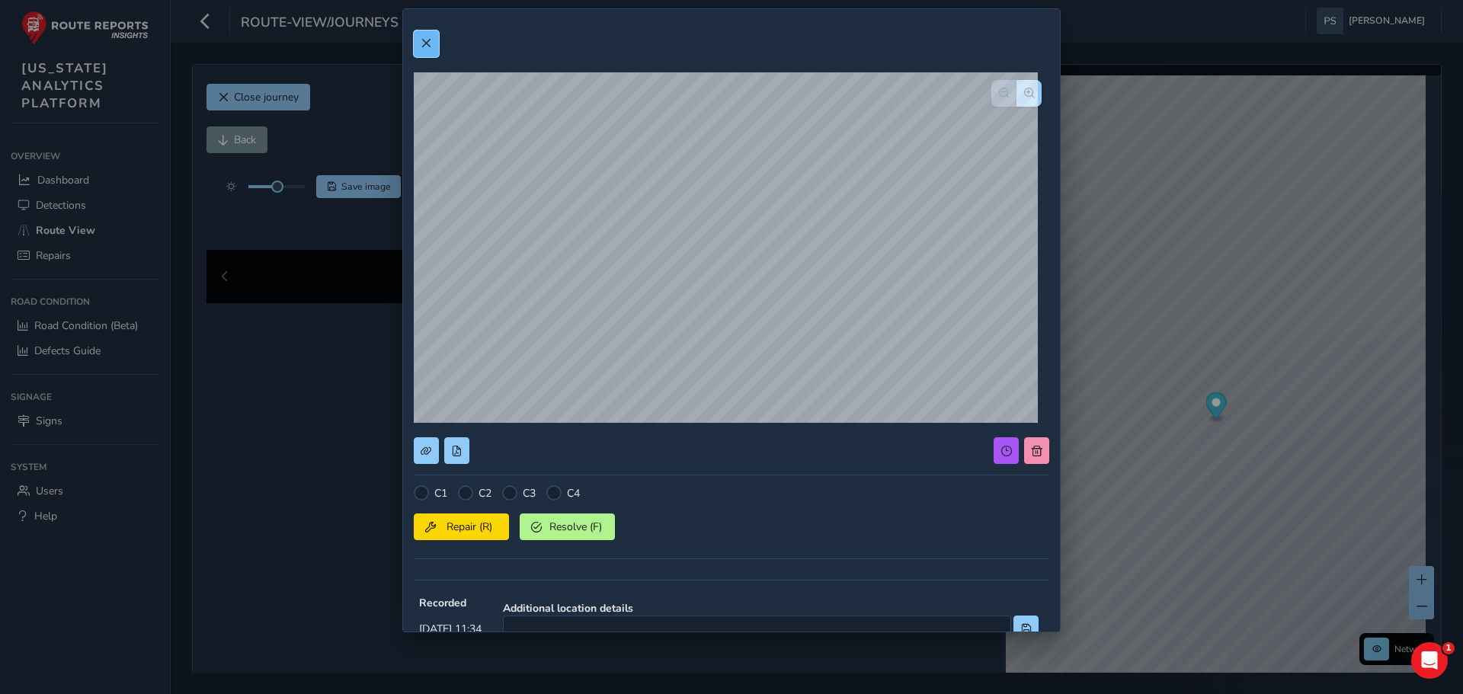
click at [429, 44] on span at bounding box center [426, 43] width 11 height 11
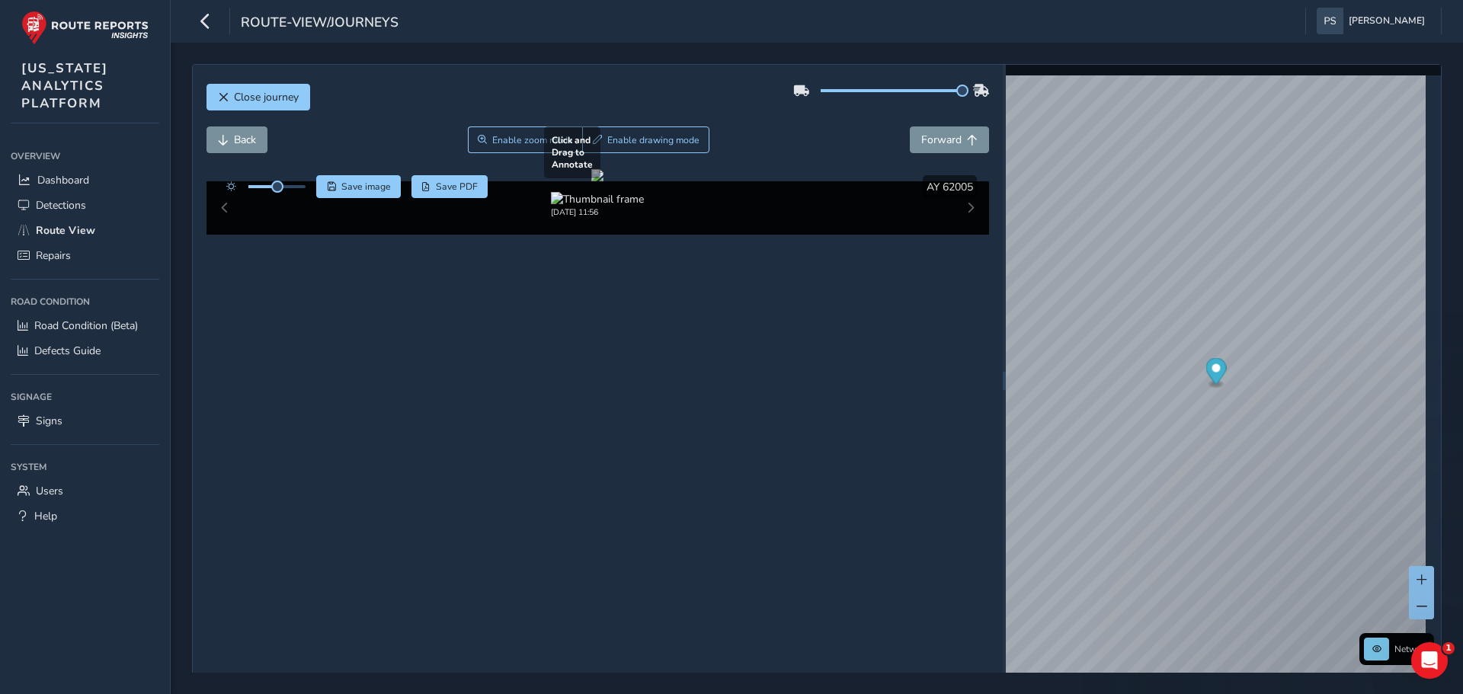
drag, startPoint x: 735, startPoint y: 498, endPoint x: 562, endPoint y: 450, distance: 180.1
click at [591, 181] on div at bounding box center [597, 175] width 12 height 12
click at [670, 139] on span "Enable drawing mode" at bounding box center [653, 140] width 92 height 12
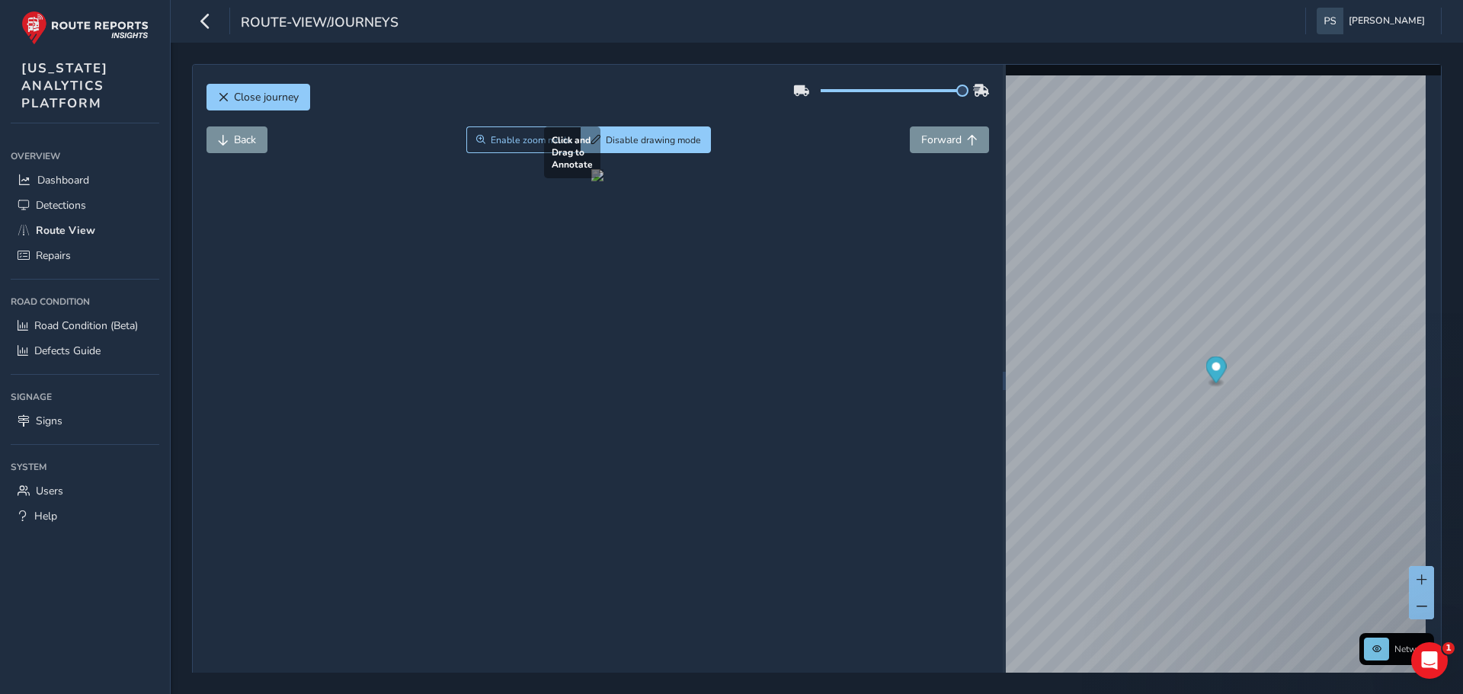
drag, startPoint x: 485, startPoint y: 418, endPoint x: 700, endPoint y: 507, distance: 232.4
click at [604, 181] on div at bounding box center [597, 175] width 12 height 12
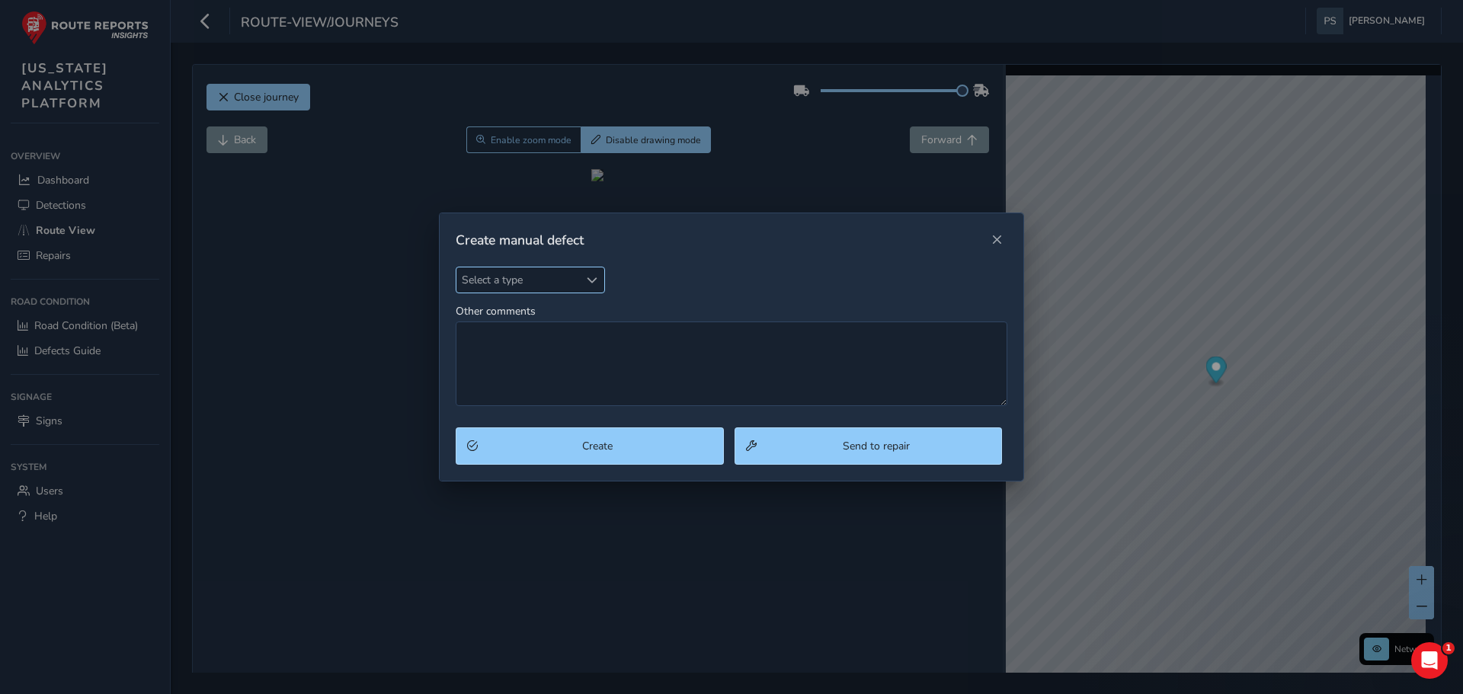
click at [543, 276] on span "Select a type" at bounding box center [518, 279] width 123 height 25
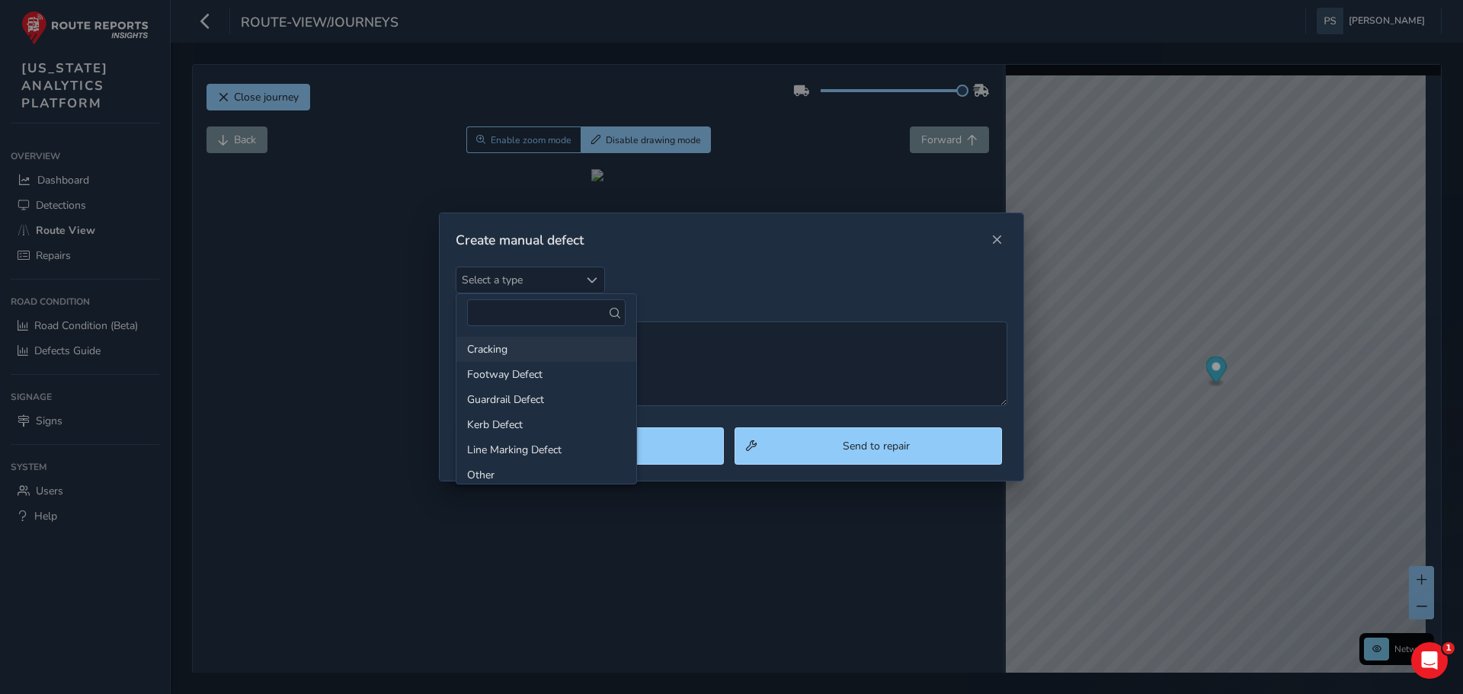
click at [518, 338] on li "Cracking" at bounding box center [547, 349] width 180 height 25
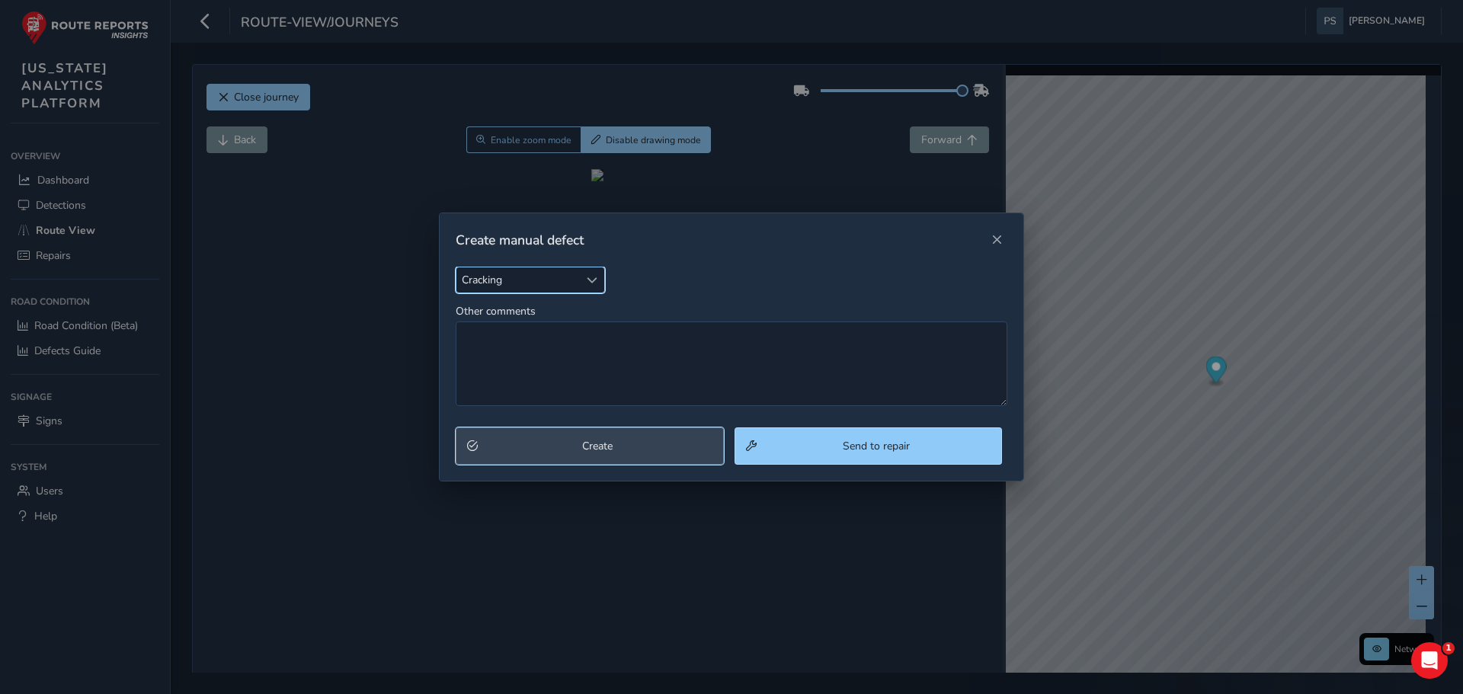
click at [662, 449] on span "Create" at bounding box center [597, 446] width 229 height 14
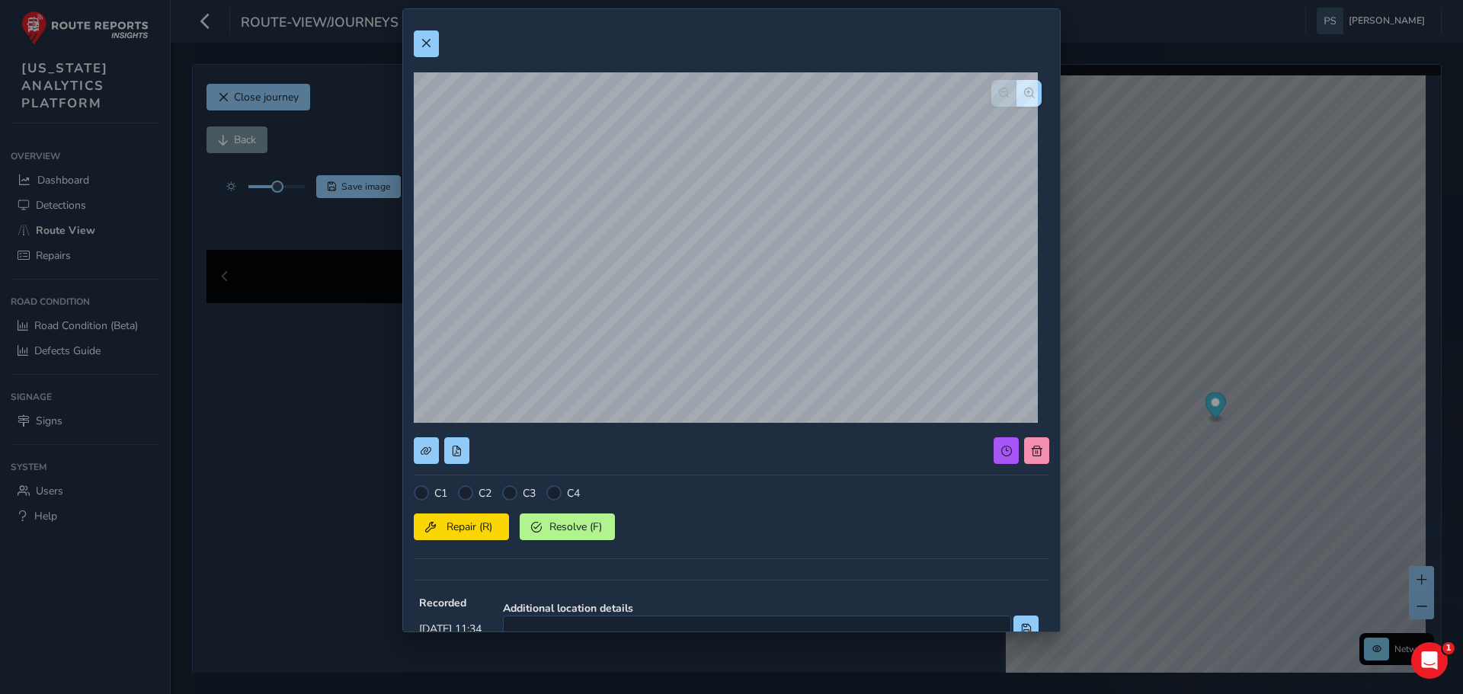
scroll to position [246, 0]
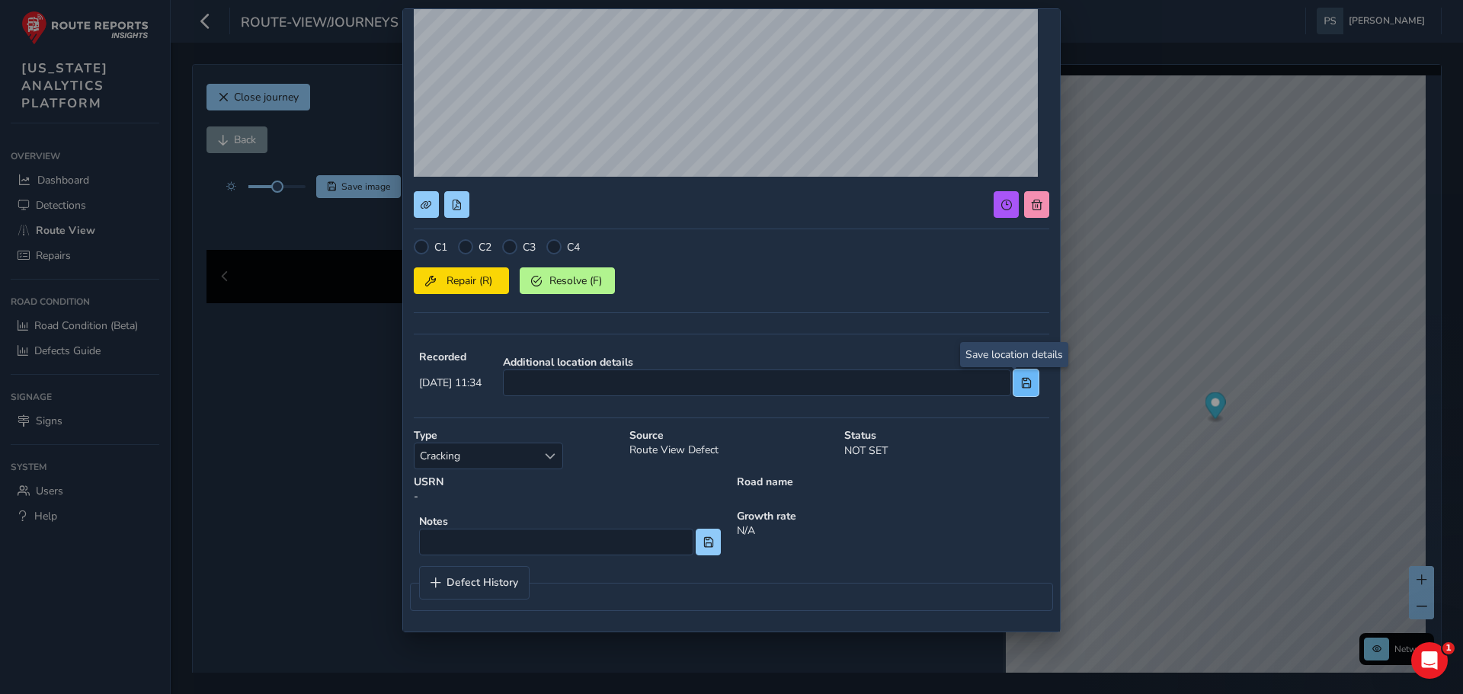
click at [1021, 386] on span at bounding box center [1026, 383] width 11 height 11
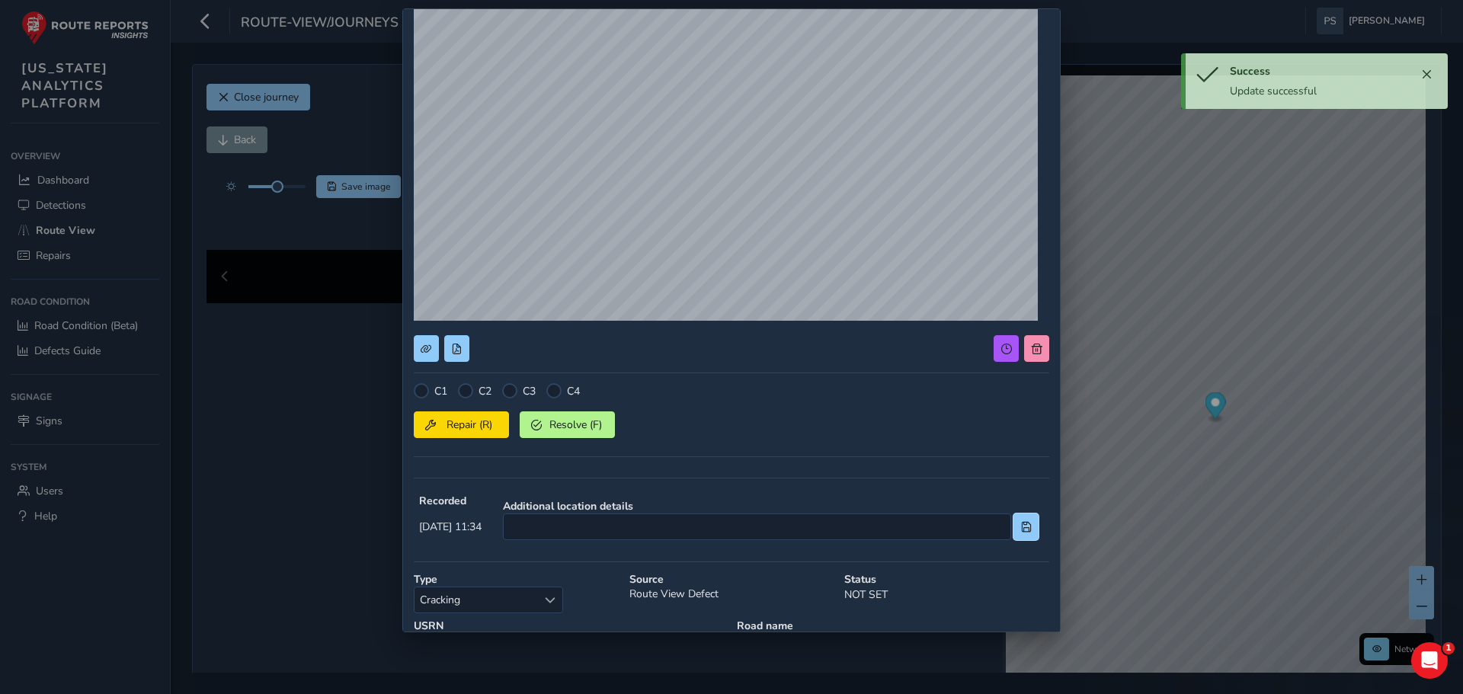
scroll to position [0, 0]
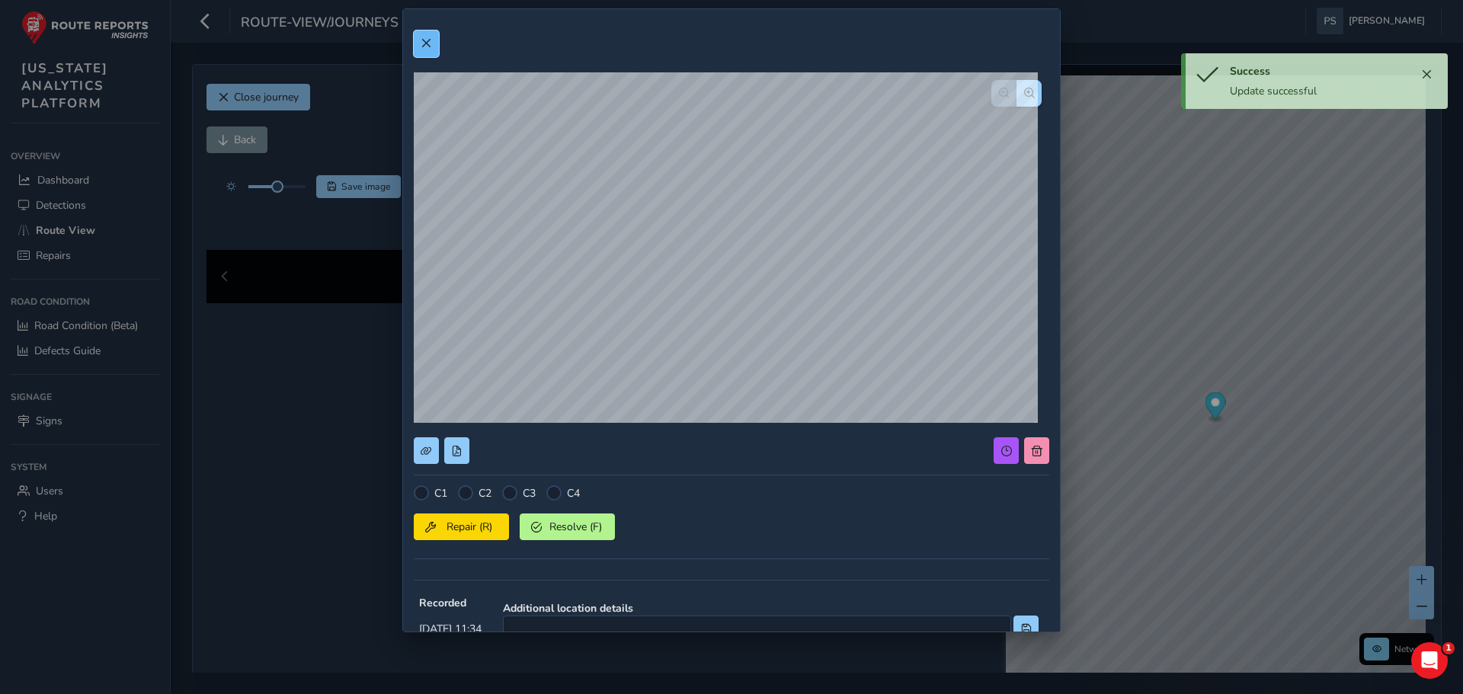
click at [432, 43] on button at bounding box center [426, 43] width 25 height 27
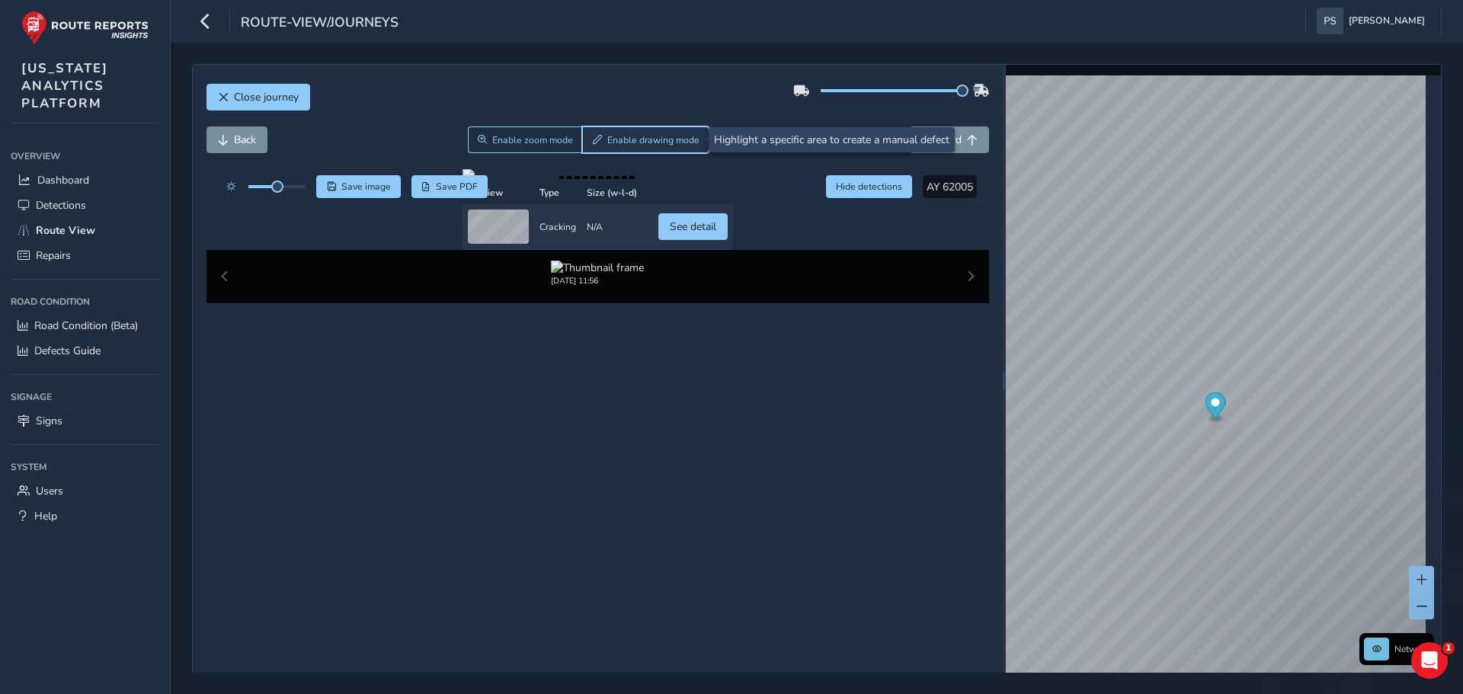
click at [652, 141] on span "Enable drawing mode" at bounding box center [653, 140] width 92 height 12
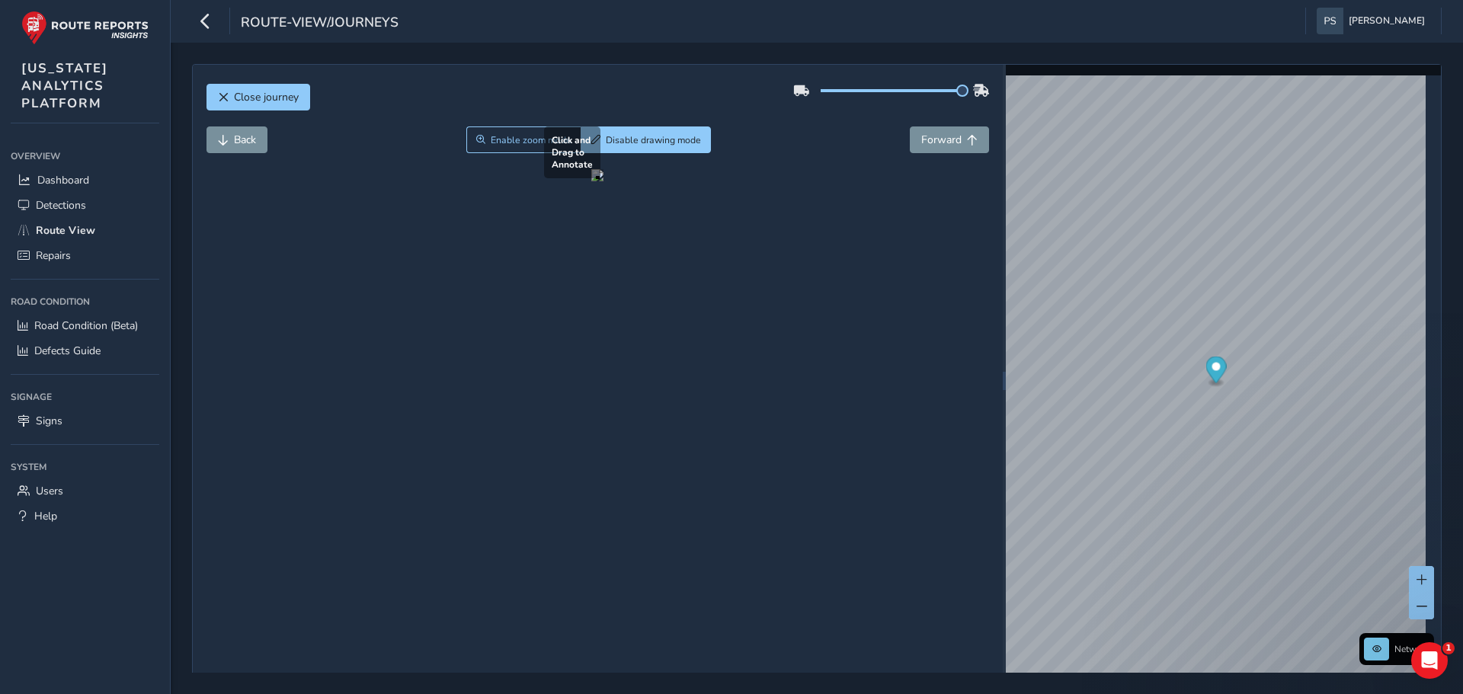
drag, startPoint x: 776, startPoint y: 336, endPoint x: 845, endPoint y: 508, distance: 185.0
click at [604, 181] on div at bounding box center [597, 175] width 12 height 12
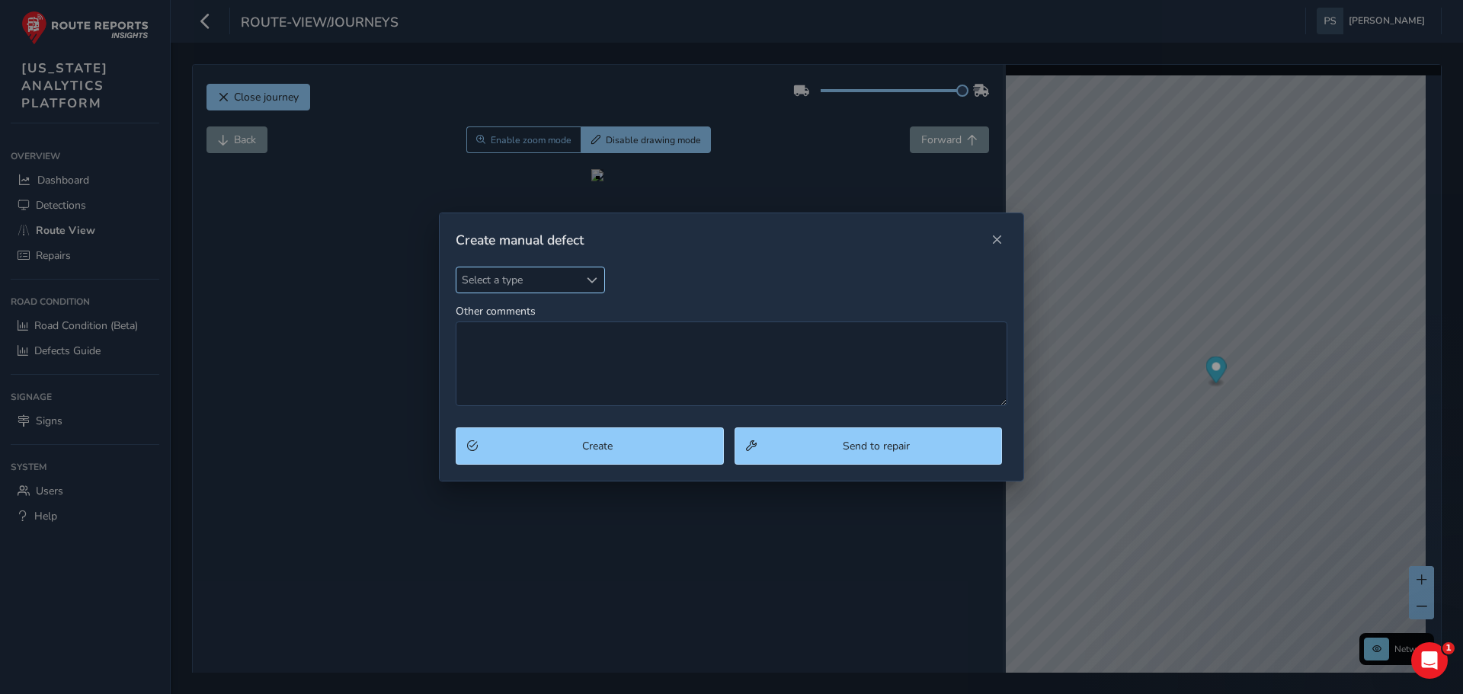
click at [550, 271] on span "Select a type" at bounding box center [518, 279] width 123 height 25
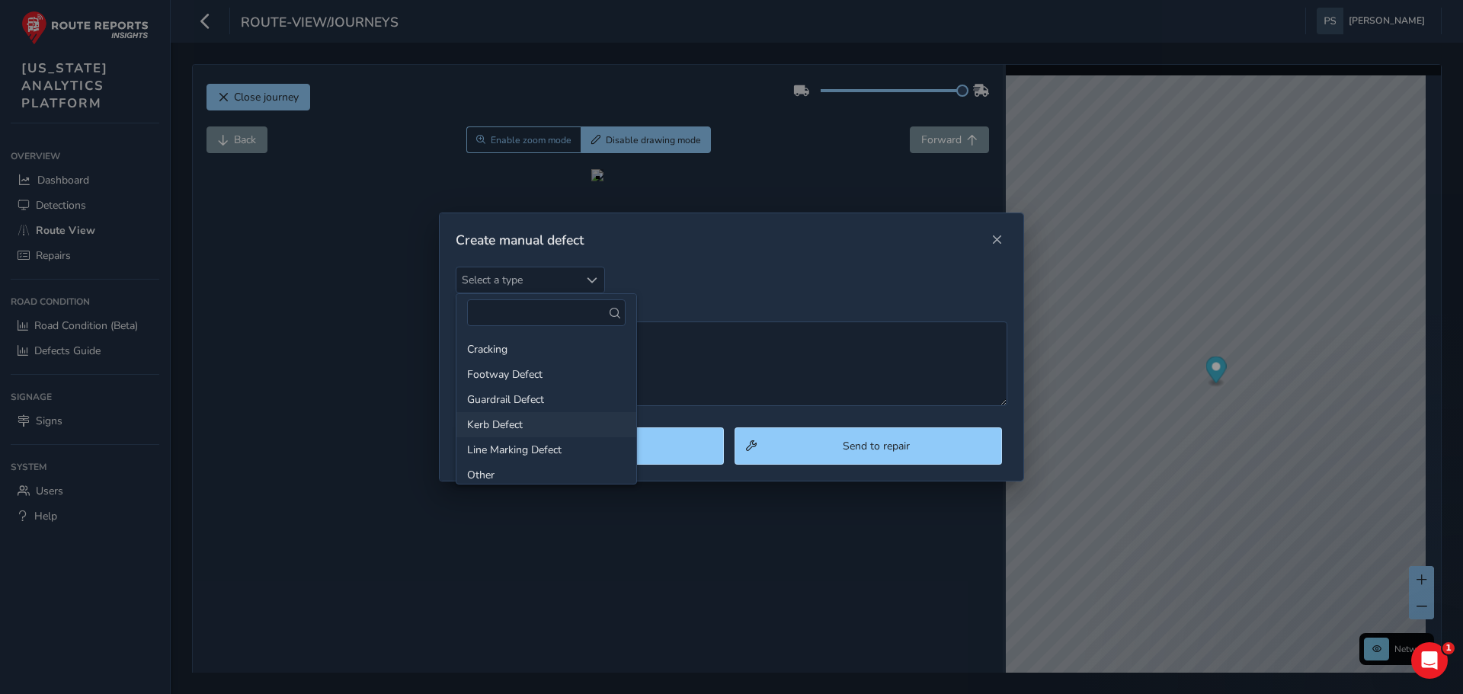
click at [546, 433] on li "Kerb Defect" at bounding box center [547, 424] width 180 height 25
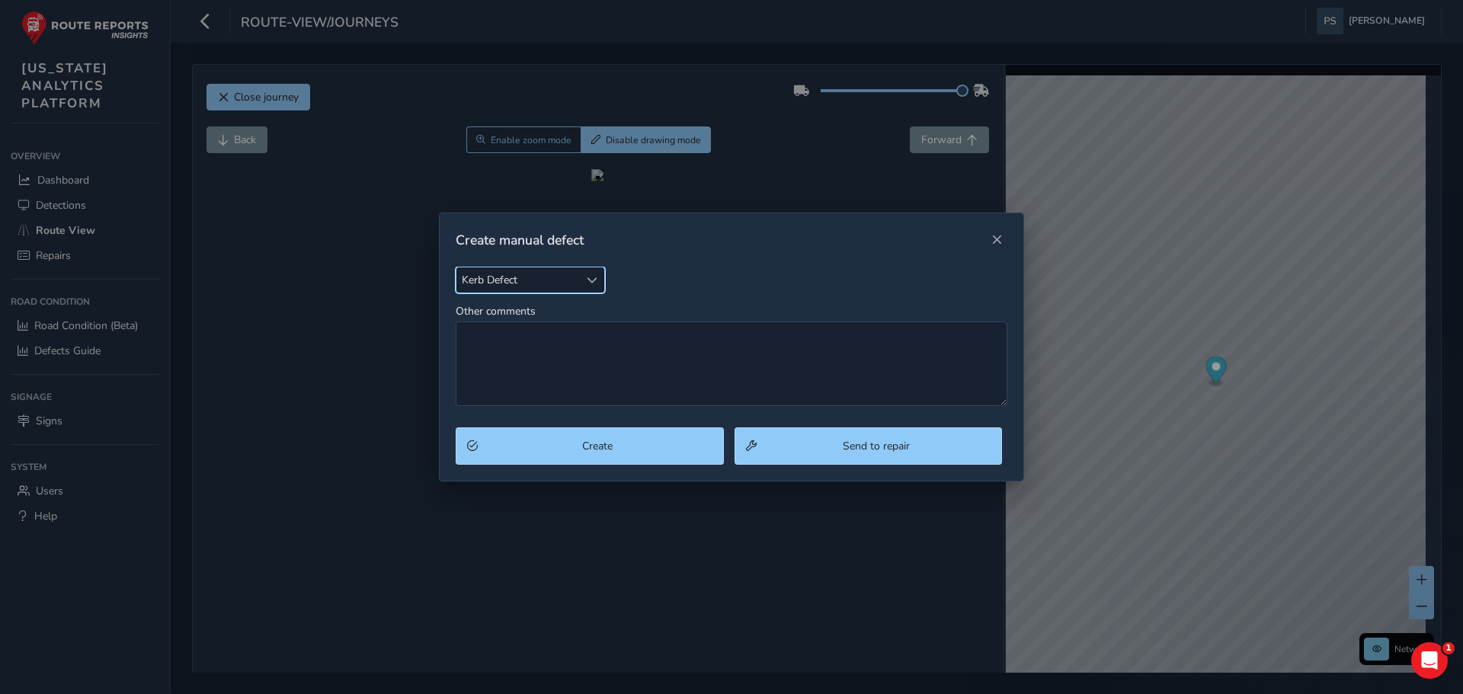
click at [534, 285] on span "Kerb Defect" at bounding box center [518, 279] width 123 height 25
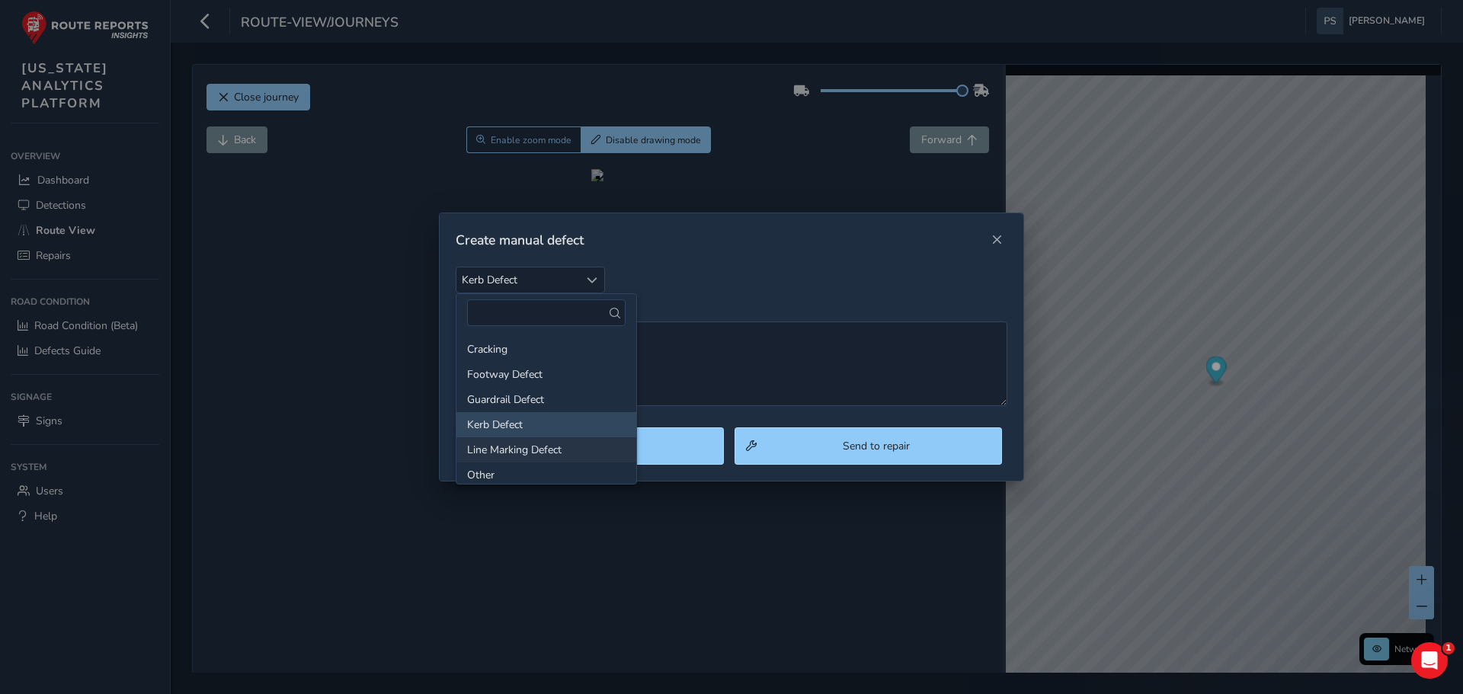
click at [551, 439] on li "Line Marking Defect" at bounding box center [547, 449] width 180 height 25
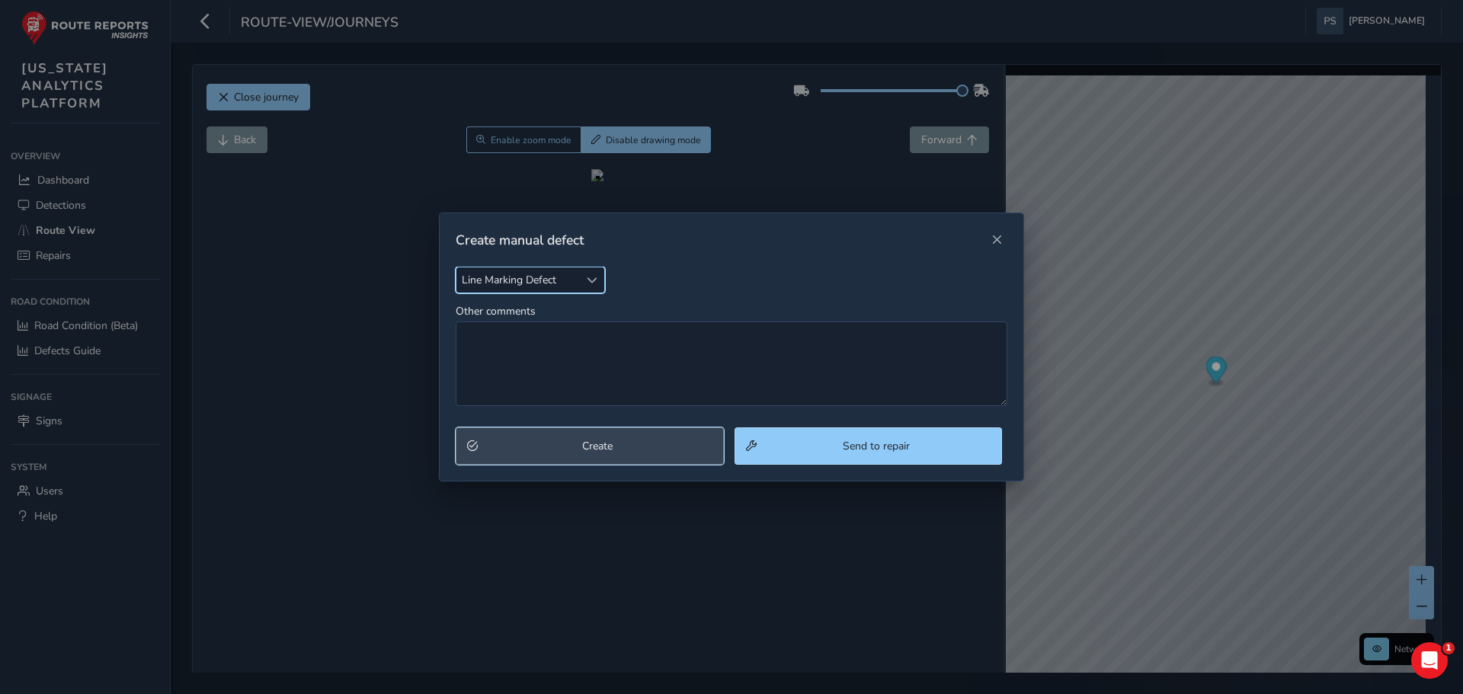
click at [663, 451] on span "Create" at bounding box center [597, 446] width 229 height 14
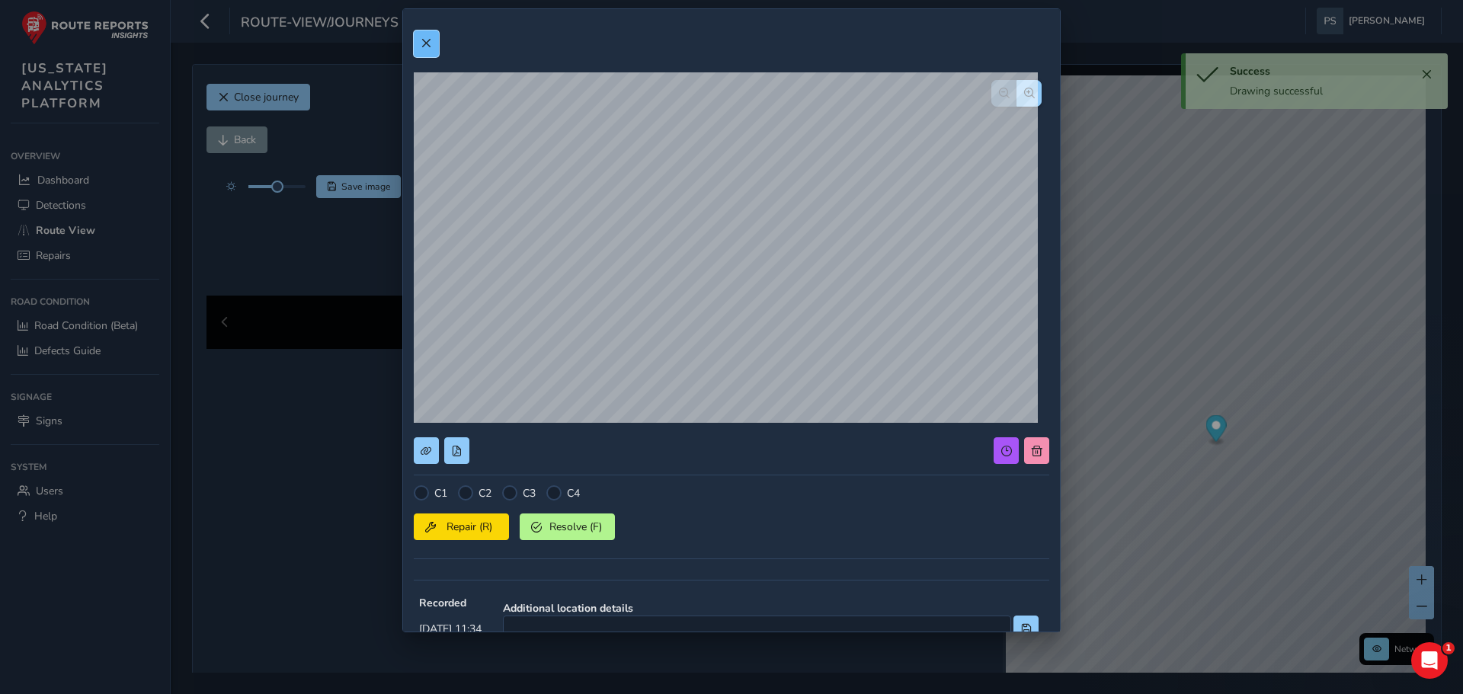
click at [432, 40] on button at bounding box center [426, 43] width 25 height 27
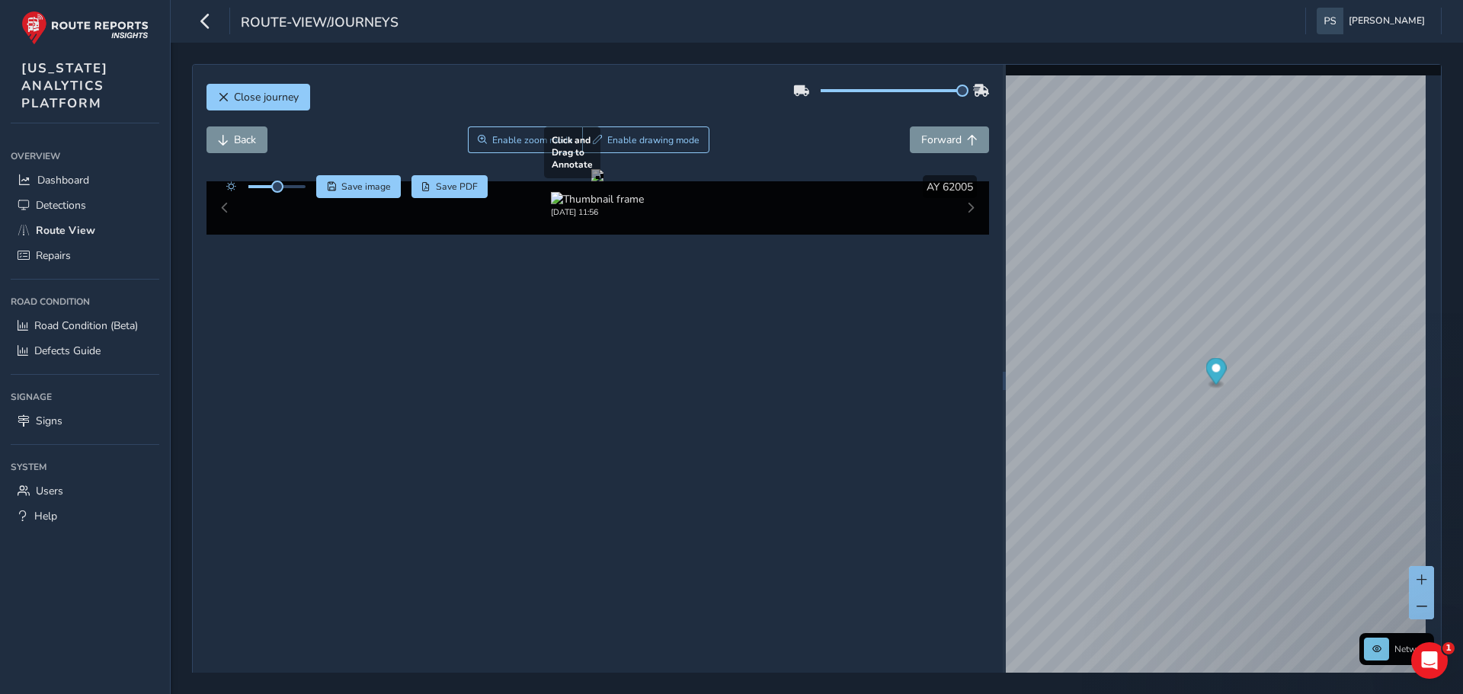
drag, startPoint x: 702, startPoint y: 380, endPoint x: 662, endPoint y: 373, distance: 41.0
click at [604, 181] on div at bounding box center [597, 175] width 12 height 12
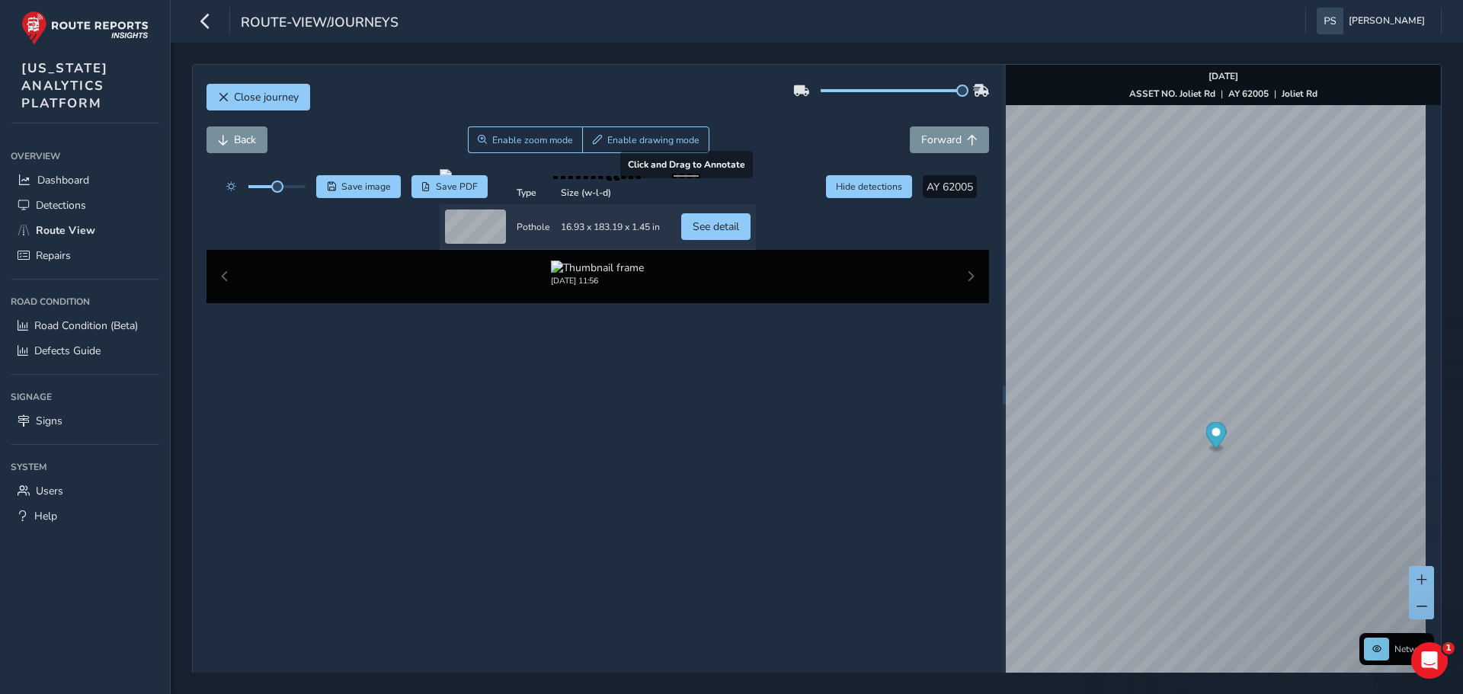
click at [756, 181] on div at bounding box center [598, 175] width 316 height 12
click at [252, 101] on span "Close journey" at bounding box center [266, 97] width 65 height 14
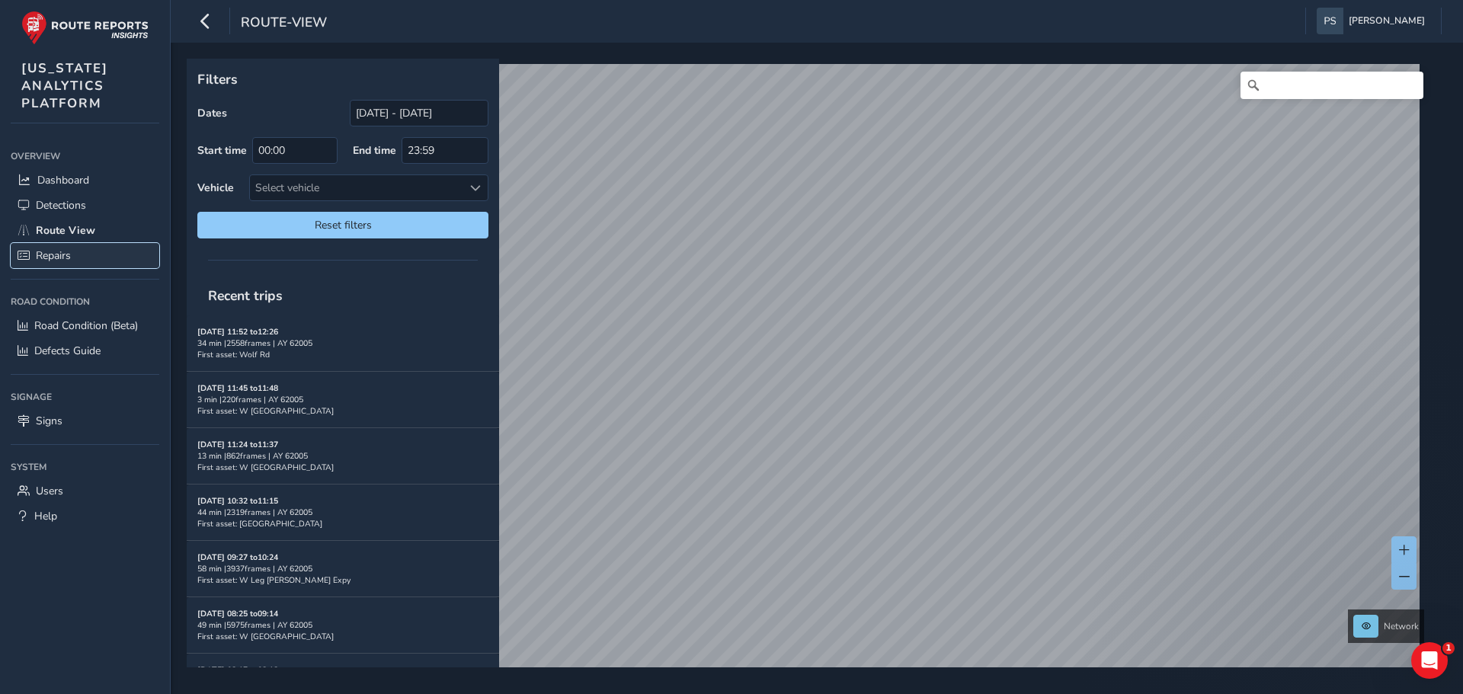
click at [69, 255] on span "Repairs" at bounding box center [53, 255] width 35 height 14
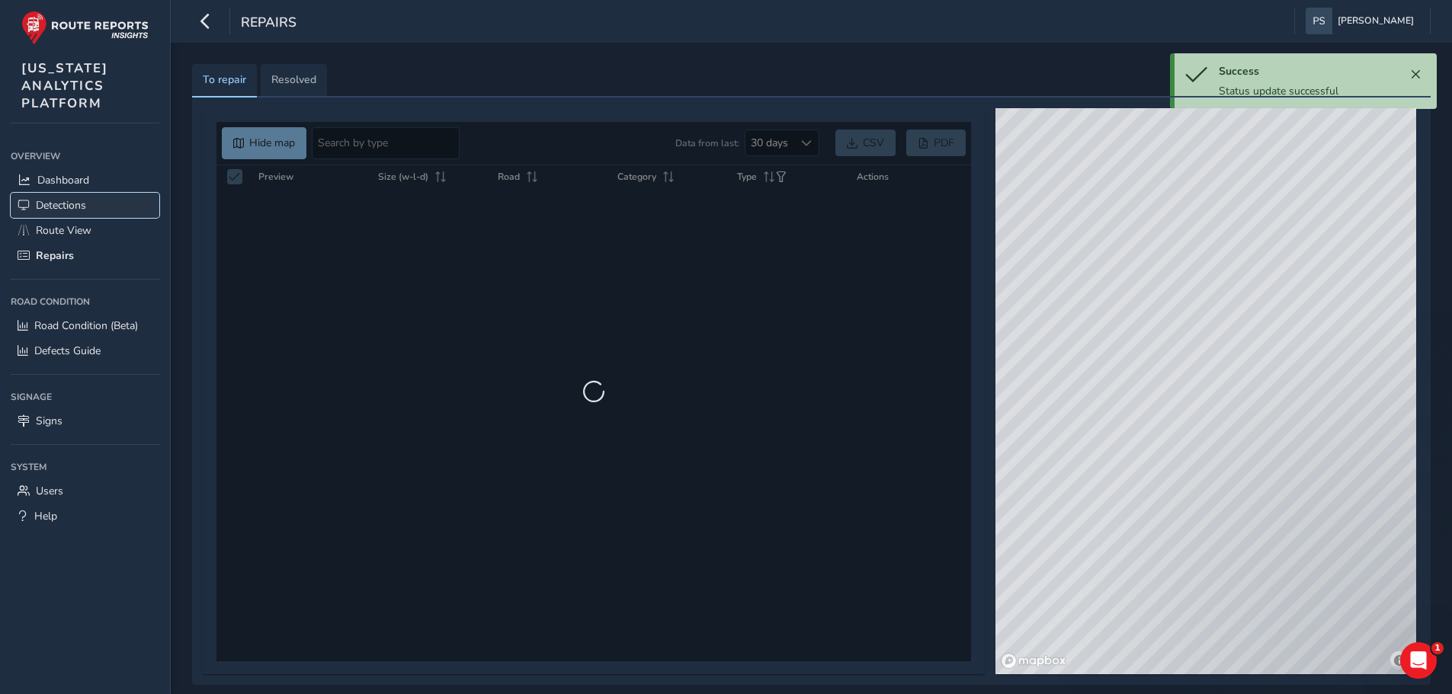
click at [69, 209] on span "Detections" at bounding box center [61, 205] width 50 height 14
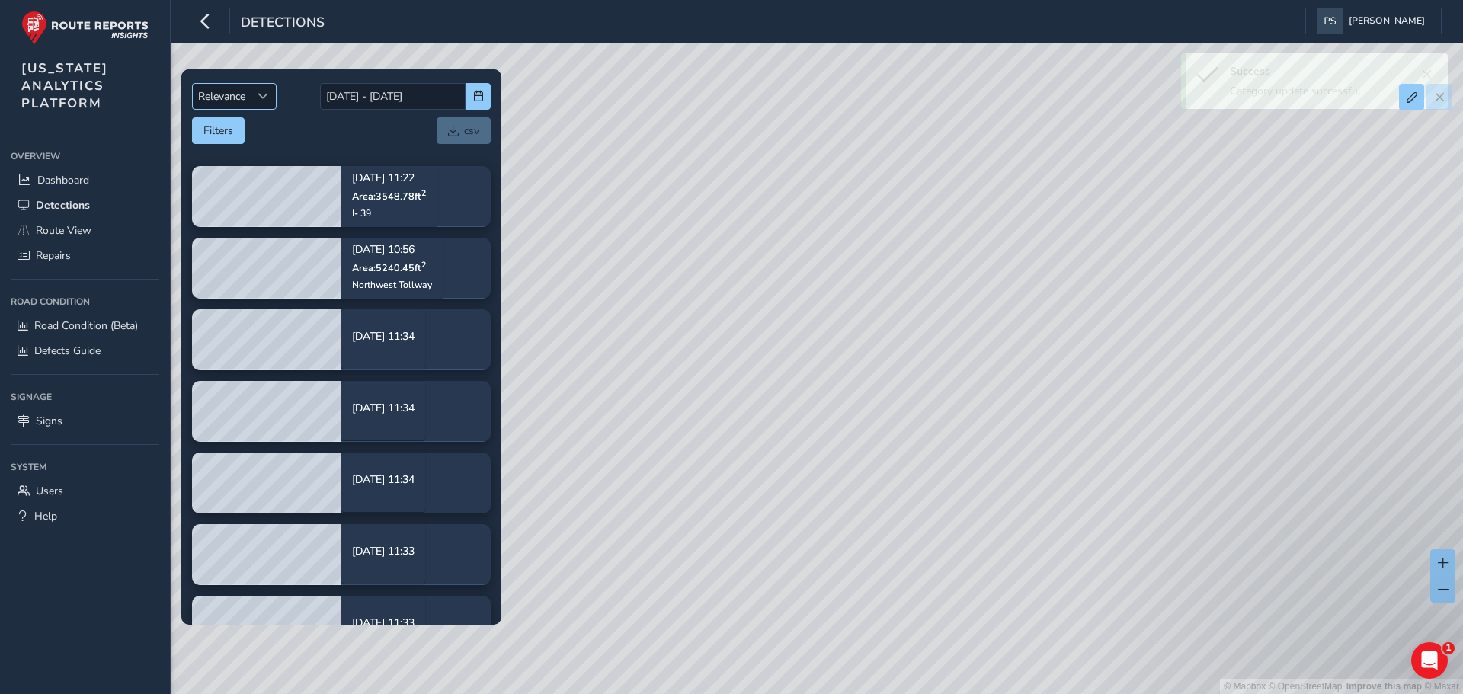
click at [234, 100] on span "Relevance" at bounding box center [222, 96] width 58 height 25
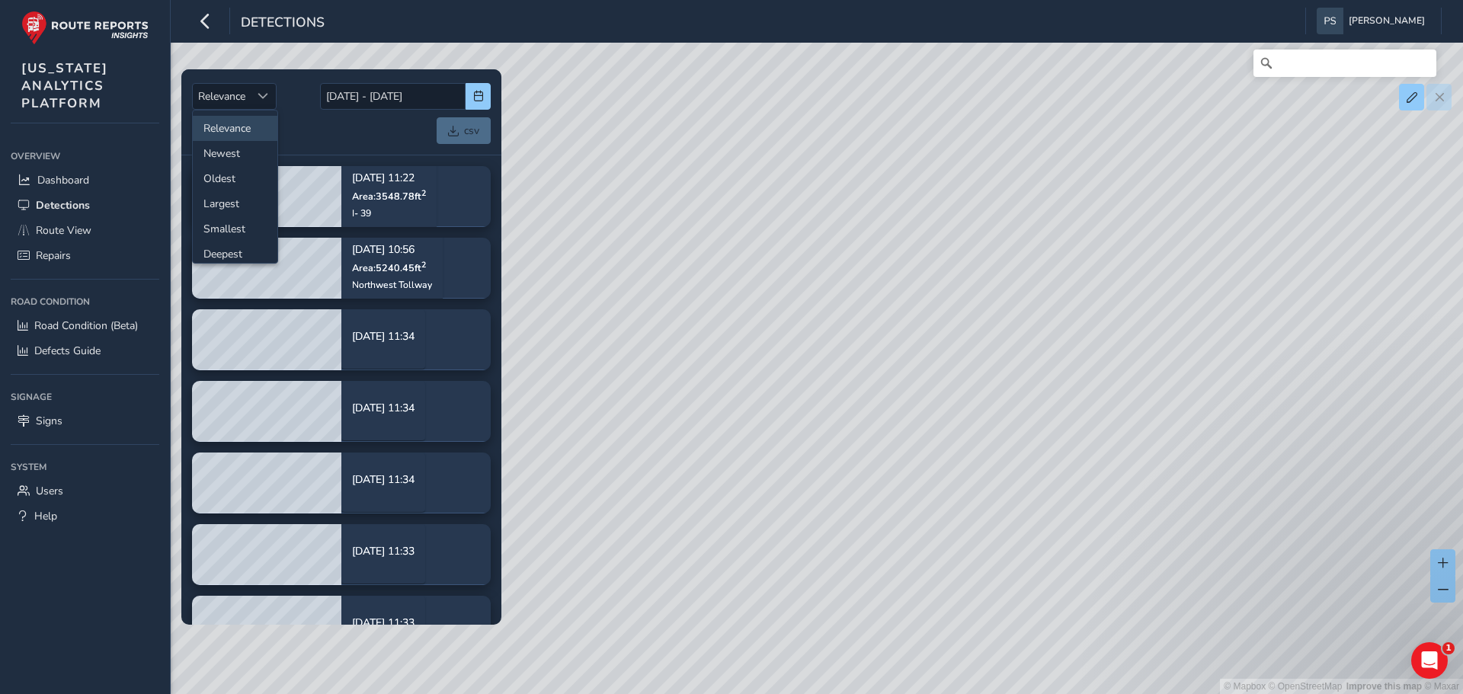
click at [287, 122] on div "Filters csv" at bounding box center [341, 130] width 299 height 27
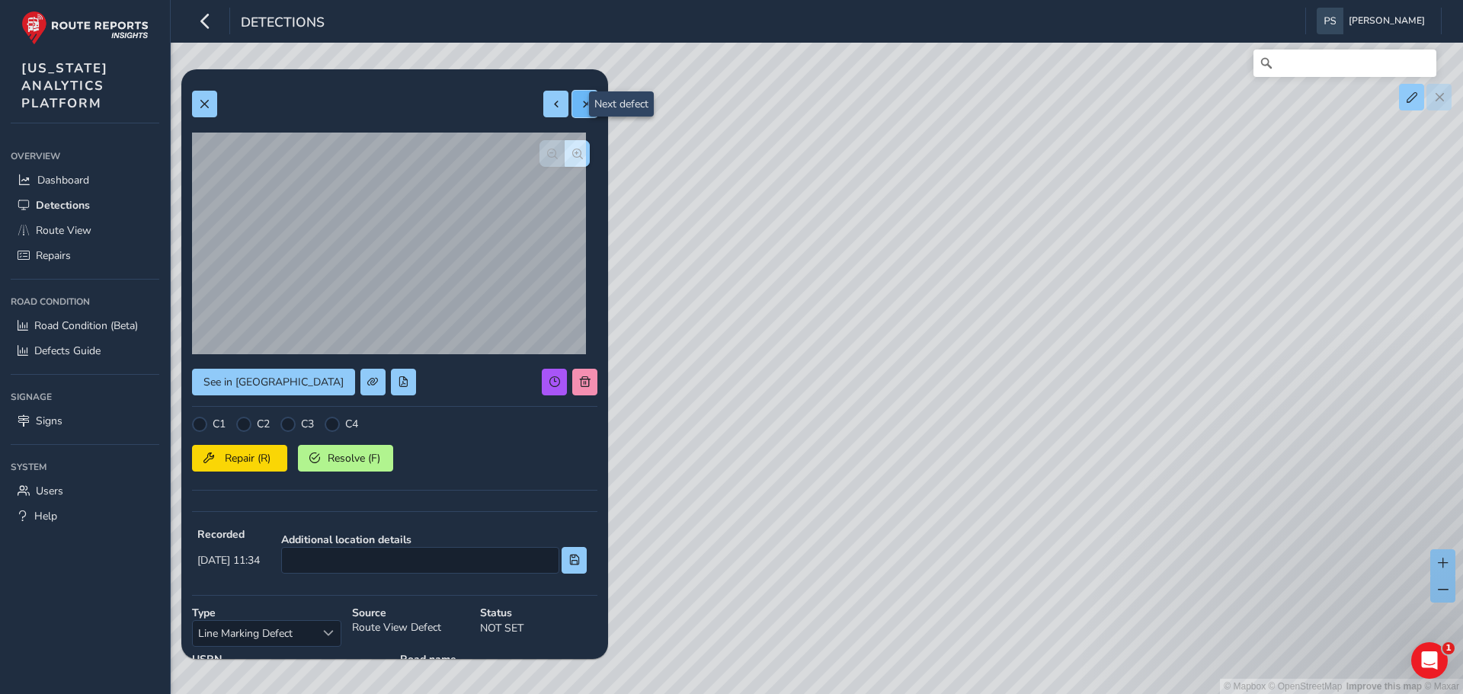
click at [572, 108] on button at bounding box center [584, 104] width 25 height 27
click at [572, 115] on button at bounding box center [584, 104] width 25 height 27
click at [571, 115] on div at bounding box center [570, 104] width 54 height 27
click at [543, 111] on button at bounding box center [555, 104] width 25 height 27
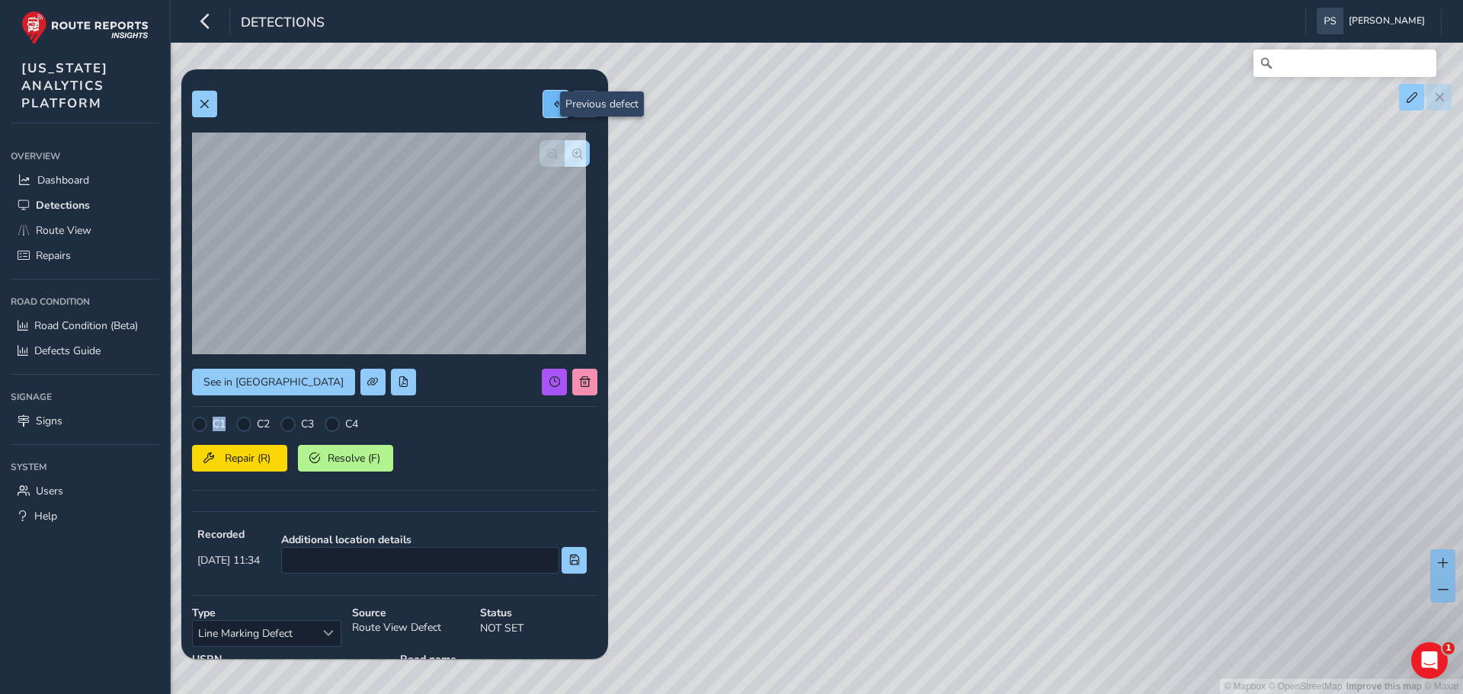
click at [543, 111] on button at bounding box center [555, 104] width 25 height 27
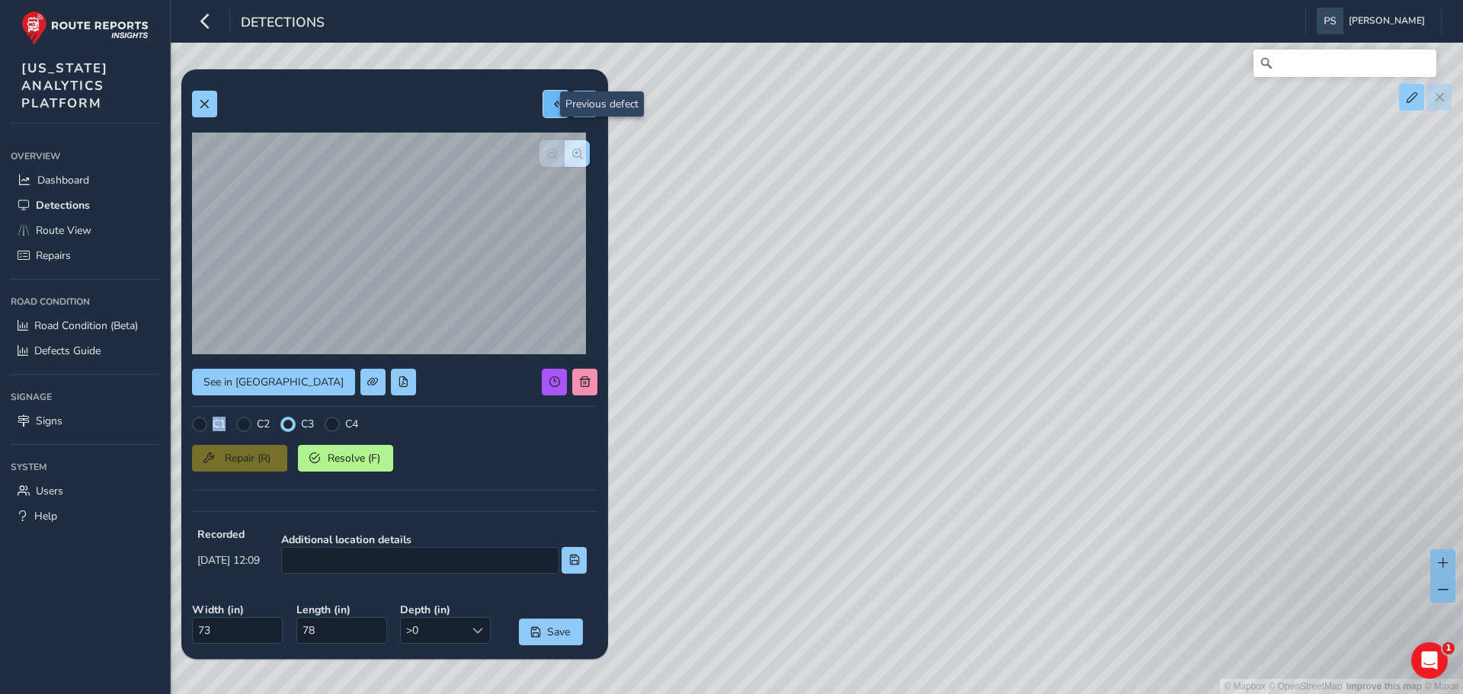
click at [543, 111] on button at bounding box center [555, 104] width 25 height 27
type input "35"
type input "209"
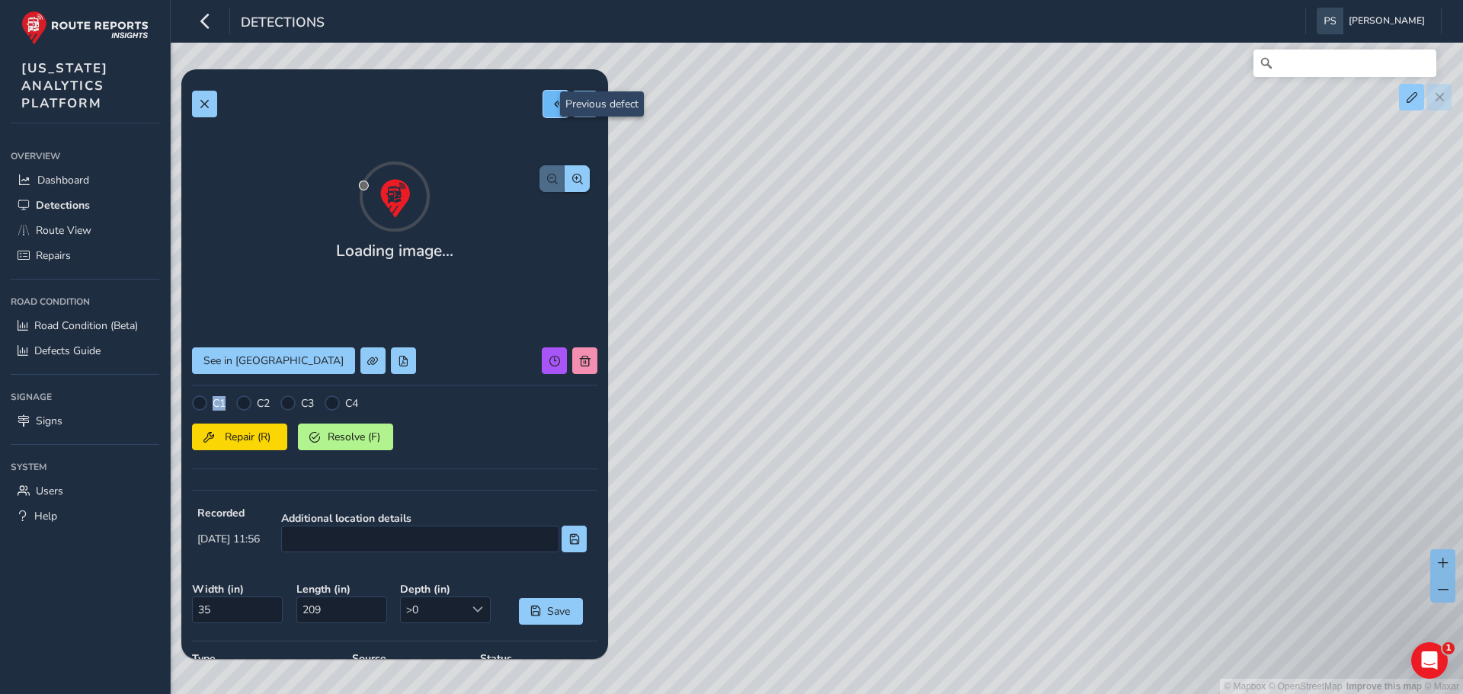
click at [543, 111] on button at bounding box center [555, 104] width 25 height 27
type input "48"
type input "132"
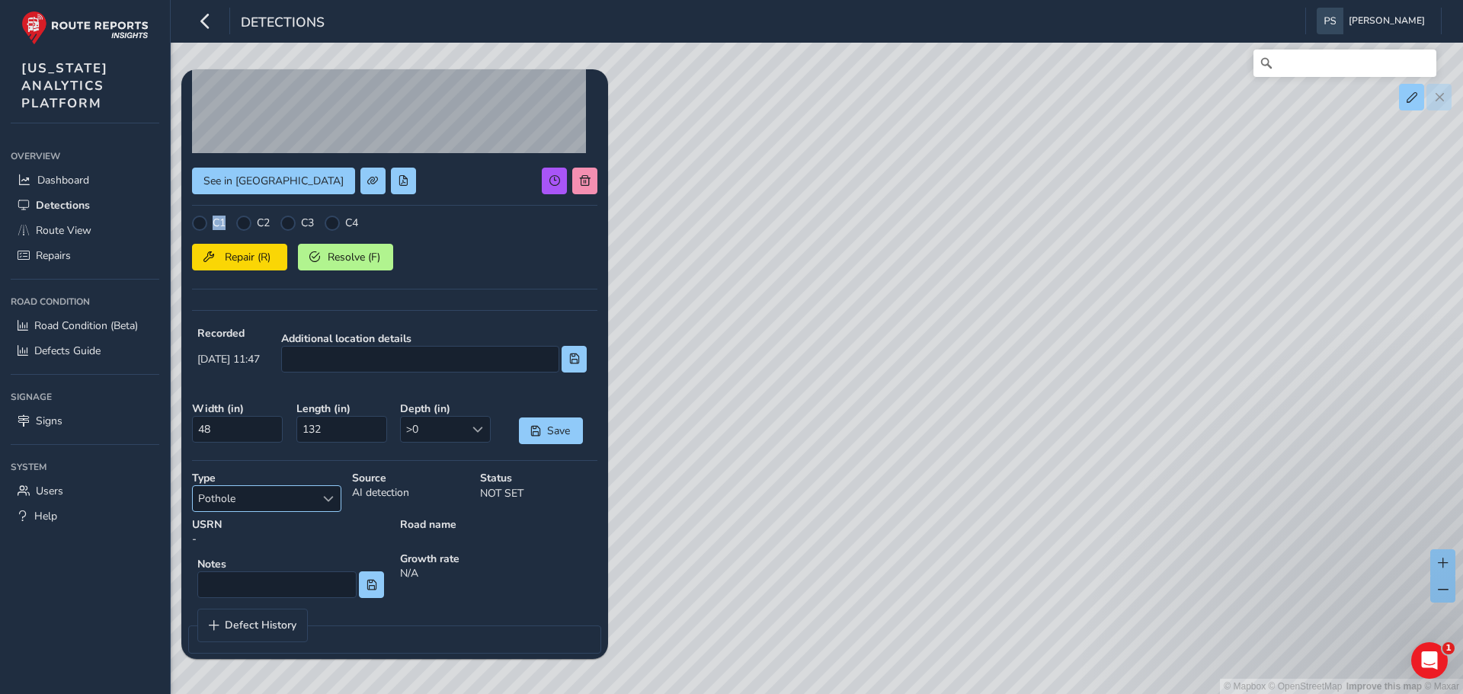
scroll to position [217, 0]
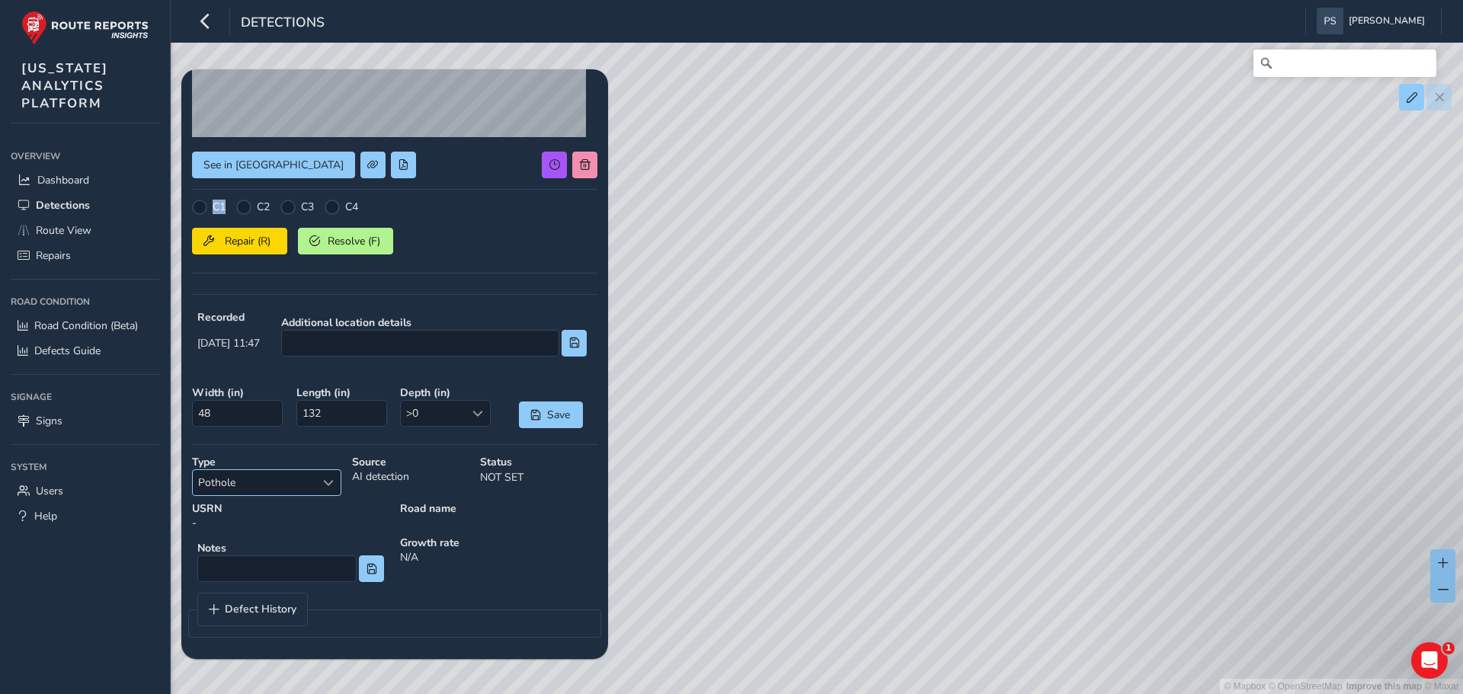
click at [274, 485] on span "Pothole" at bounding box center [254, 482] width 123 height 25
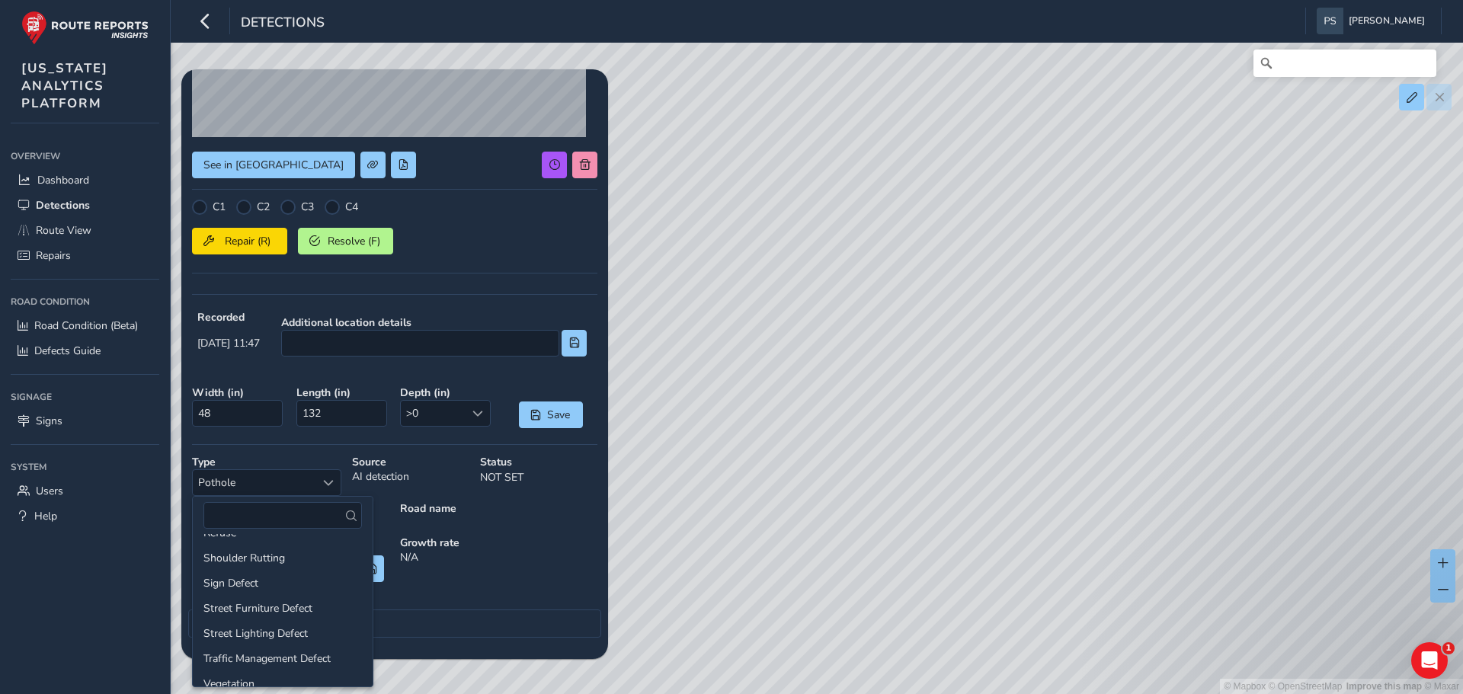
scroll to position [235, 0]
click at [529, 560] on div "Growth rate N/A" at bounding box center [499, 561] width 208 height 62
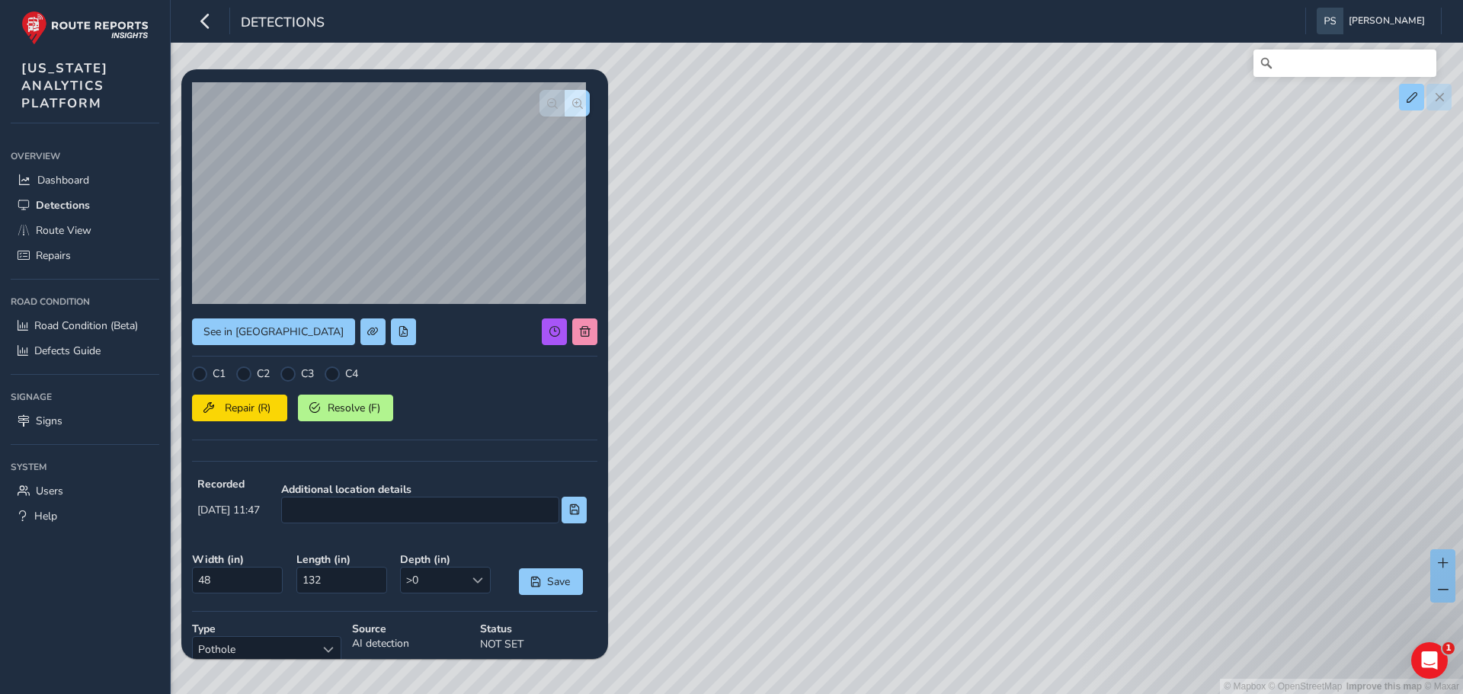
scroll to position [0, 0]
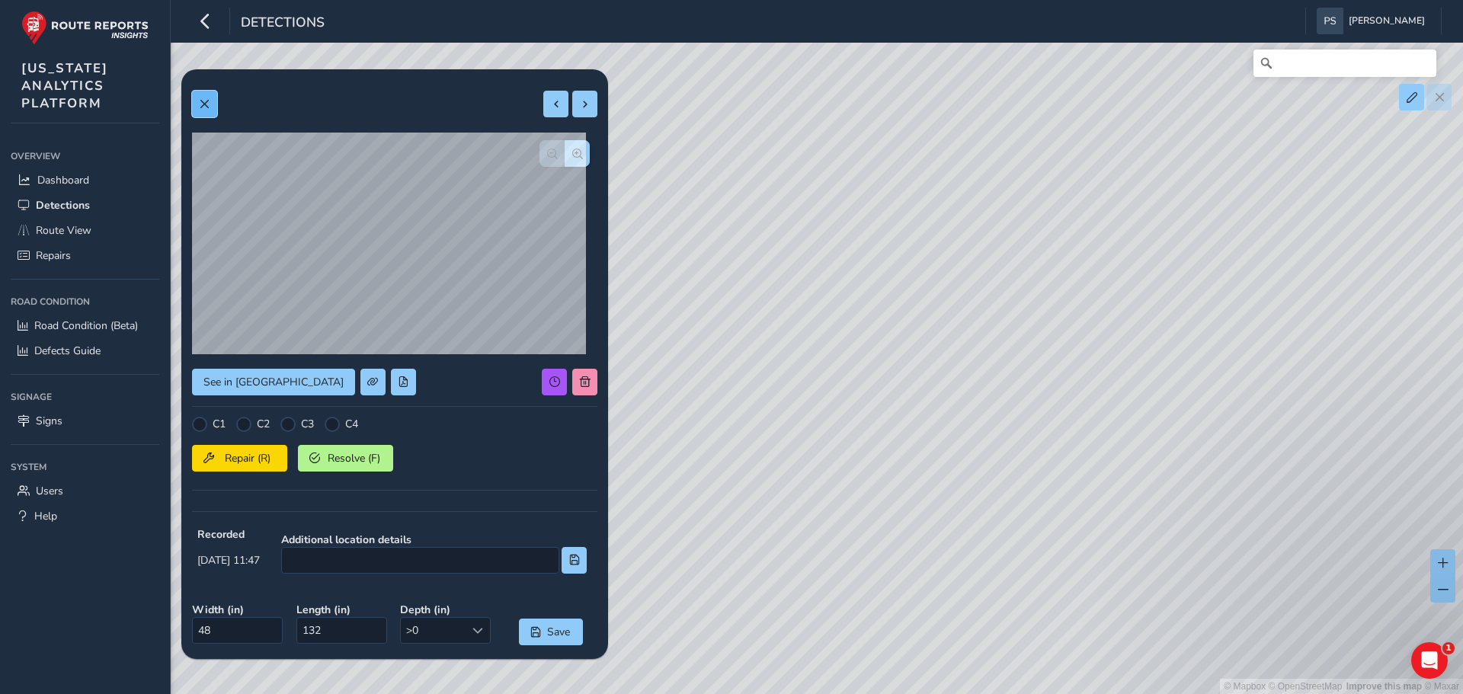
click at [200, 116] on button at bounding box center [204, 104] width 25 height 27
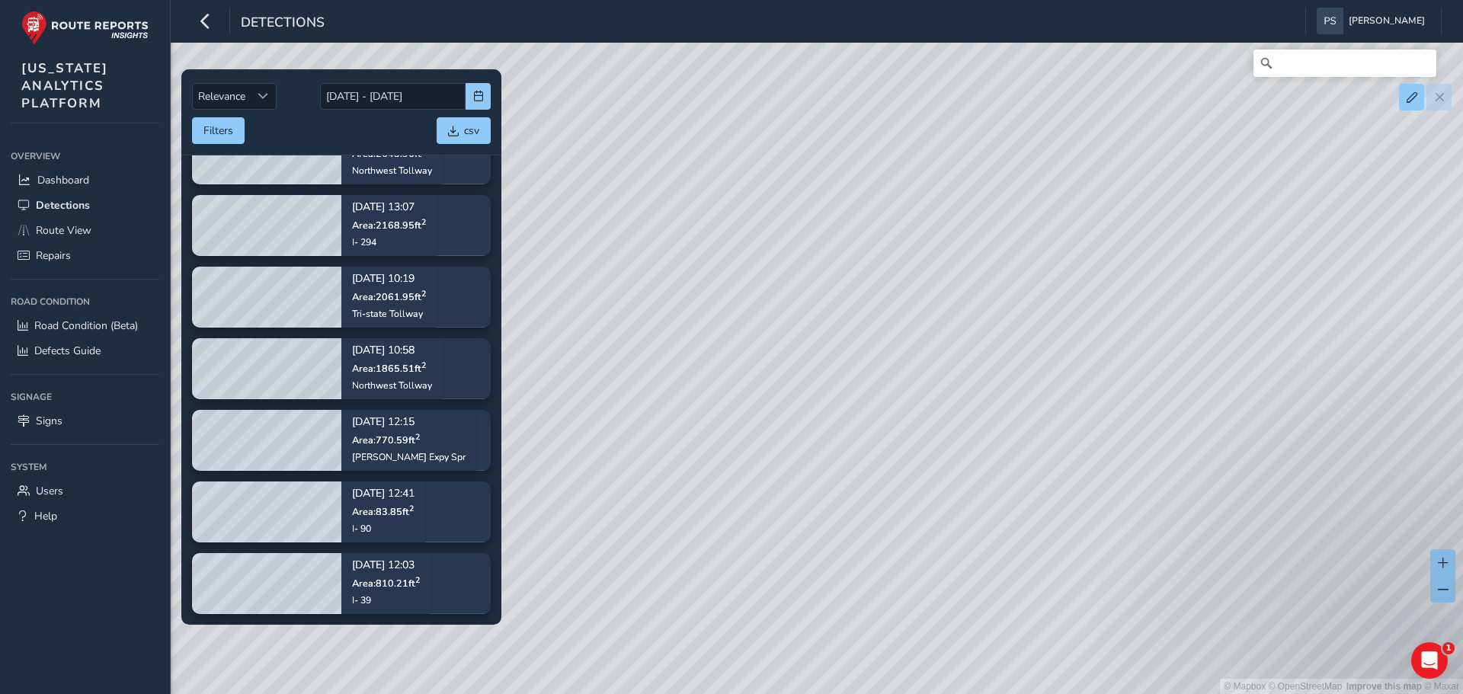
scroll to position [686, 0]
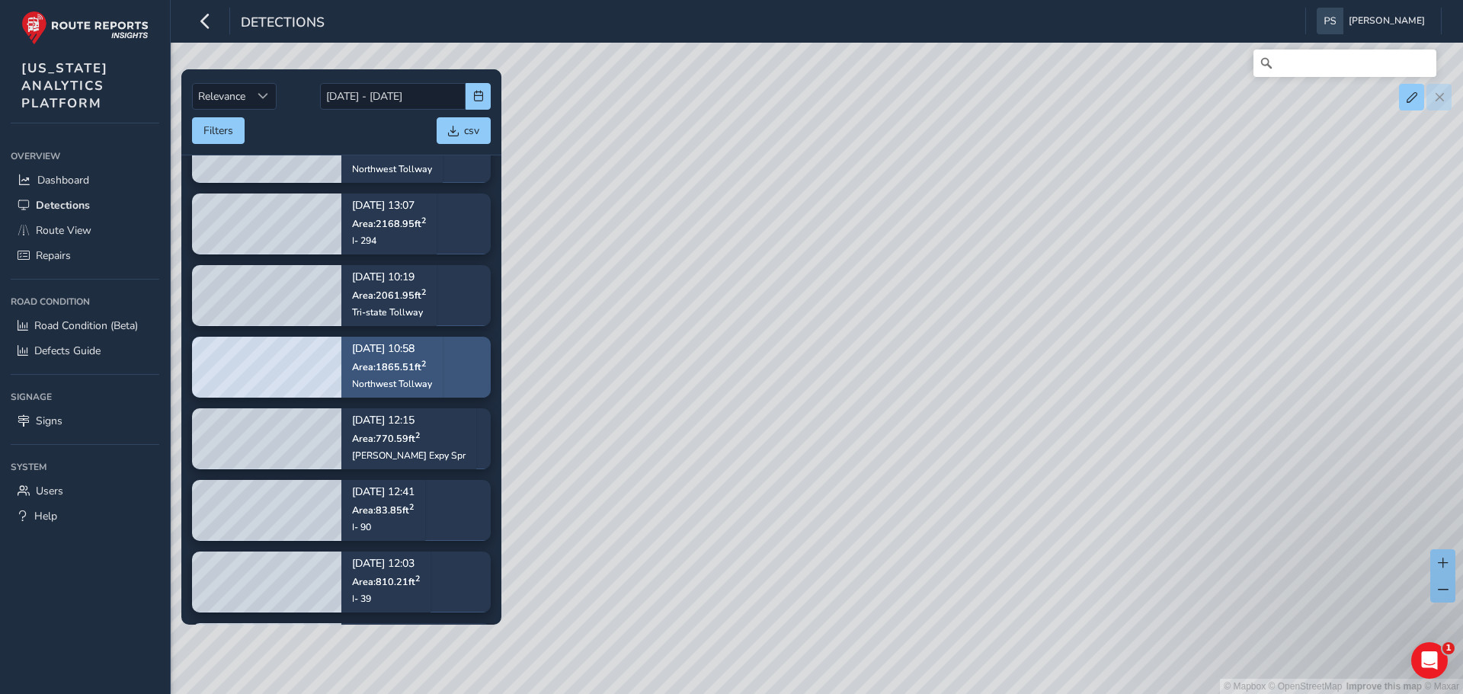
click at [357, 380] on div "Northwest Tollway" at bounding box center [392, 384] width 80 height 12
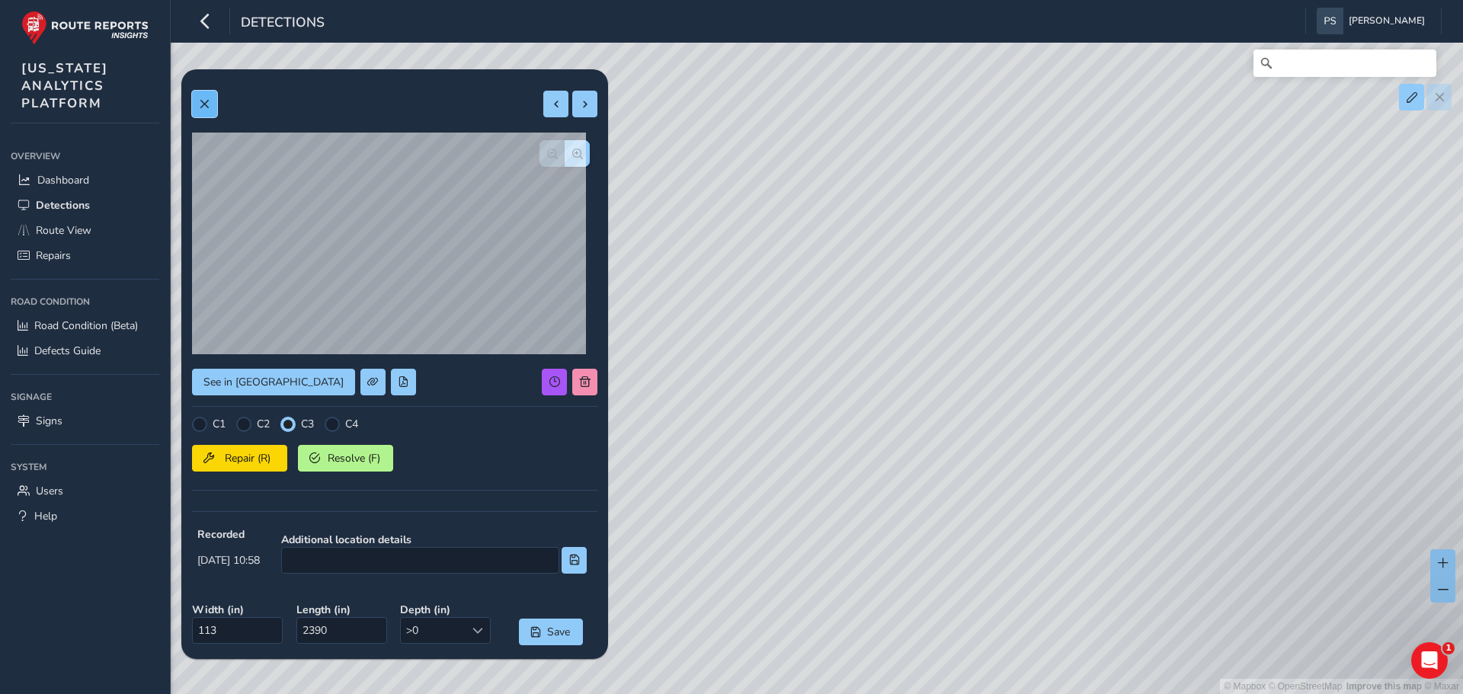
click at [199, 105] on span at bounding box center [204, 104] width 11 height 11
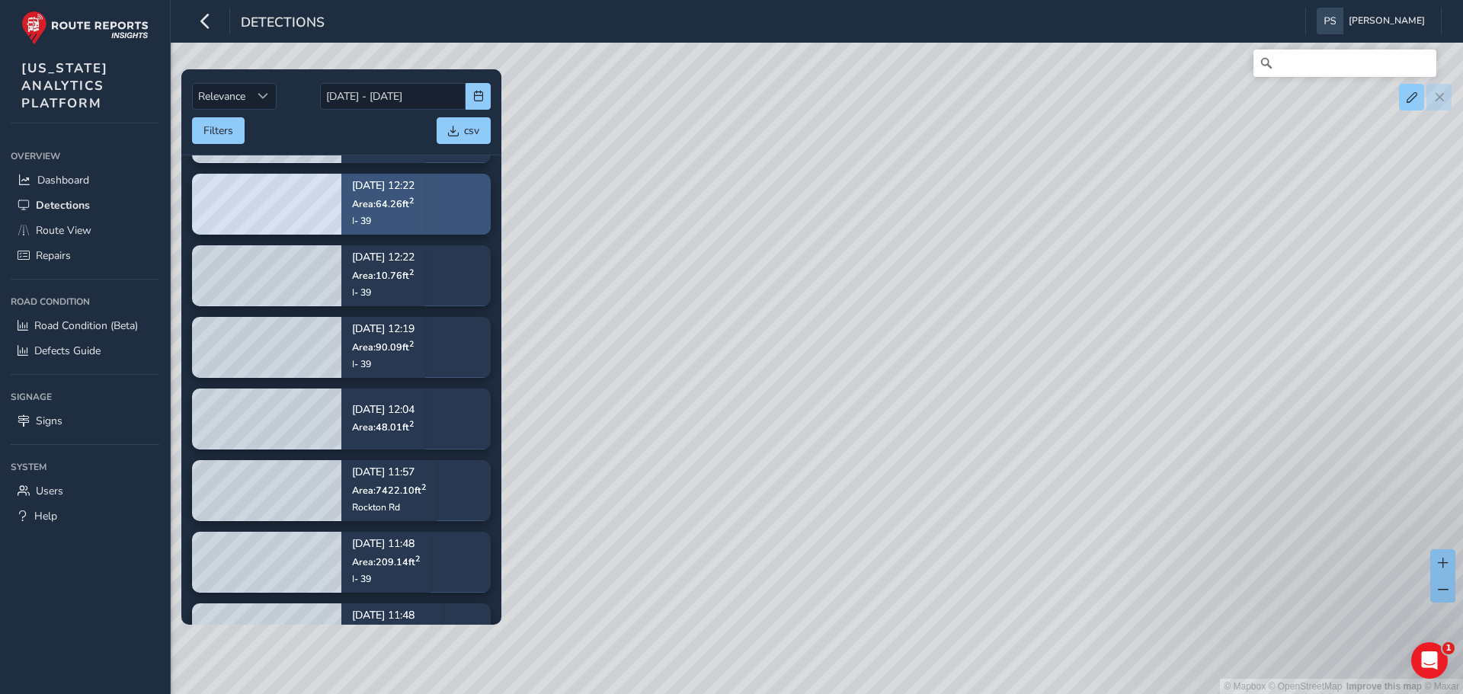
scroll to position [3062, 0]
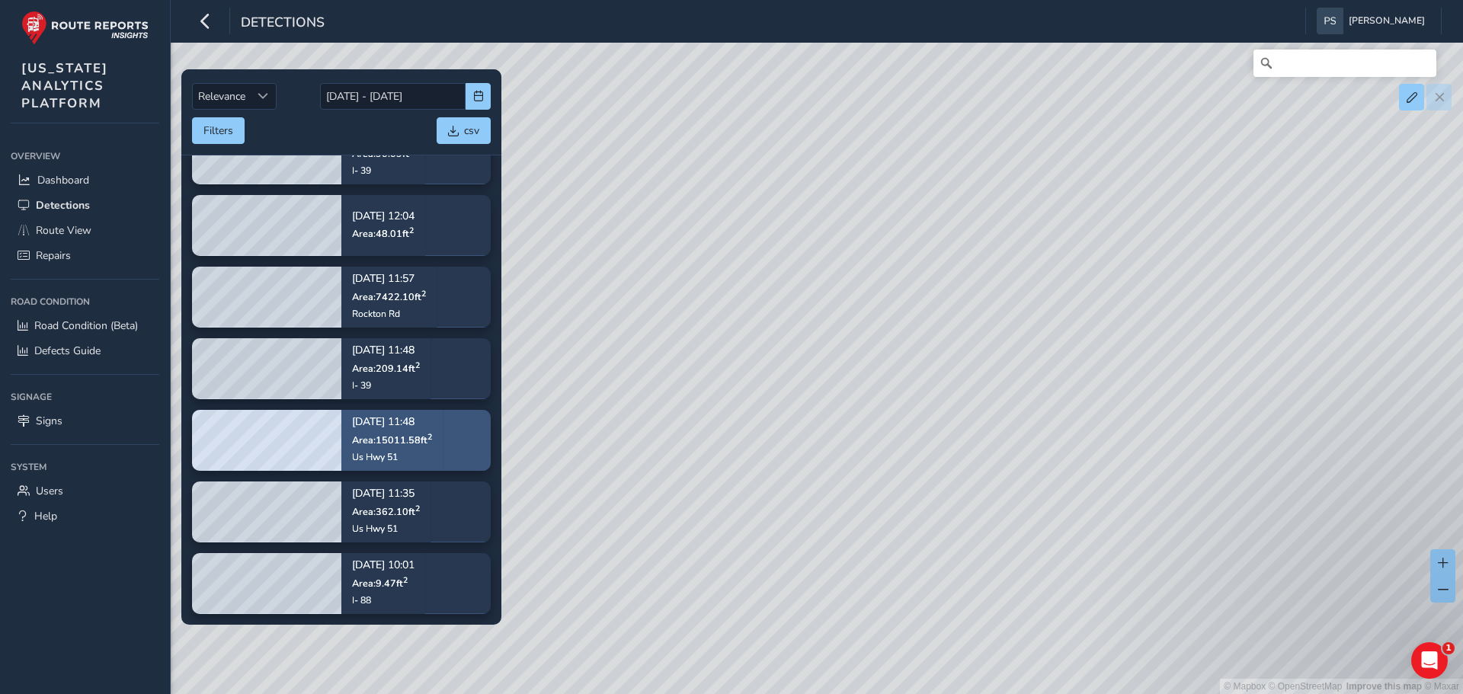
click at [397, 445] on span "Area: 15011.58 ft 2" at bounding box center [392, 440] width 80 height 13
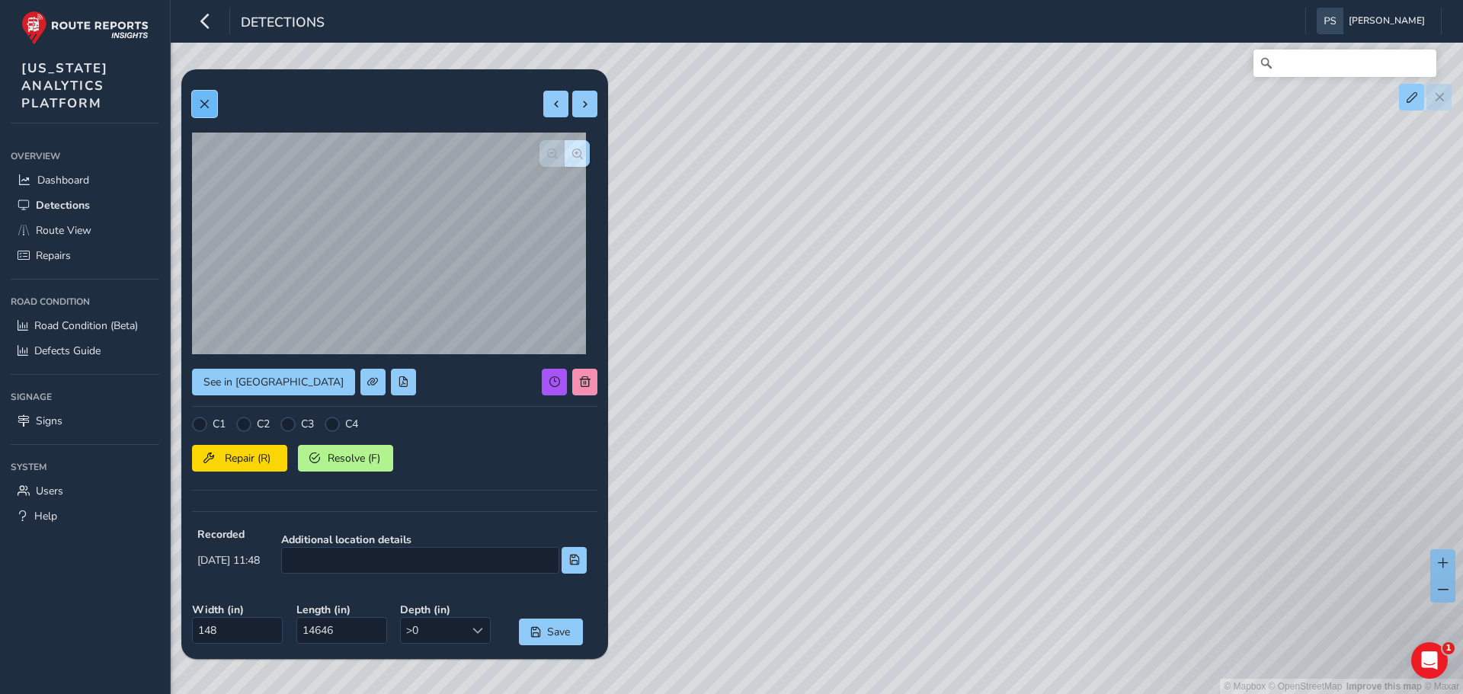
click at [213, 104] on button at bounding box center [204, 104] width 25 height 27
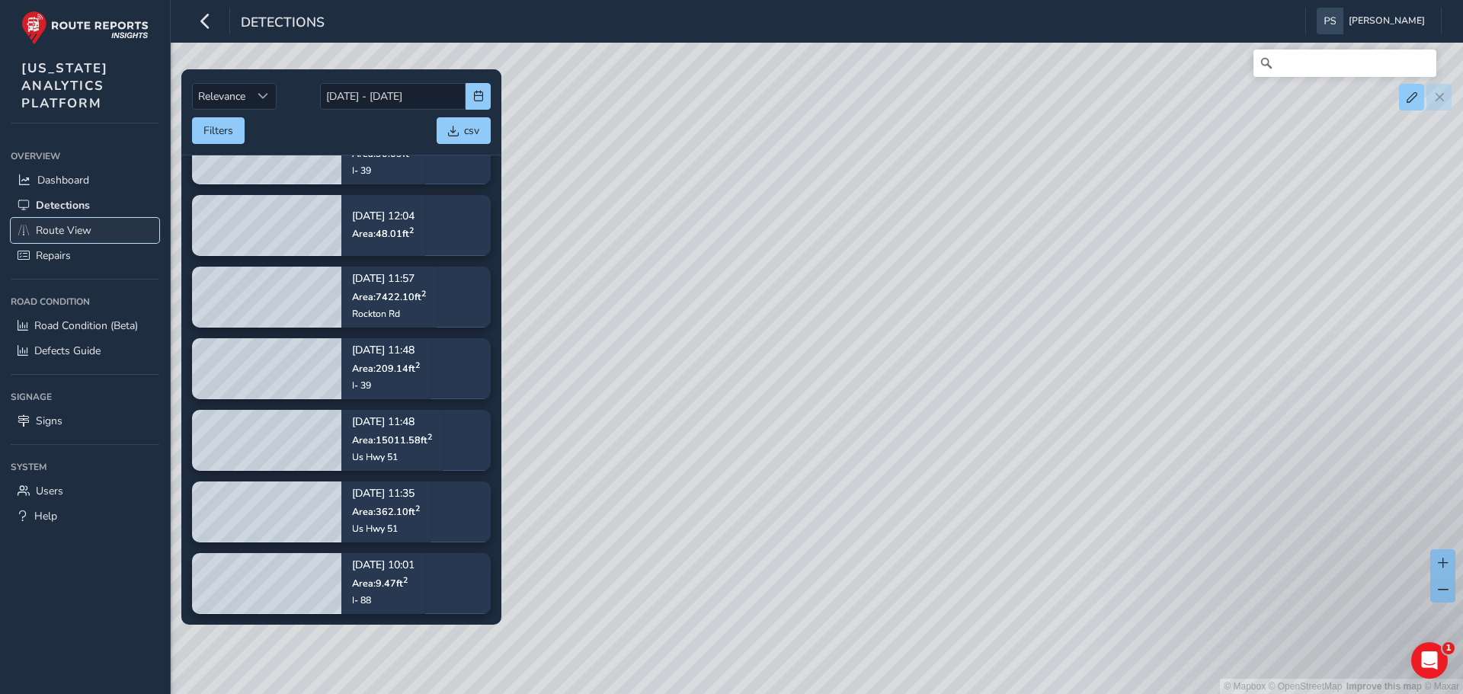
click at [105, 223] on link "Route View" at bounding box center [85, 230] width 149 height 25
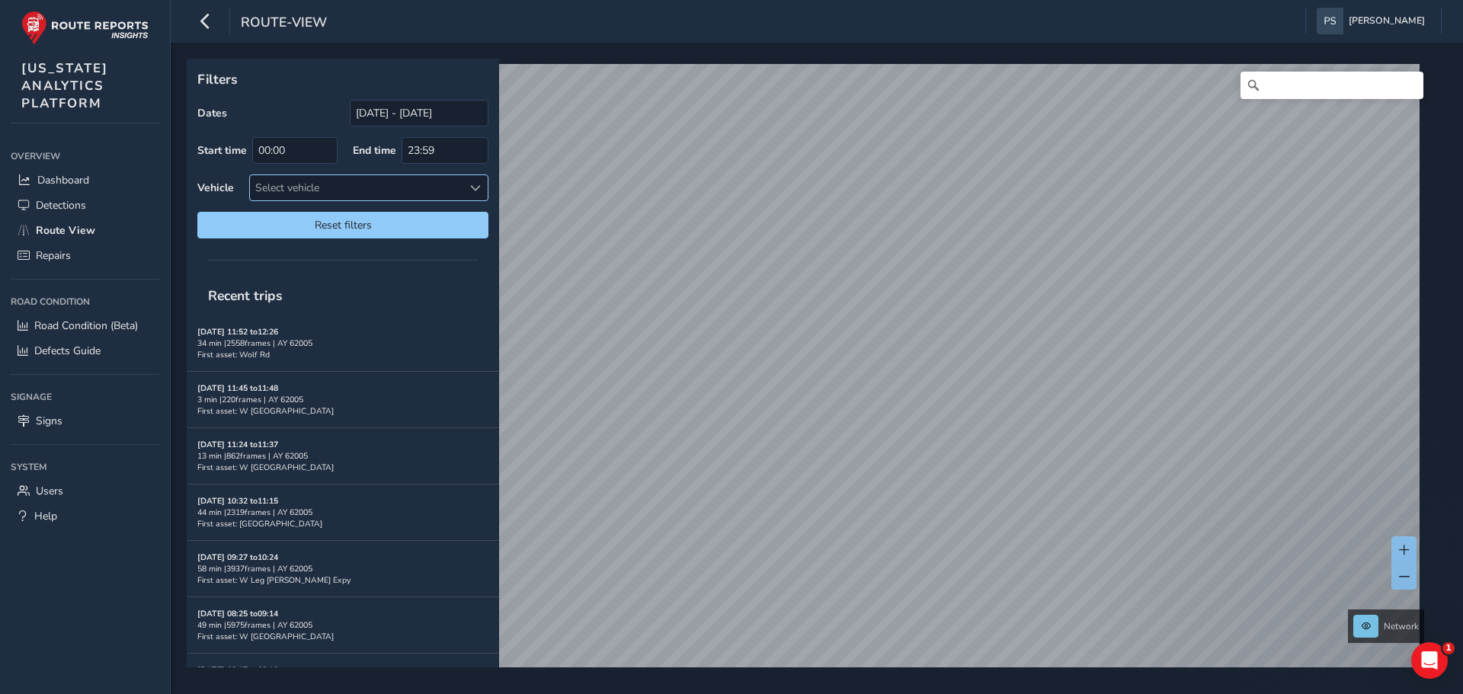
click at [311, 187] on div "Select vehicle" at bounding box center [356, 187] width 213 height 25
click at [311, 186] on div "Select vehicle" at bounding box center [356, 187] width 213 height 25
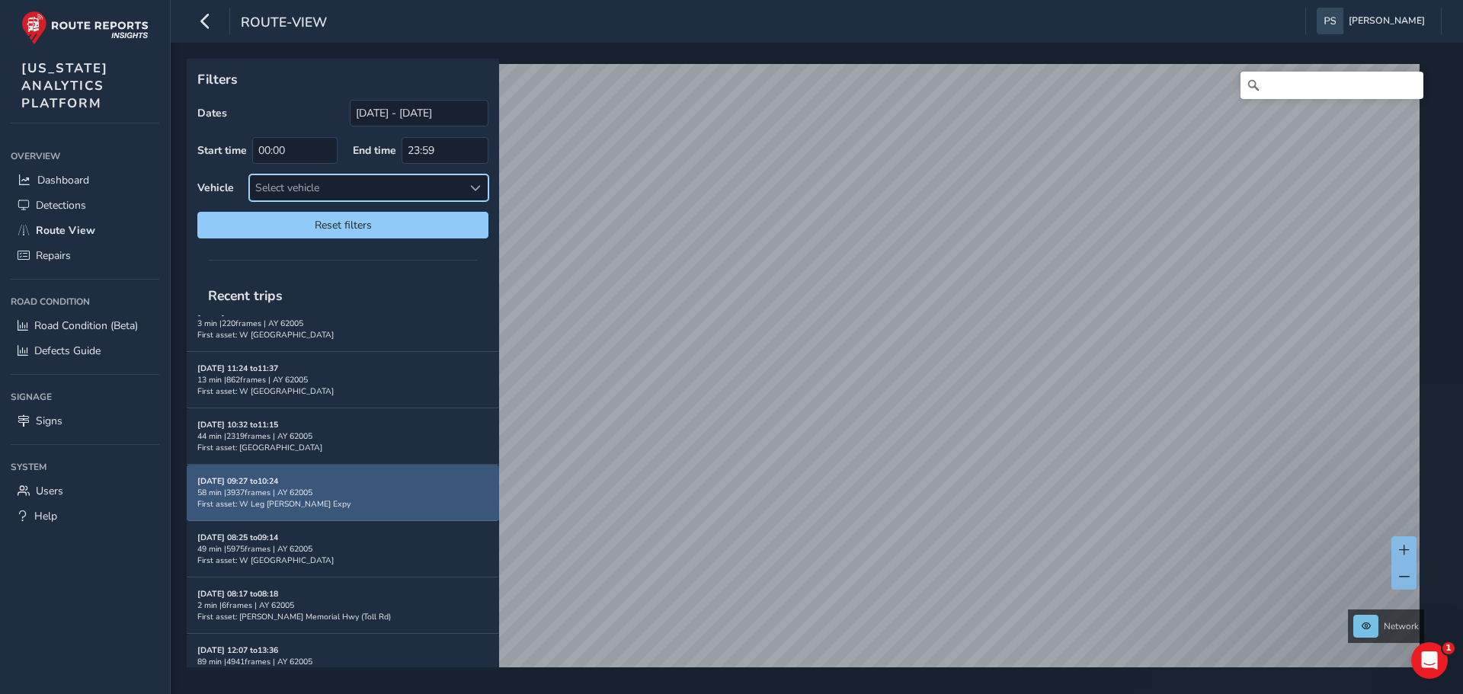
scroll to position [155, 0]
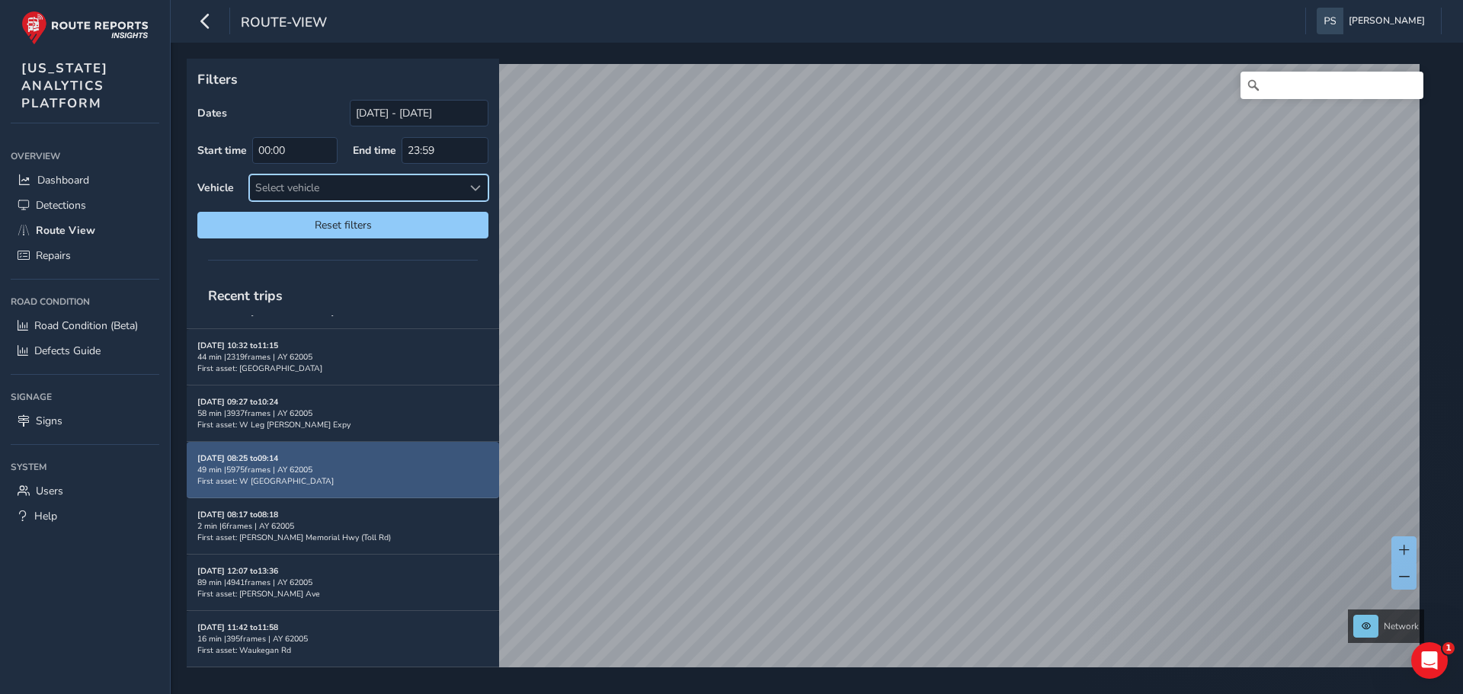
click at [309, 469] on div "49 min | 5975 frames | AY 62005" at bounding box center [342, 469] width 291 height 11
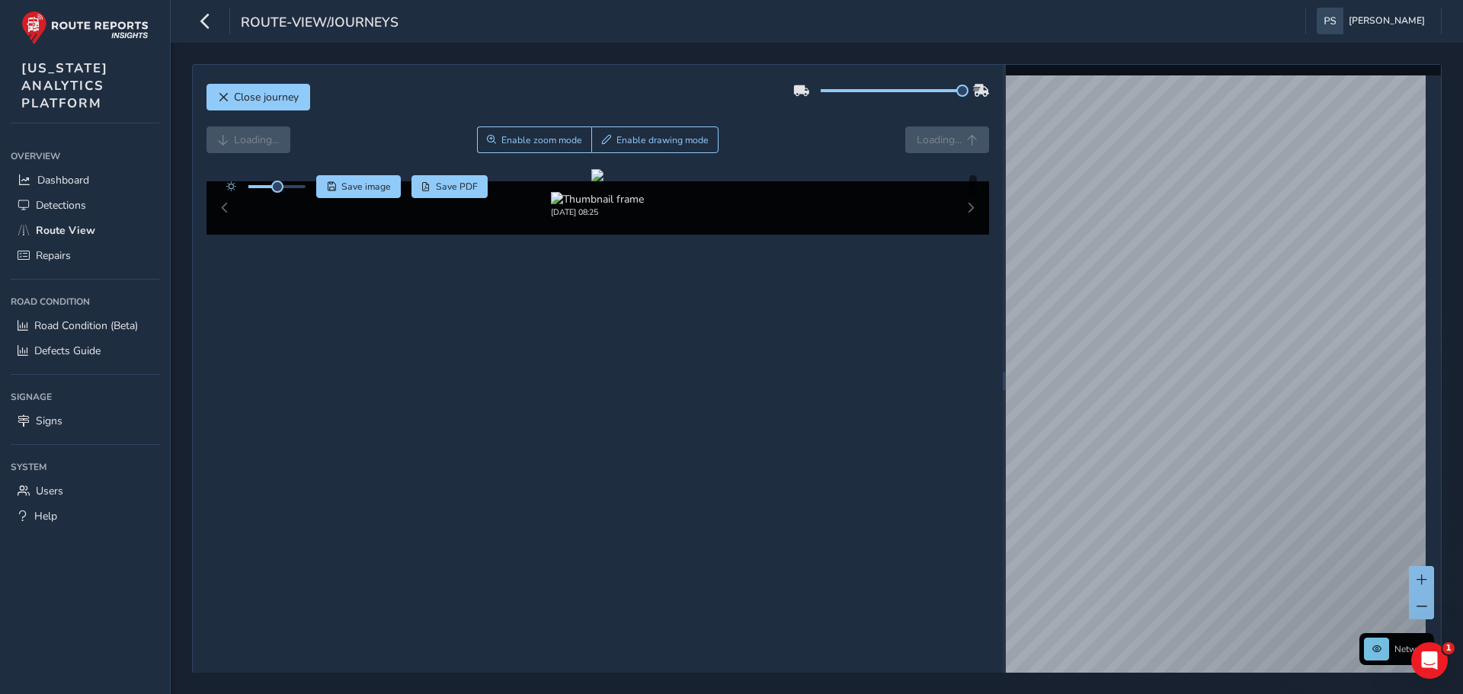
drag, startPoint x: 886, startPoint y: 89, endPoint x: 990, endPoint y: 93, distance: 103.7
click at [990, 93] on div "Close journey Loading... Enable zoom mode Enable drawing mode Loading... Click …" at bounding box center [598, 381] width 810 height 632
click at [591, 181] on div at bounding box center [597, 175] width 12 height 12
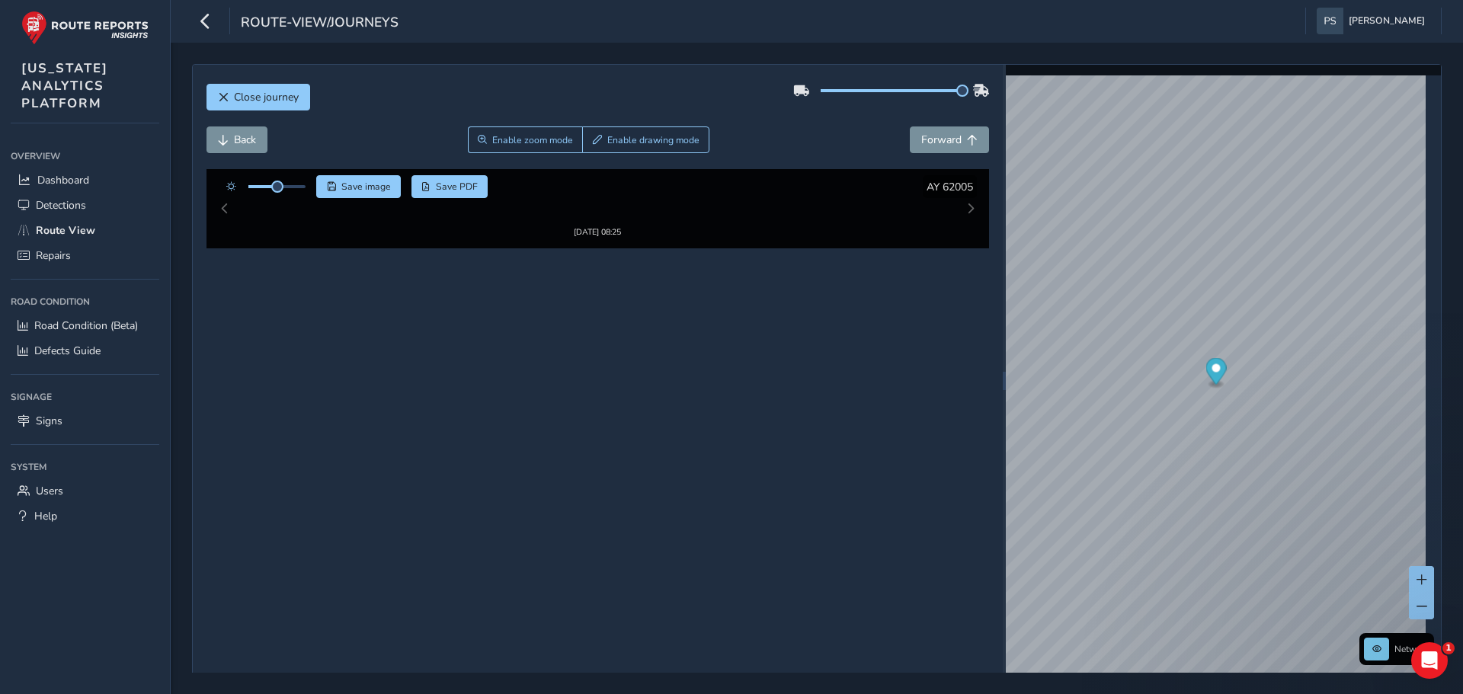
click at [787, 128] on div "Back Enable zoom mode Enable drawing mode Forward" at bounding box center [598, 140] width 783 height 27
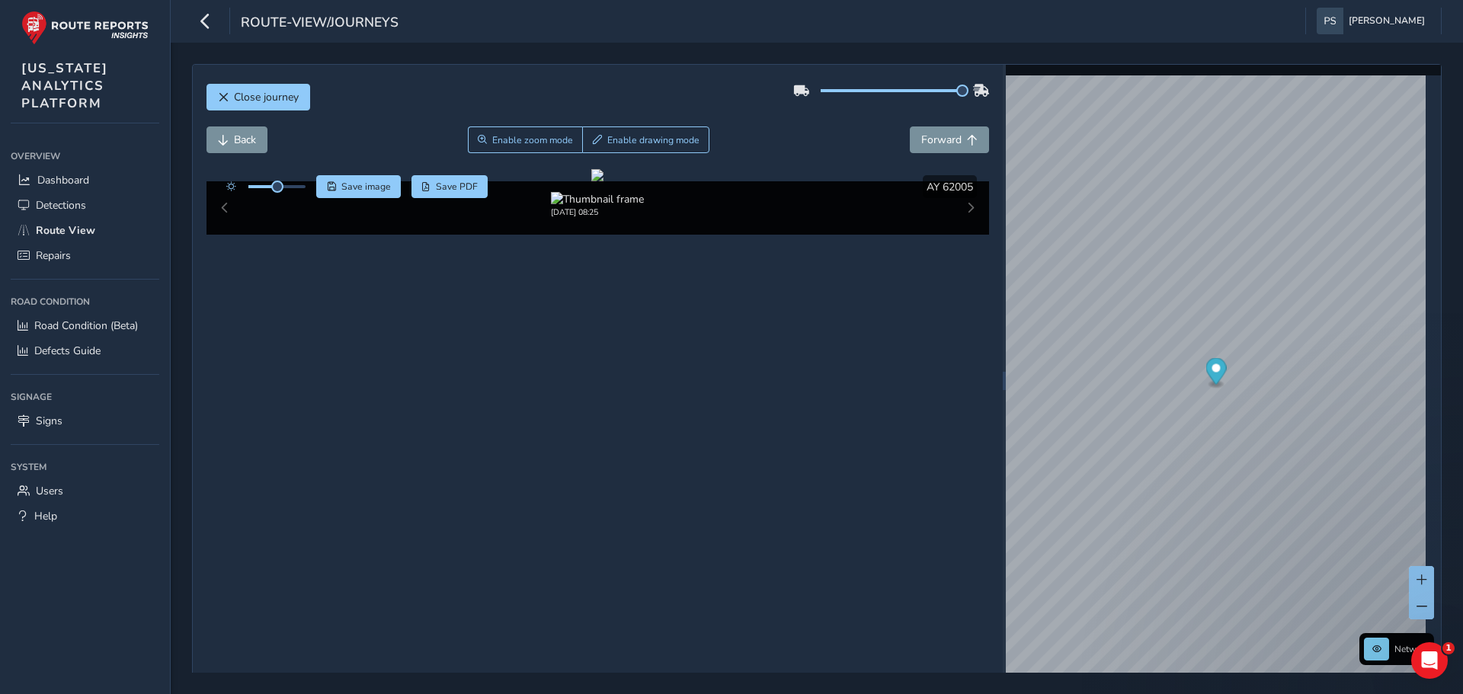
click at [955, 235] on div "[DATE] 08:25" at bounding box center [598, 207] width 783 height 53
drag, startPoint x: 928, startPoint y: 643, endPoint x: 857, endPoint y: 626, distance: 73.6
click at [883, 235] on div "[DATE] 08:25" at bounding box center [598, 207] width 783 height 53
click at [604, 181] on div at bounding box center [597, 175] width 12 height 12
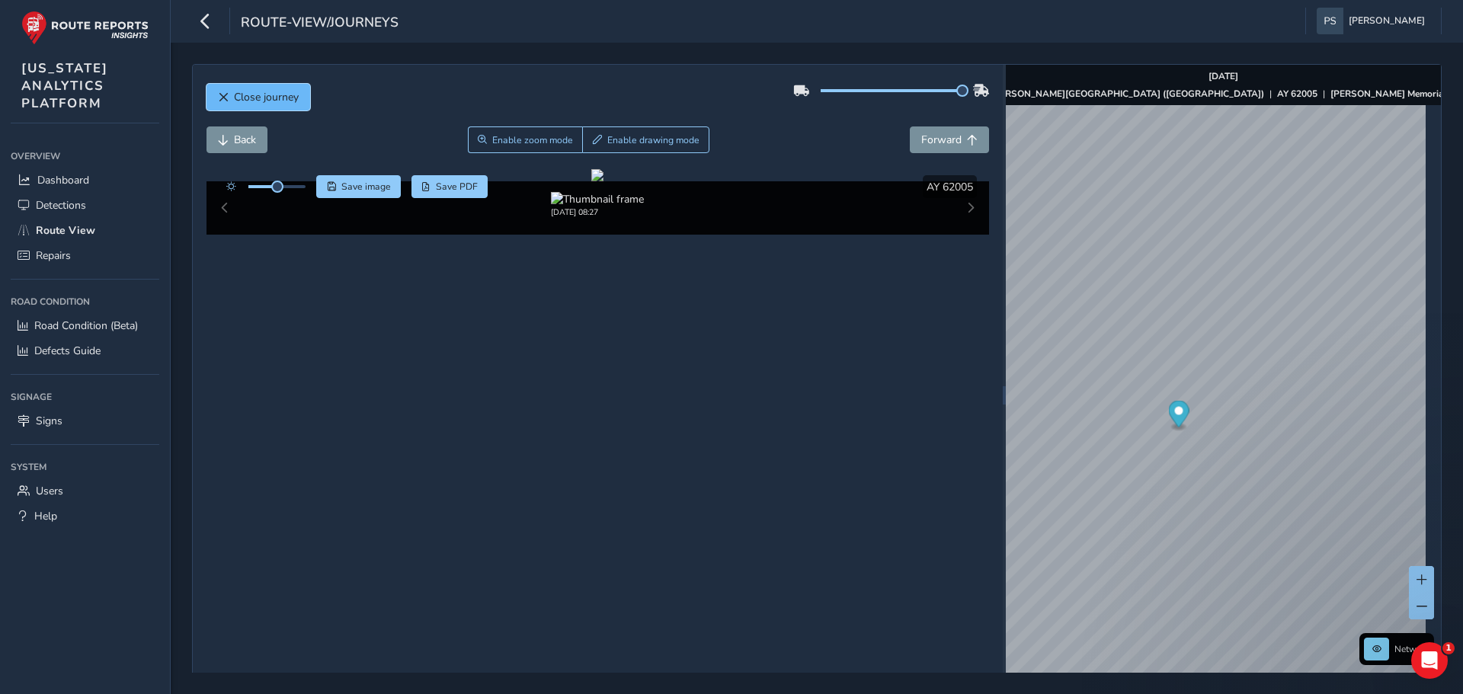
click at [269, 100] on span "Close journey" at bounding box center [266, 97] width 65 height 14
